Goal: Task Accomplishment & Management: Manage account settings

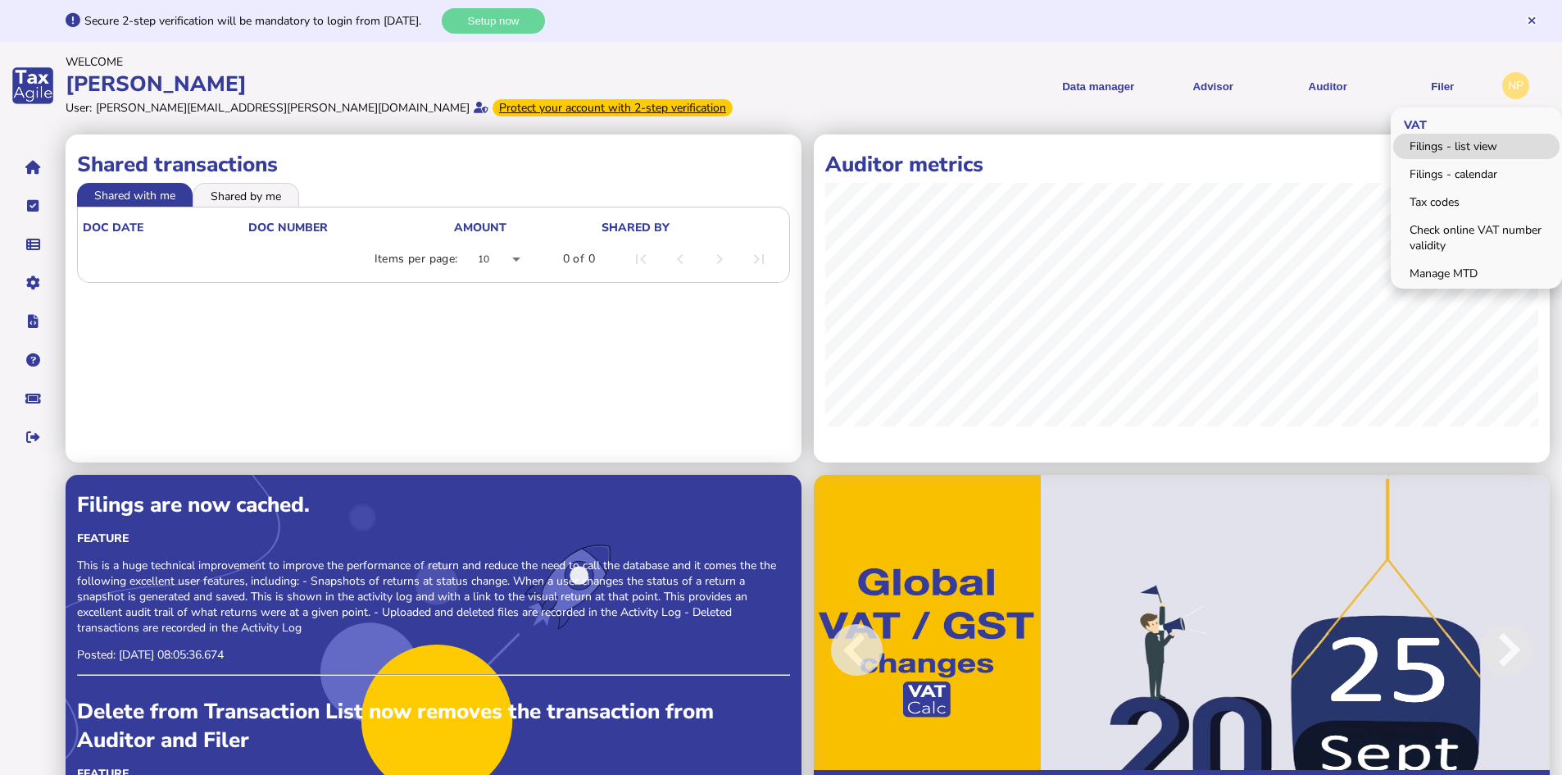
click at [1431, 149] on link "Filings - list view" at bounding box center [1476, 146] width 166 height 25
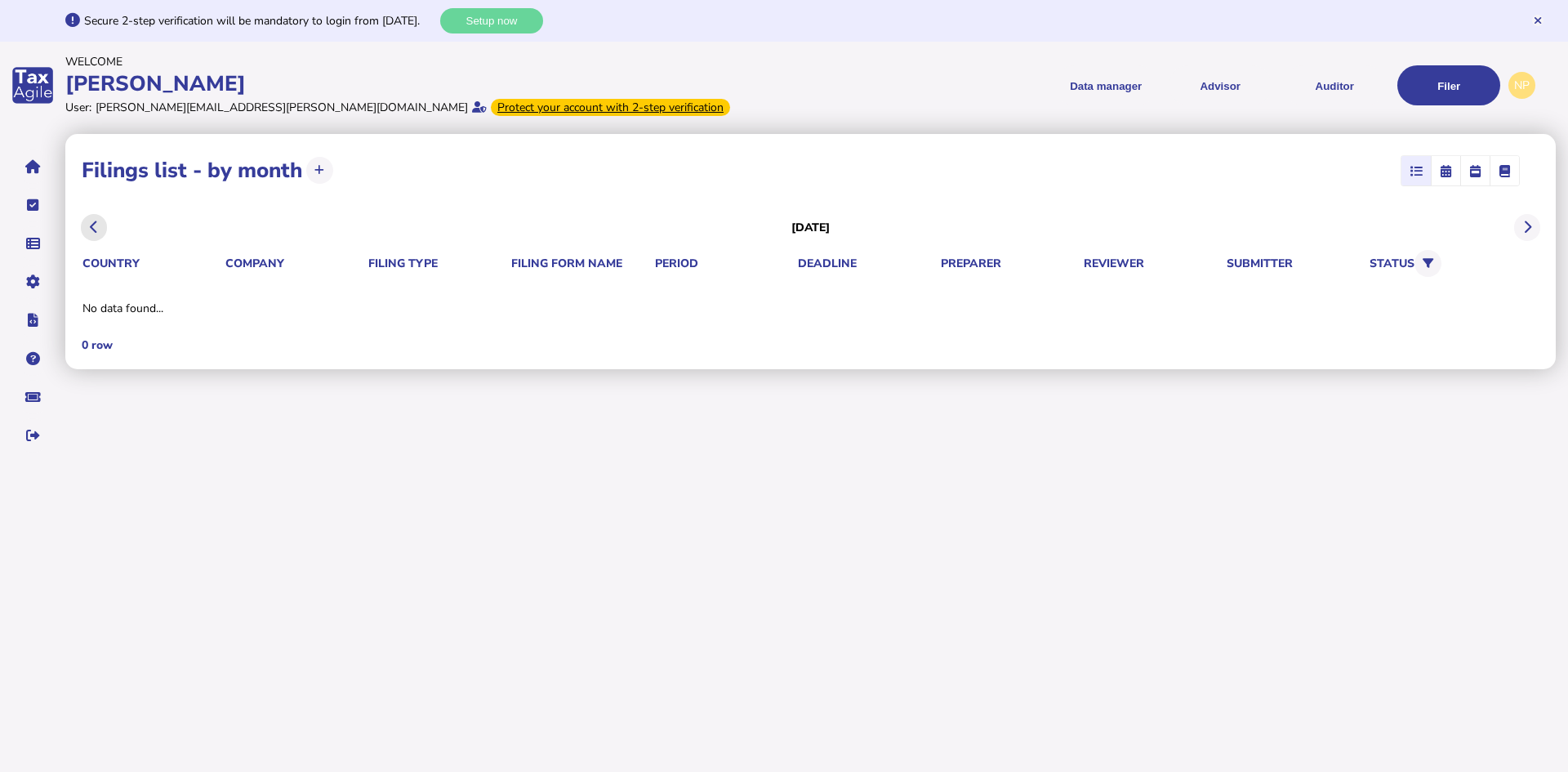
click at [92, 228] on icon at bounding box center [94, 227] width 8 height 1
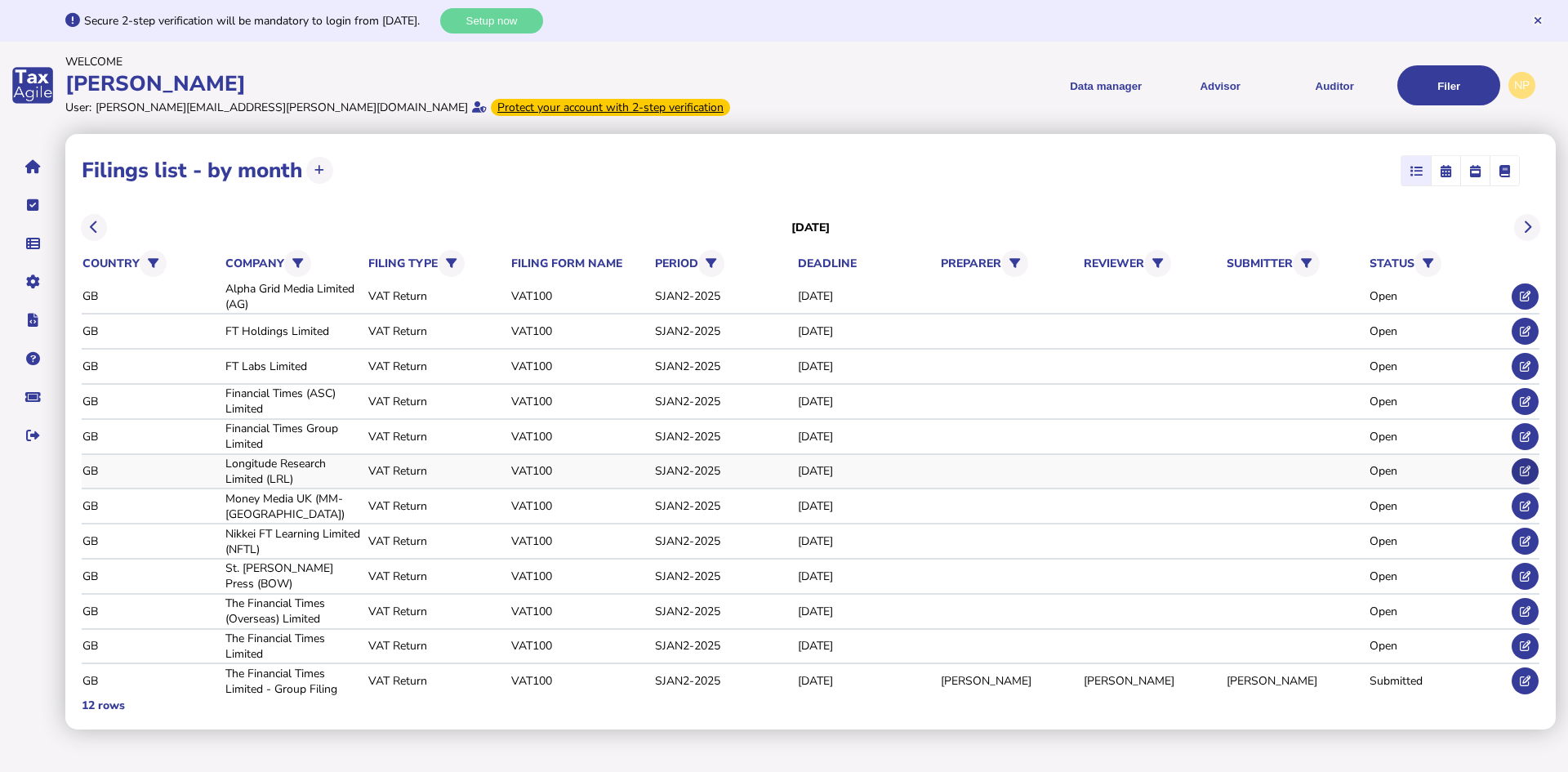
click at [1520, 467] on icon at bounding box center [1524, 470] width 11 height 11
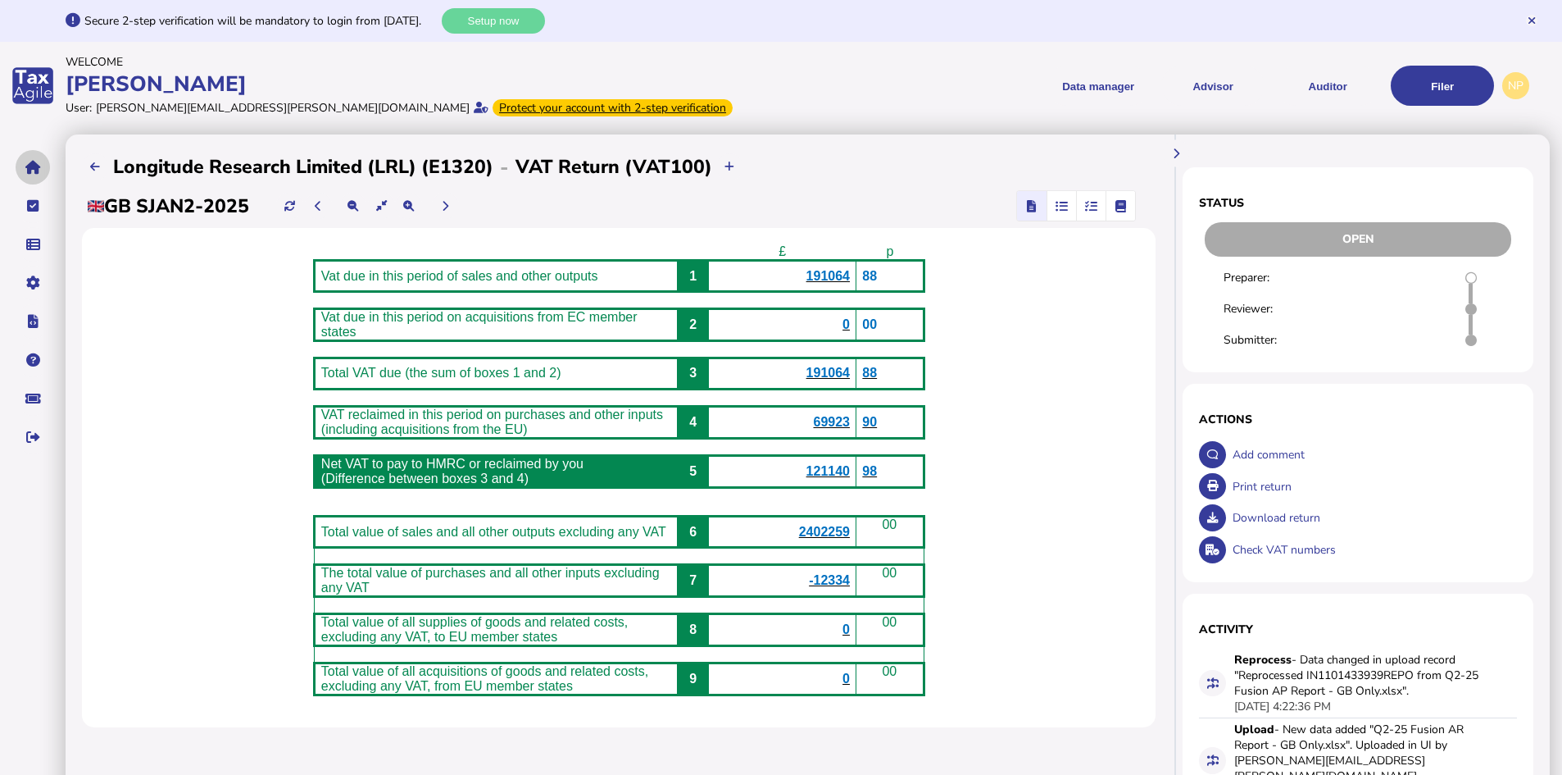
click at [32, 168] on icon "navigate application pages" at bounding box center [33, 167] width 16 height 1
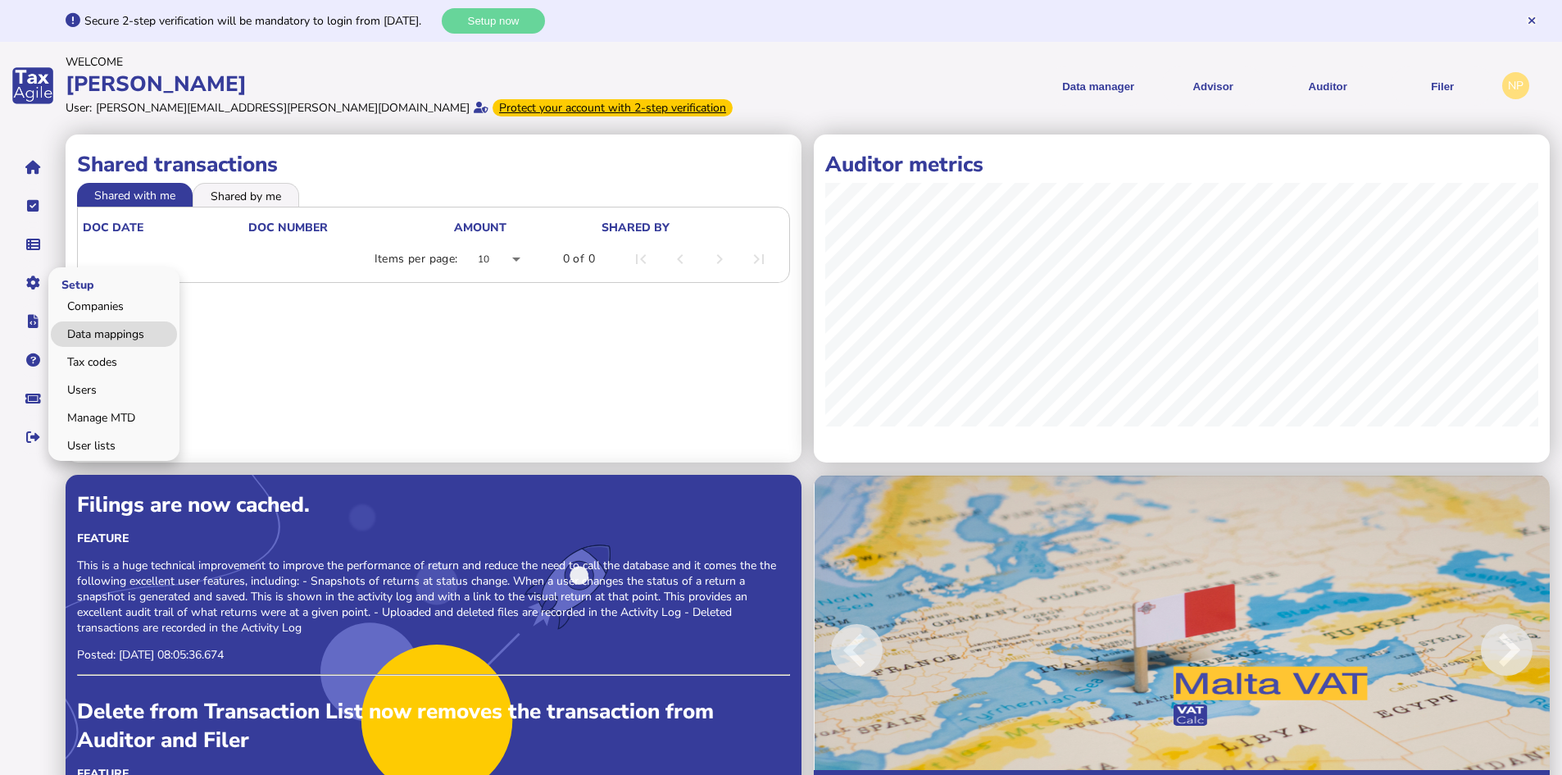
click at [111, 329] on link "Data mappings" at bounding box center [114, 333] width 126 height 25
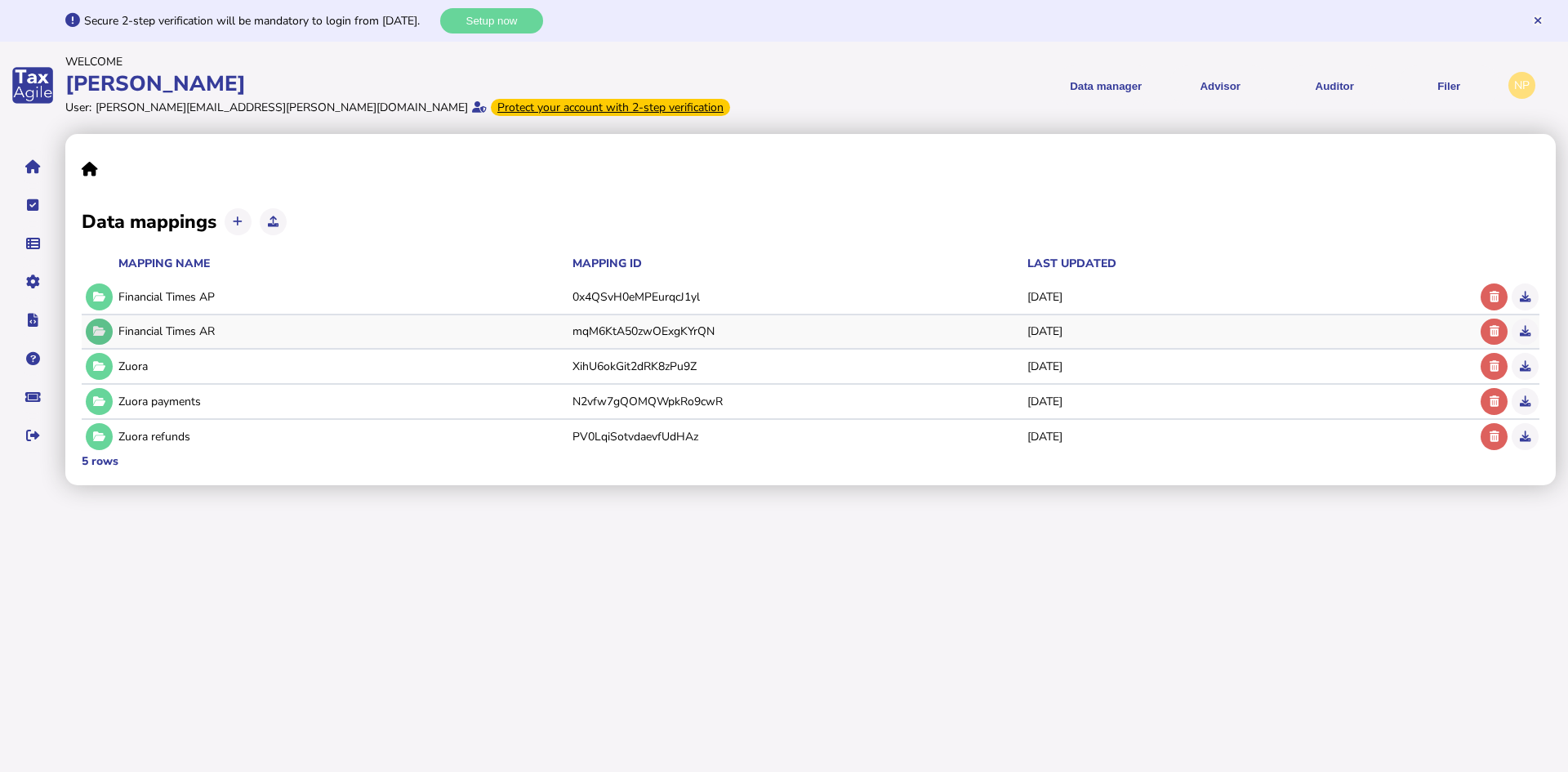
click at [99, 326] on icon at bounding box center [99, 331] width 12 height 11
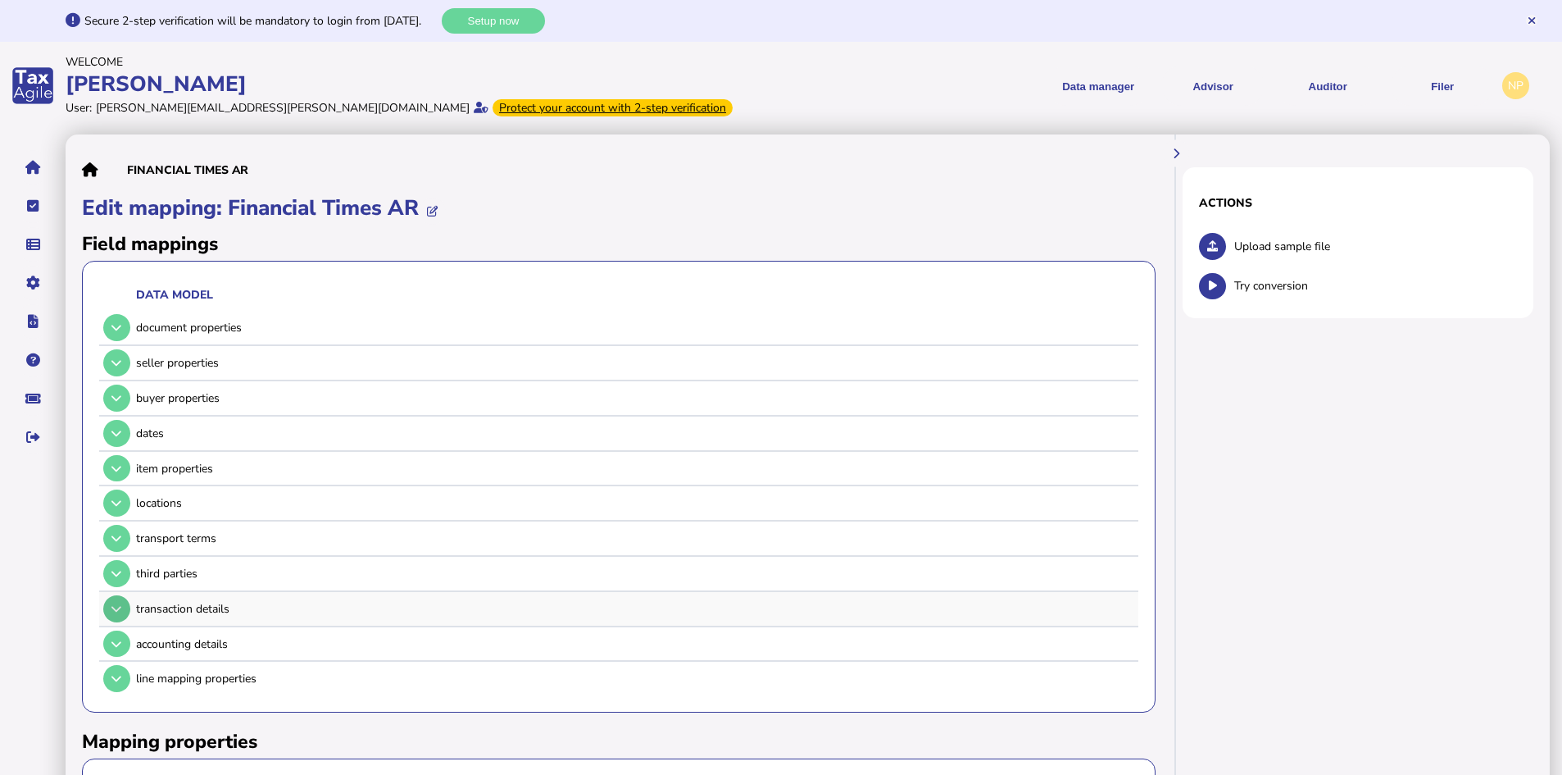
click at [116, 614] on icon at bounding box center [116, 608] width 10 height 11
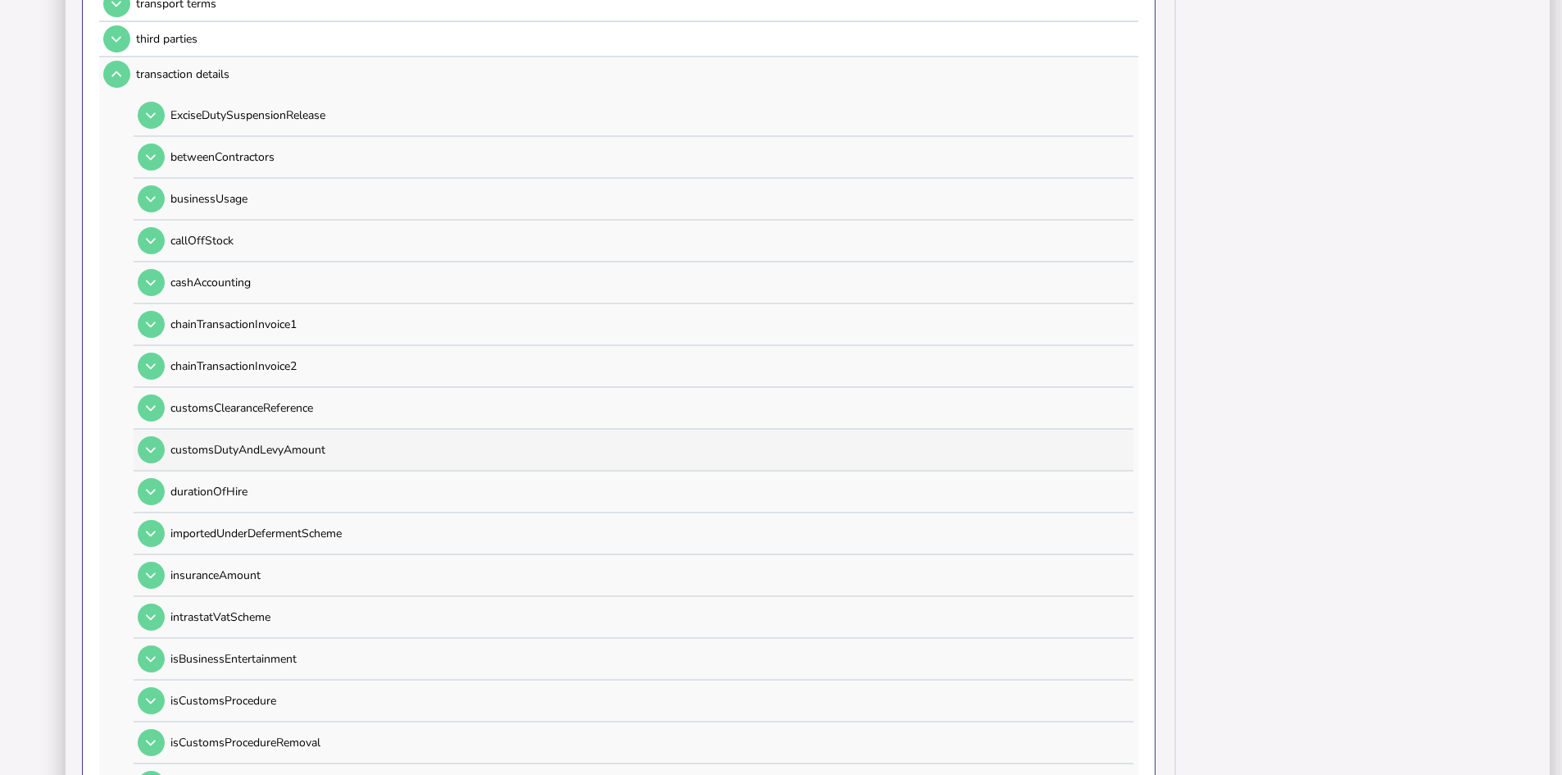
scroll to position [574, 0]
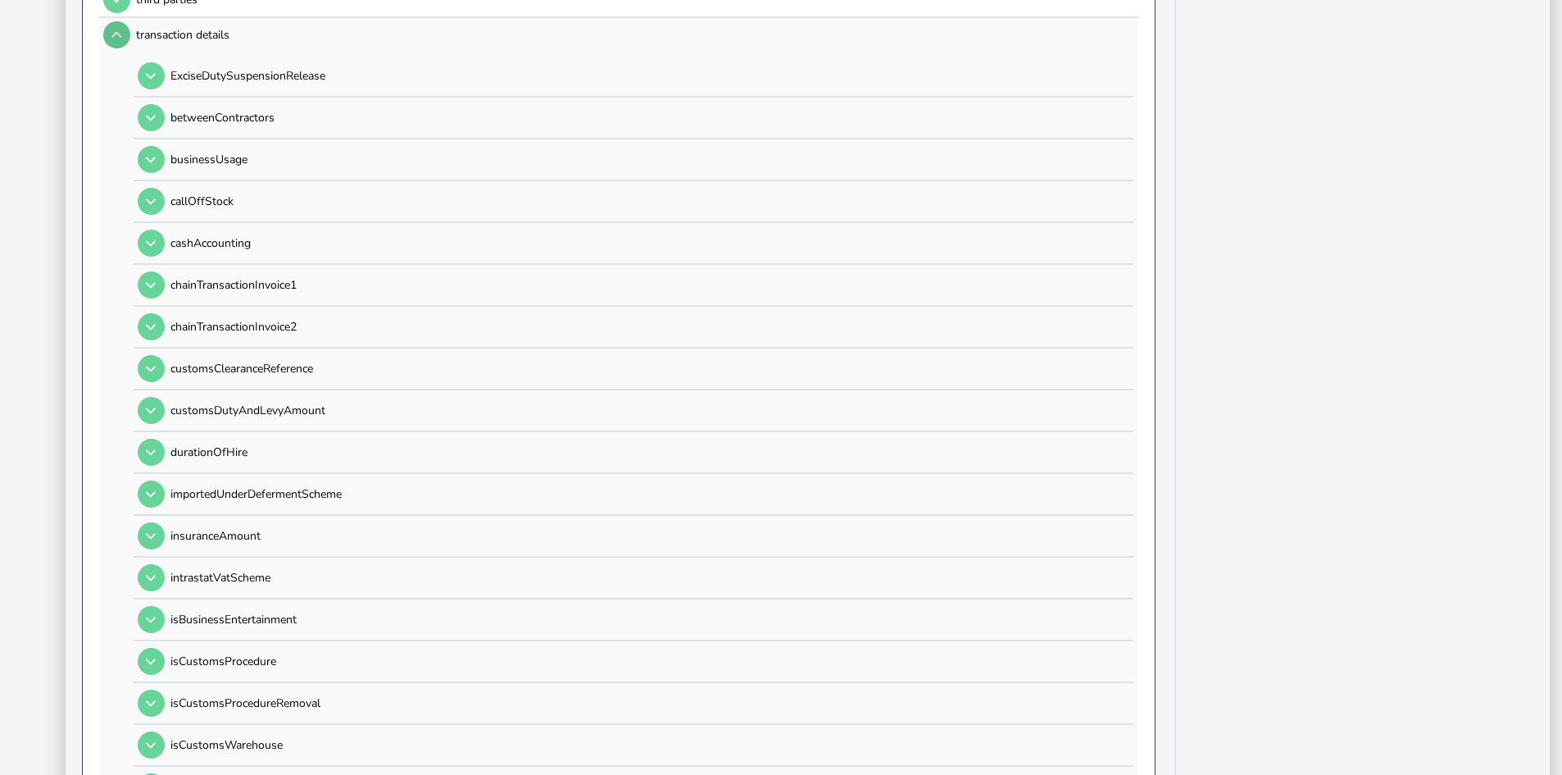
click at [114, 38] on icon at bounding box center [116, 35] width 10 height 11
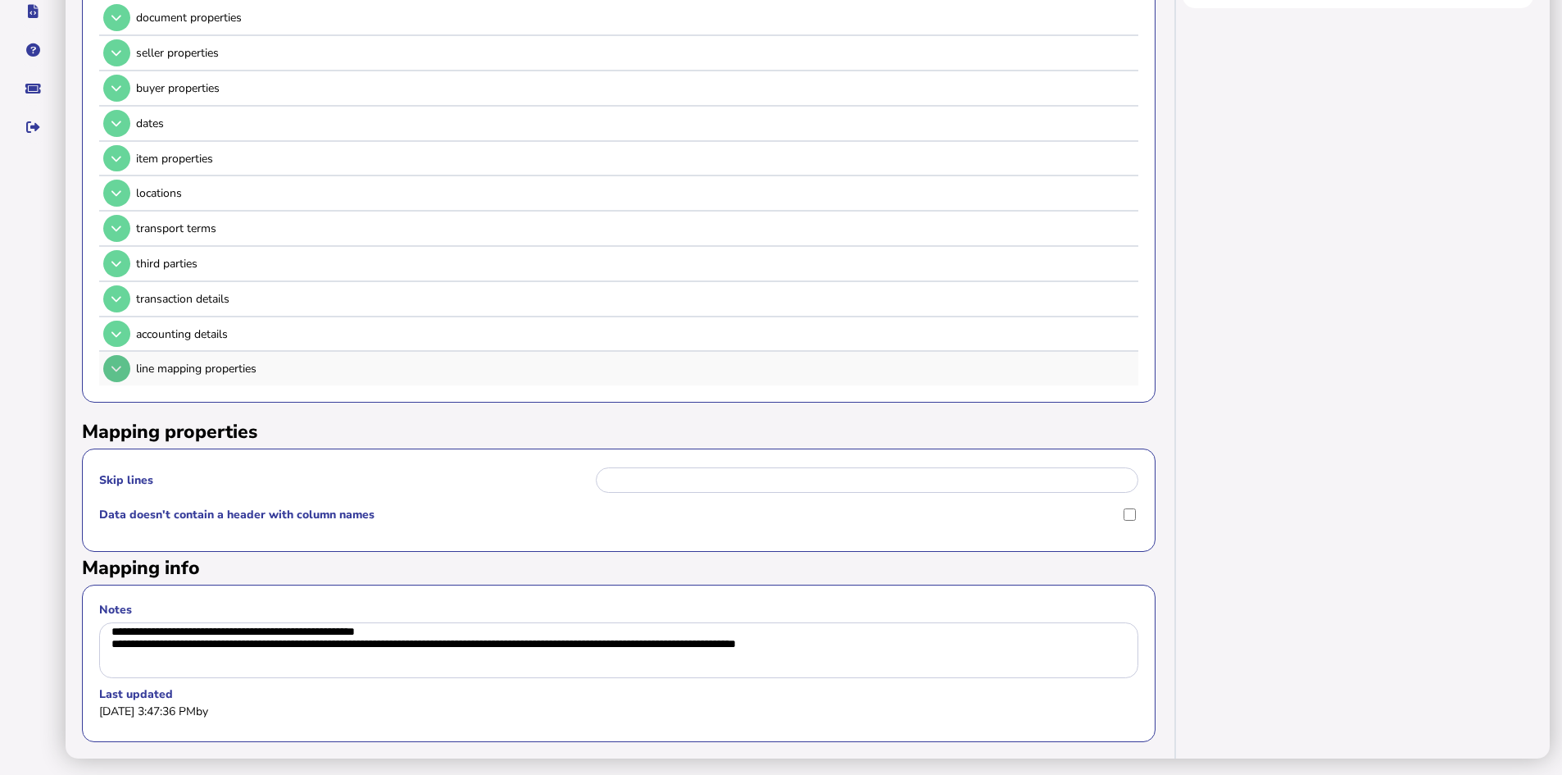
click at [114, 361] on button at bounding box center [116, 368] width 27 height 27
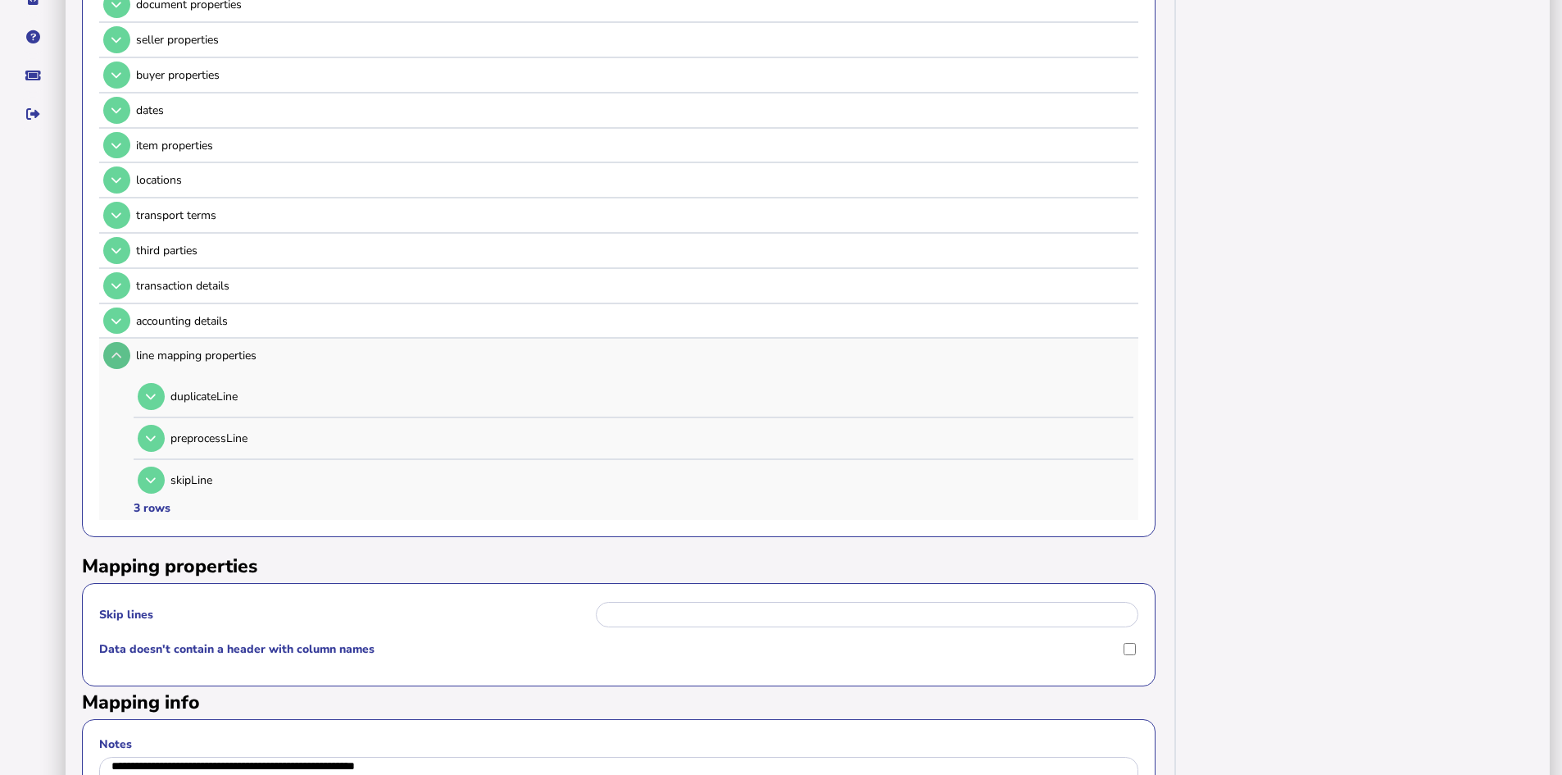
click at [114, 357] on icon at bounding box center [116, 355] width 10 height 11
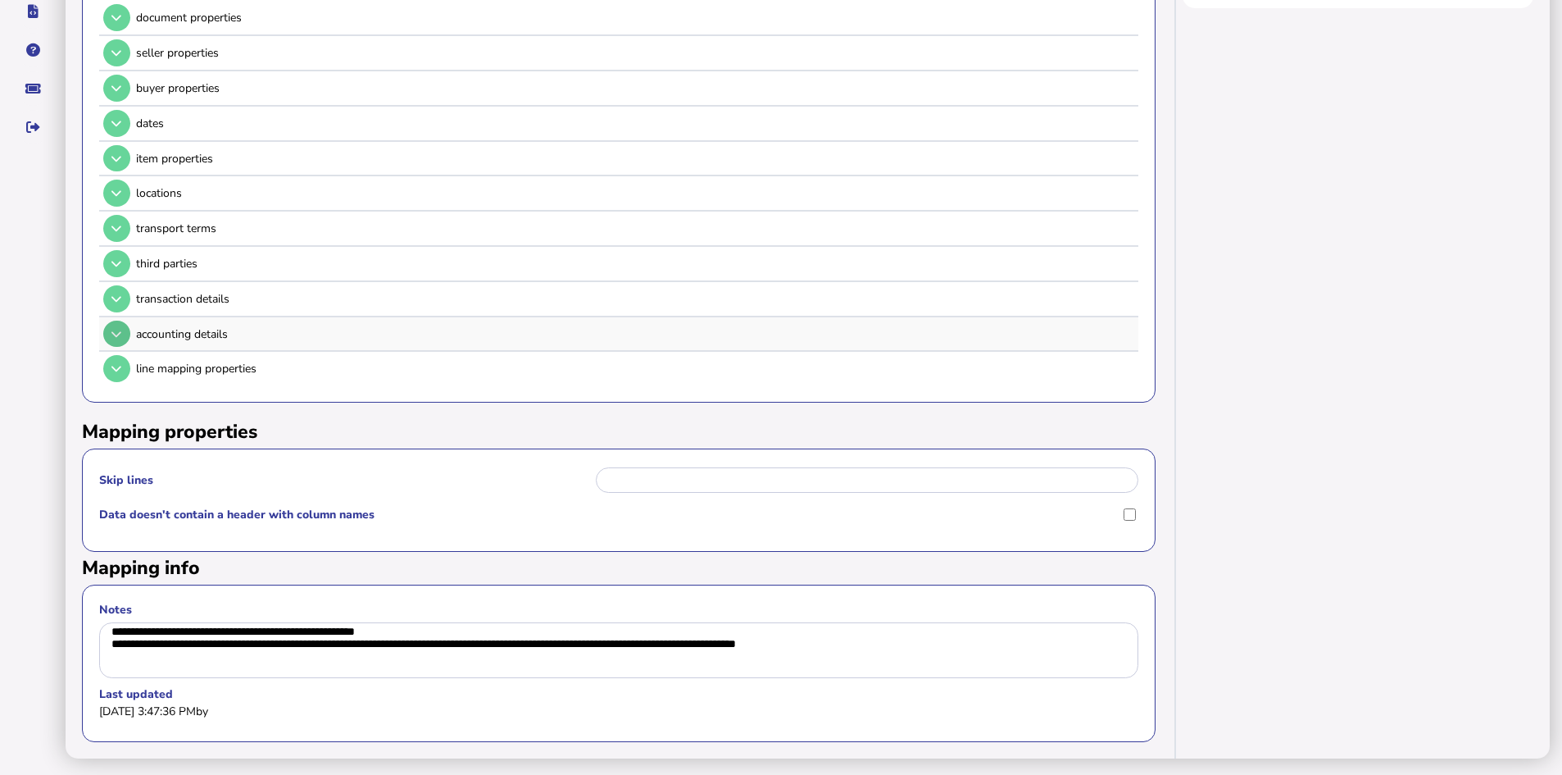
click at [118, 329] on icon at bounding box center [116, 334] width 10 height 11
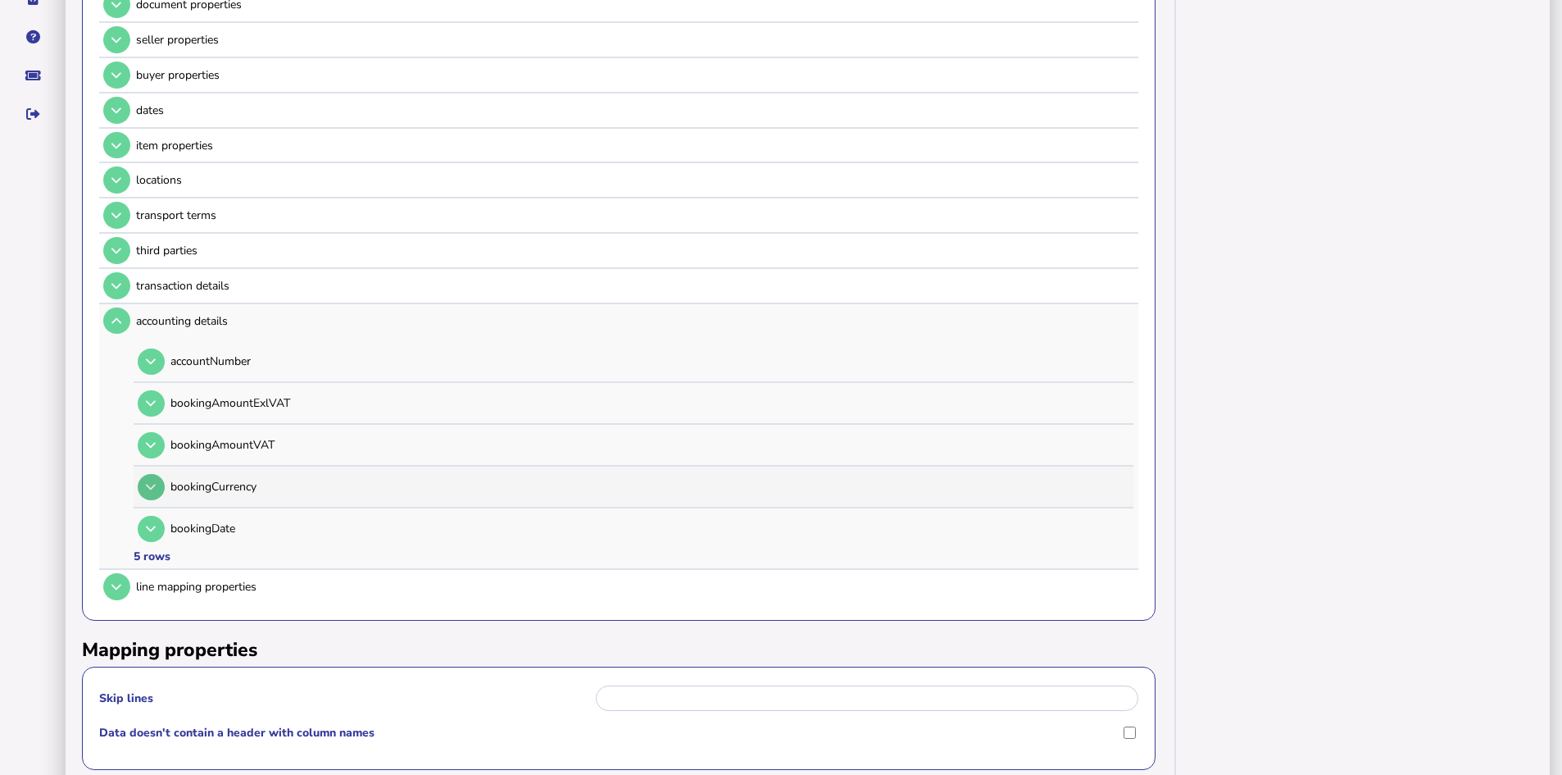
click at [150, 488] on icon at bounding box center [151, 486] width 10 height 11
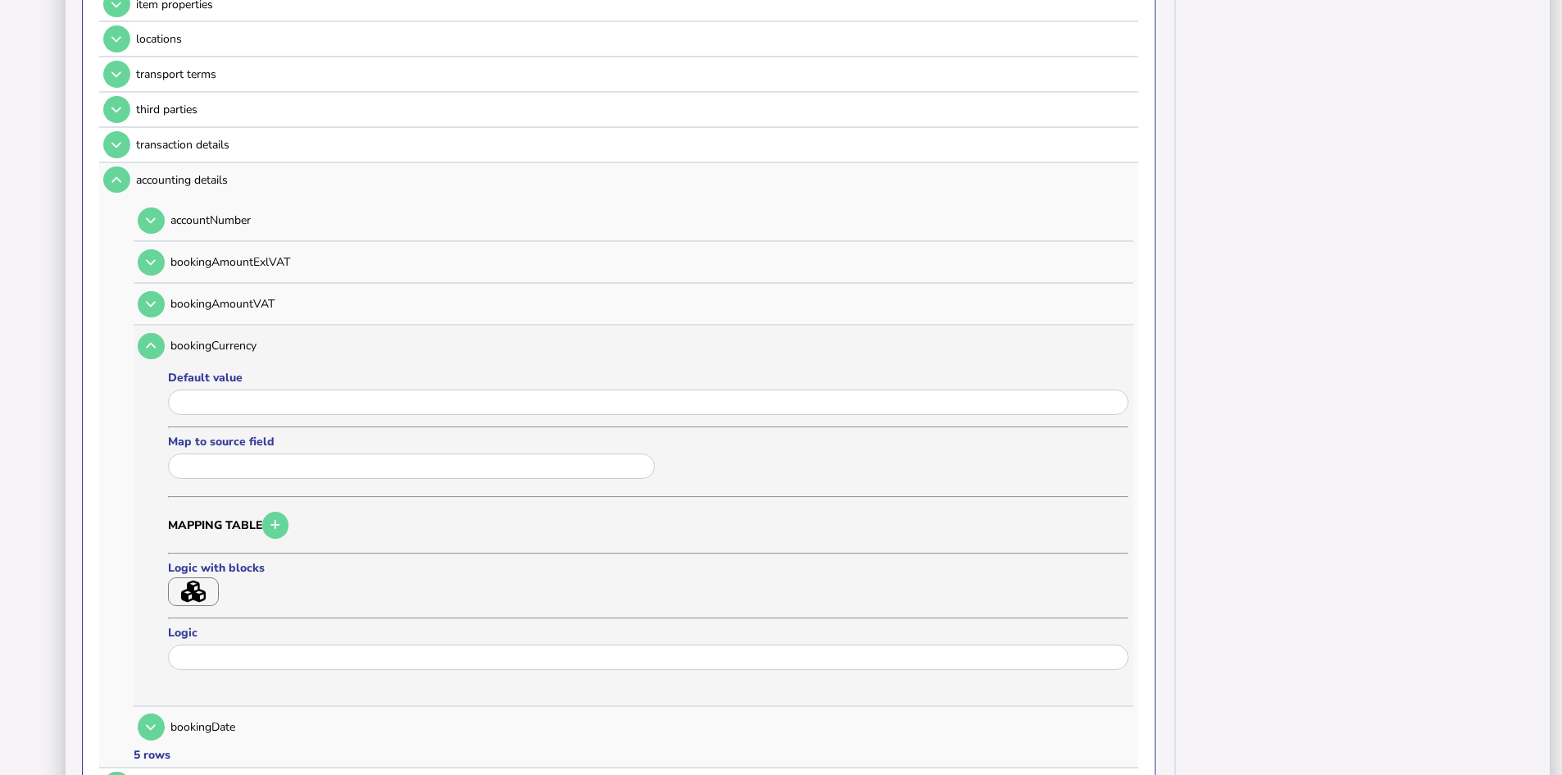
scroll to position [487, 0]
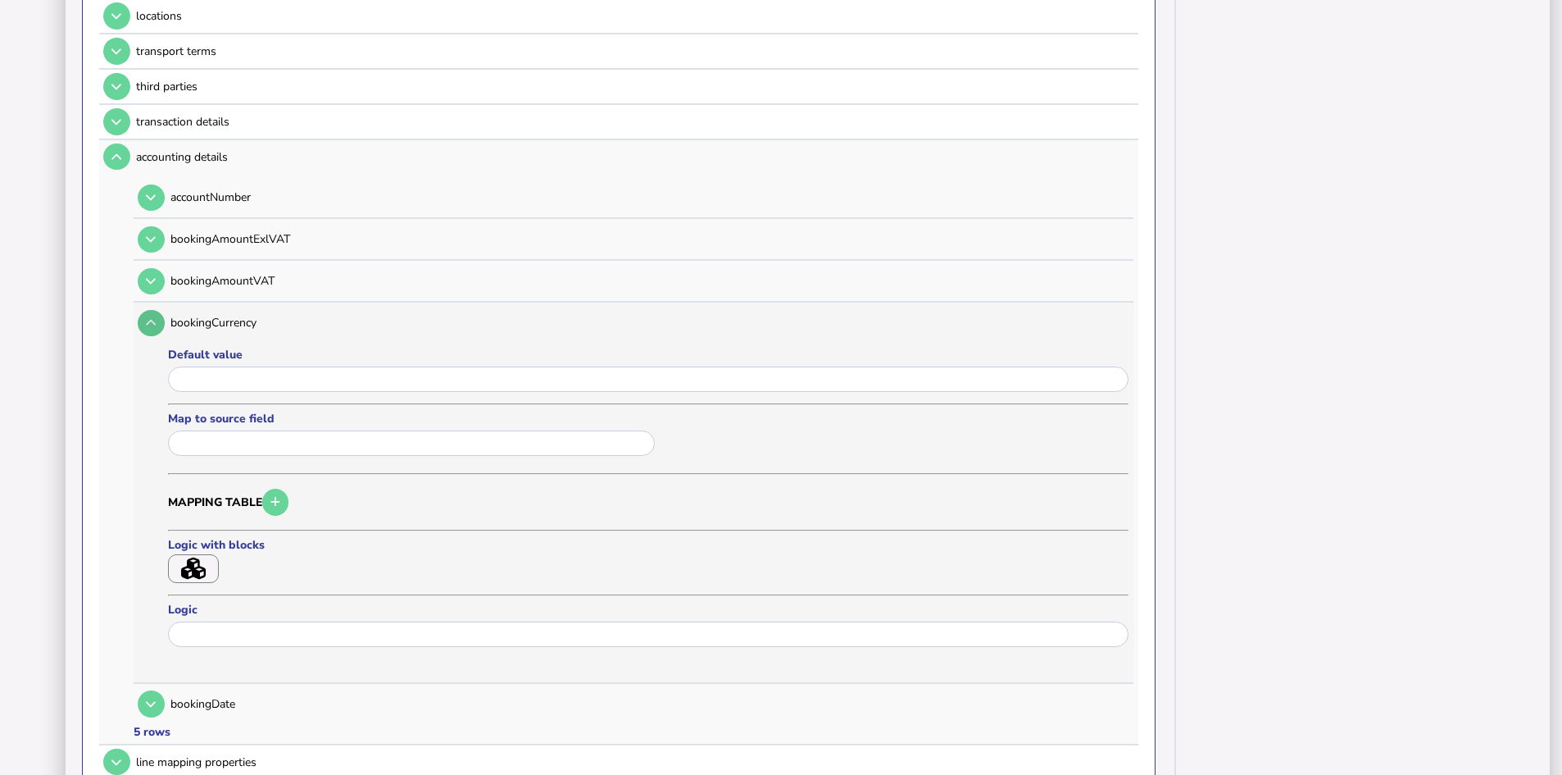
click at [152, 325] on icon at bounding box center [151, 322] width 10 height 11
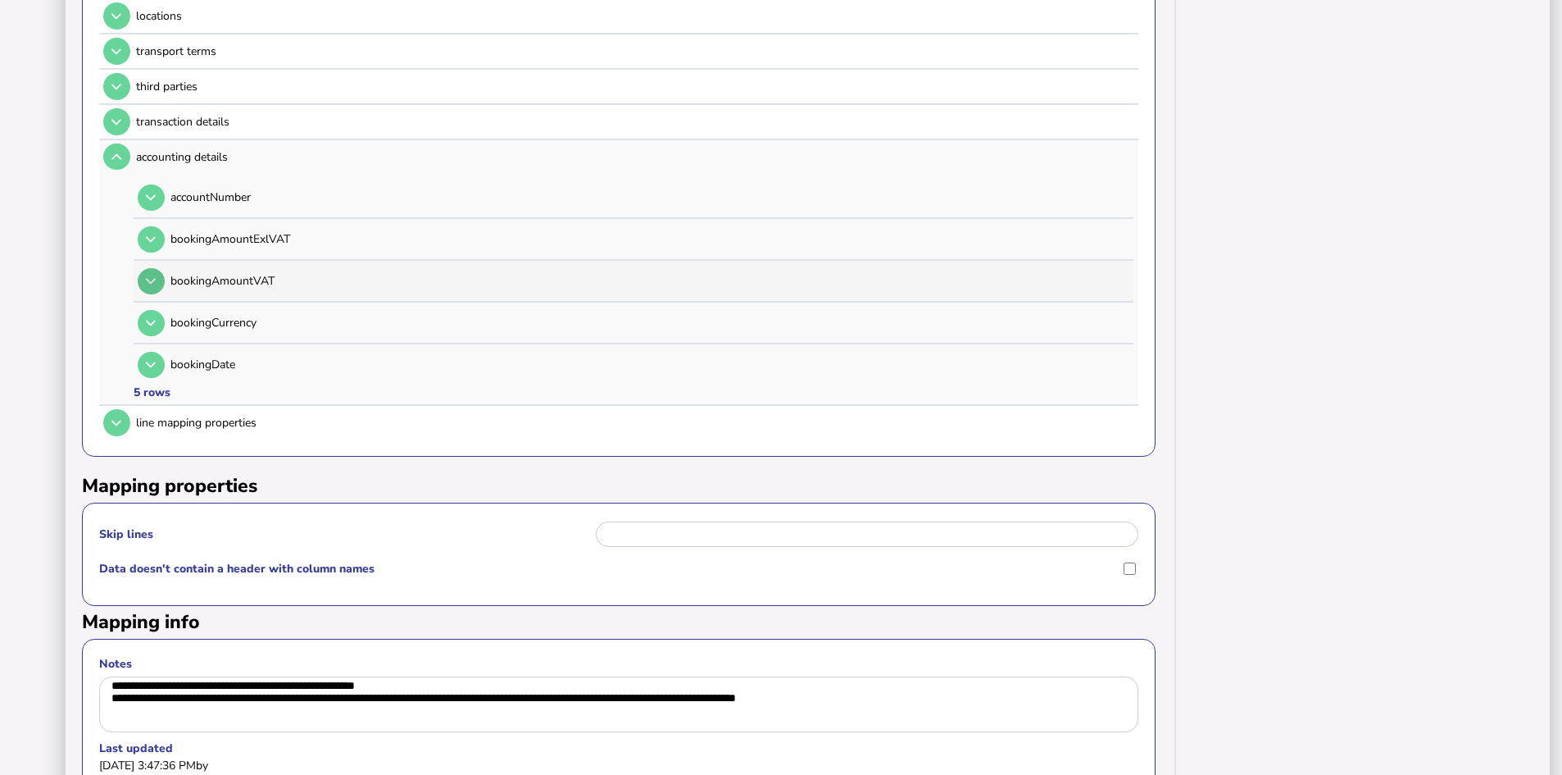
click at [150, 282] on icon at bounding box center [151, 280] width 10 height 11
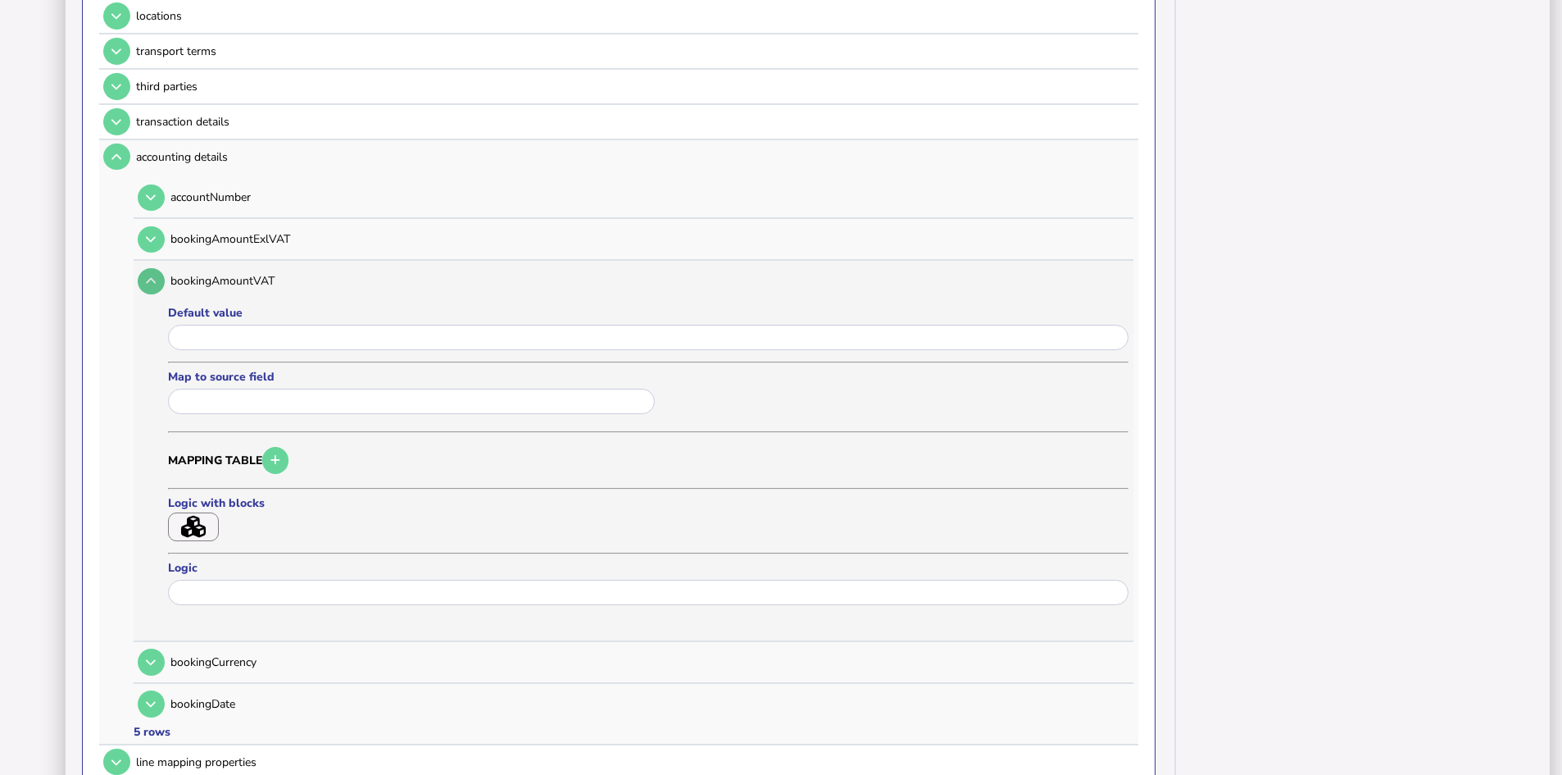
click at [150, 282] on icon at bounding box center [151, 280] width 10 height 11
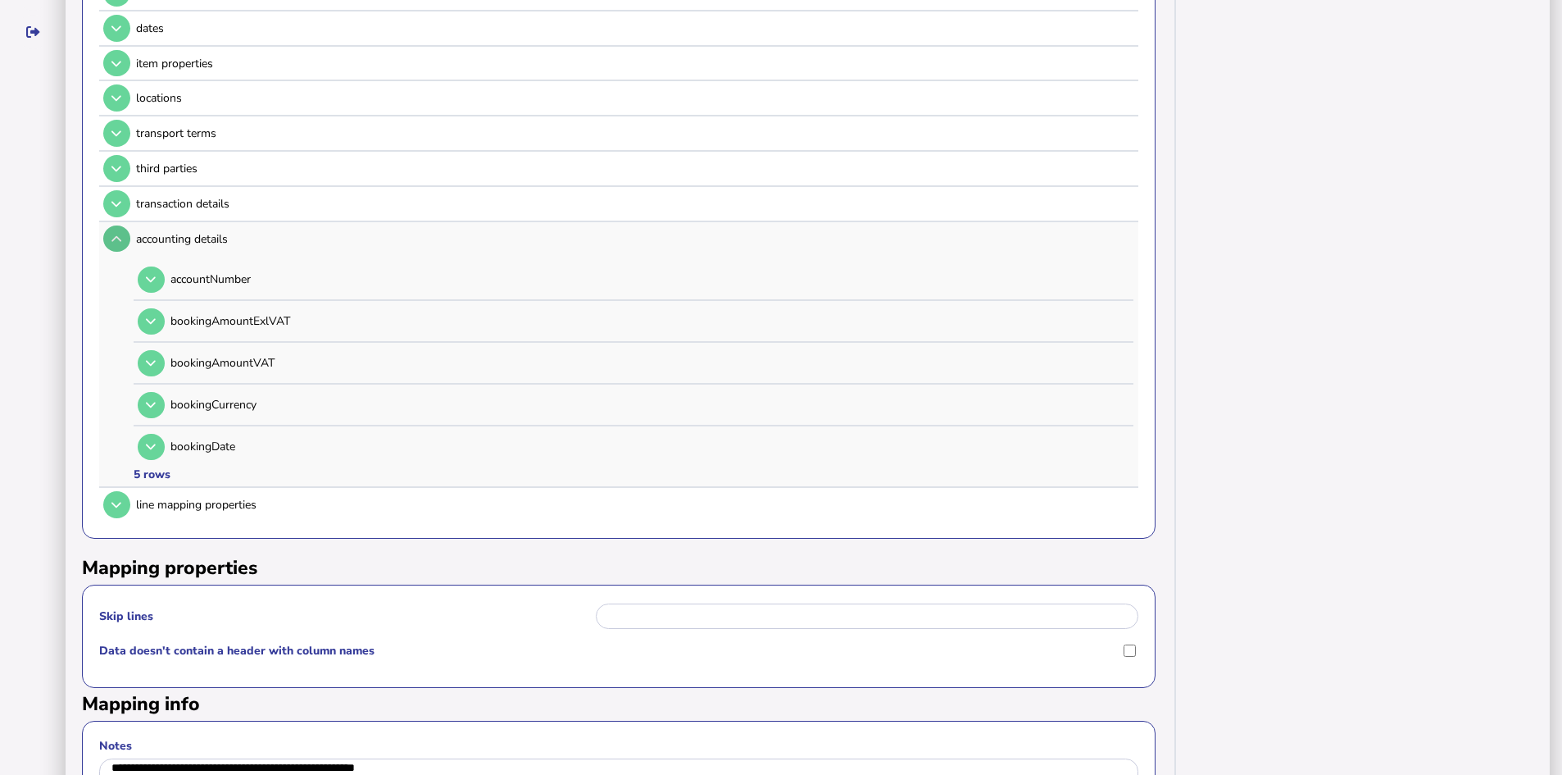
click at [116, 246] on button at bounding box center [116, 238] width 27 height 27
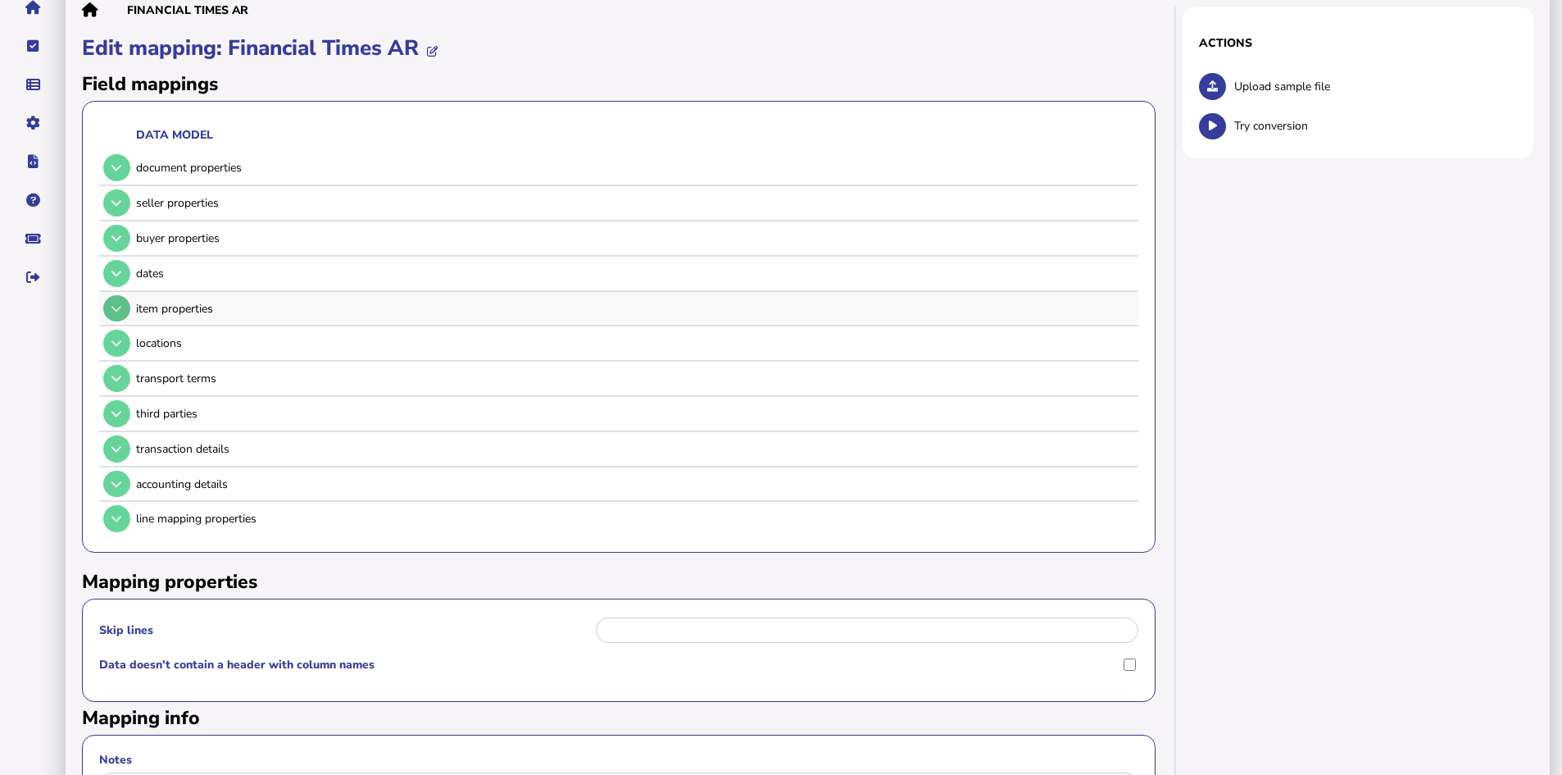
scroll to position [159, 0]
click at [115, 172] on icon at bounding box center [116, 168] width 10 height 11
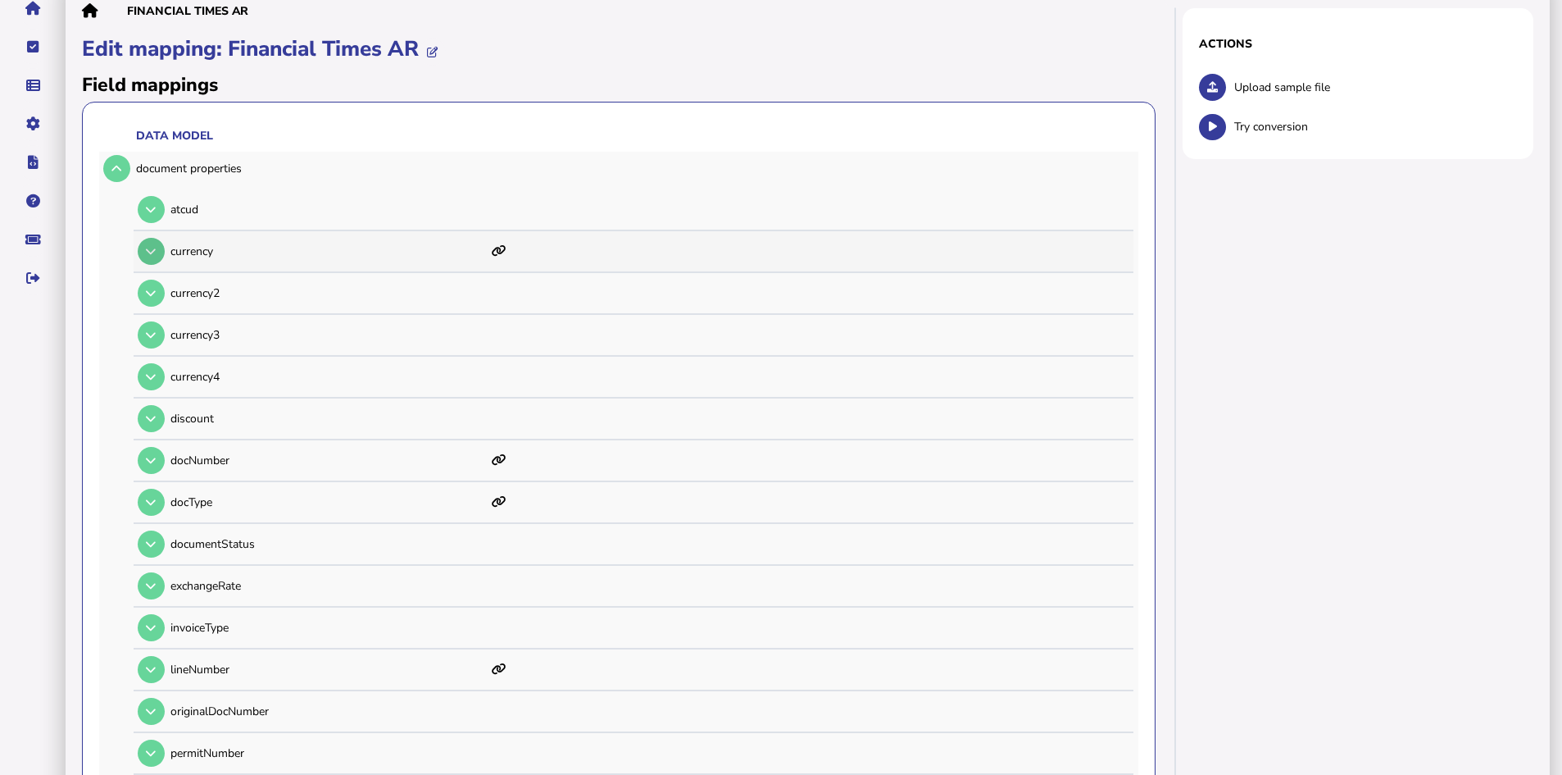
click at [154, 252] on icon at bounding box center [151, 251] width 10 height 11
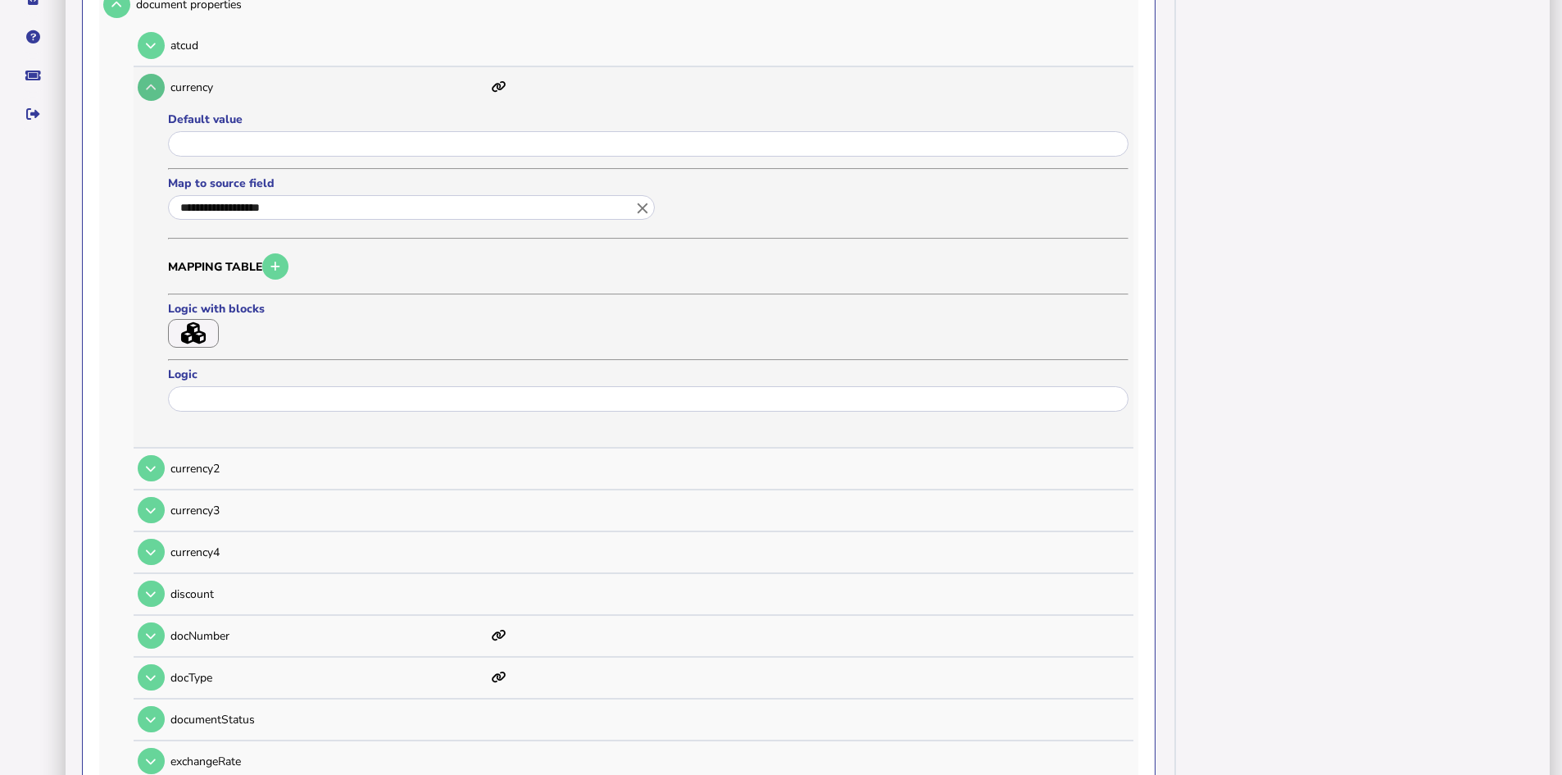
scroll to position [241, 0]
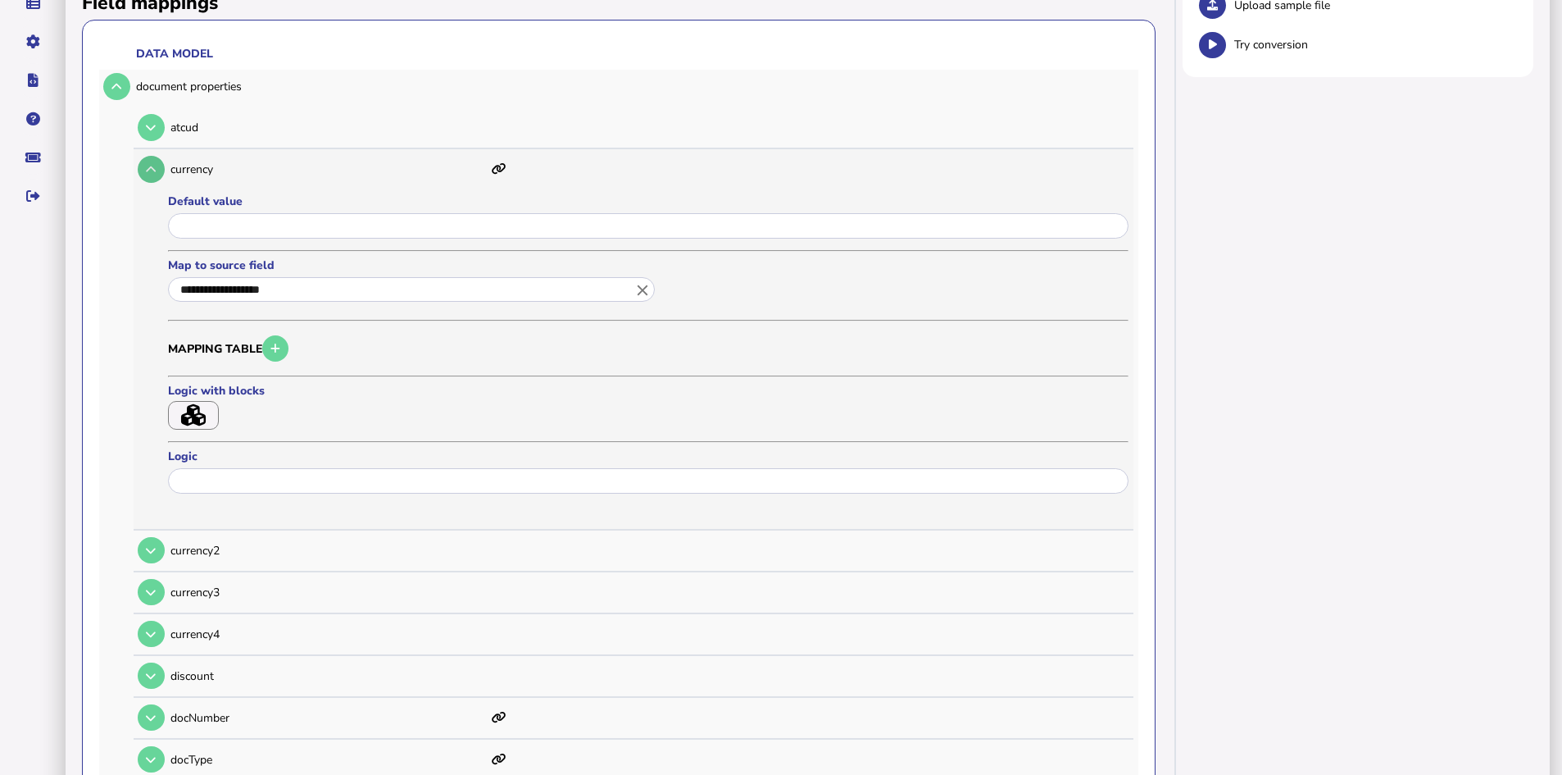
click at [148, 170] on icon at bounding box center [151, 169] width 10 height 11
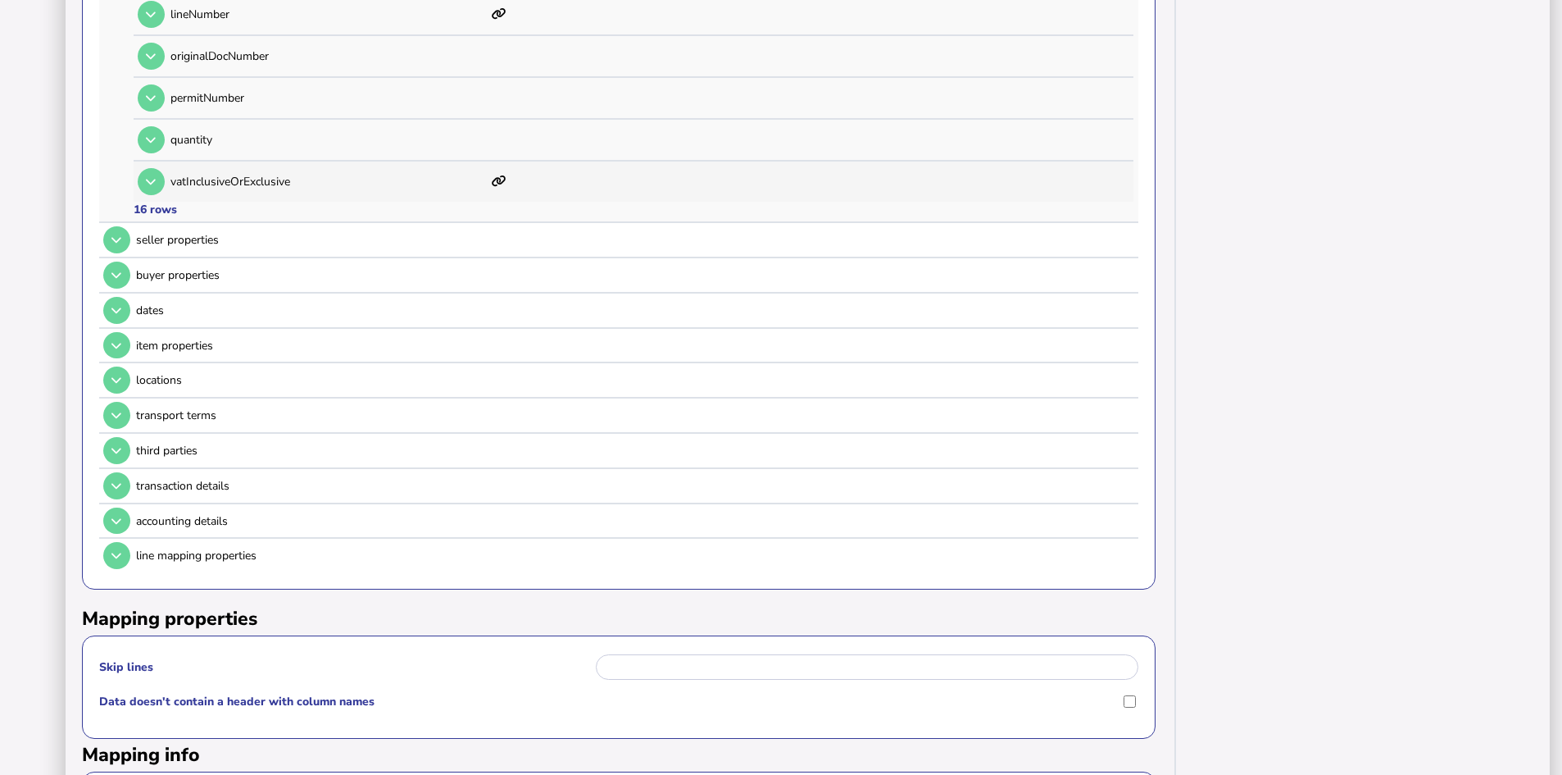
scroll to position [815, 0]
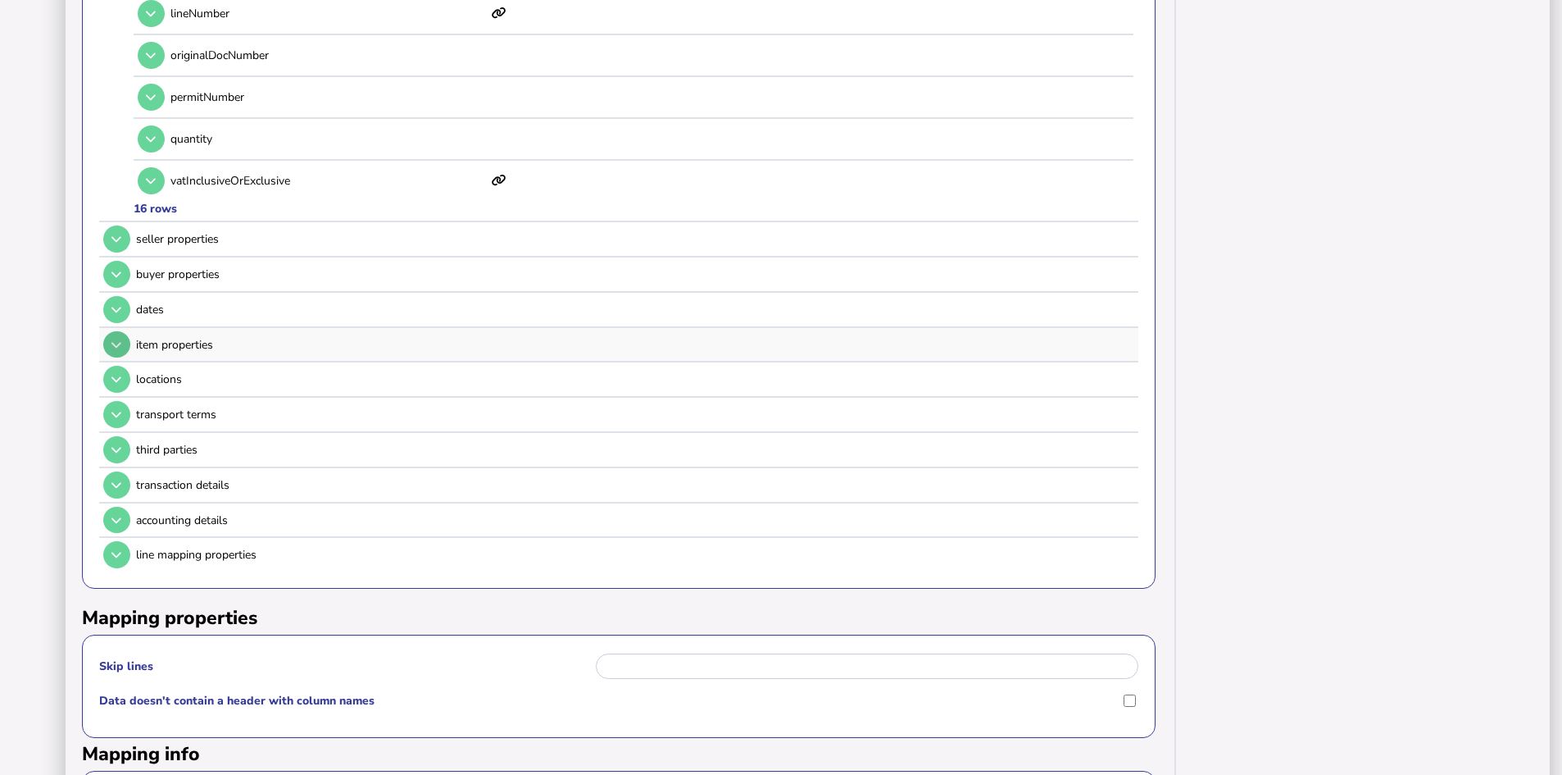
click at [111, 343] on button at bounding box center [116, 344] width 27 height 27
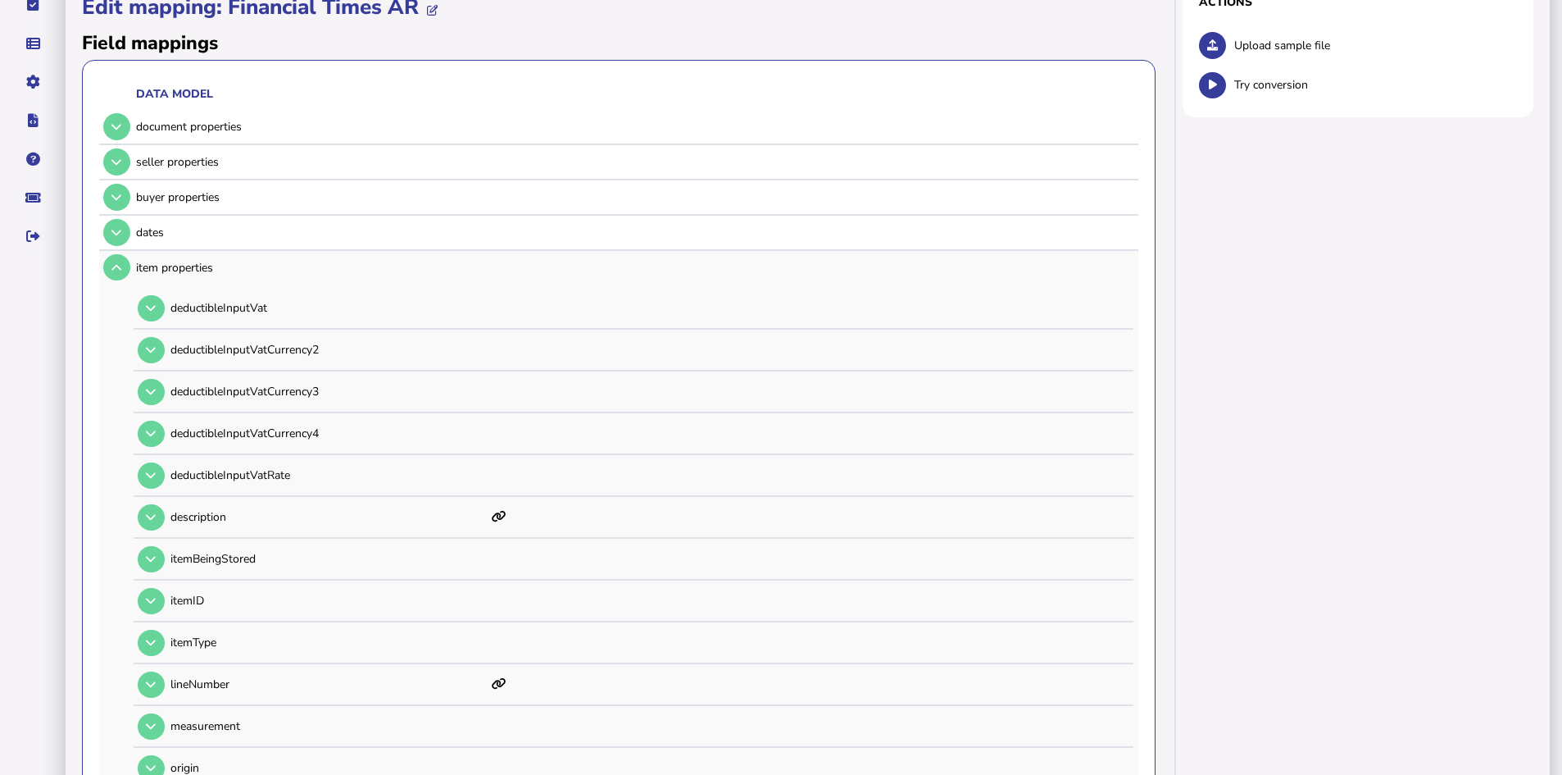
scroll to position [159, 0]
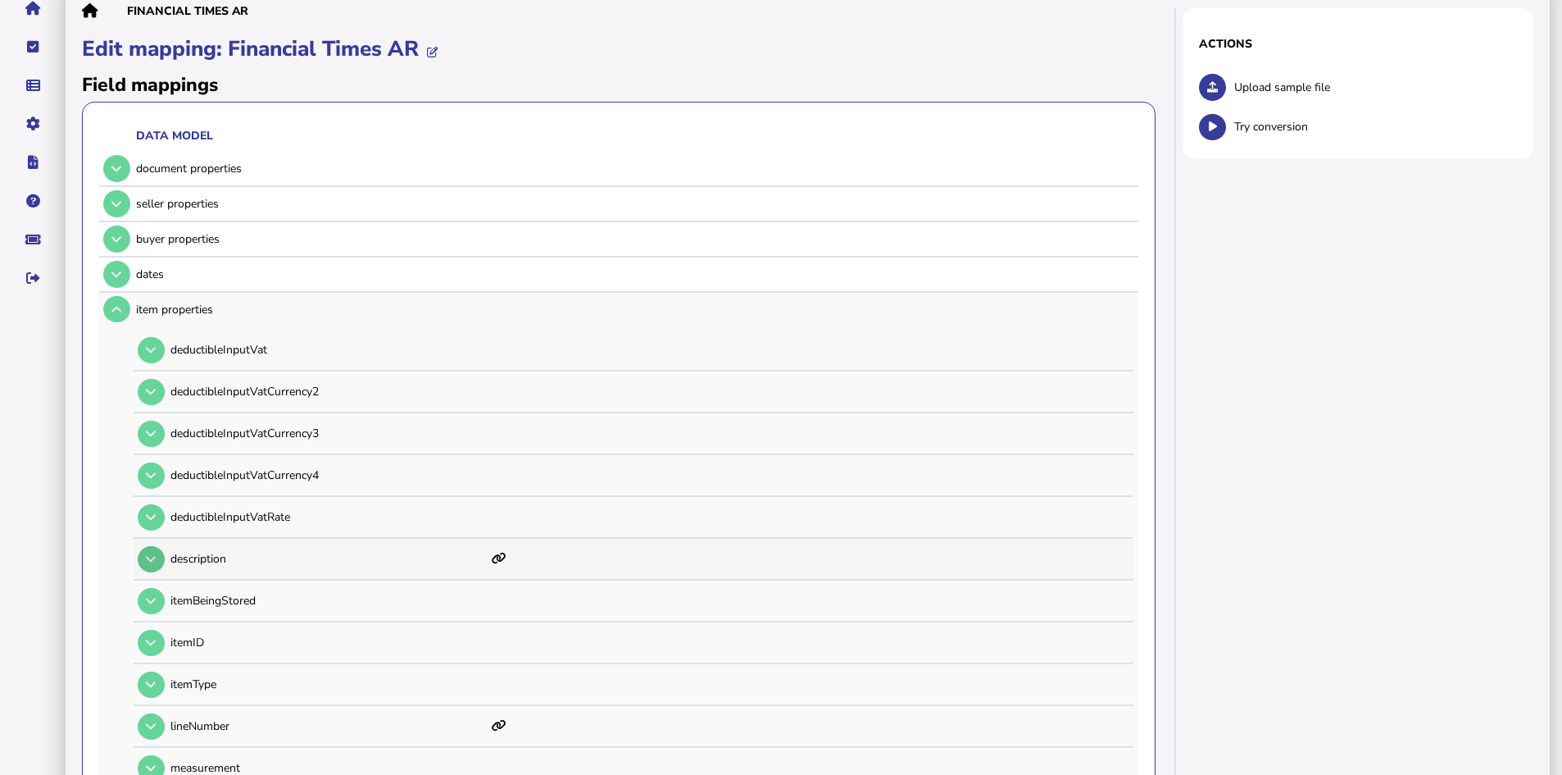
click at [146, 557] on icon at bounding box center [151, 558] width 10 height 11
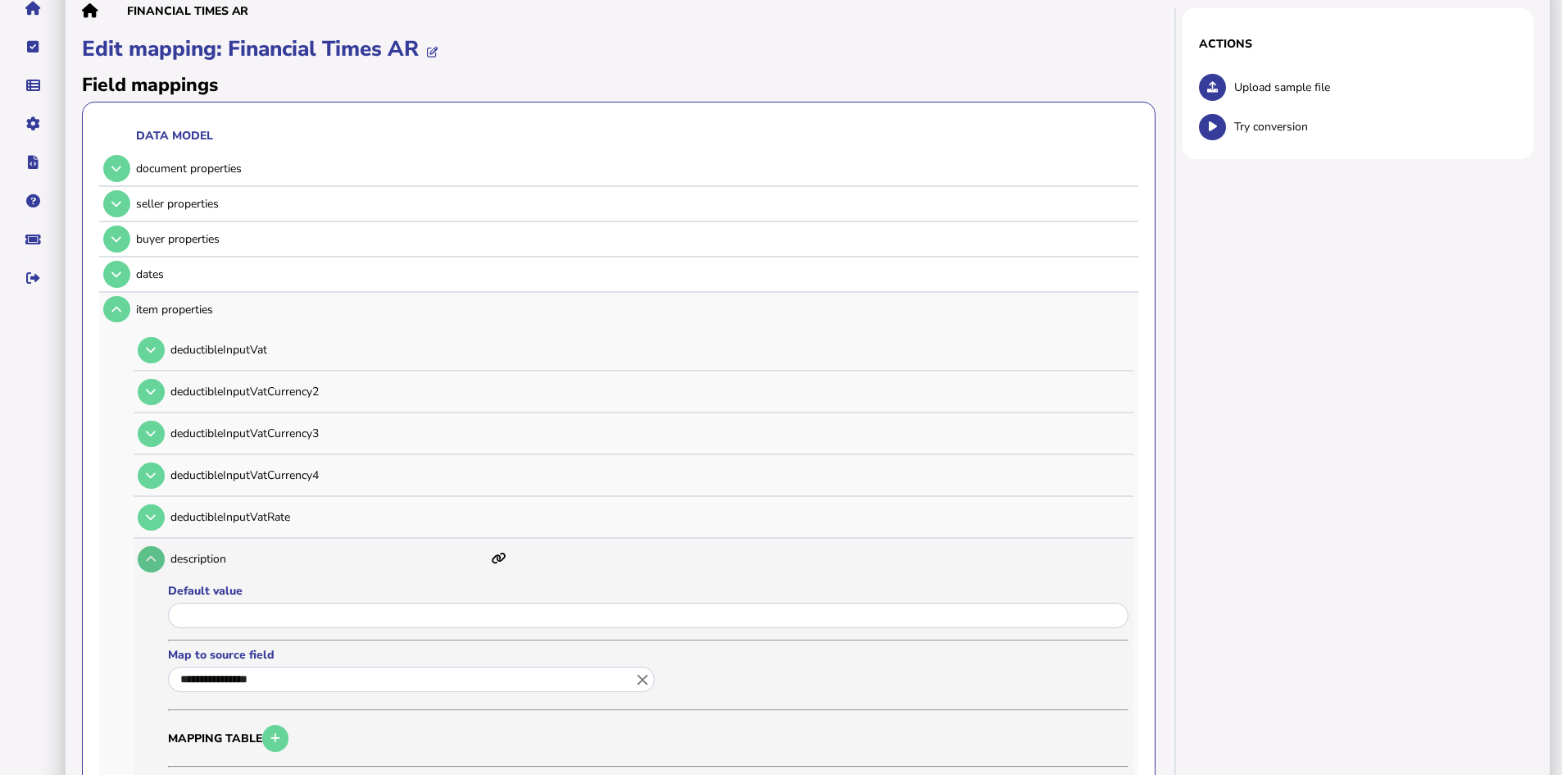
click at [150, 552] on button at bounding box center [151, 559] width 27 height 27
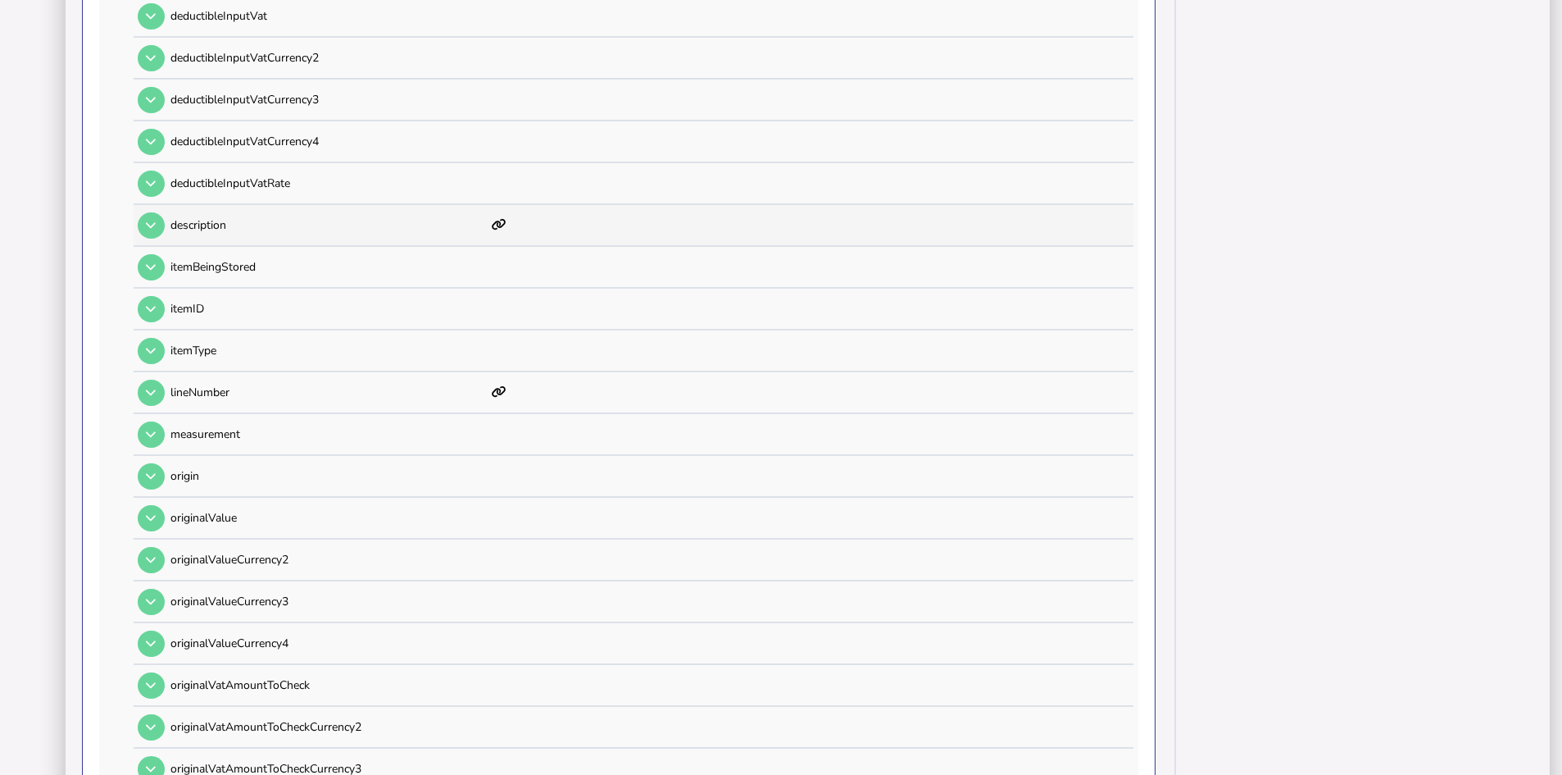
scroll to position [569, 0]
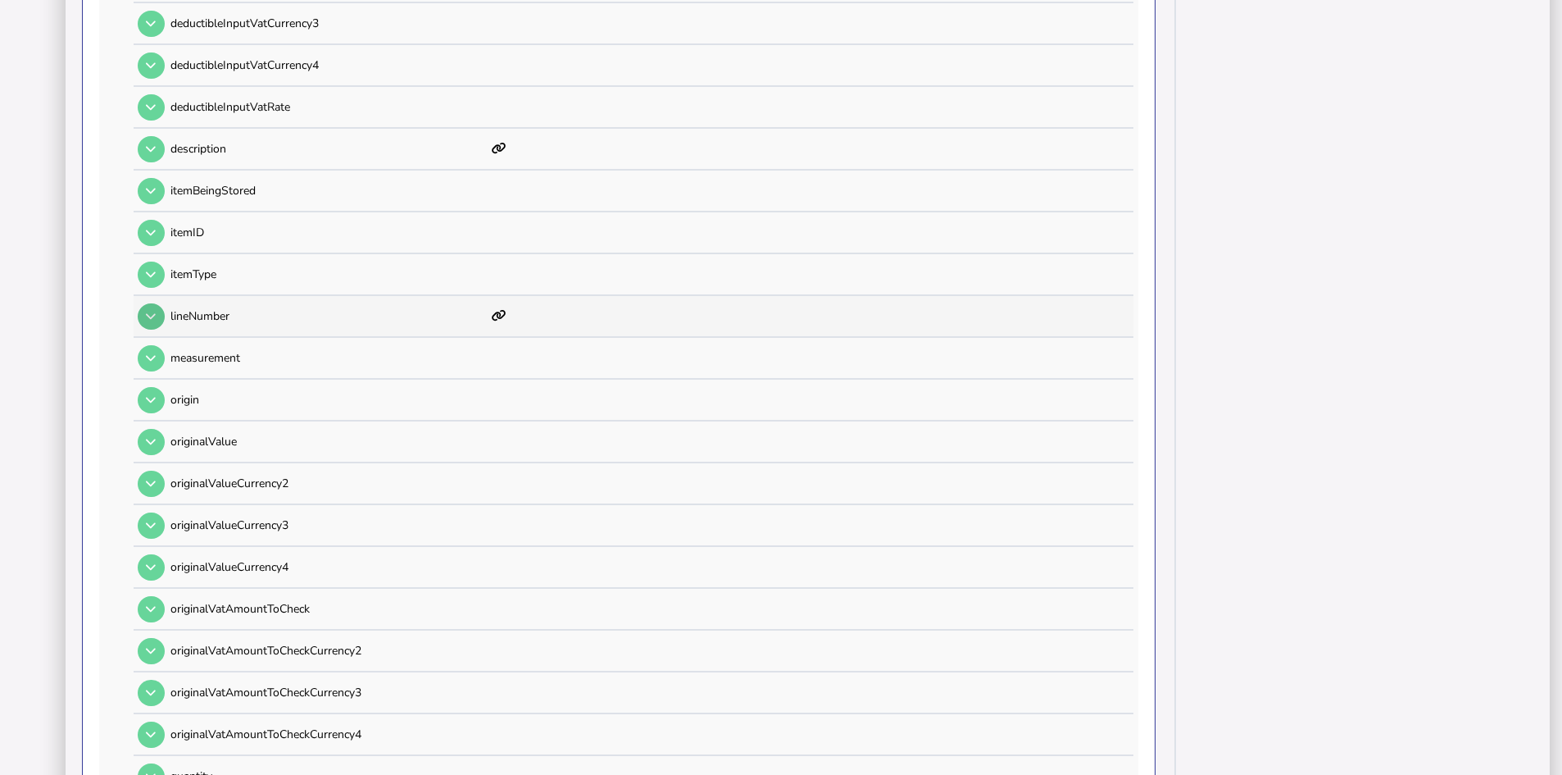
click at [149, 313] on icon at bounding box center [151, 316] width 10 height 11
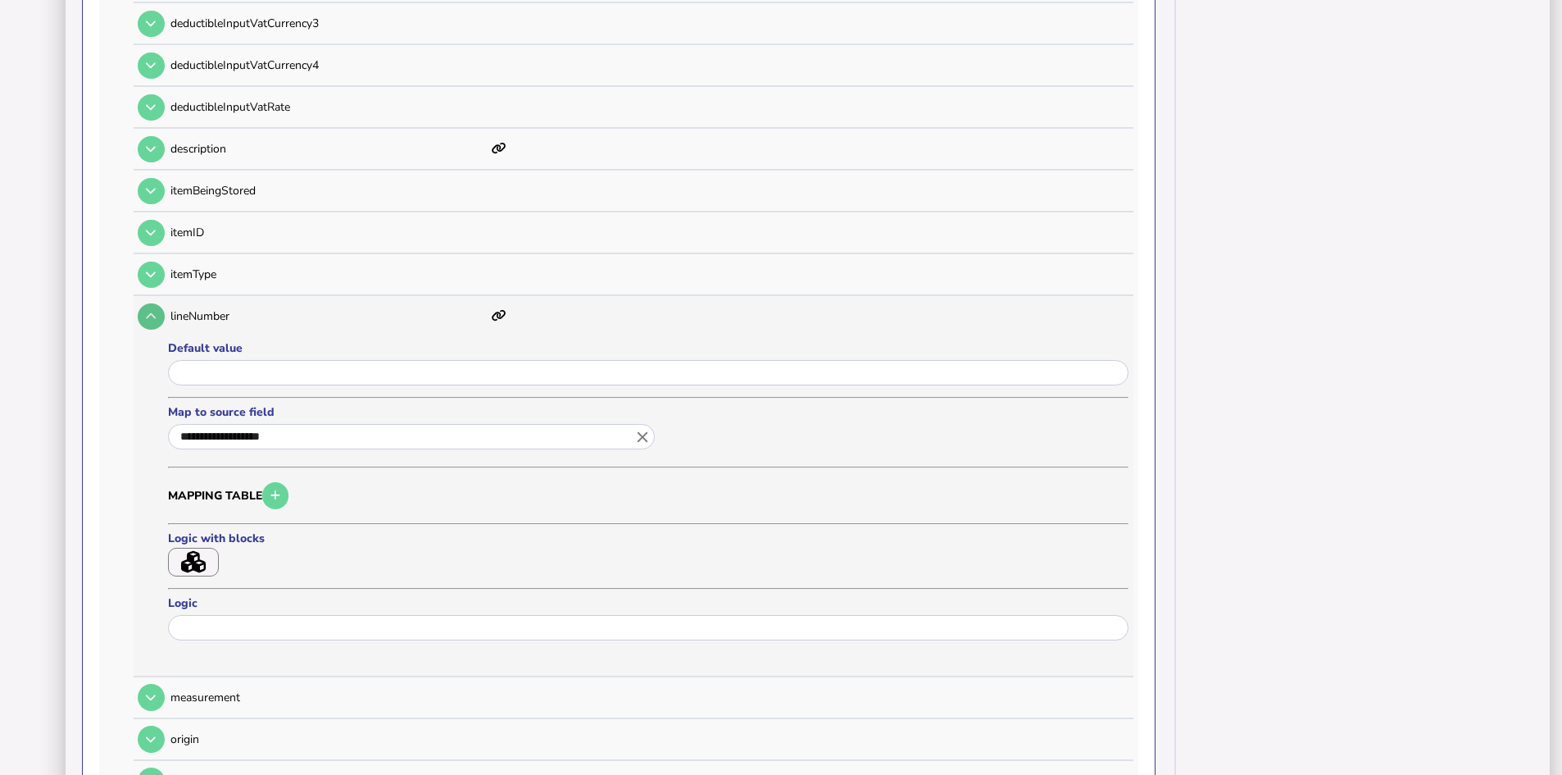
click at [149, 311] on icon at bounding box center [151, 316] width 10 height 11
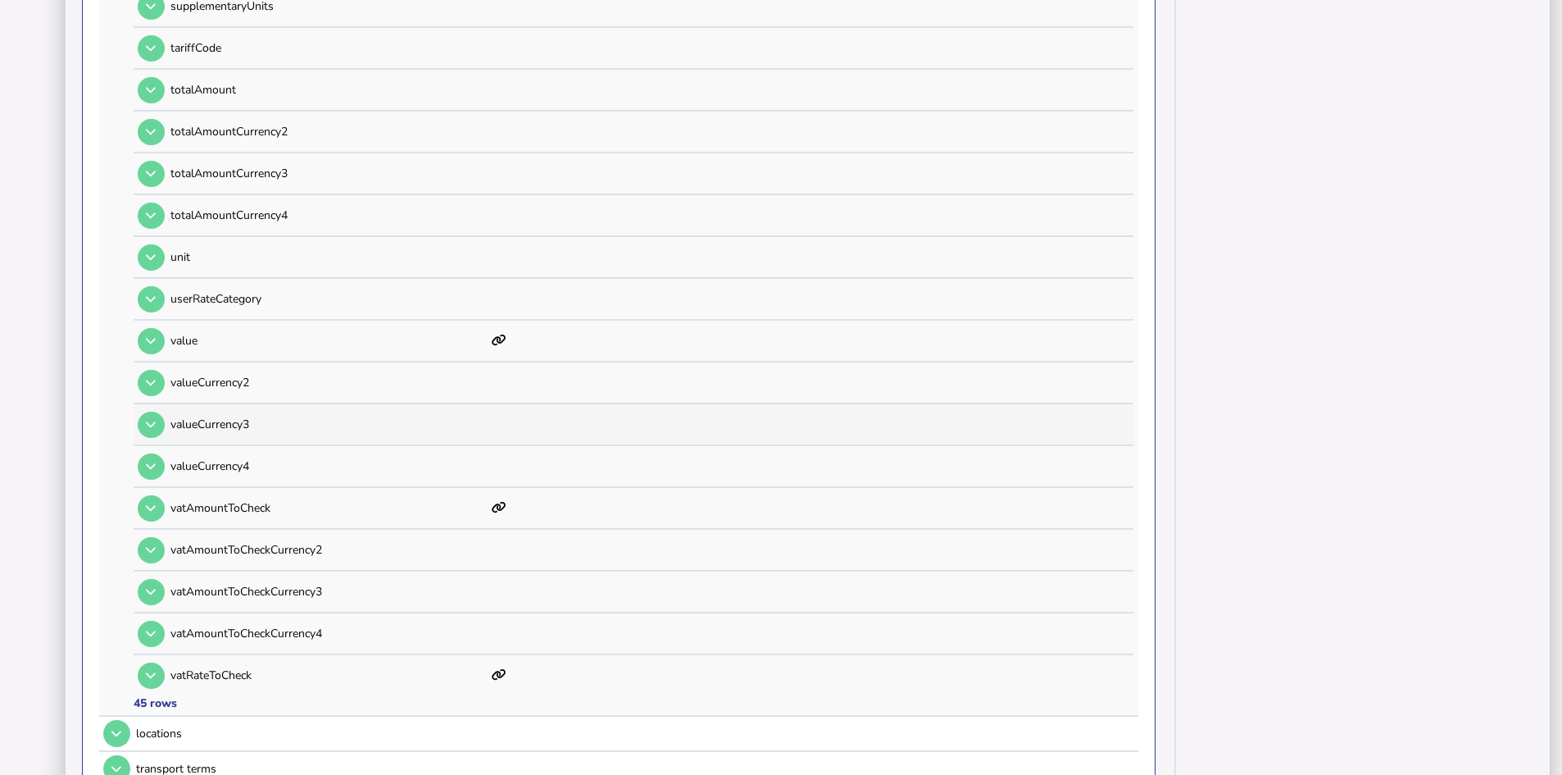
scroll to position [1716, 0]
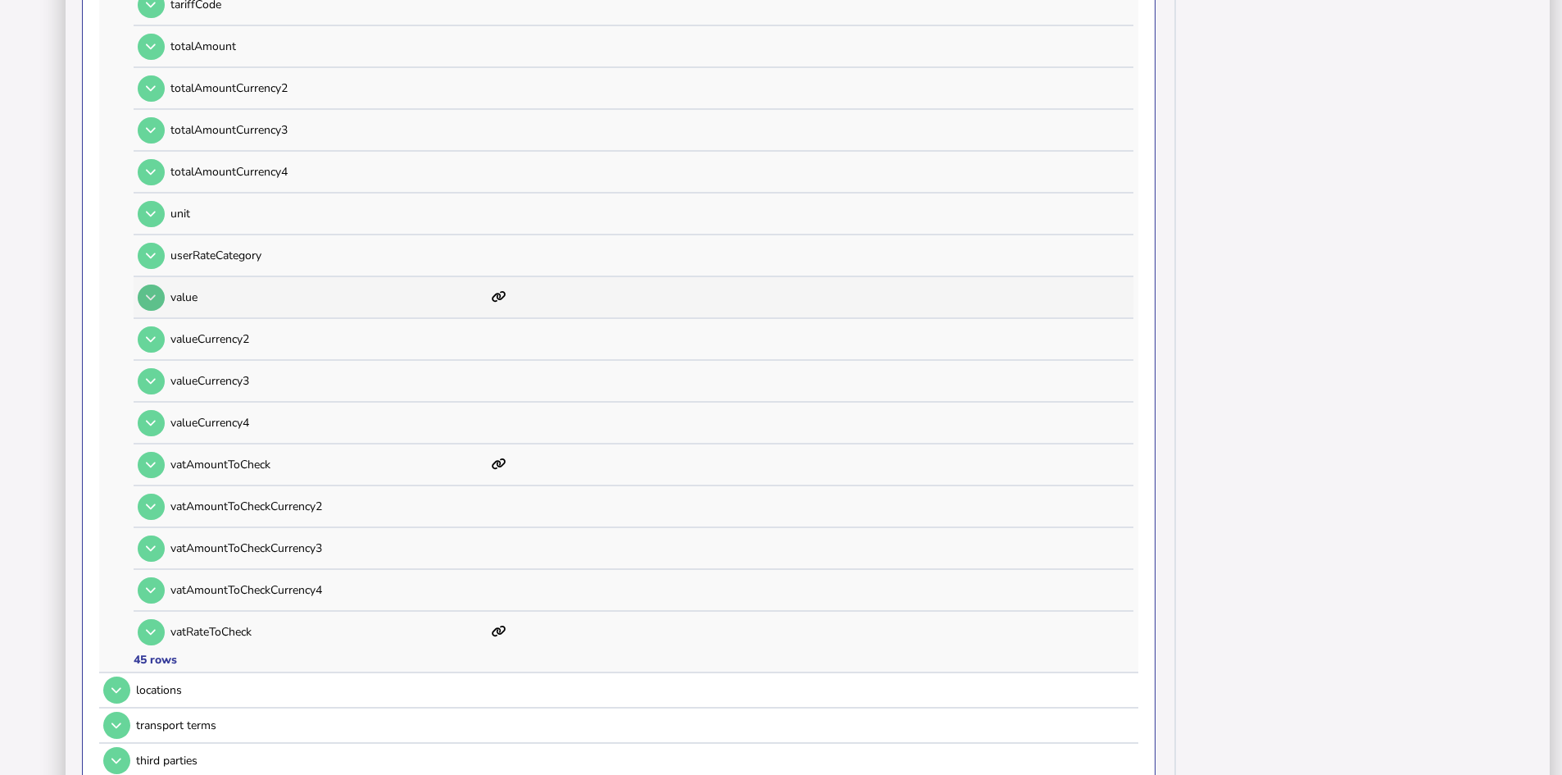
click at [157, 296] on button at bounding box center [151, 297] width 27 height 27
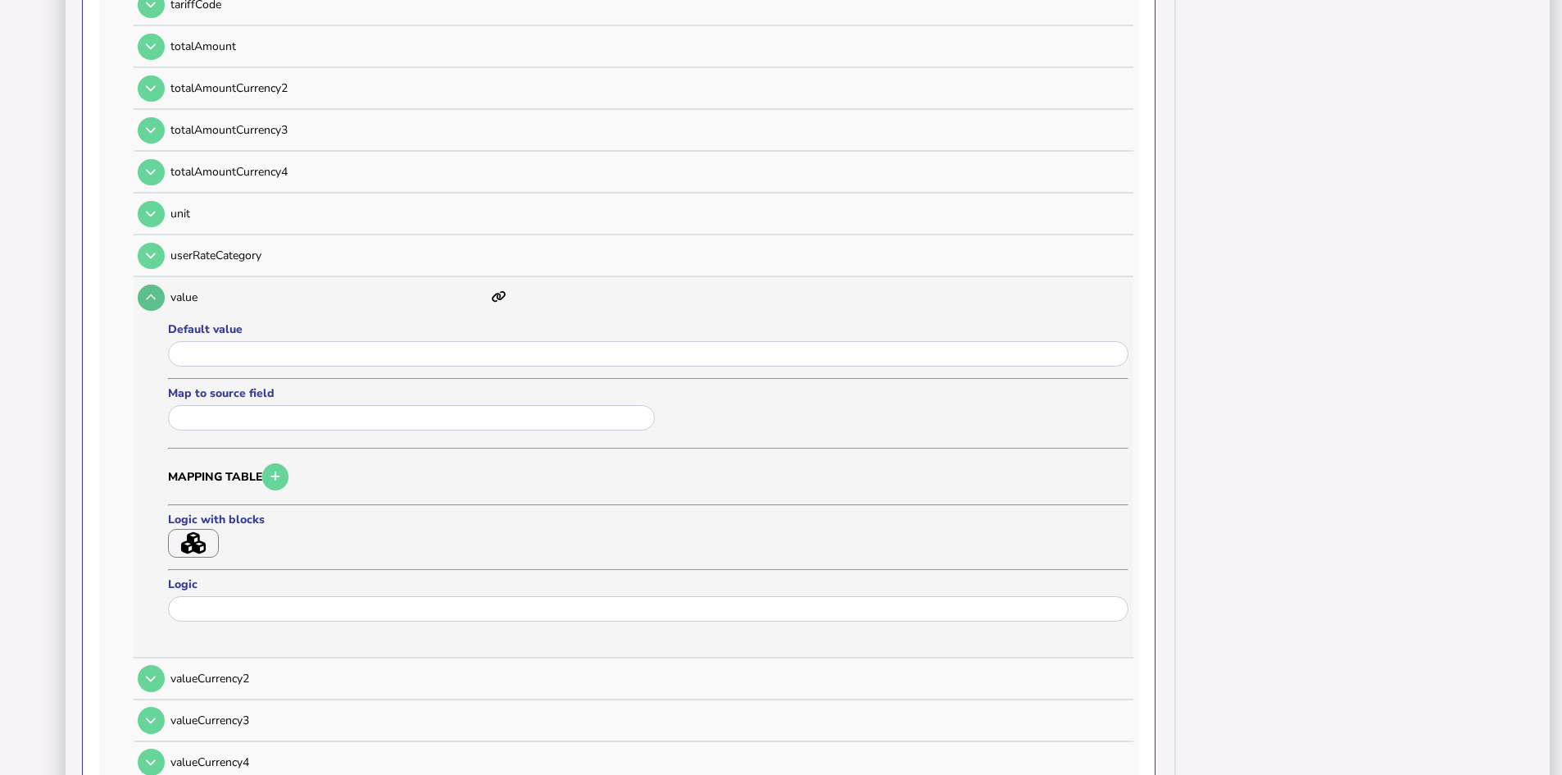
click at [151, 294] on icon at bounding box center [151, 297] width 10 height 11
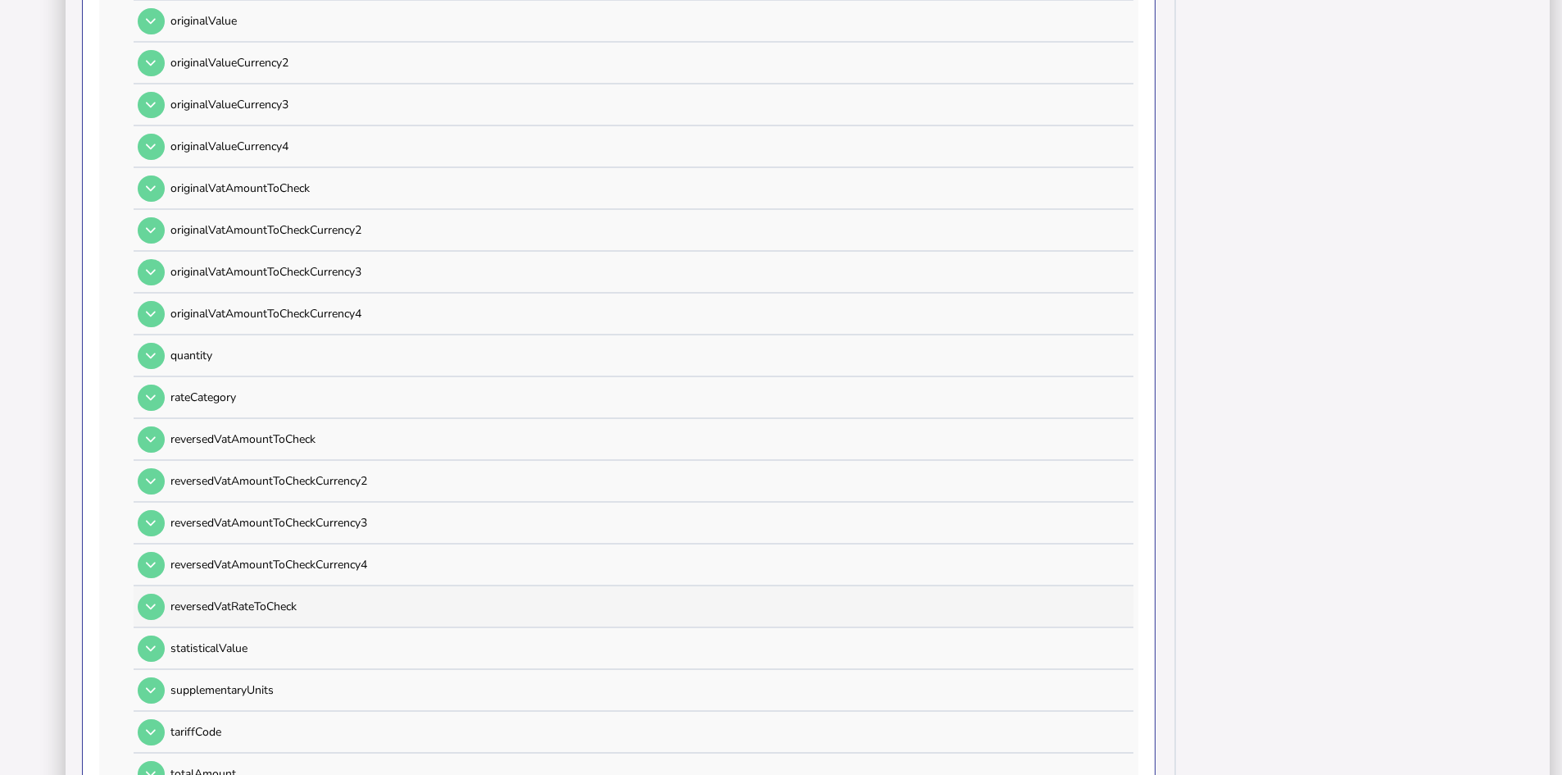
scroll to position [733, 0]
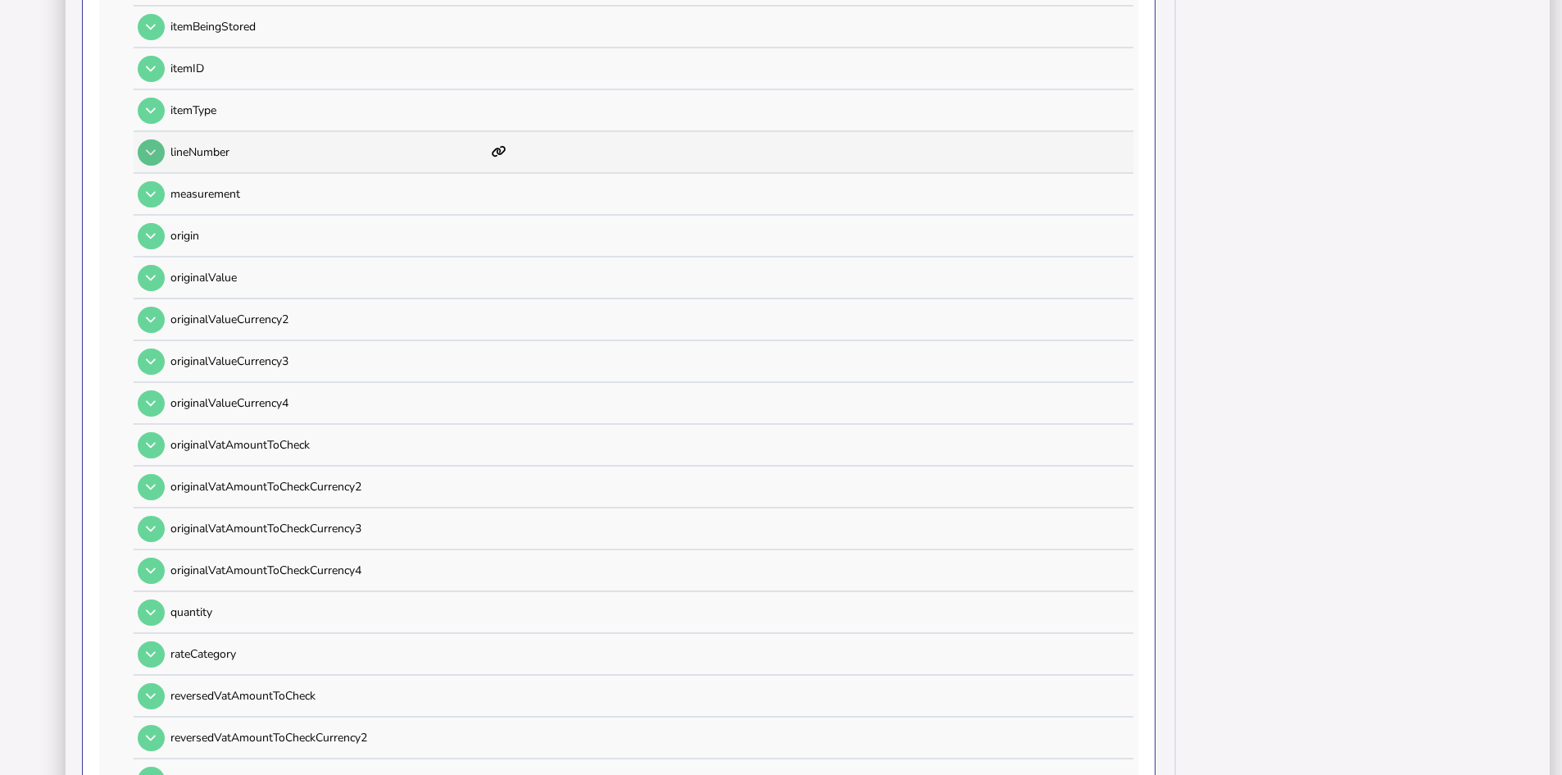
click at [152, 149] on icon at bounding box center [151, 152] width 10 height 11
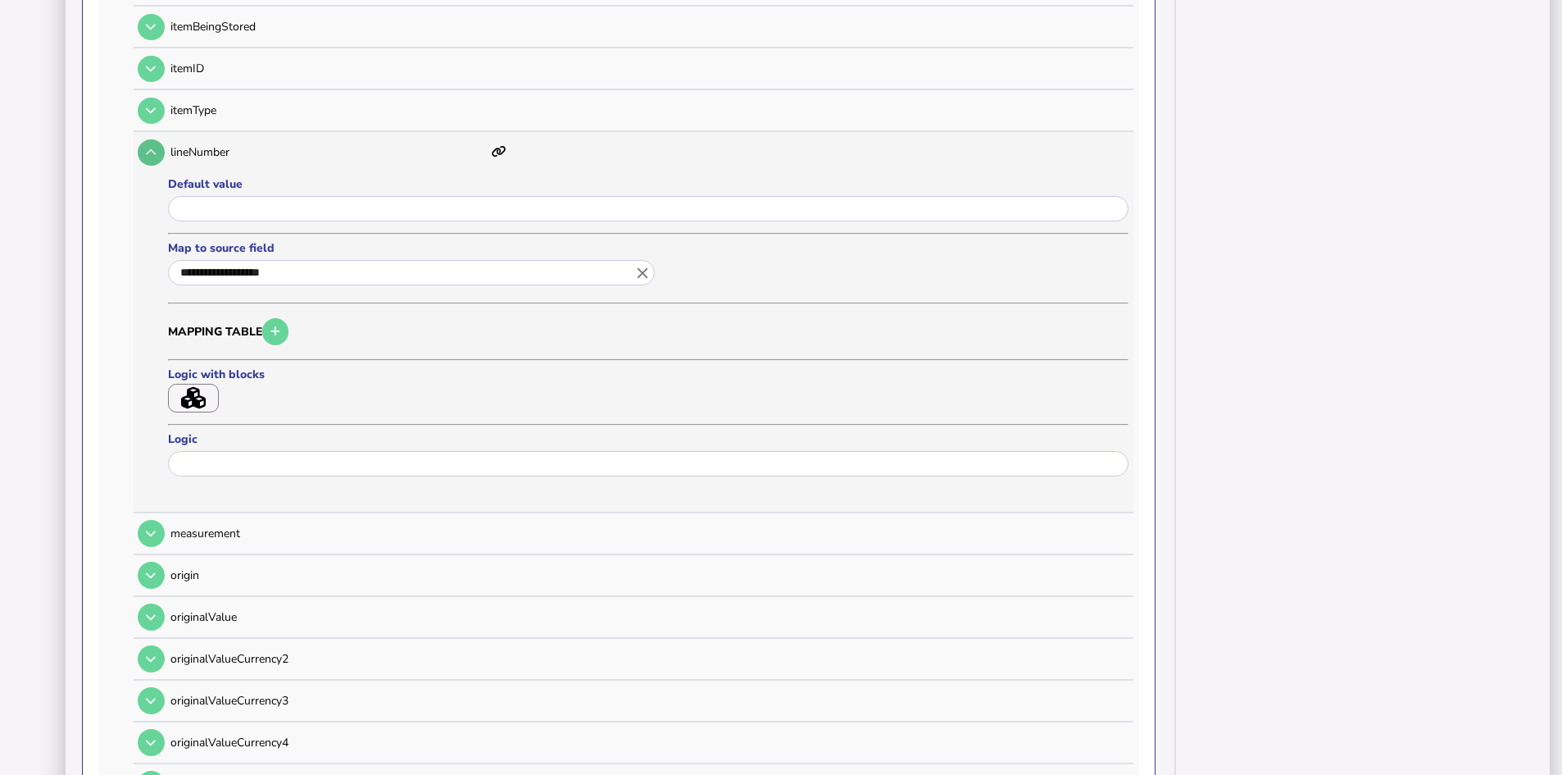
click at [152, 149] on icon at bounding box center [151, 152] width 10 height 11
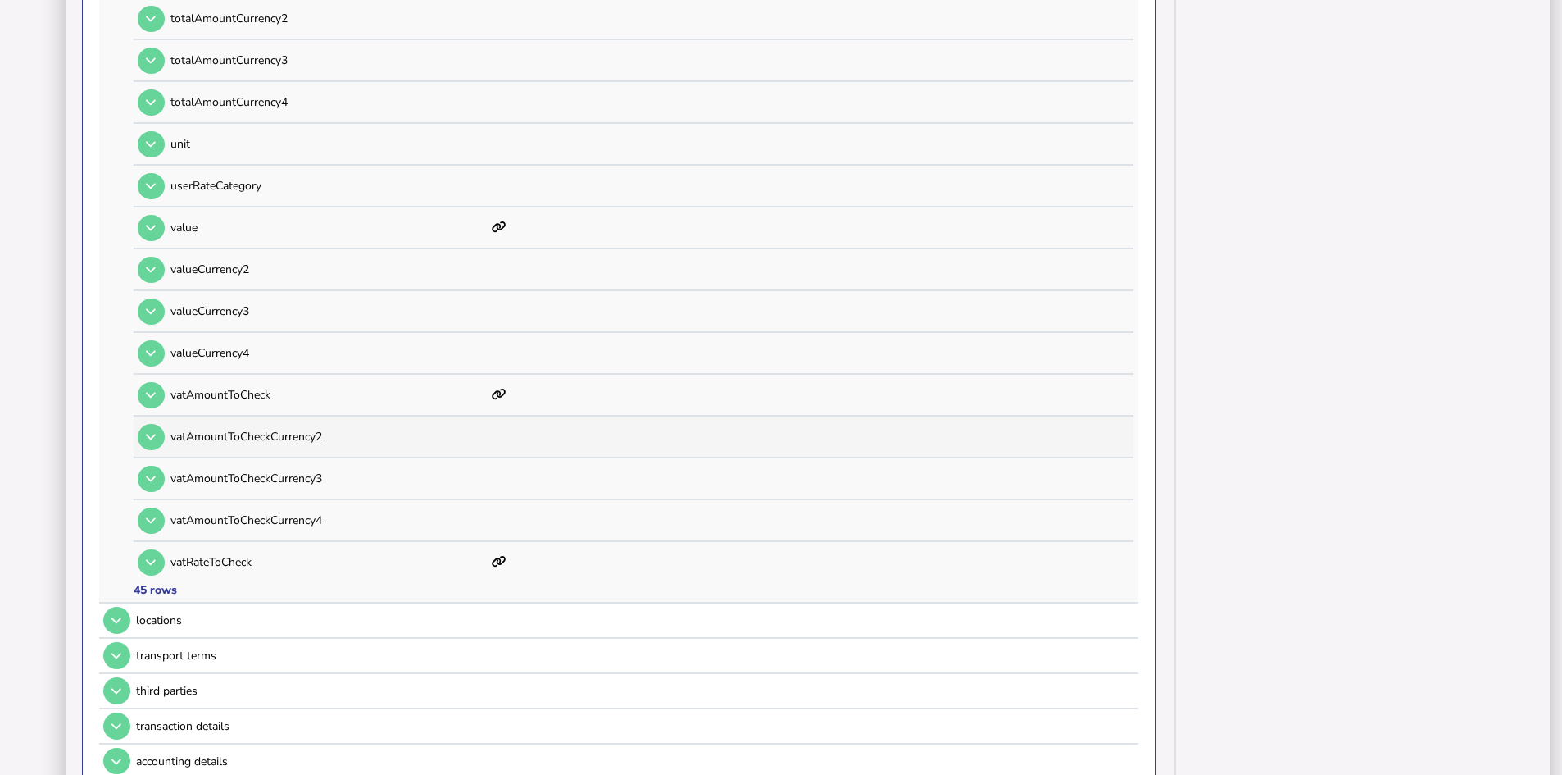
scroll to position [1798, 0]
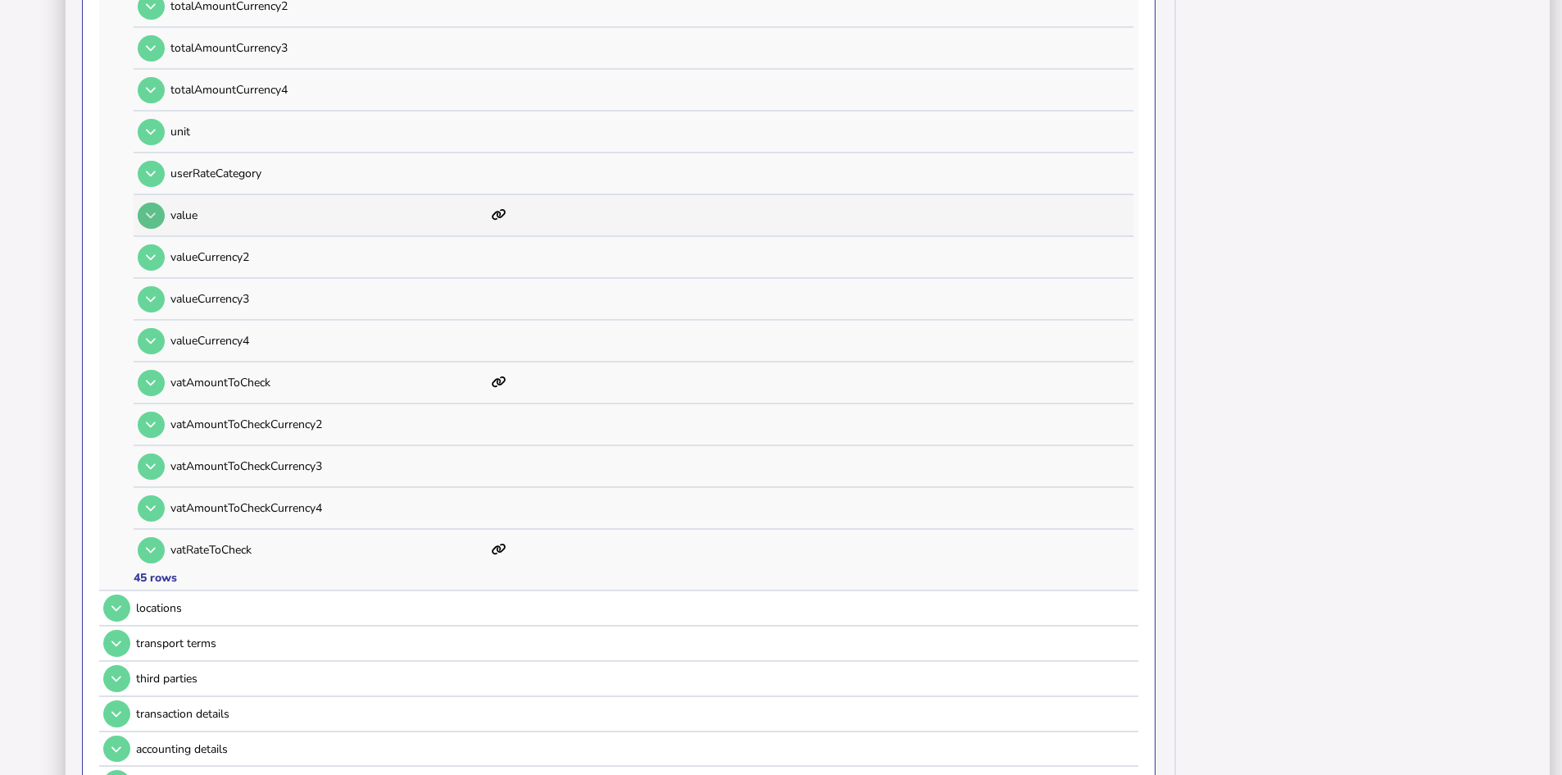
click at [148, 216] on icon at bounding box center [151, 215] width 10 height 11
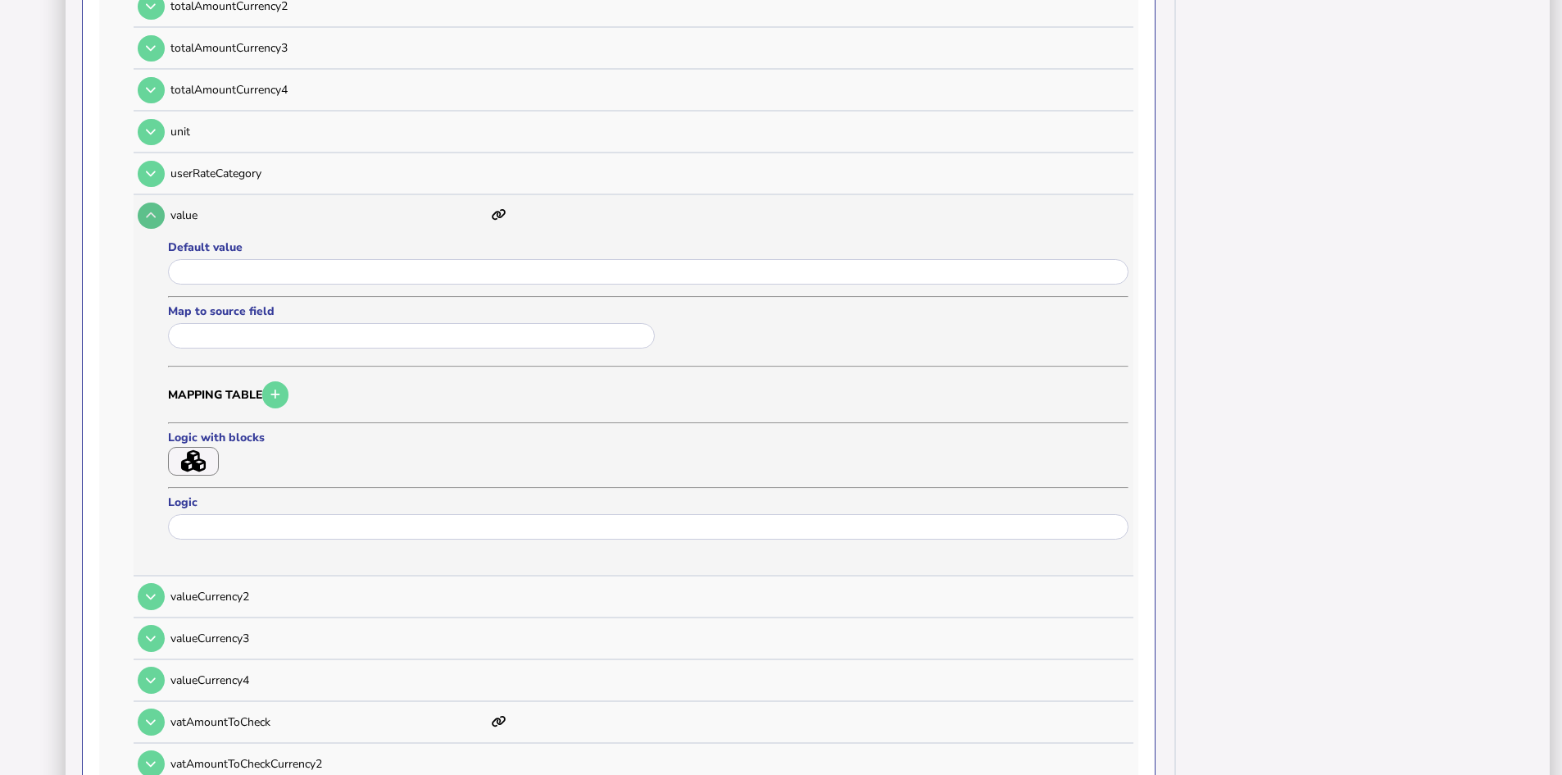
click at [152, 216] on icon at bounding box center [151, 215] width 10 height 11
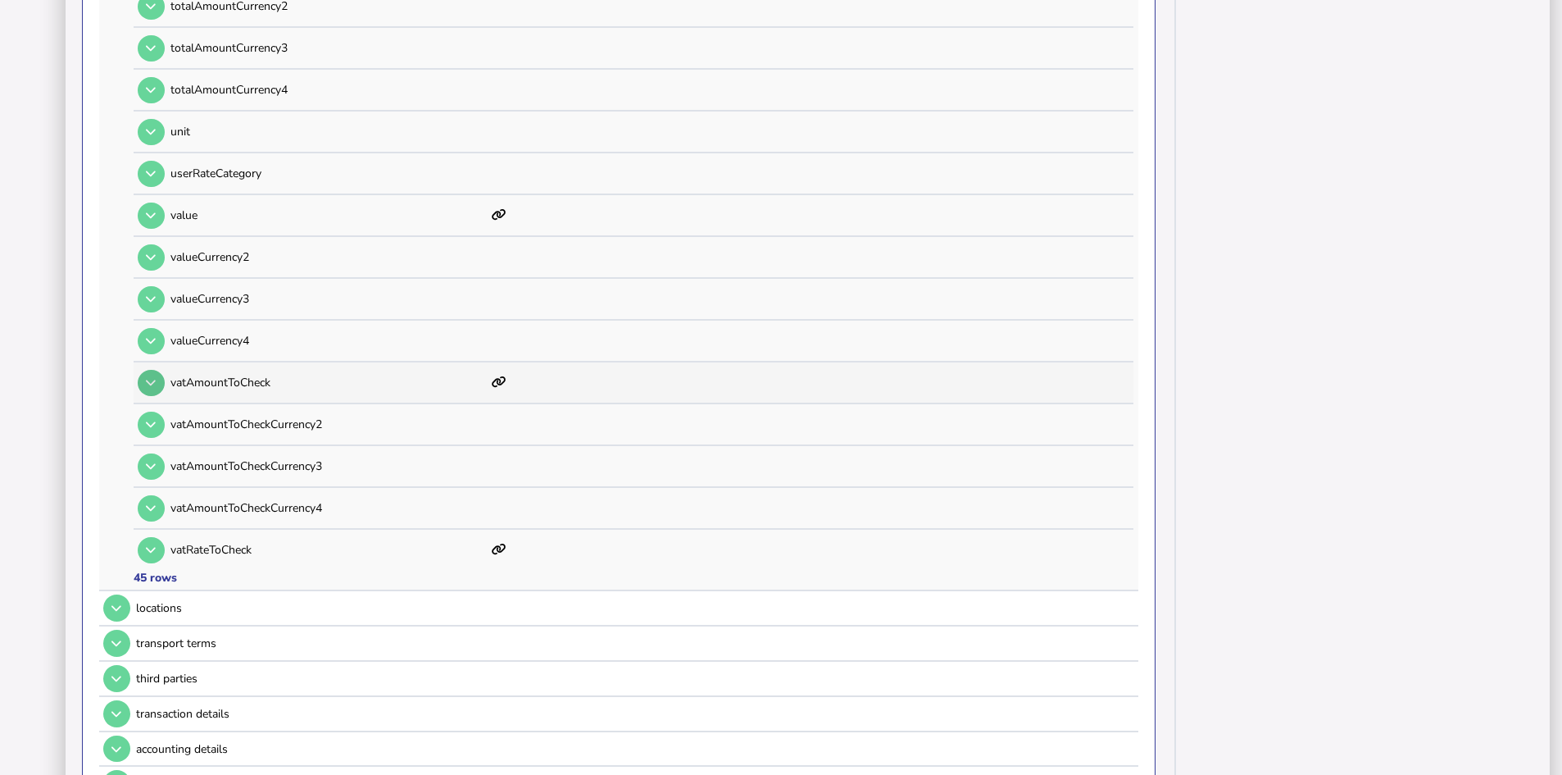
click at [148, 380] on icon at bounding box center [151, 382] width 10 height 11
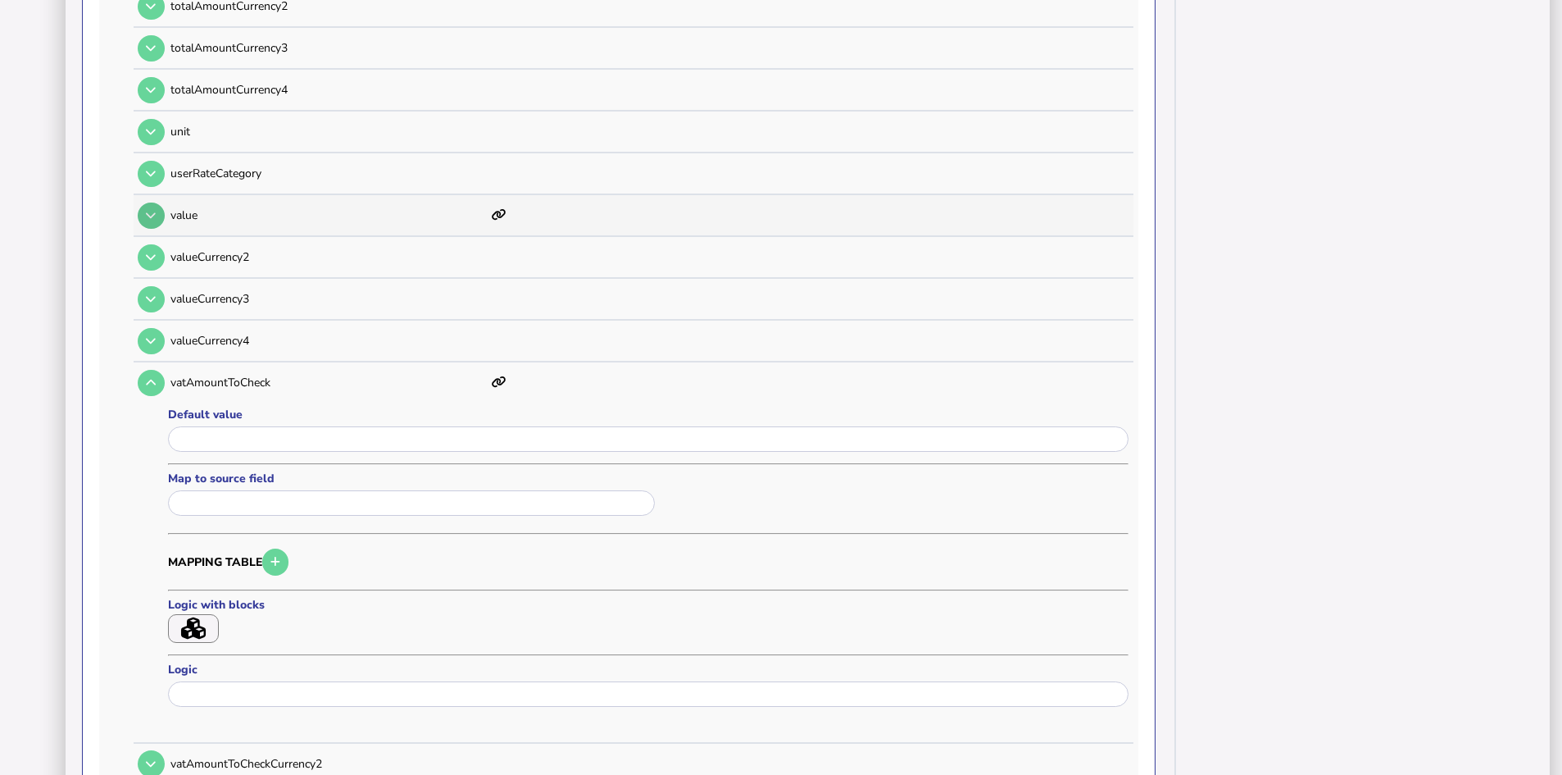
click at [148, 216] on icon at bounding box center [151, 215] width 10 height 11
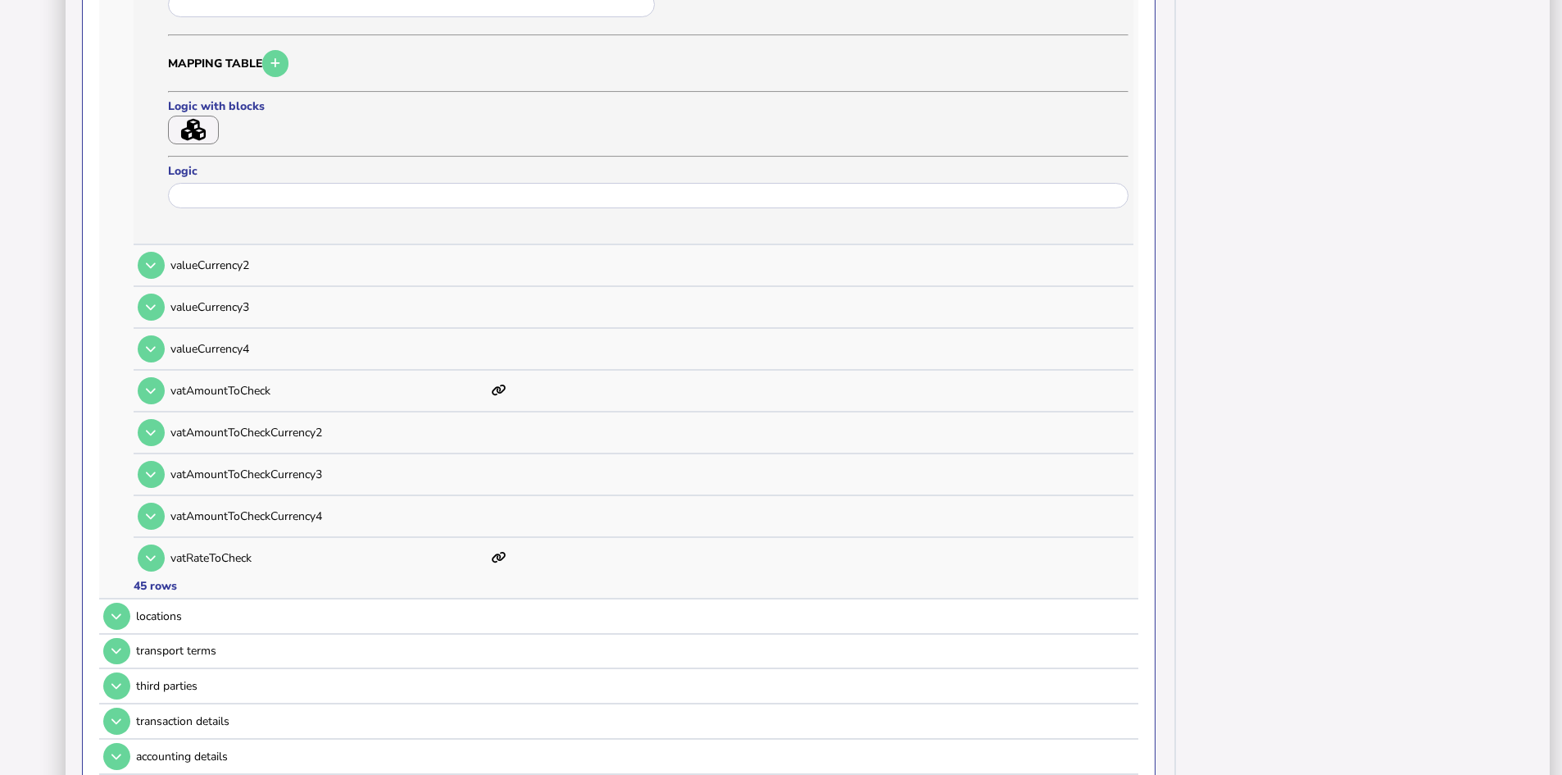
scroll to position [2208, 0]
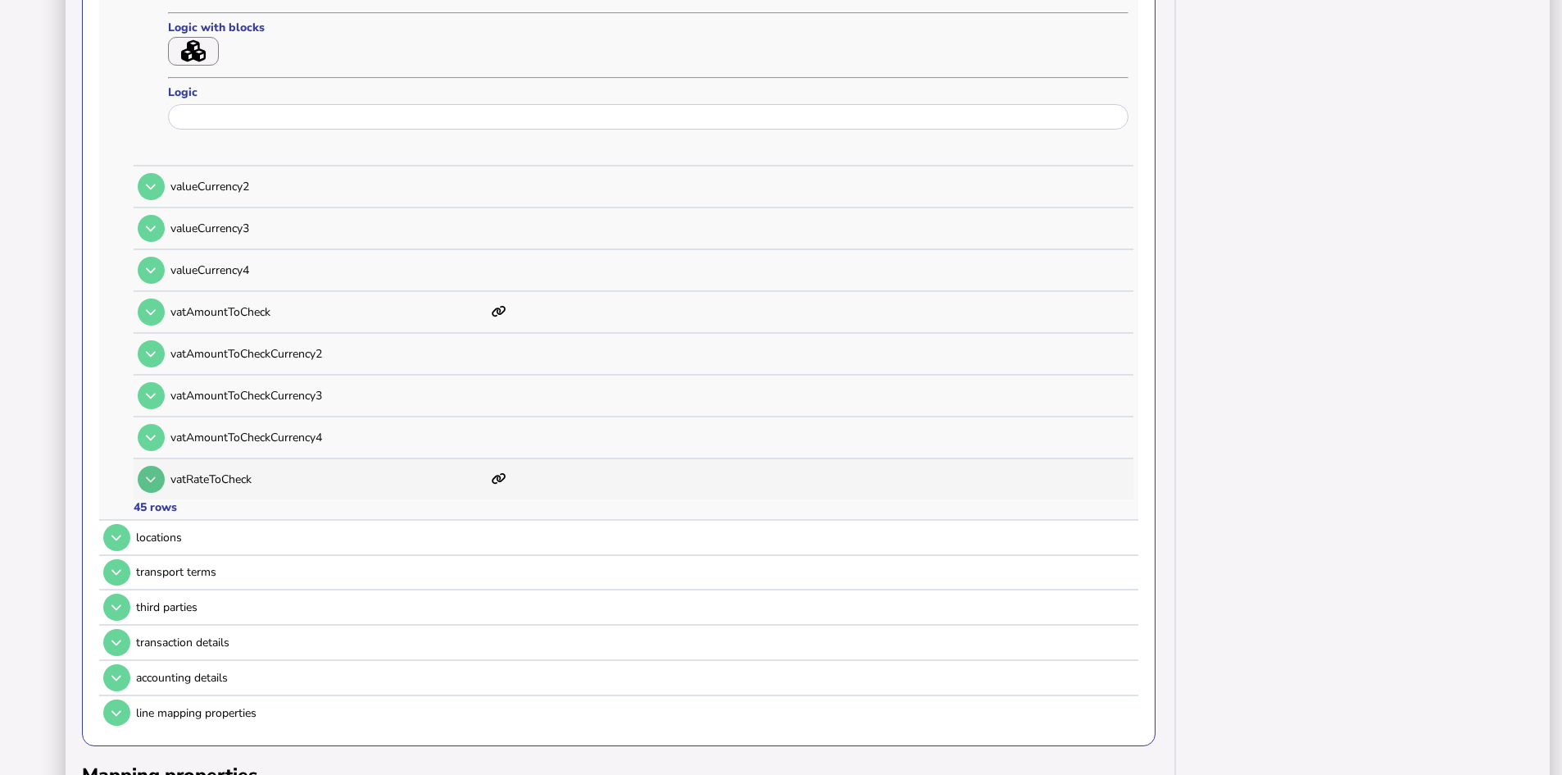
click at [149, 482] on icon at bounding box center [151, 479] width 10 height 11
type input "********"
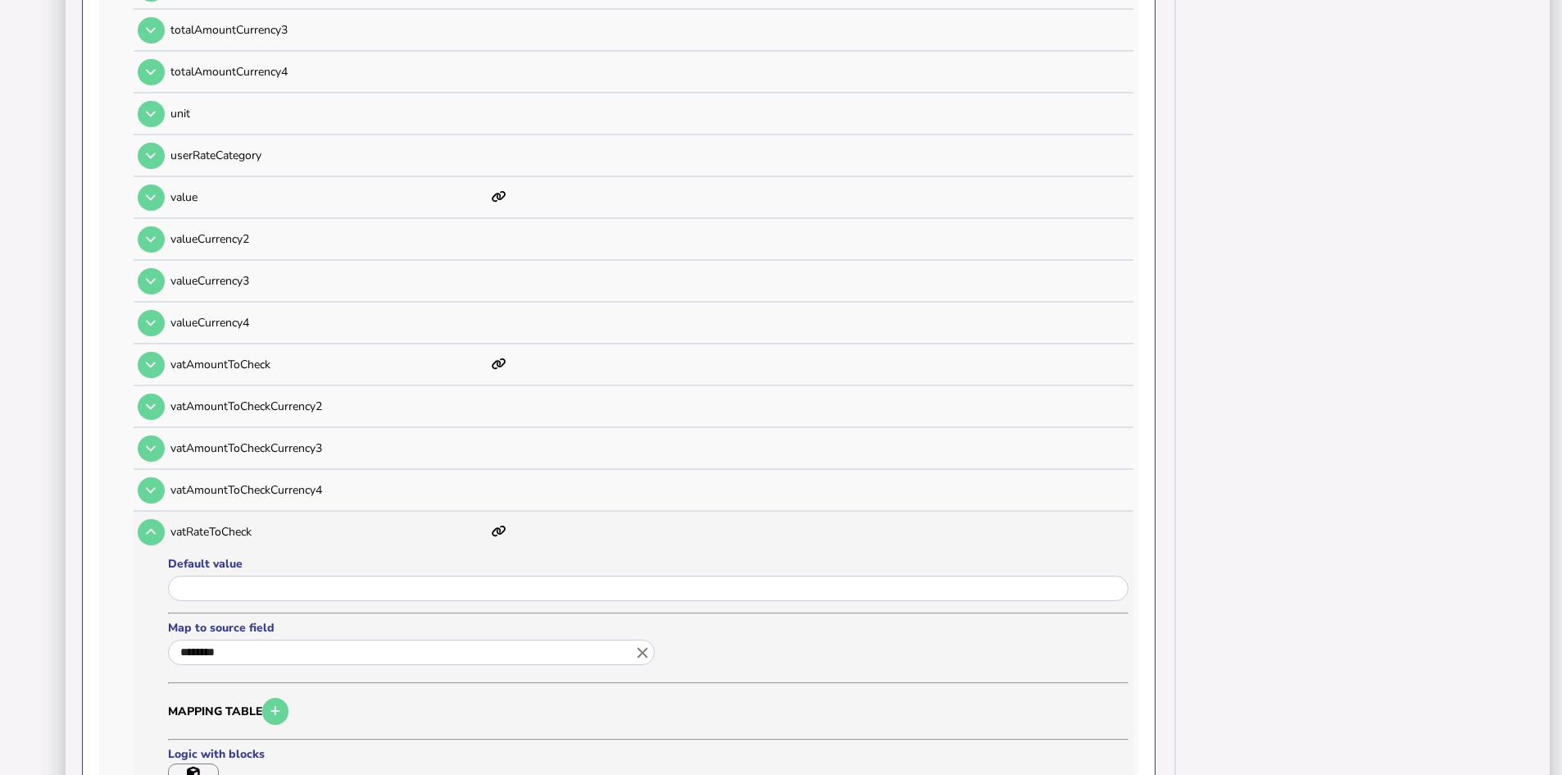
scroll to position [1798, 0]
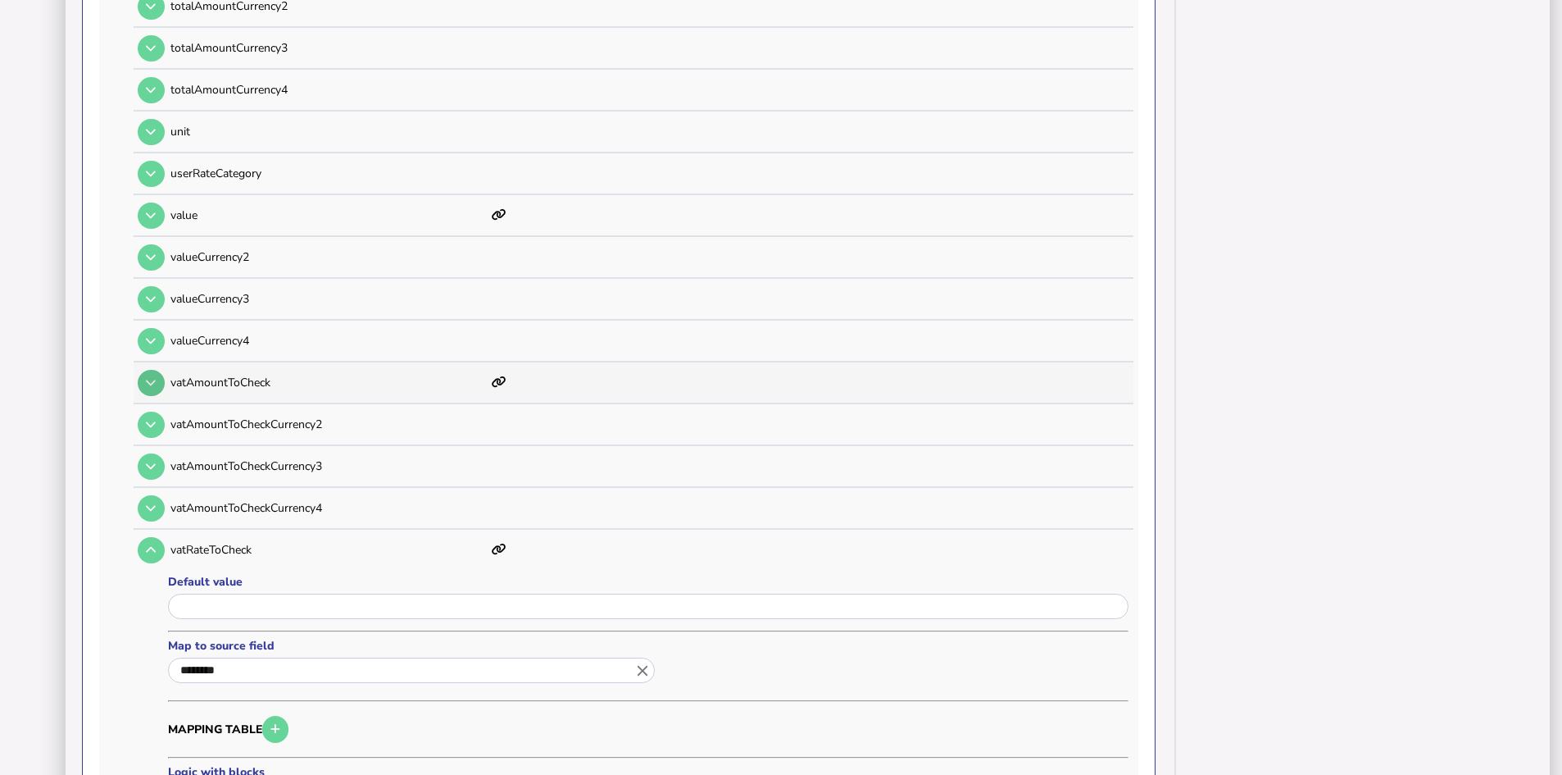
click at [155, 384] on icon at bounding box center [151, 382] width 10 height 11
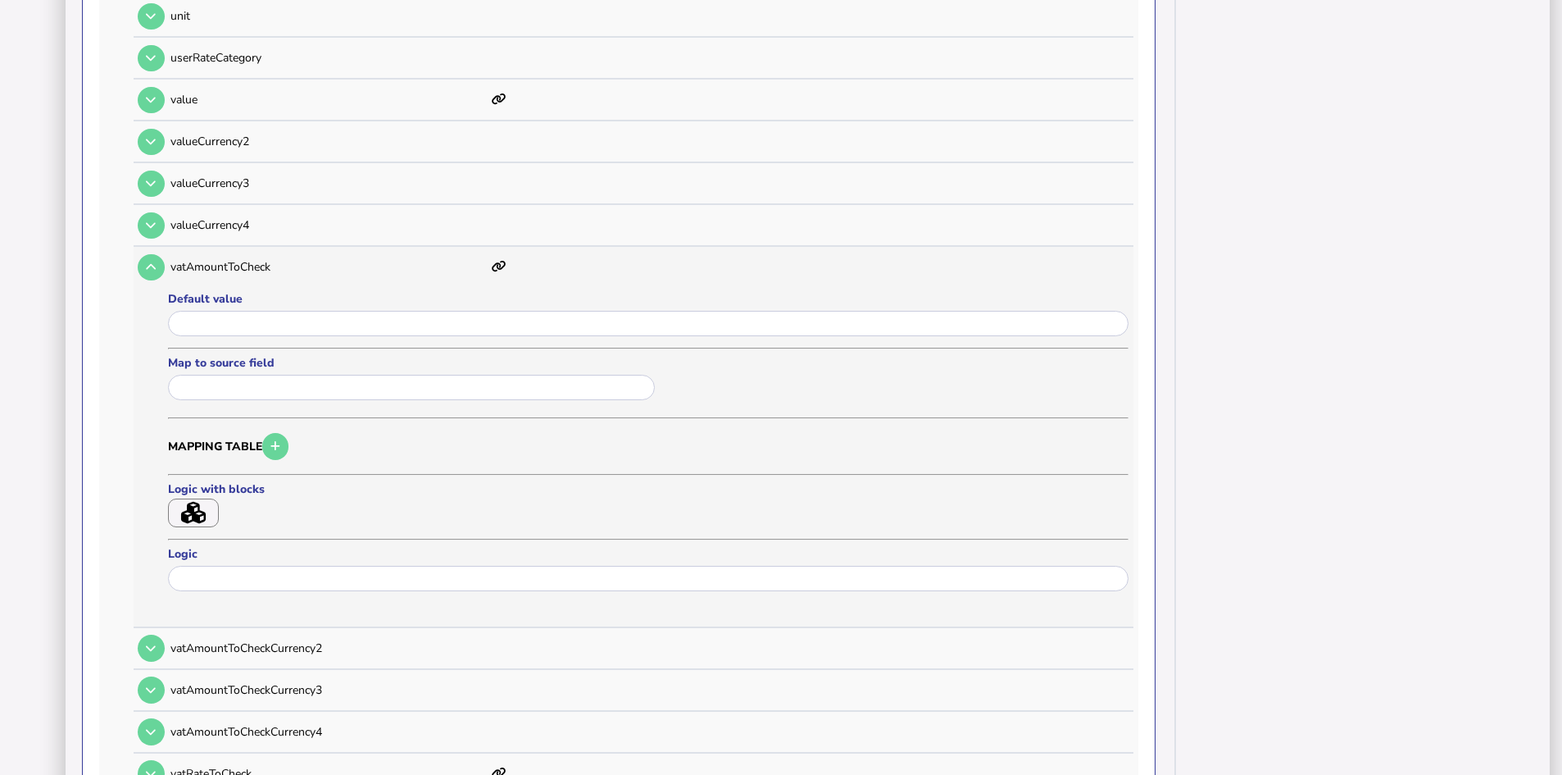
scroll to position [1962, 0]
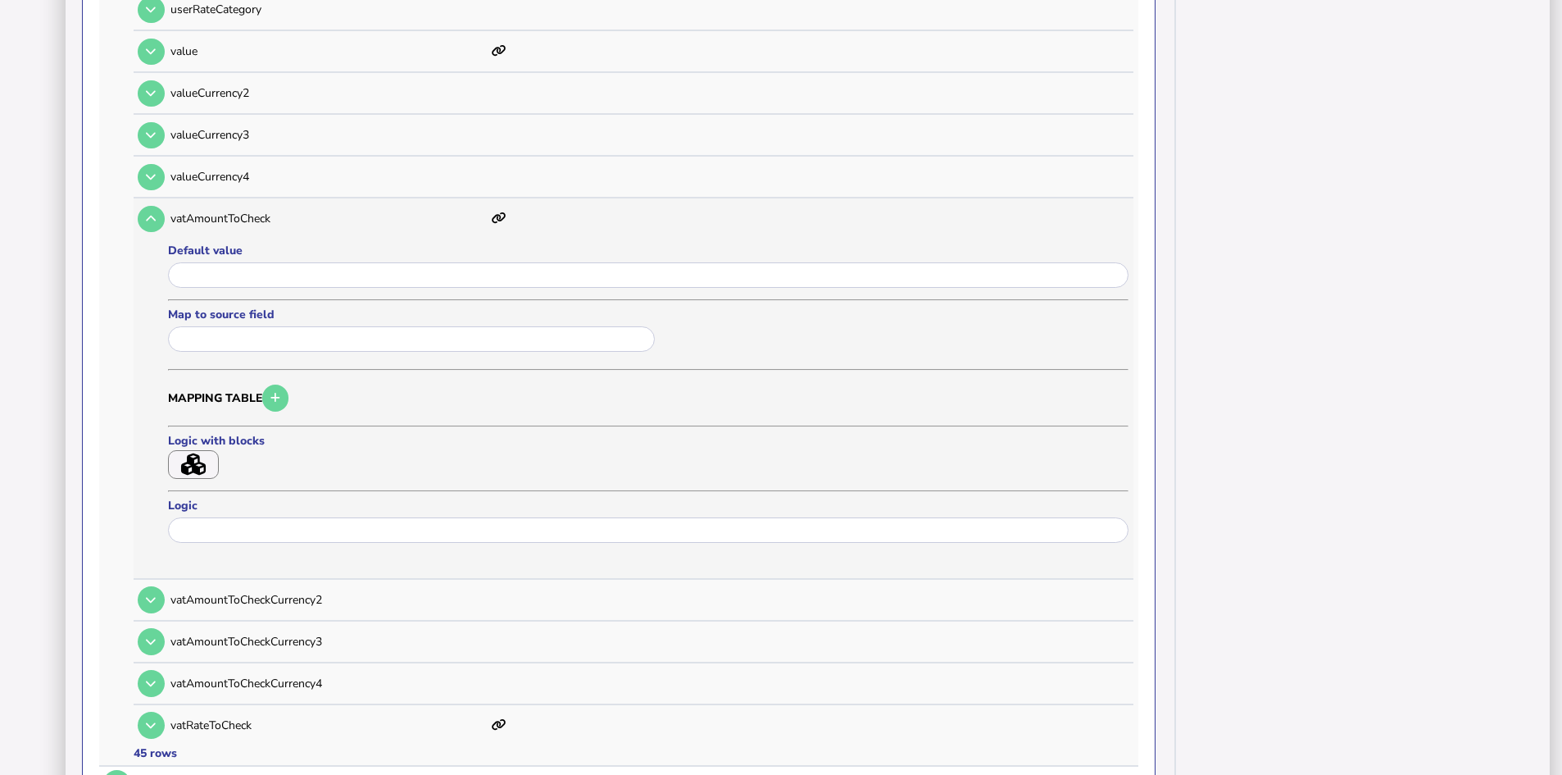
click at [187, 461] on icon "button" at bounding box center [193, 464] width 25 height 22
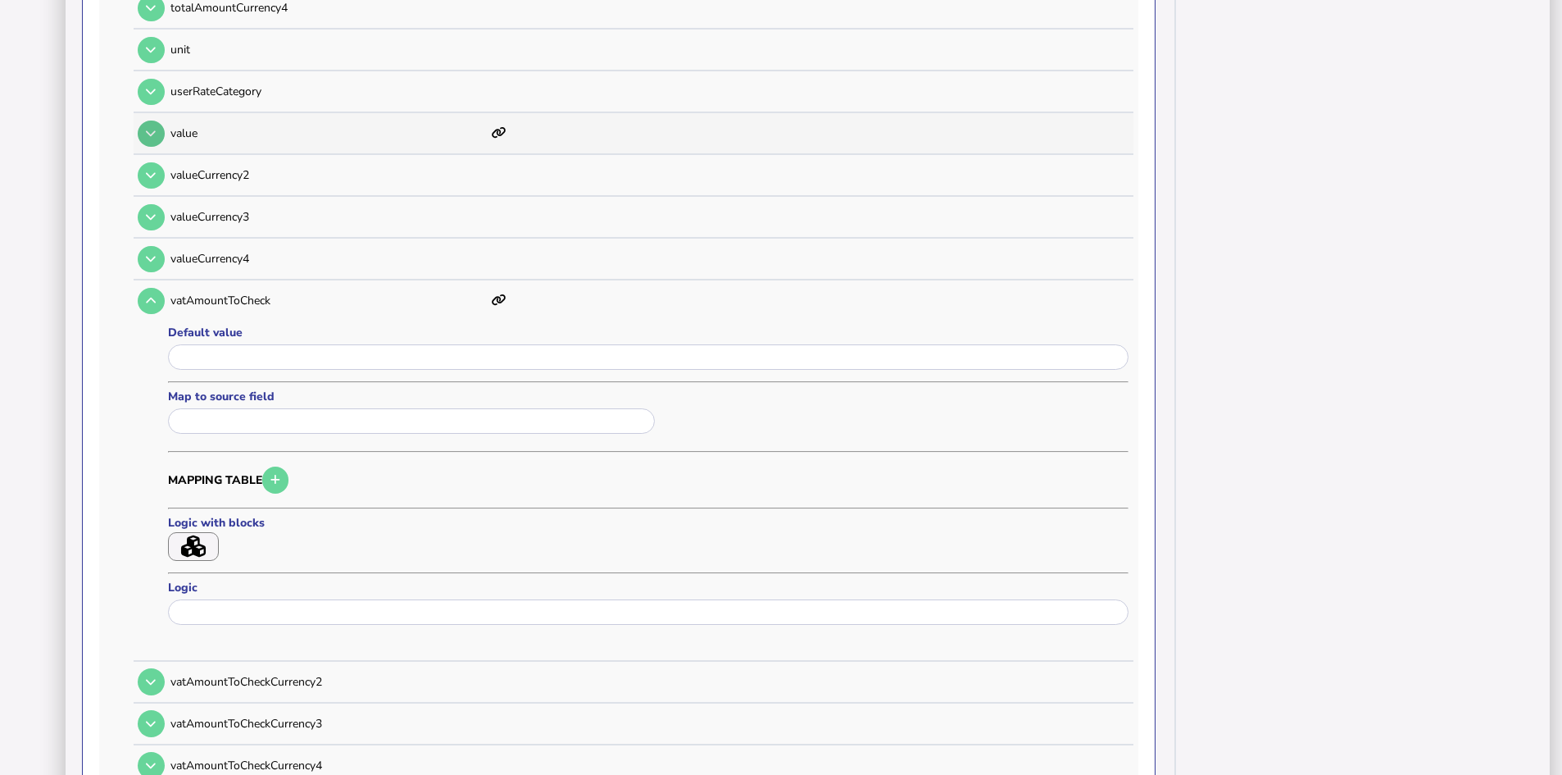
click at [158, 135] on button at bounding box center [151, 133] width 27 height 27
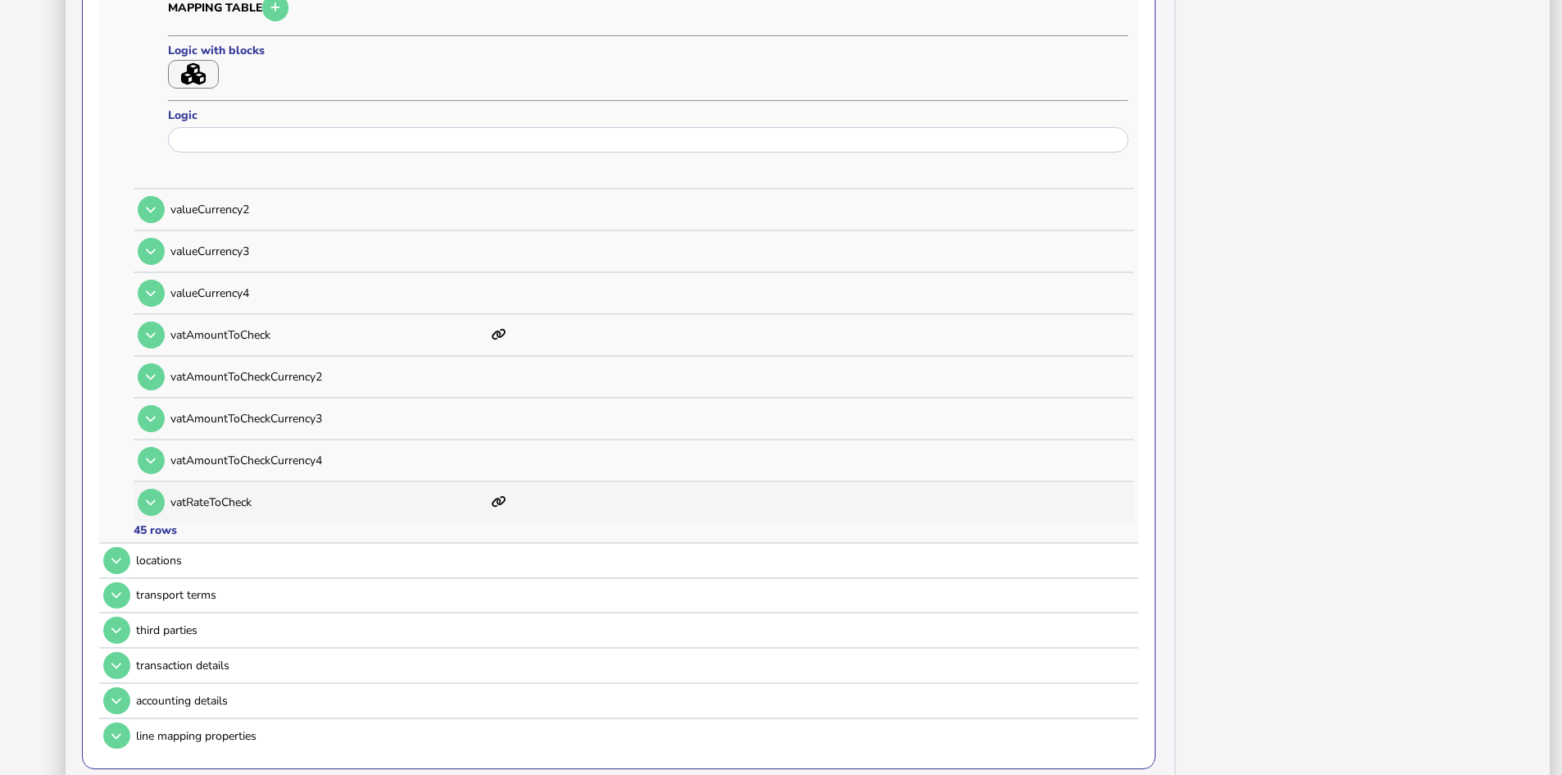
scroll to position [2208, 0]
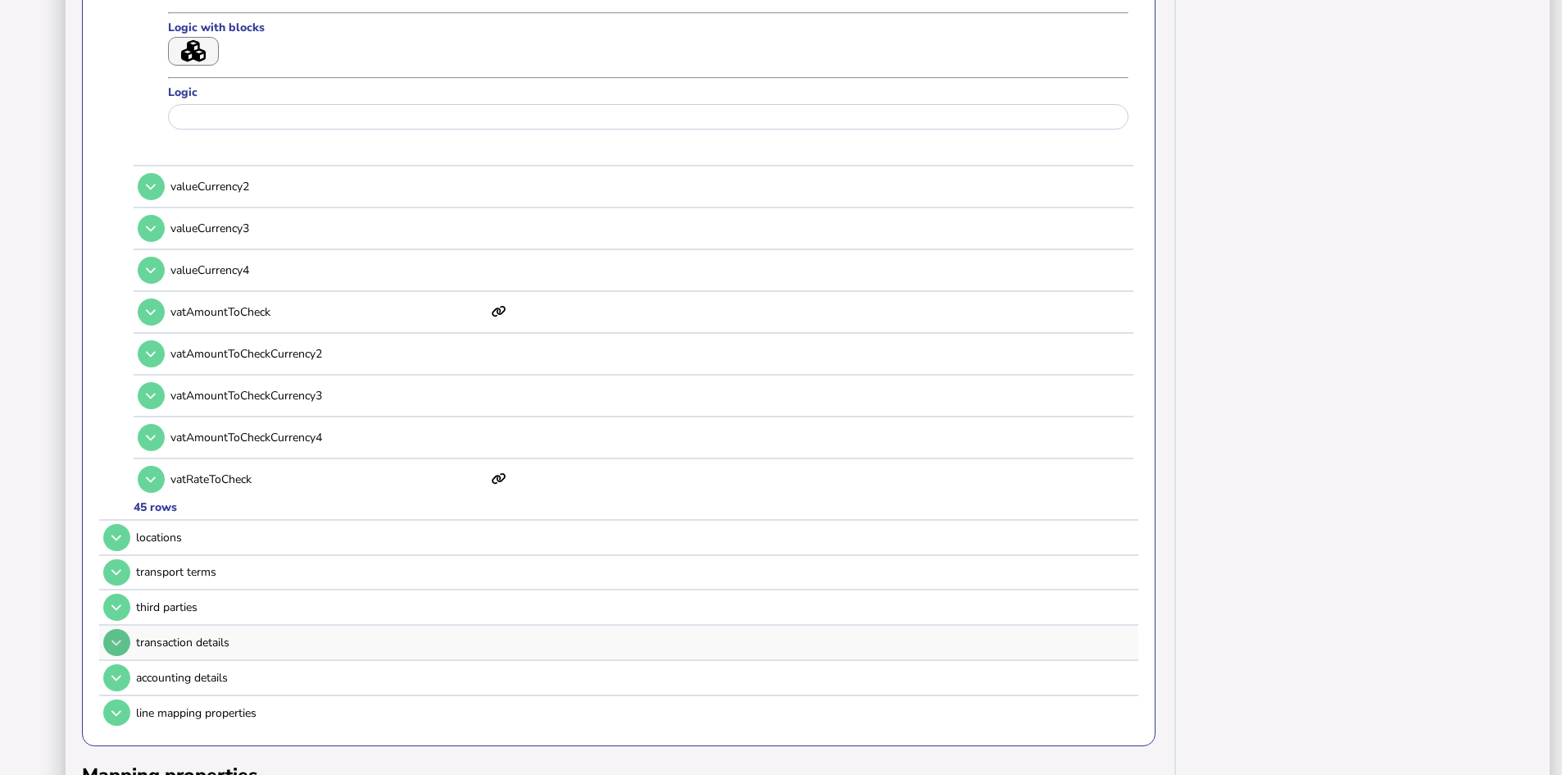
click at [116, 638] on icon at bounding box center [116, 642] width 10 height 11
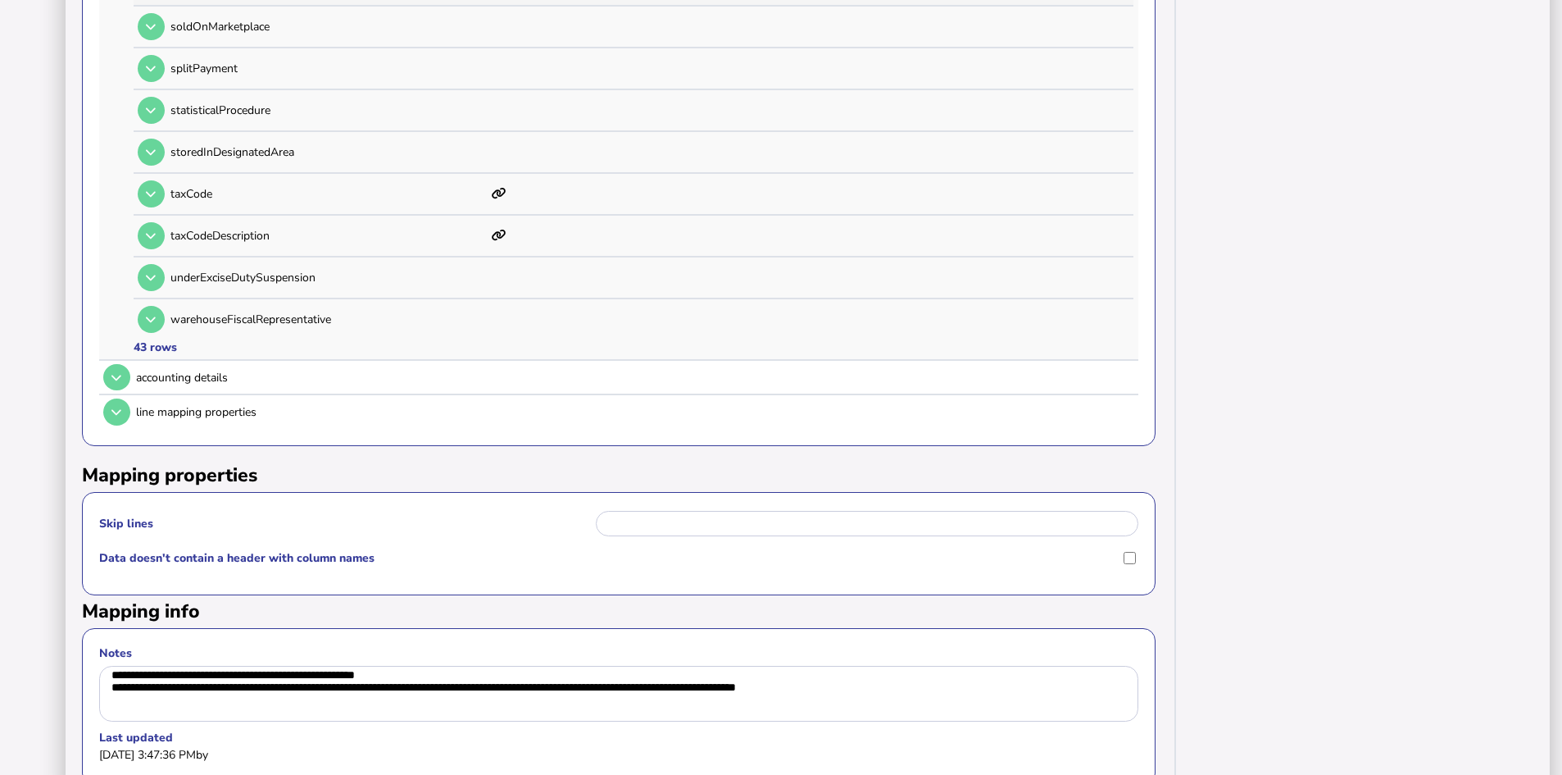
scroll to position [1978, 0]
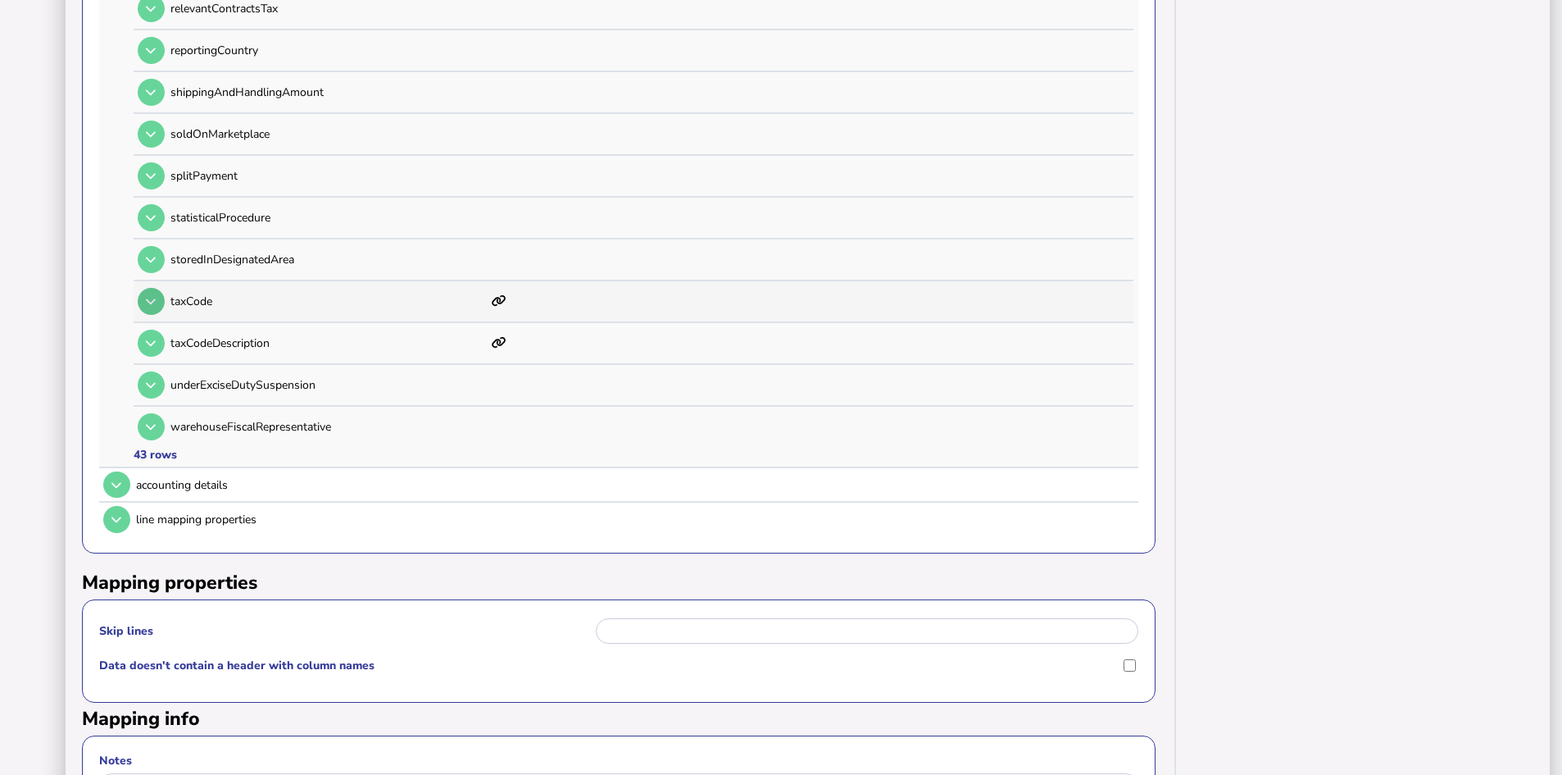
click at [148, 307] on button at bounding box center [151, 301] width 27 height 27
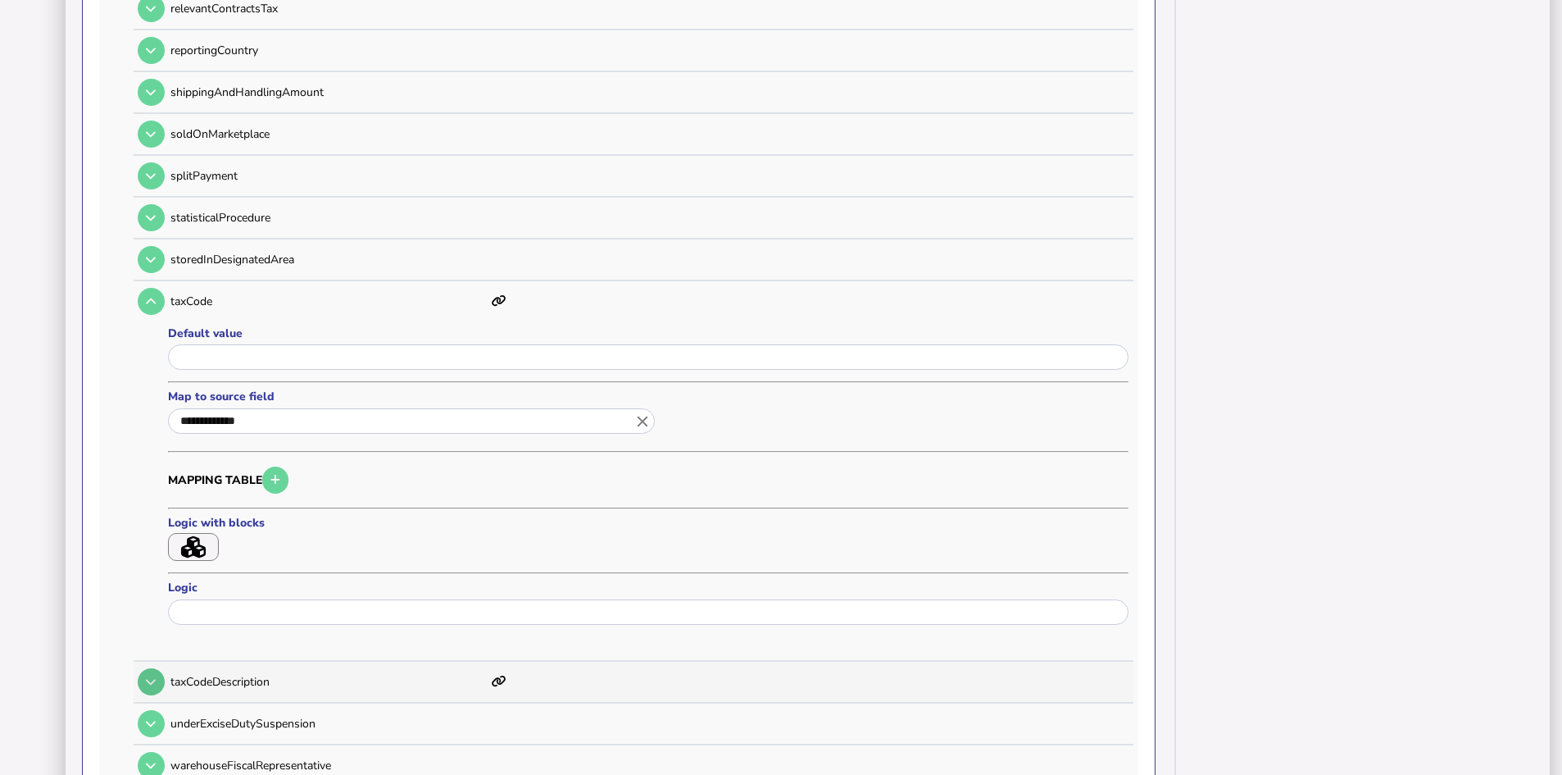
click at [160, 688] on button at bounding box center [151, 681] width 27 height 27
type input "**********"
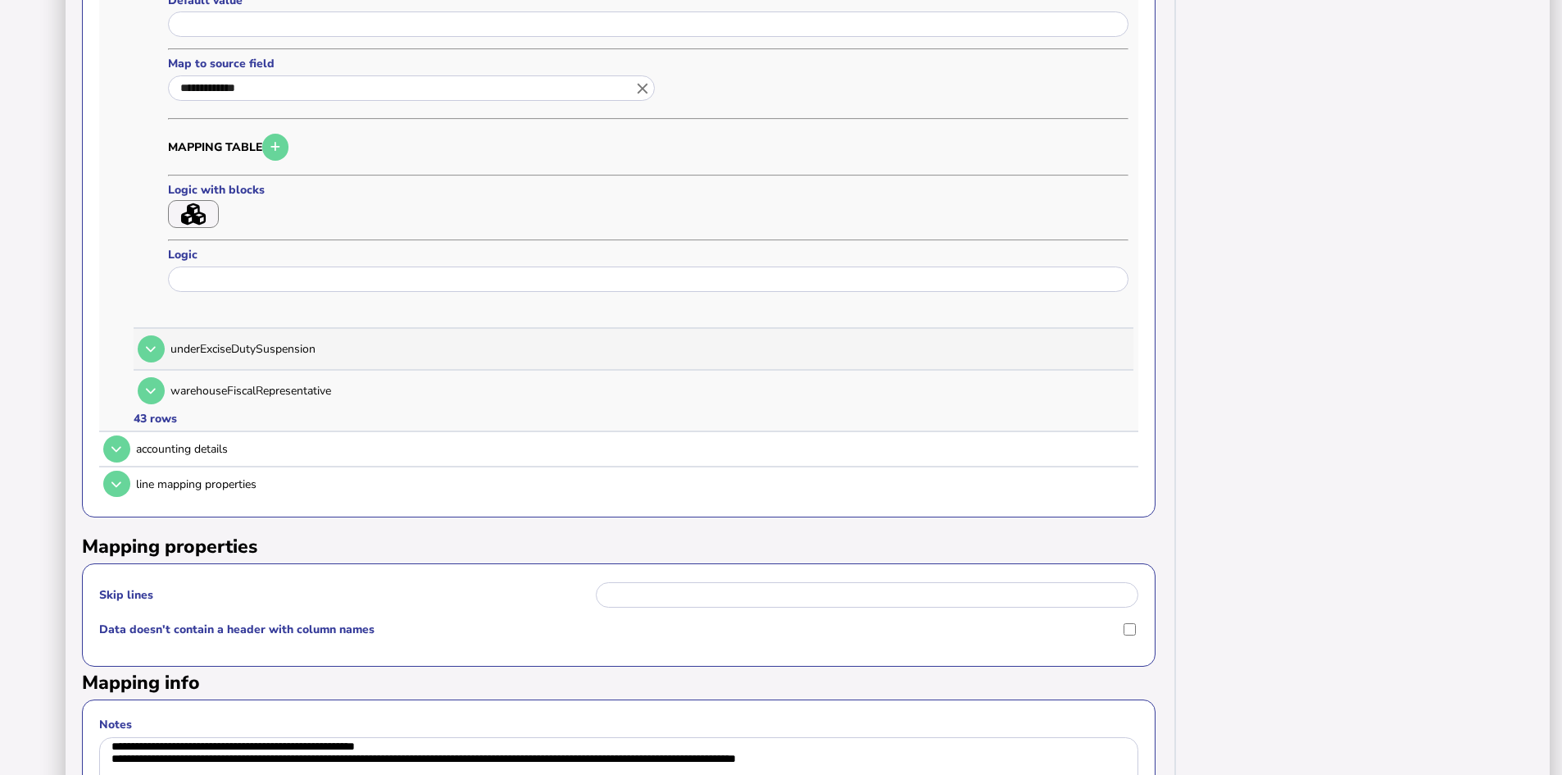
scroll to position [2388, 0]
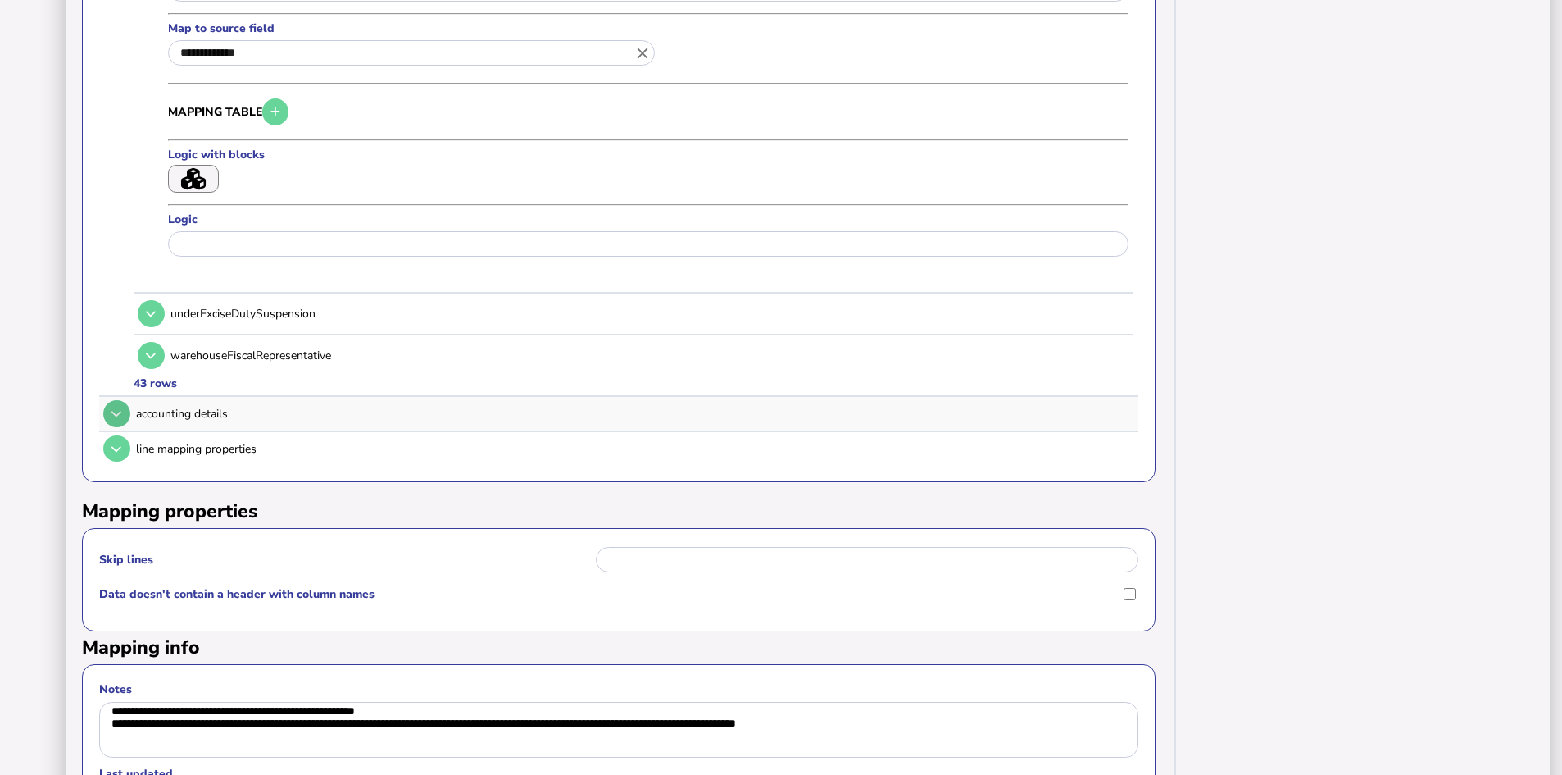
click at [116, 416] on icon at bounding box center [116, 413] width 10 height 11
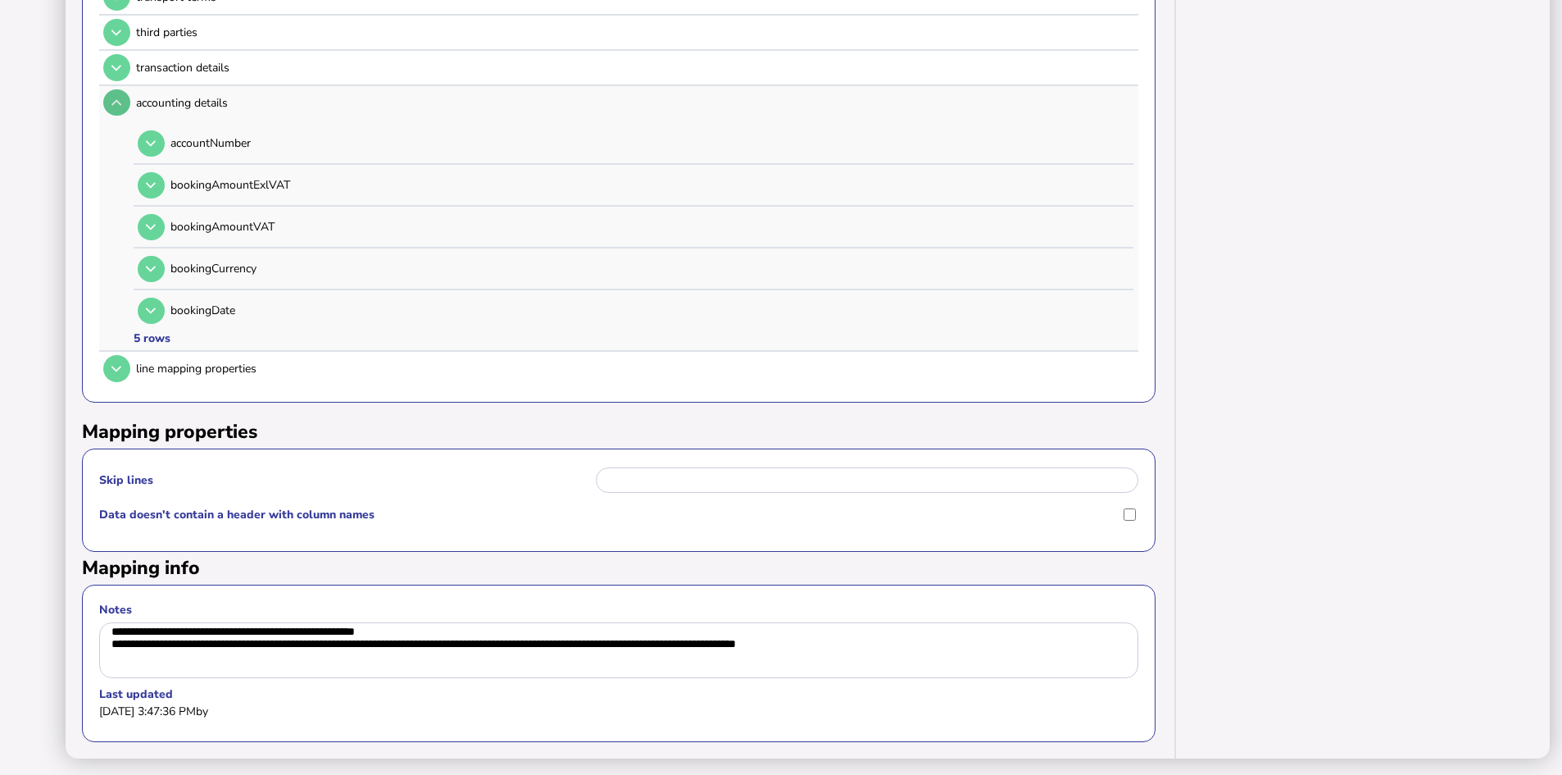
scroll to position [554, 0]
click at [117, 363] on icon at bounding box center [116, 368] width 10 height 11
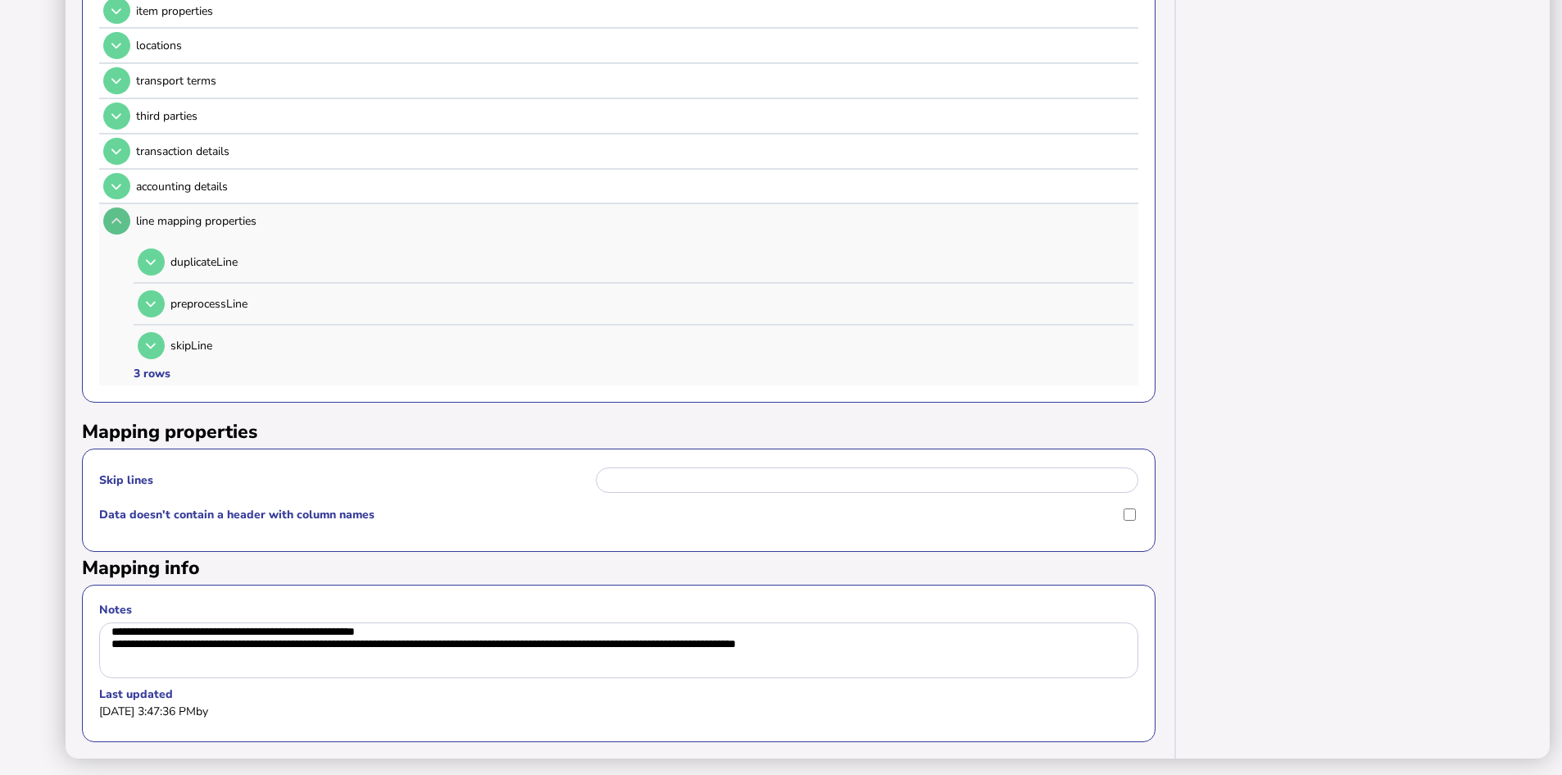
scroll to position [470, 0]
click at [114, 216] on icon at bounding box center [116, 221] width 10 height 11
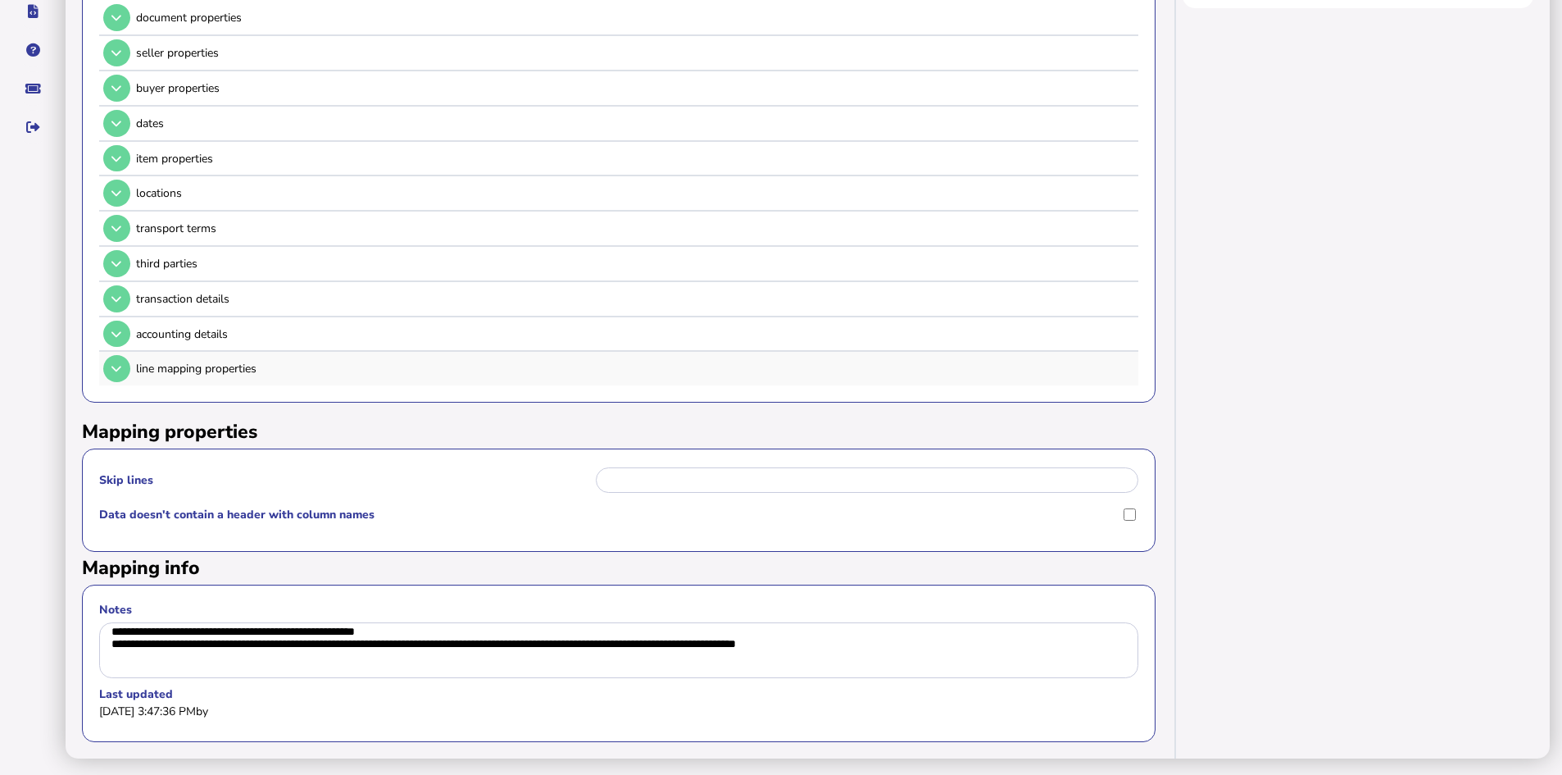
scroll to position [0, 0]
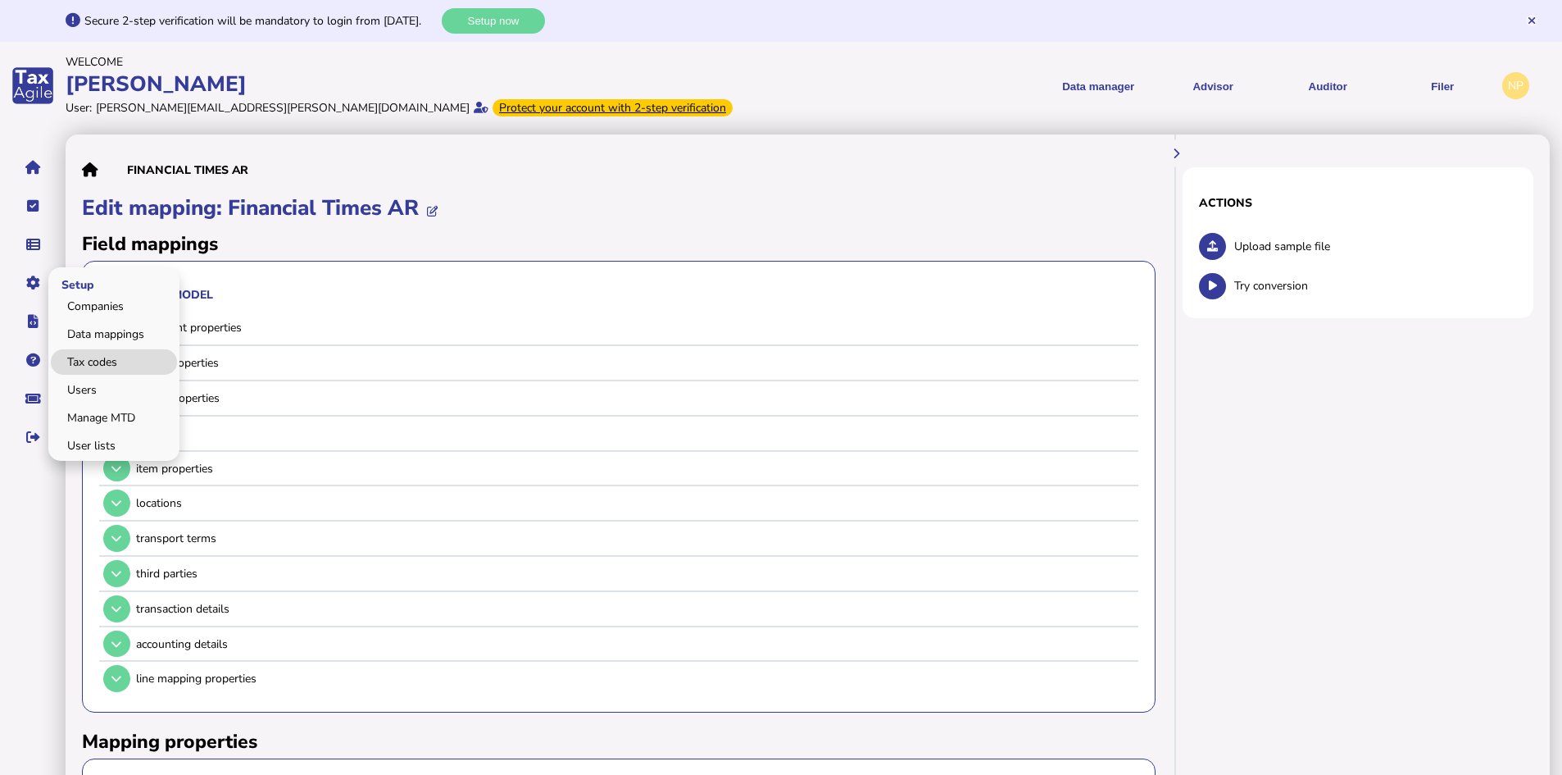
click at [102, 357] on link "Tax codes" at bounding box center [114, 361] width 126 height 25
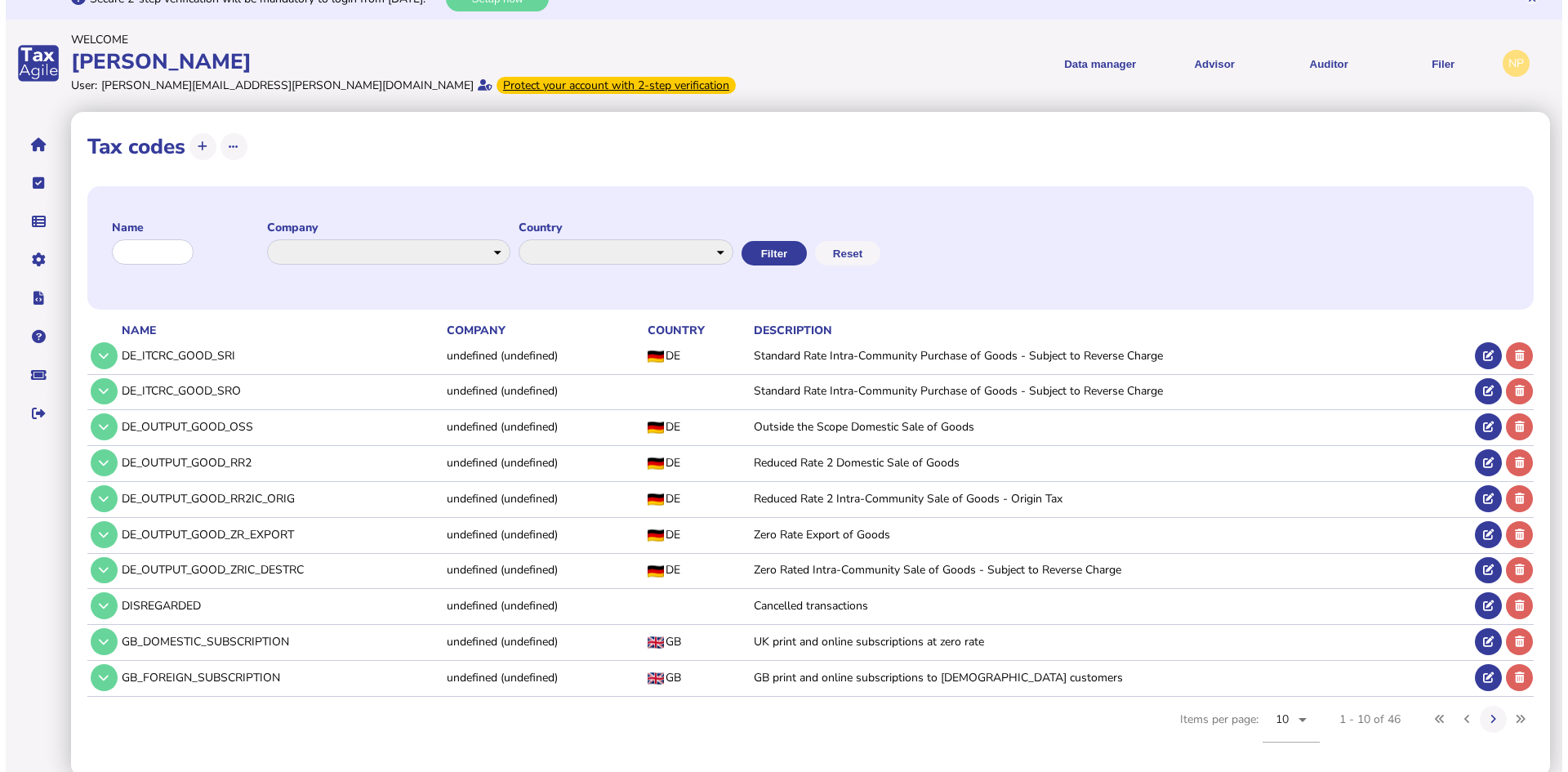
scroll to position [27, 0]
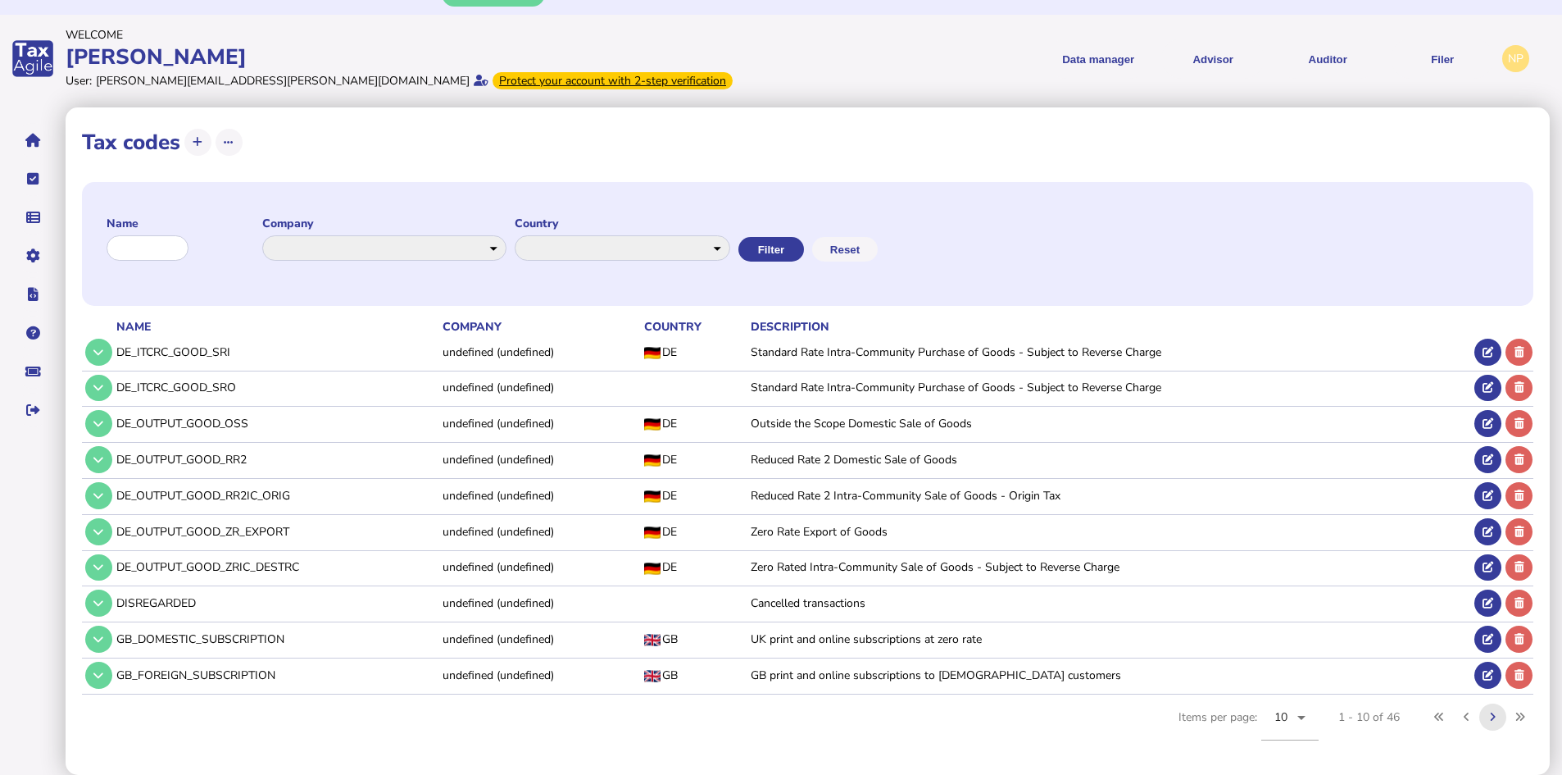
click at [1496, 720] on icon at bounding box center [1493, 716] width 6 height 11
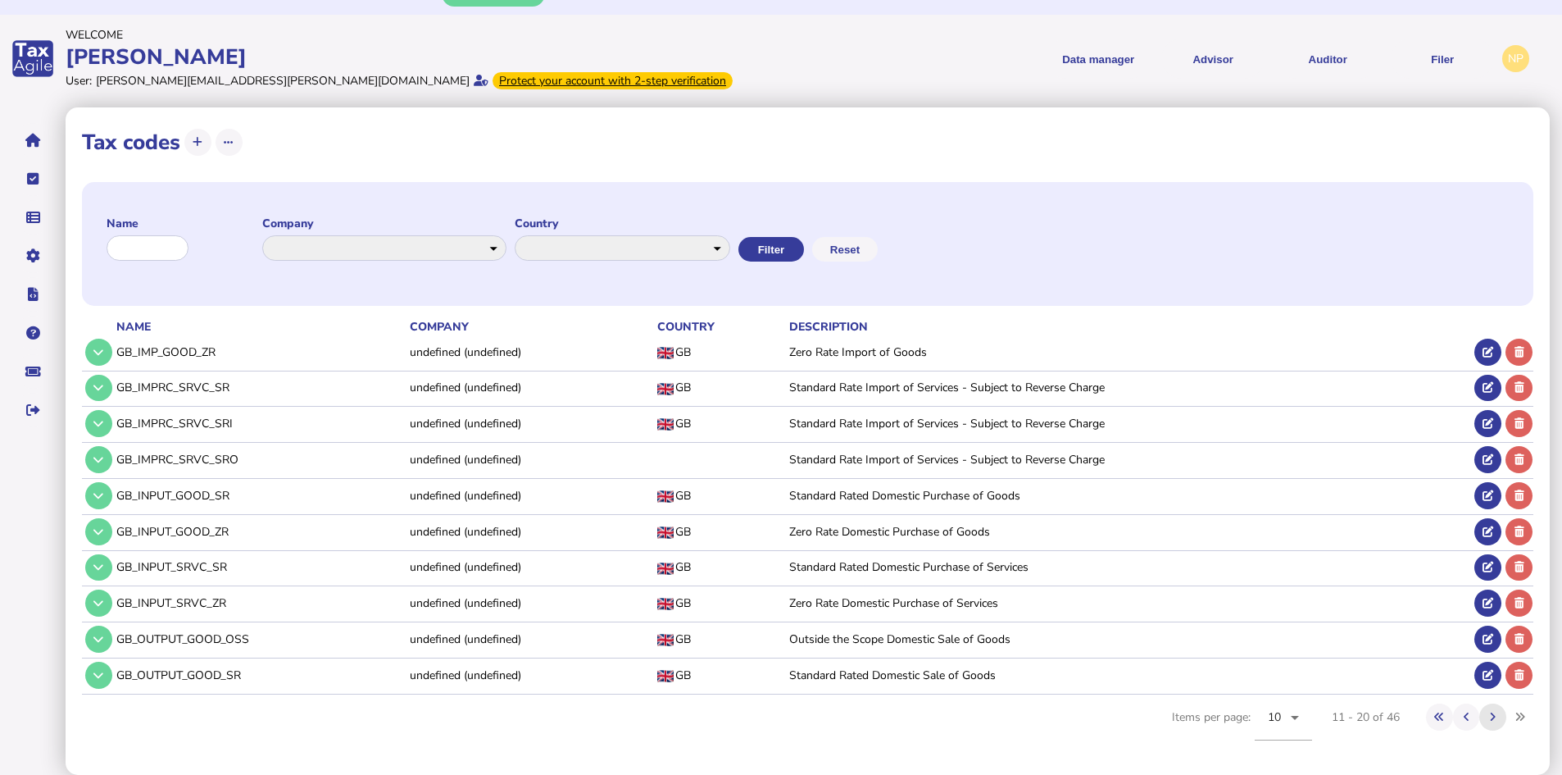
click at [1493, 713] on icon at bounding box center [1493, 716] width 6 height 11
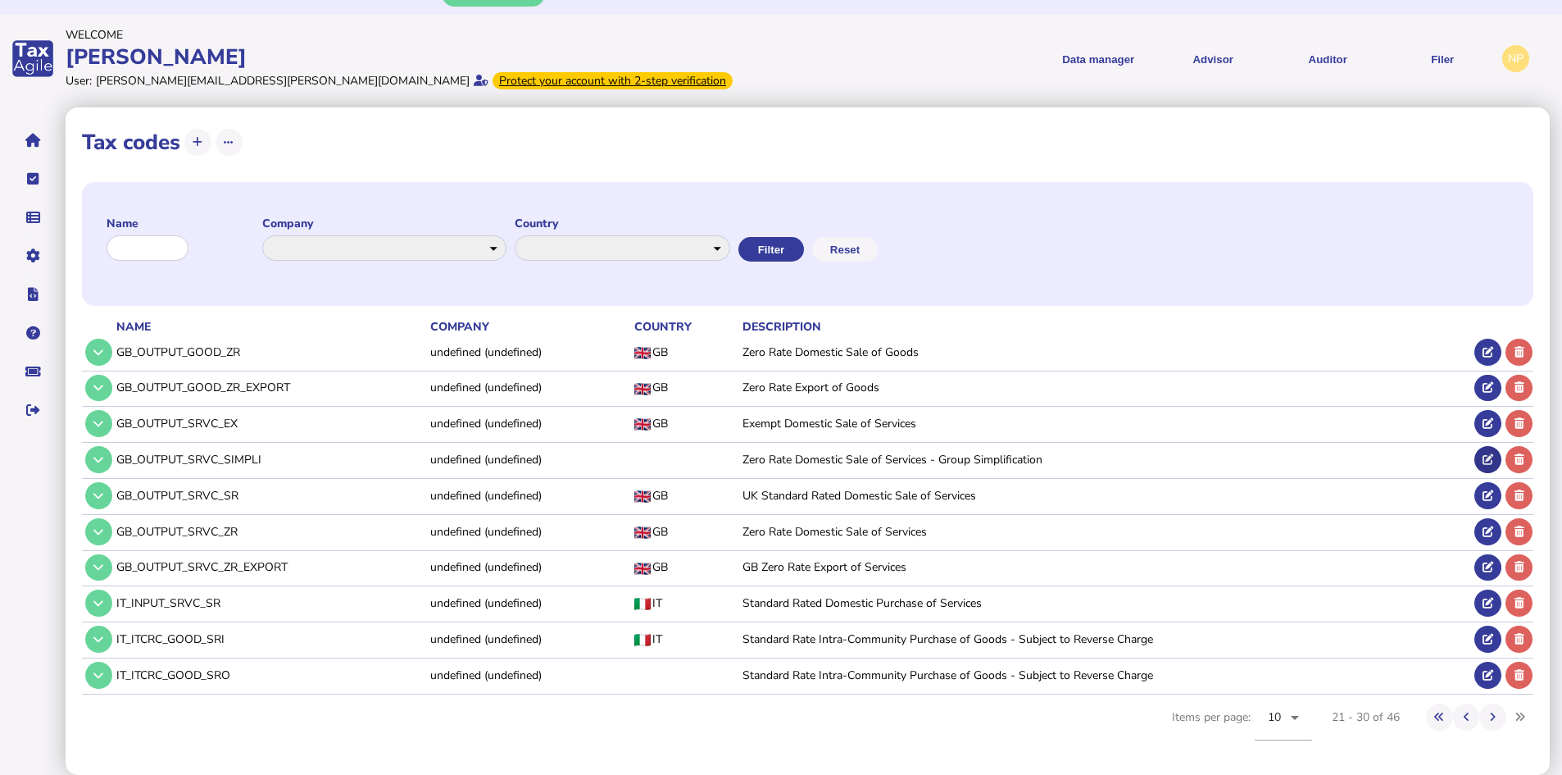
click at [1488, 458] on icon at bounding box center [1488, 459] width 11 height 11
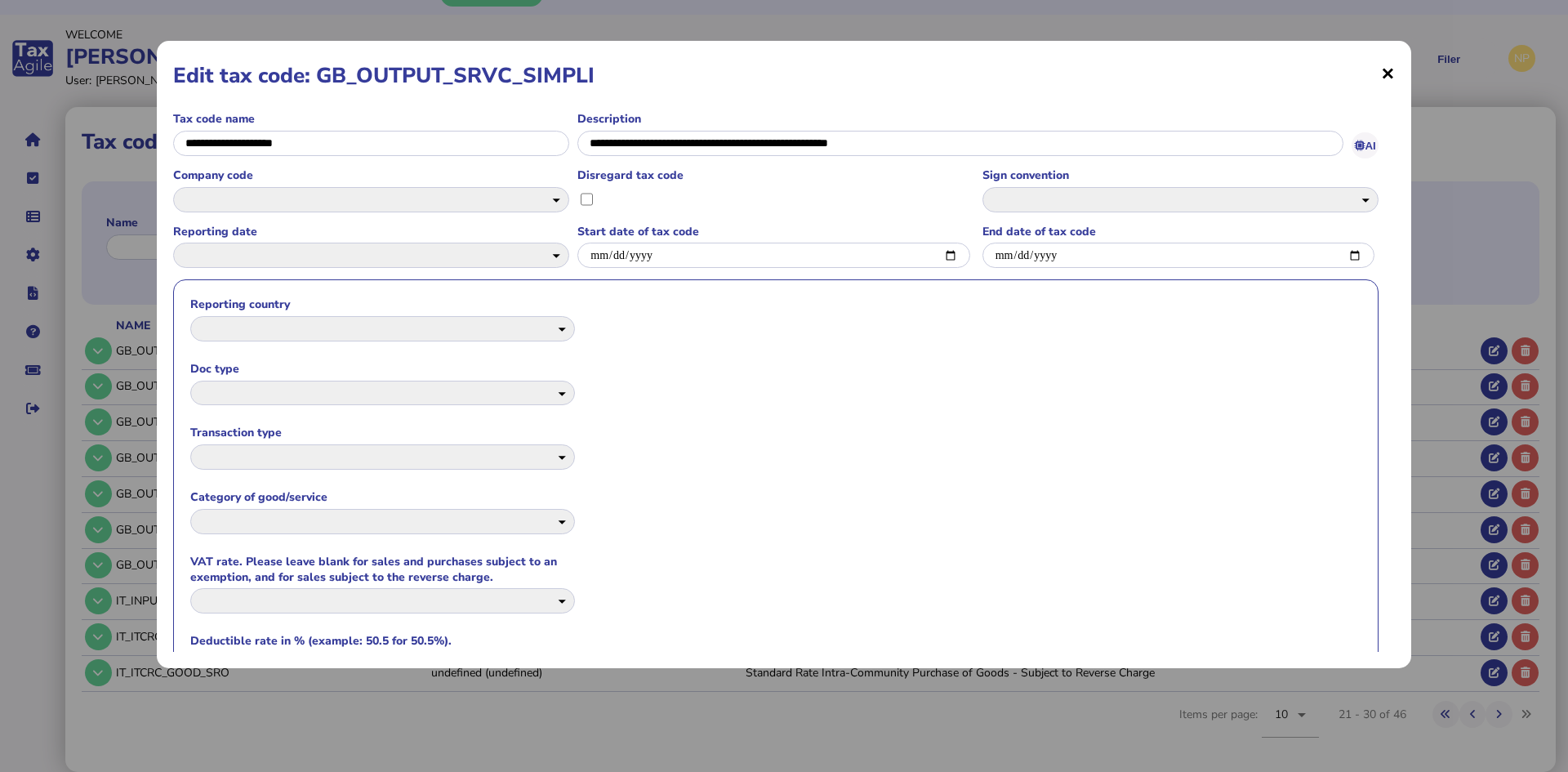
click at [1385, 66] on span "×" at bounding box center [1388, 72] width 14 height 31
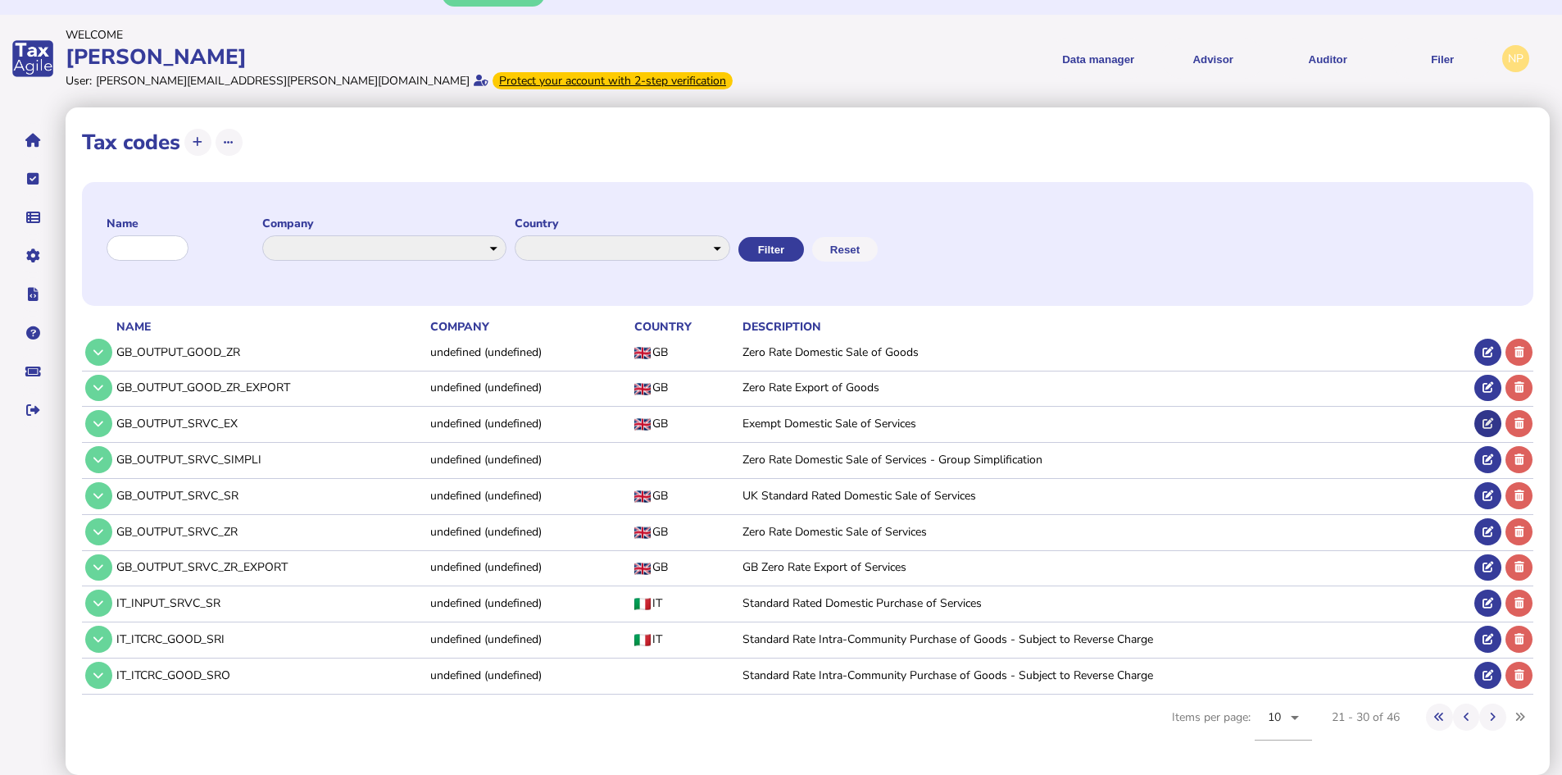
click at [1485, 421] on icon at bounding box center [1488, 423] width 11 height 11
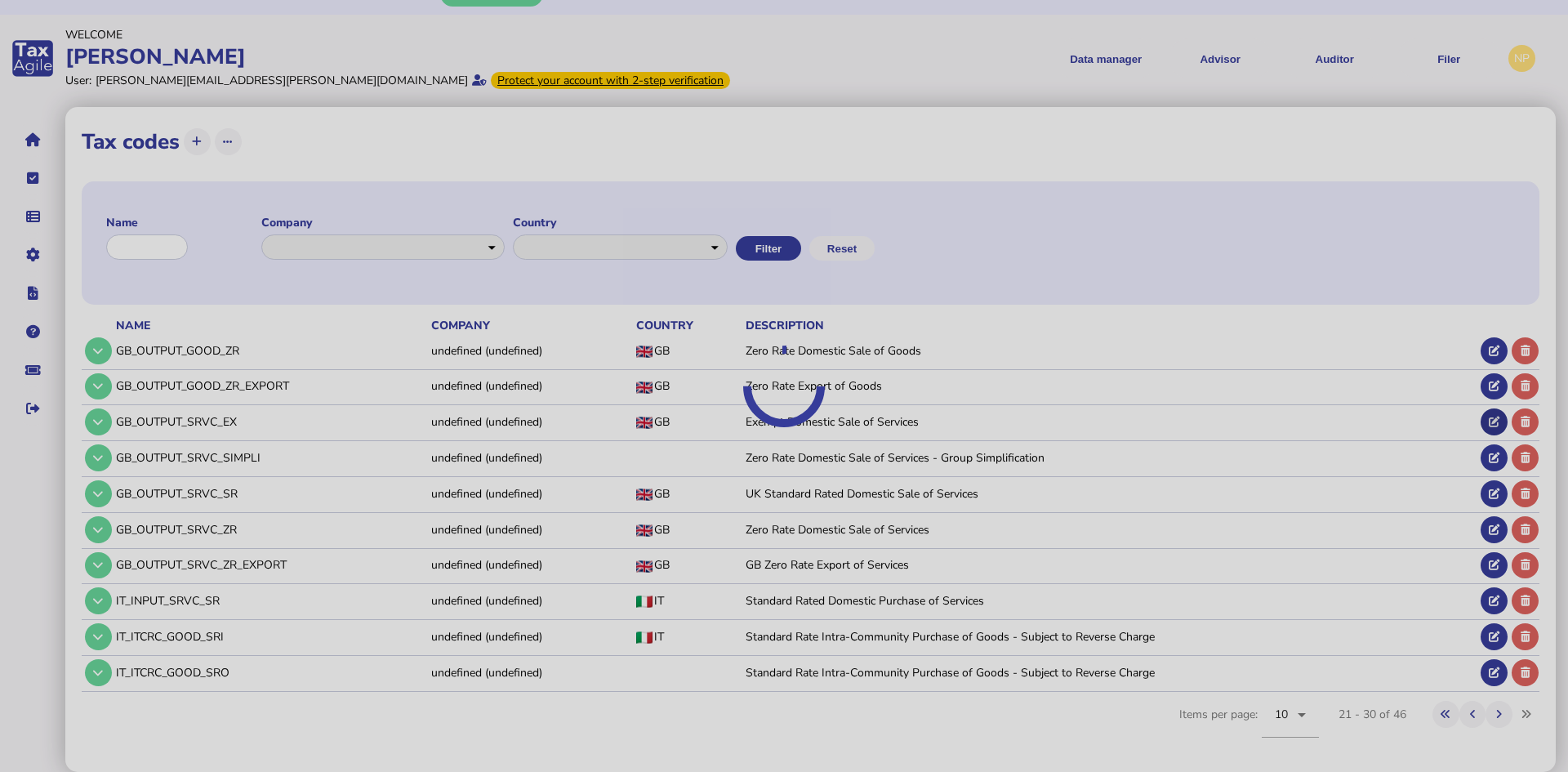
select select "**"
select select "*******"
select select "****"
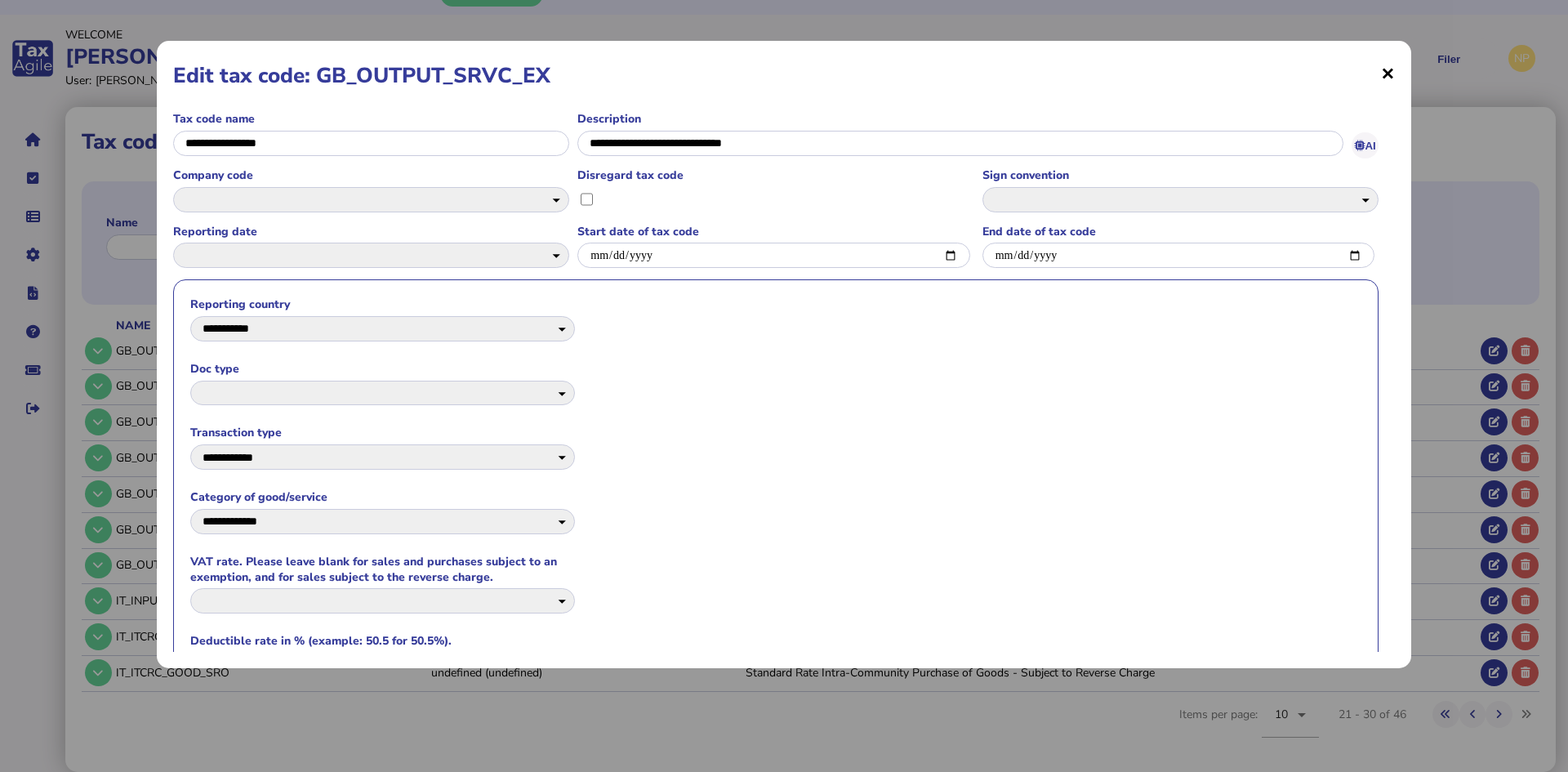
click at [1391, 72] on span "×" at bounding box center [1388, 72] width 14 height 31
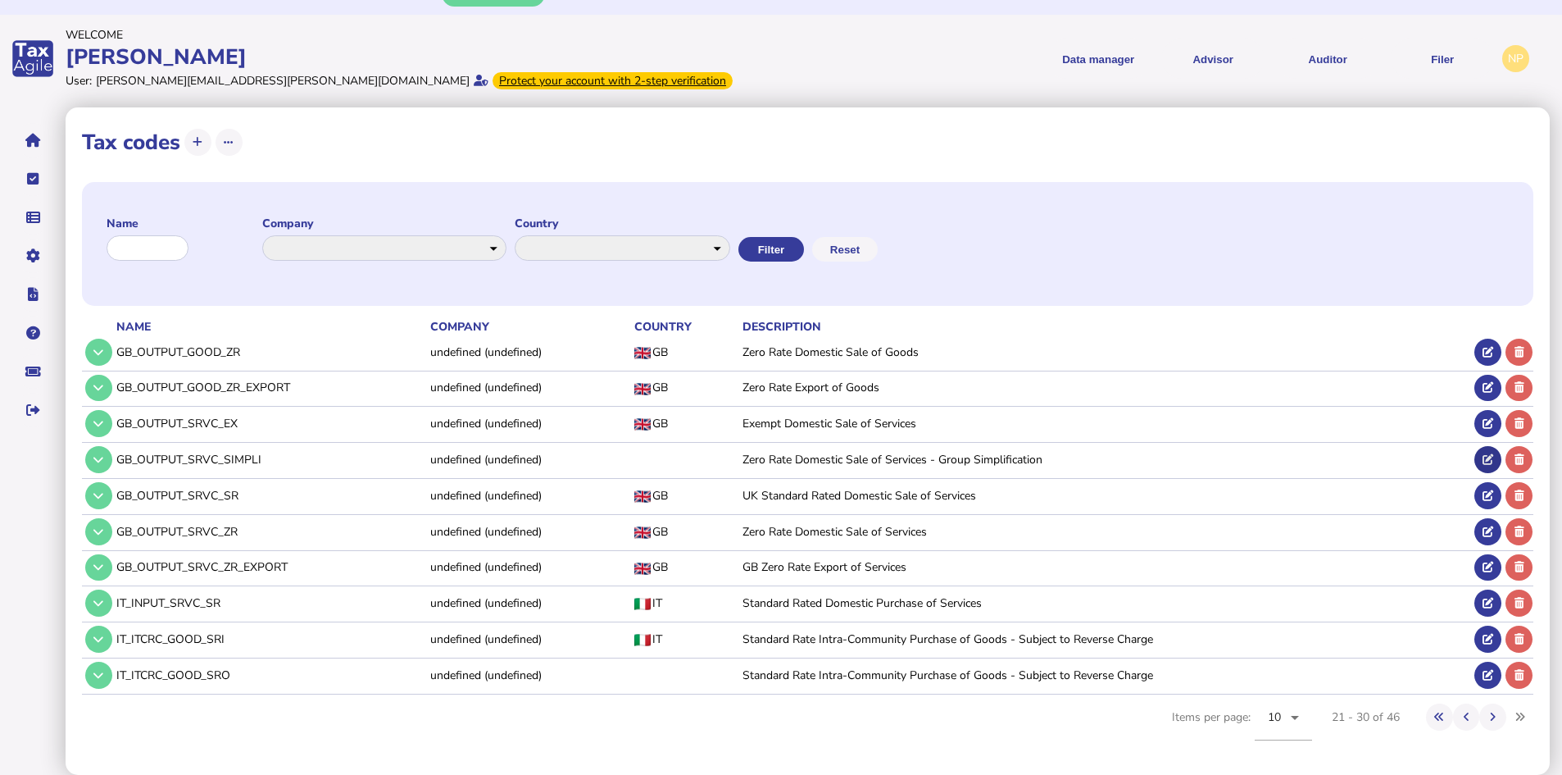
click at [1483, 456] on icon at bounding box center [1488, 459] width 11 height 11
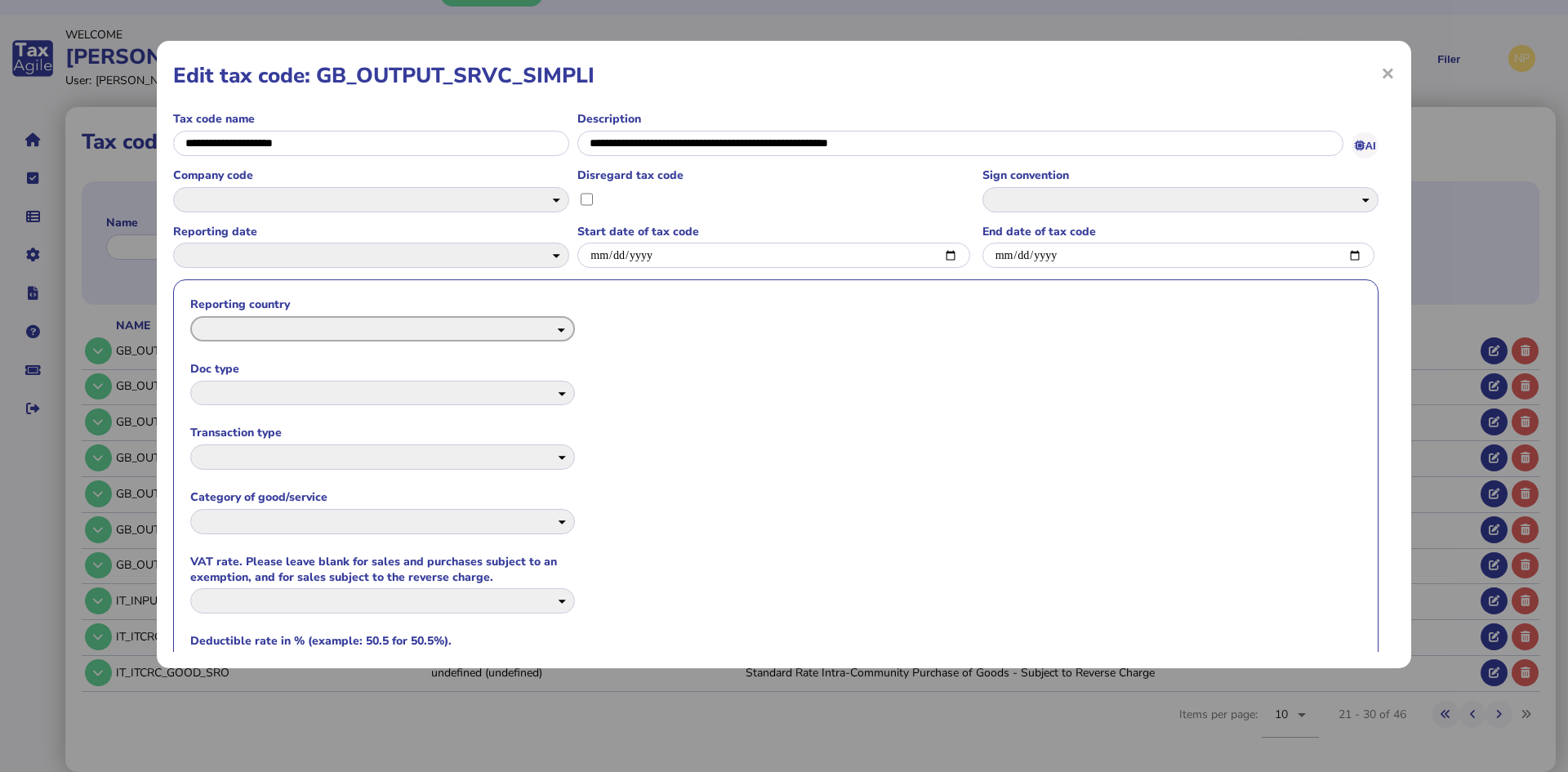
click at [550, 322] on select "**********" at bounding box center [383, 328] width 385 height 25
select select "**"
click at [190, 316] on select "**********" at bounding box center [383, 328] width 385 height 25
select select
click at [558, 455] on select "**********" at bounding box center [383, 456] width 385 height 25
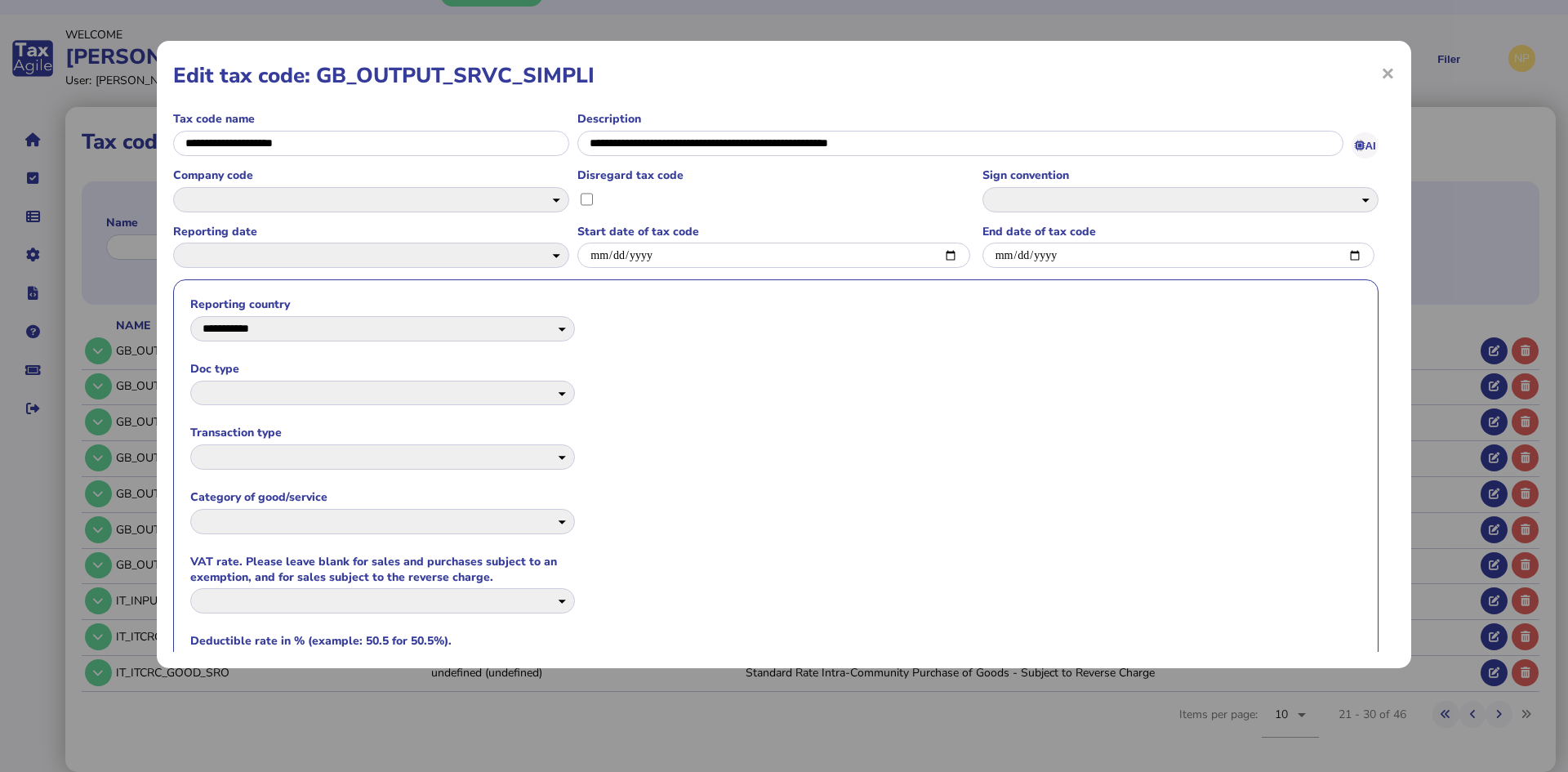
click at [591, 457] on formly-group "**********" at bounding box center [776, 492] width 1205 height 427
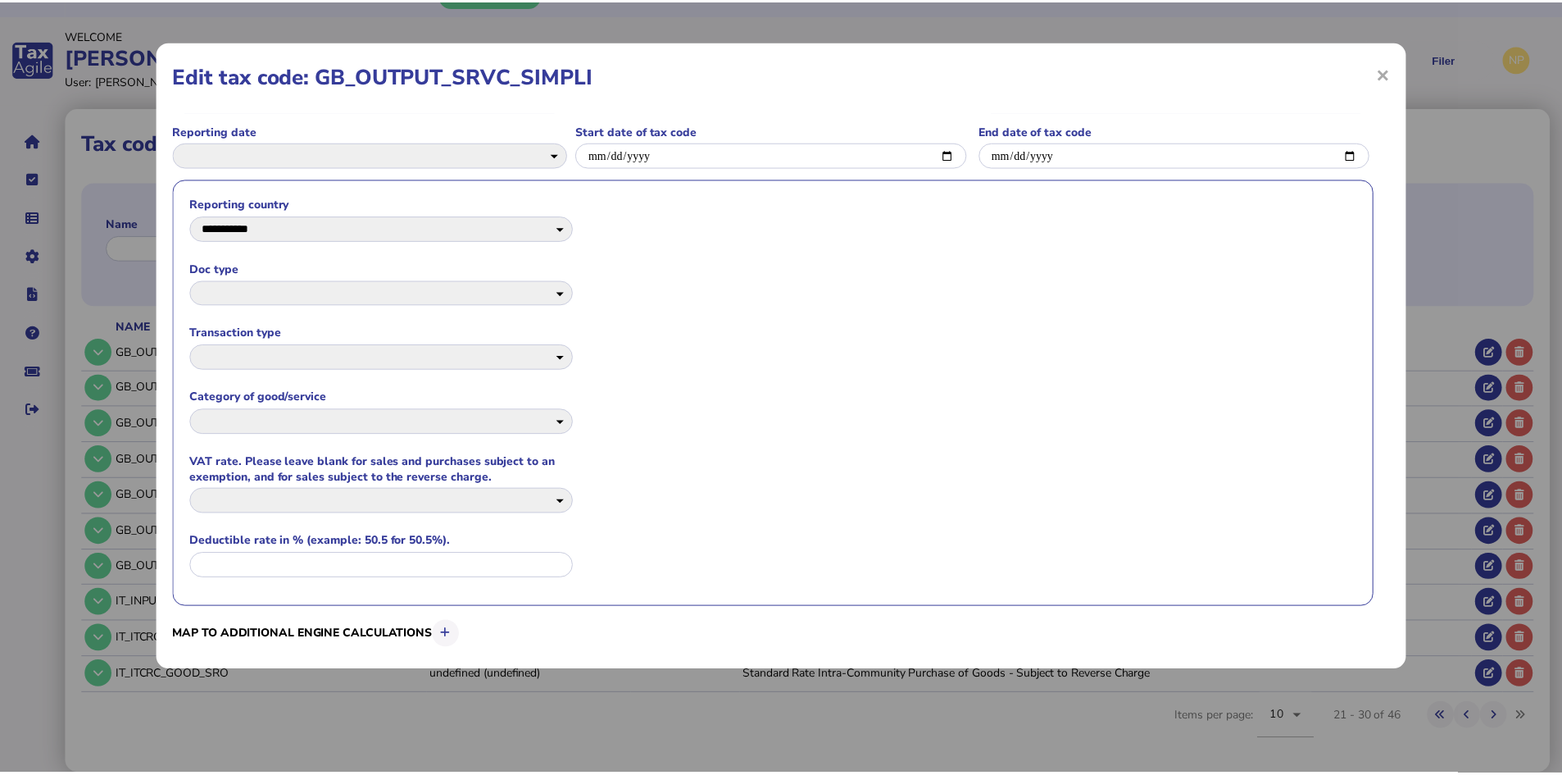
scroll to position [187, 0]
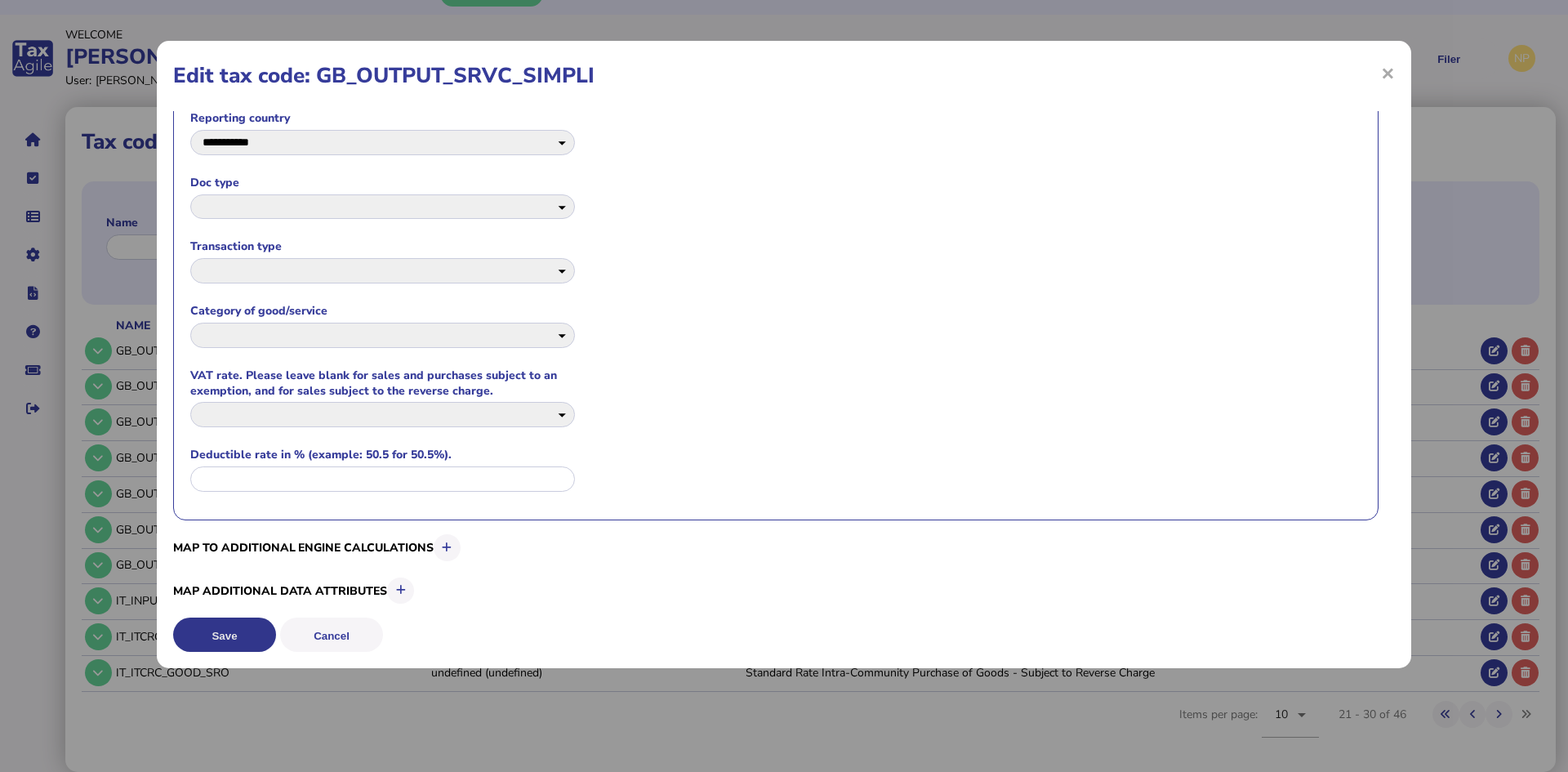
click at [228, 633] on button "Save" at bounding box center [224, 635] width 103 height 34
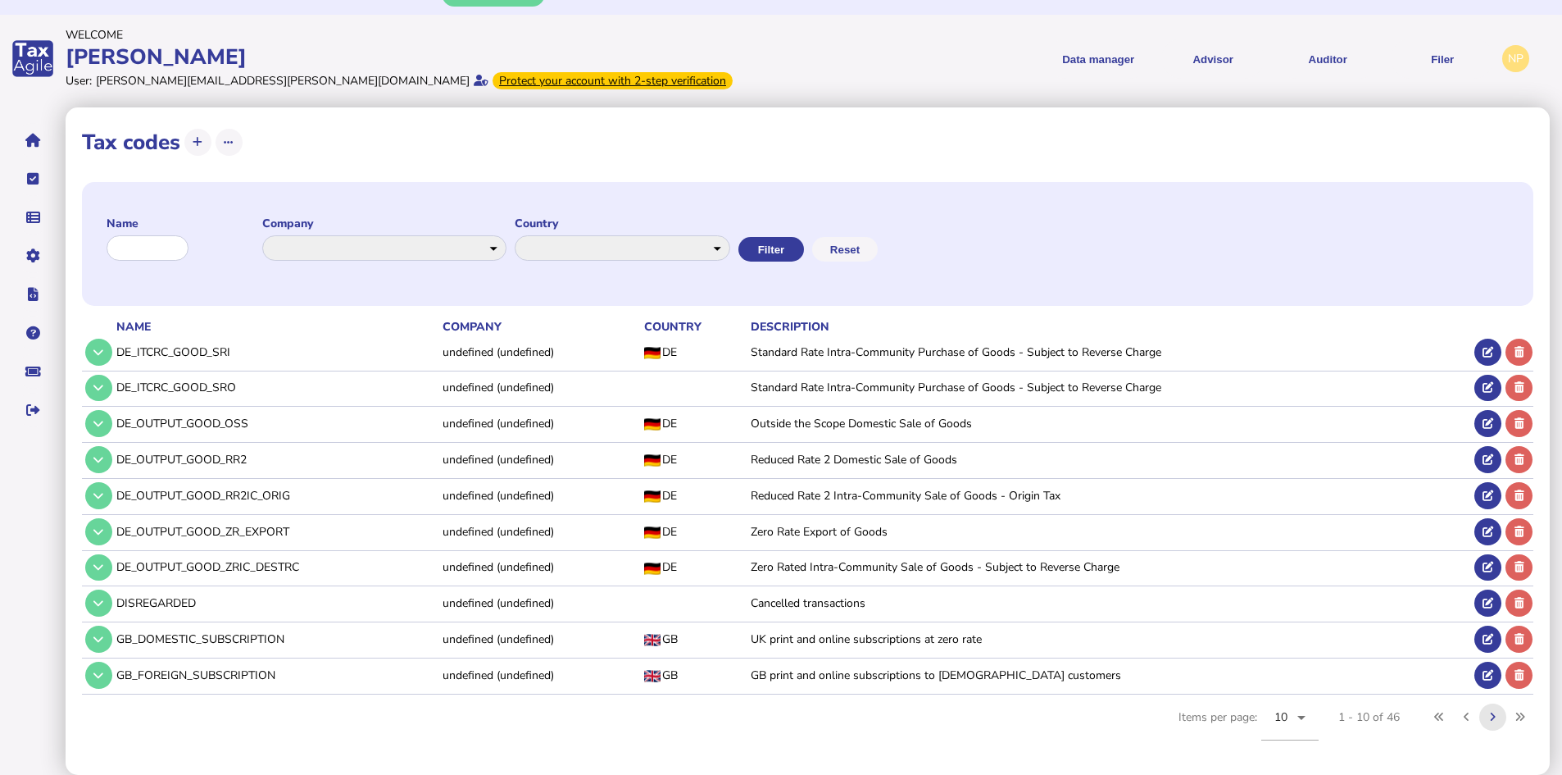
click at [1493, 716] on icon at bounding box center [1493, 716] width 6 height 11
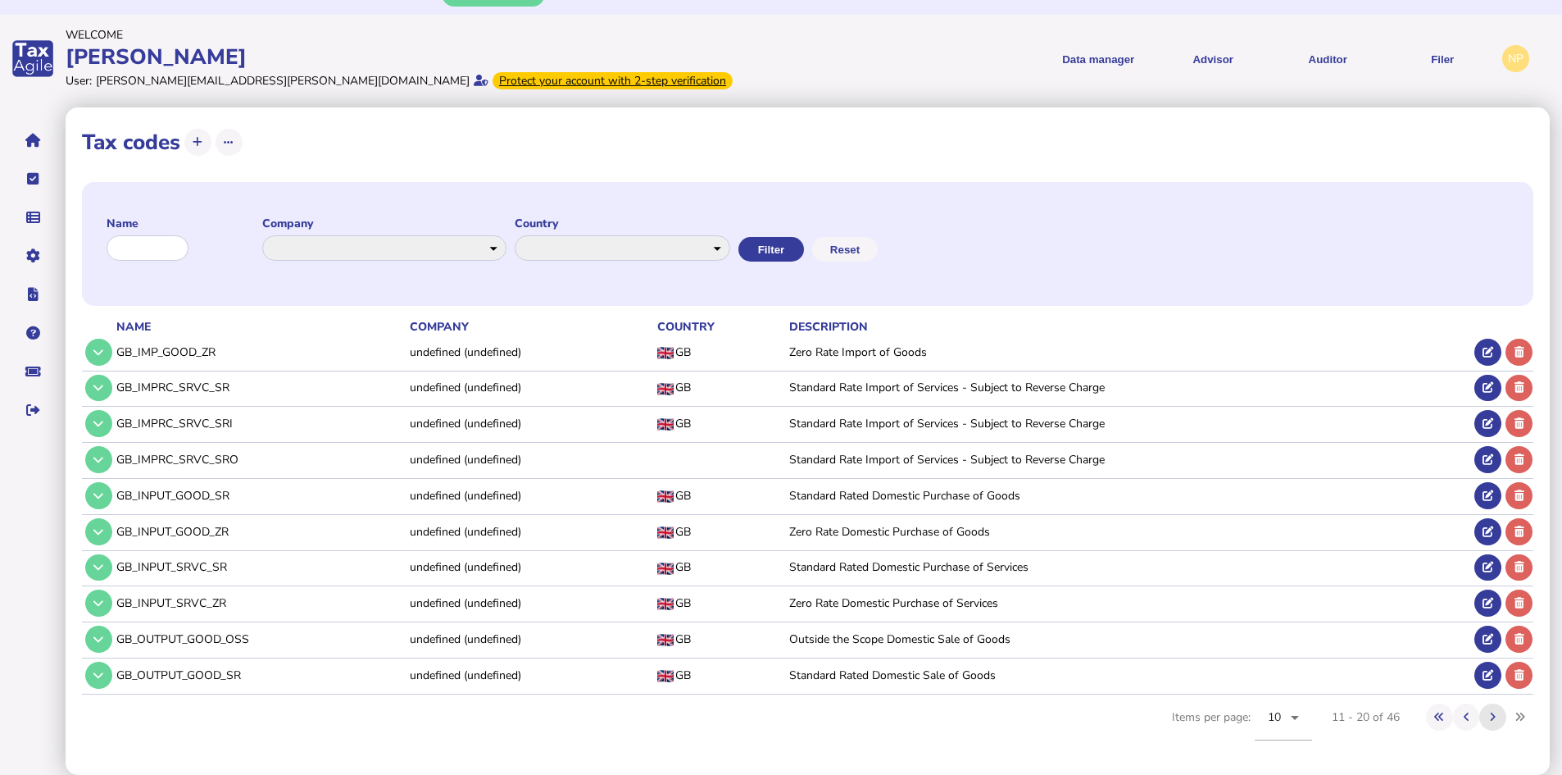
click at [1493, 716] on icon at bounding box center [1493, 716] width 6 height 11
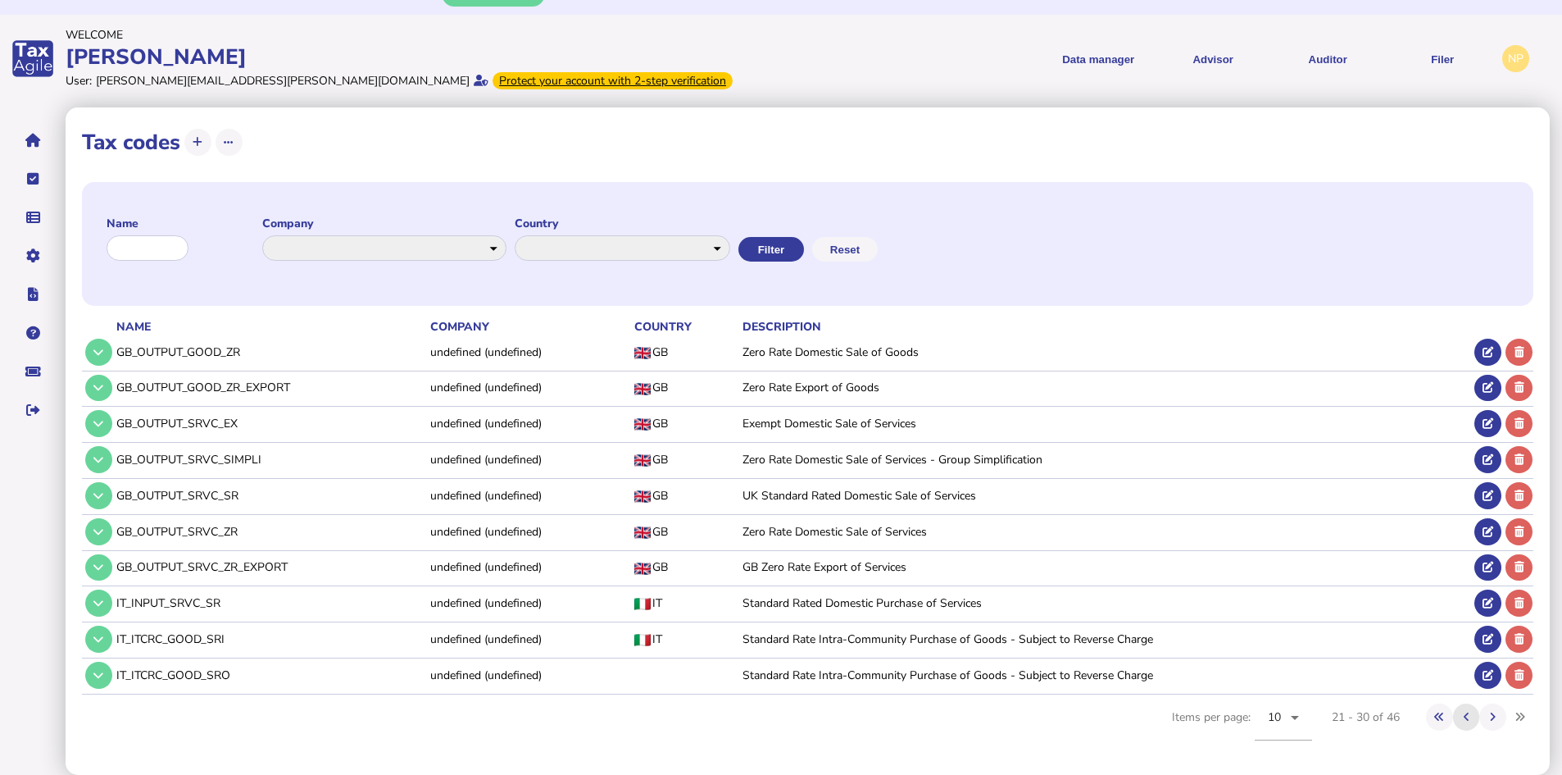
click at [1460, 718] on button at bounding box center [1466, 716] width 27 height 27
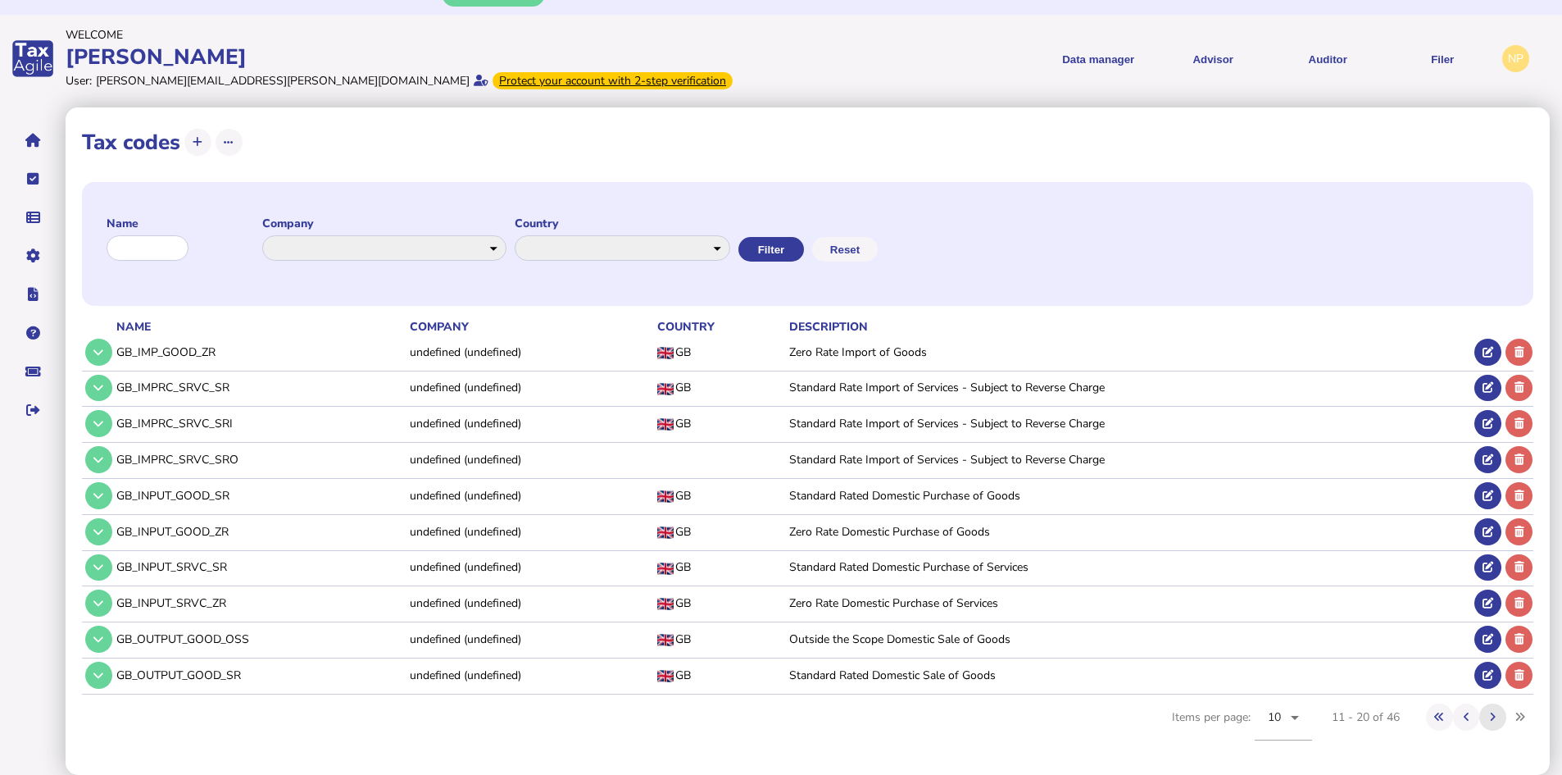
click at [1493, 717] on icon at bounding box center [1493, 716] width 6 height 11
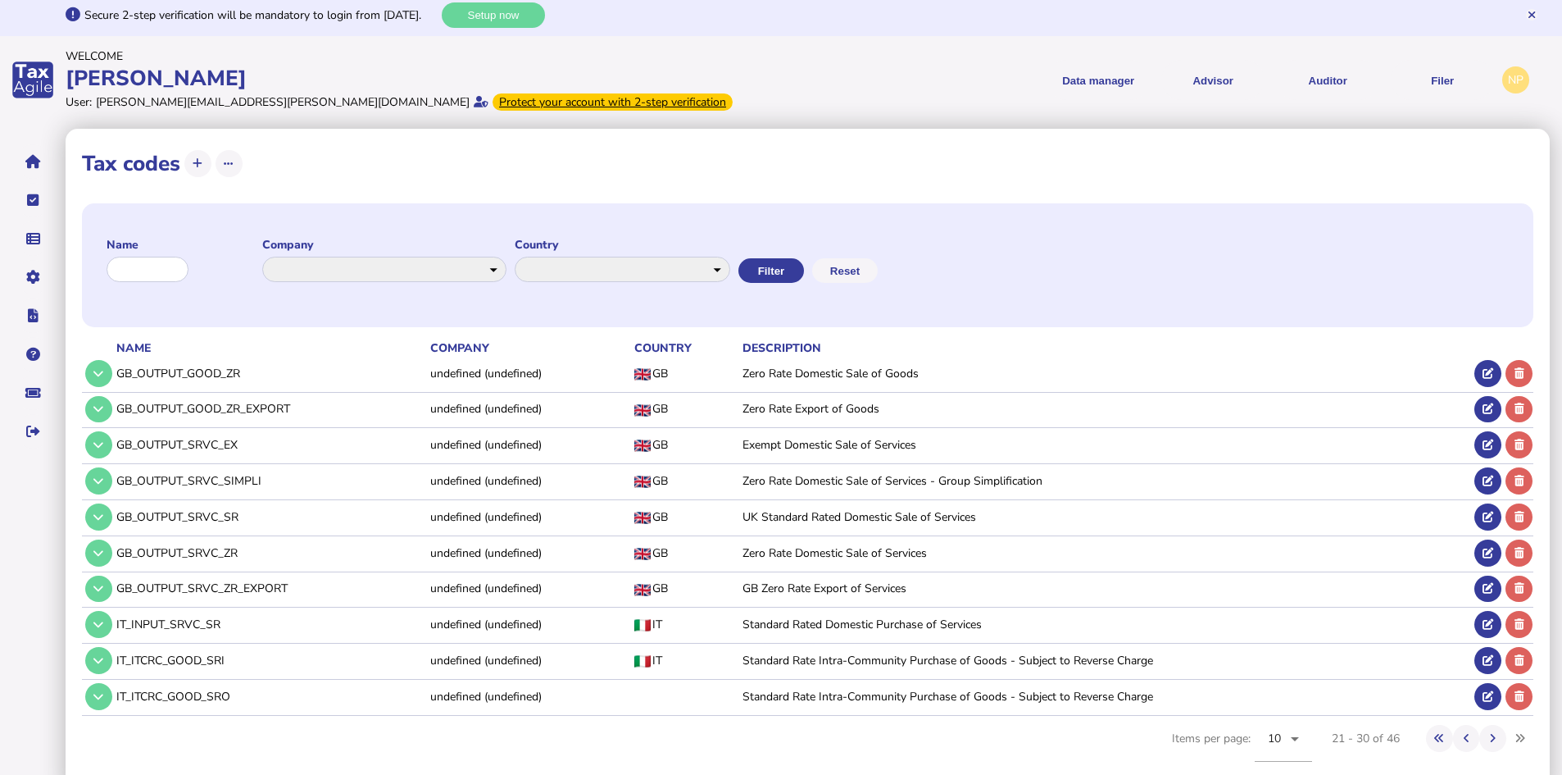
scroll to position [0, 0]
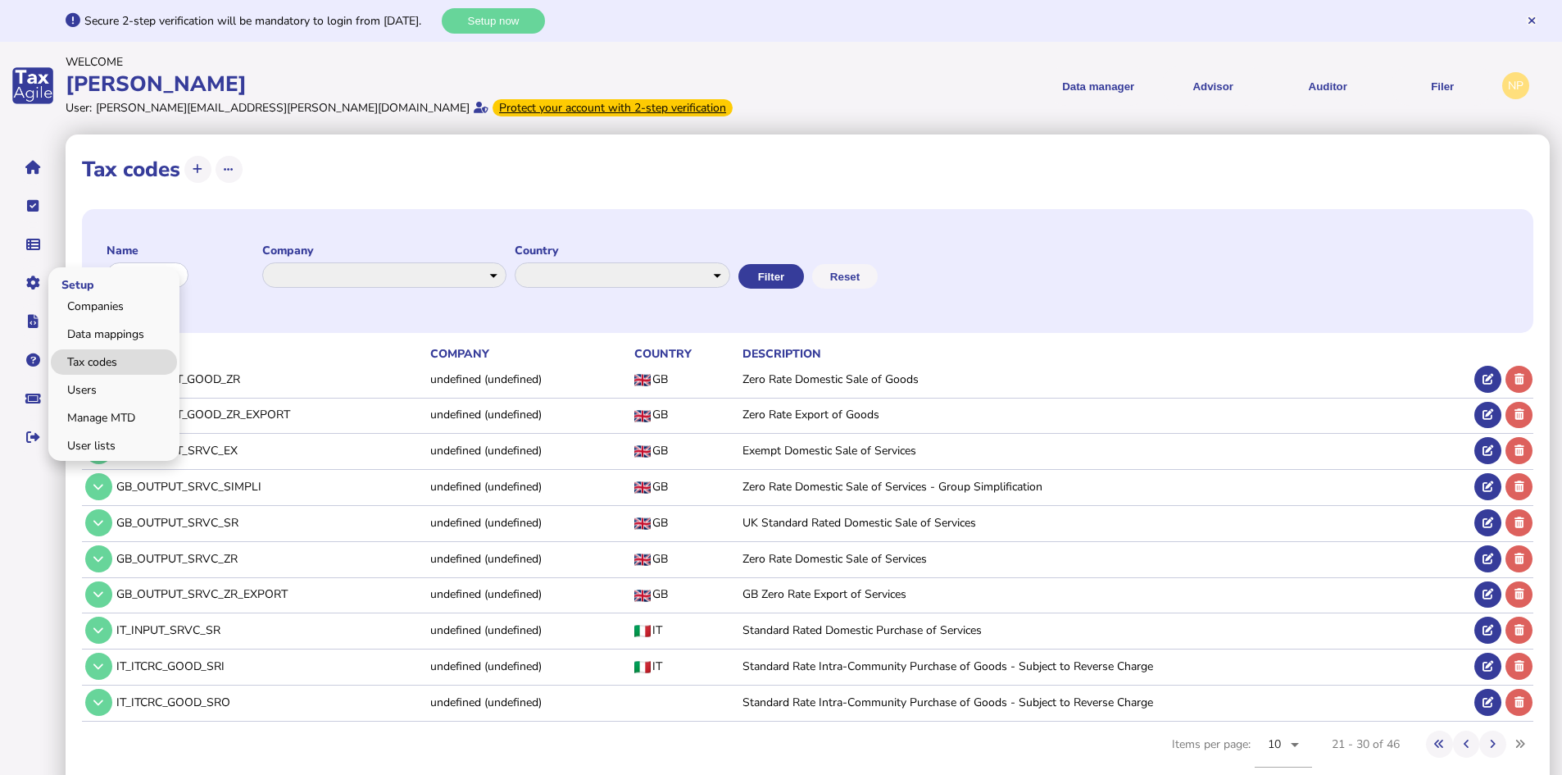
click at [107, 358] on link "Tax codes" at bounding box center [114, 361] width 126 height 25
click at [75, 356] on link "Tax codes" at bounding box center [114, 361] width 126 height 25
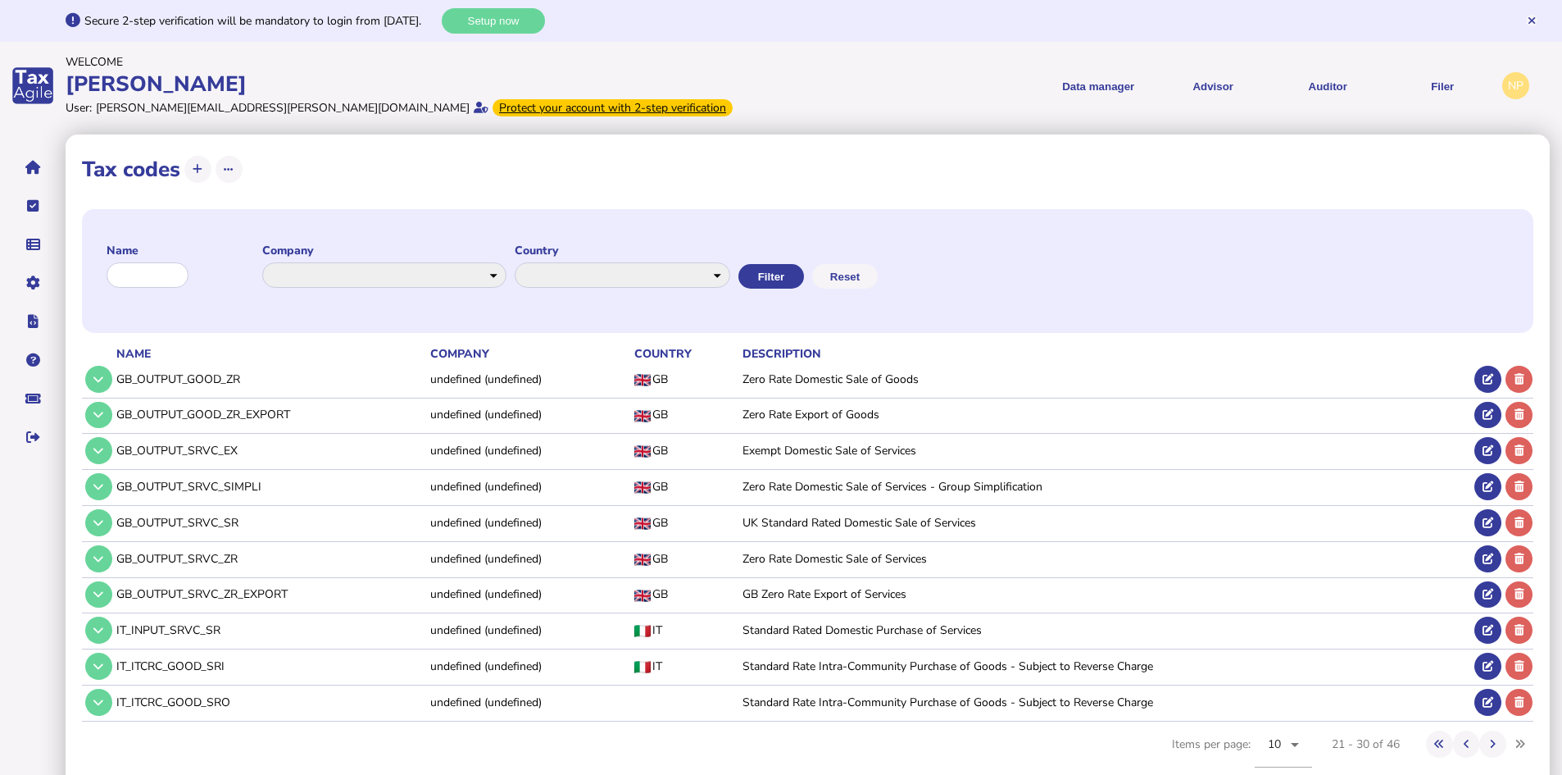
click at [197, 277] on div at bounding box center [225, 277] width 57 height 0
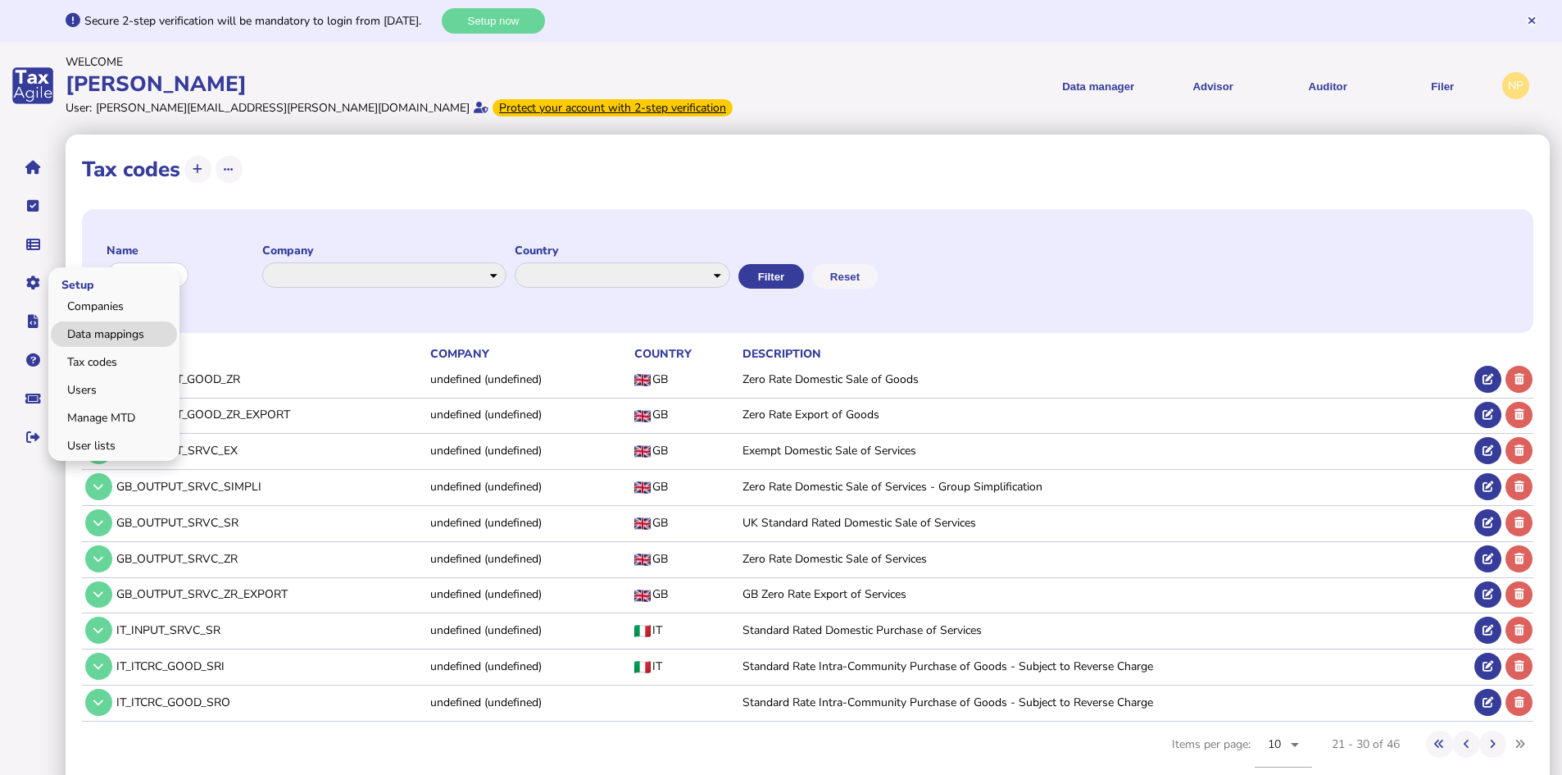
click at [116, 332] on link "Data mappings" at bounding box center [114, 333] width 126 height 25
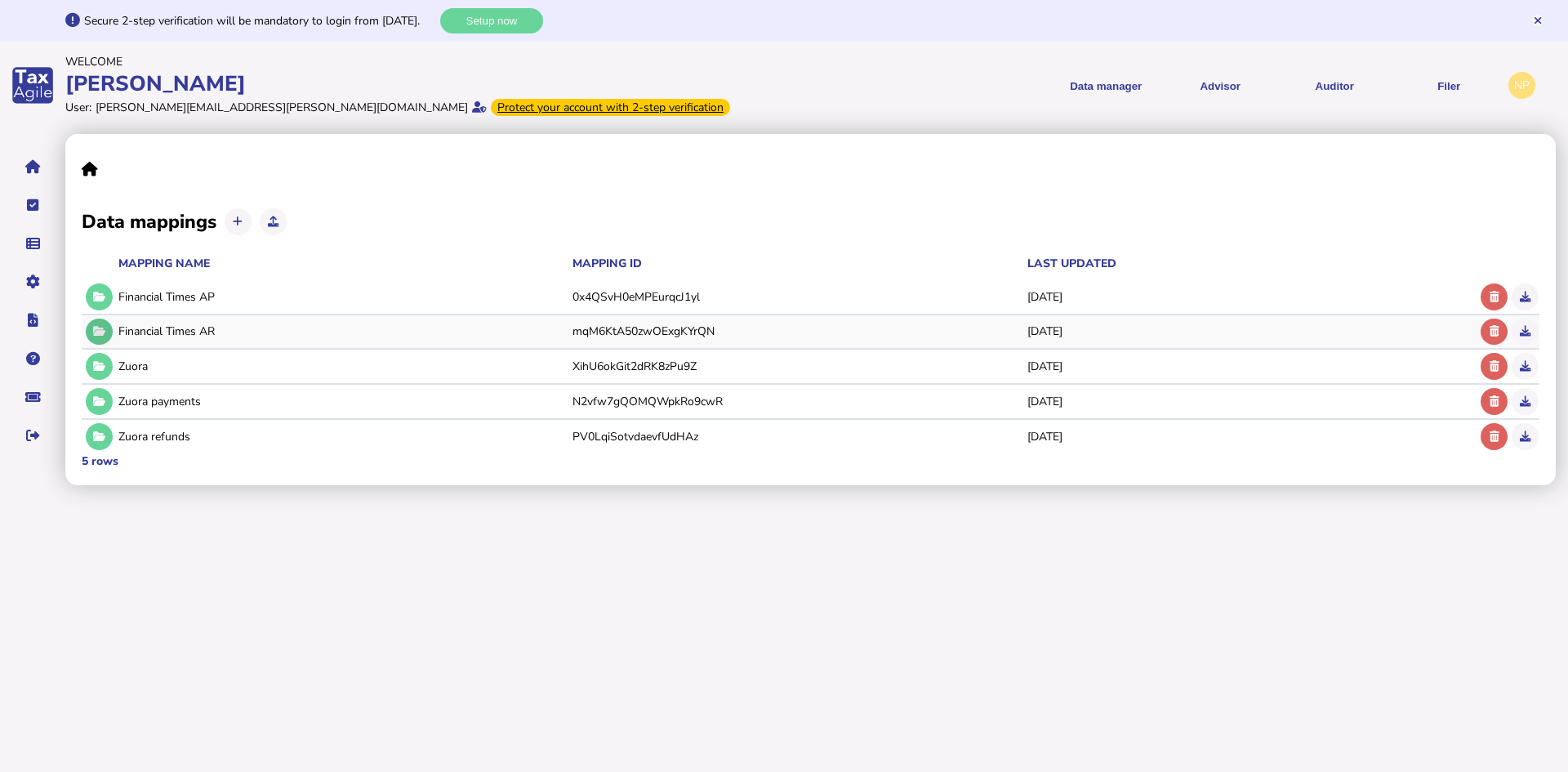
click at [98, 331] on icon at bounding box center [99, 331] width 12 height 11
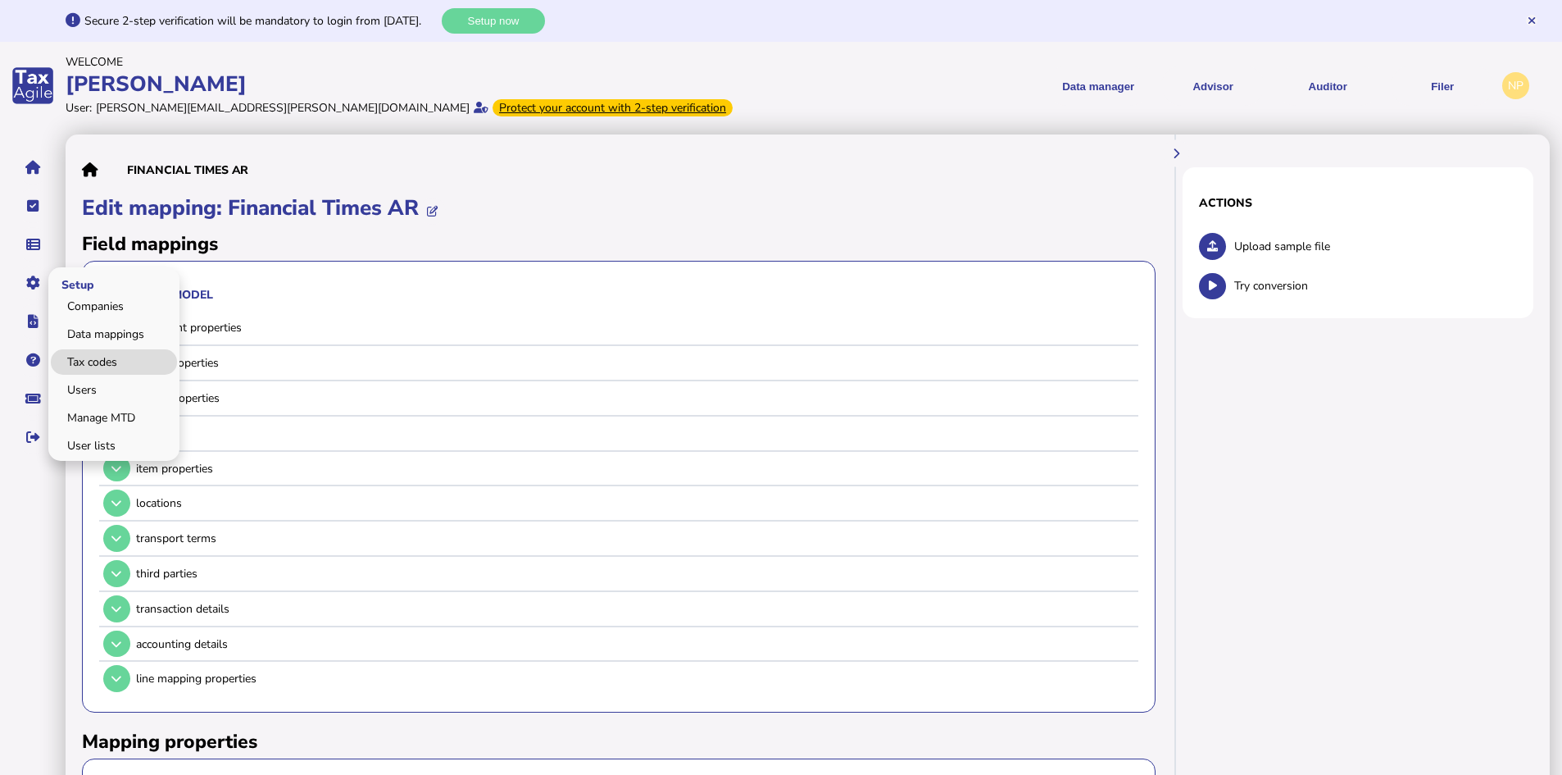
click at [98, 359] on link "Tax codes" at bounding box center [114, 361] width 126 height 25
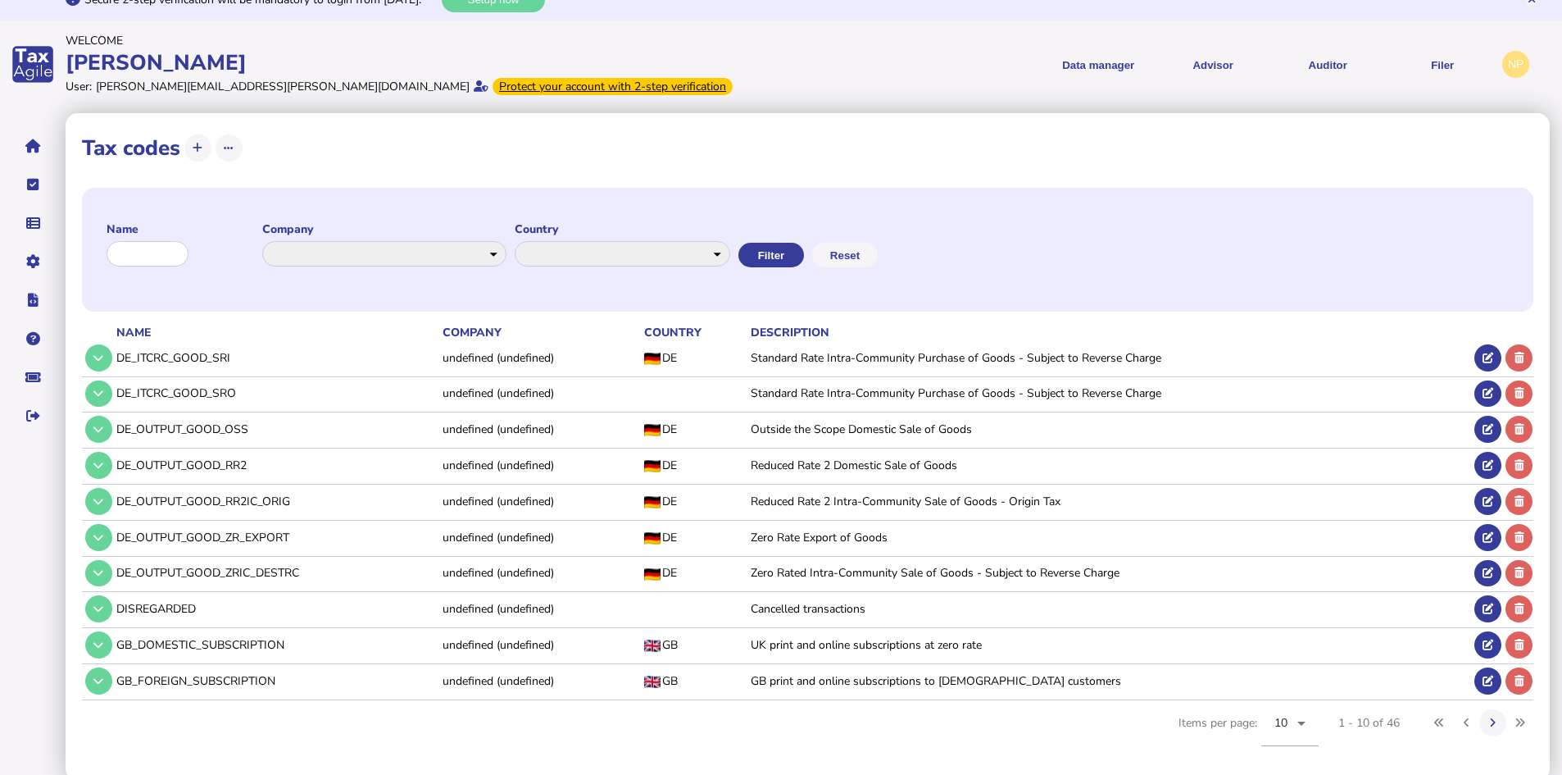
scroll to position [27, 0]
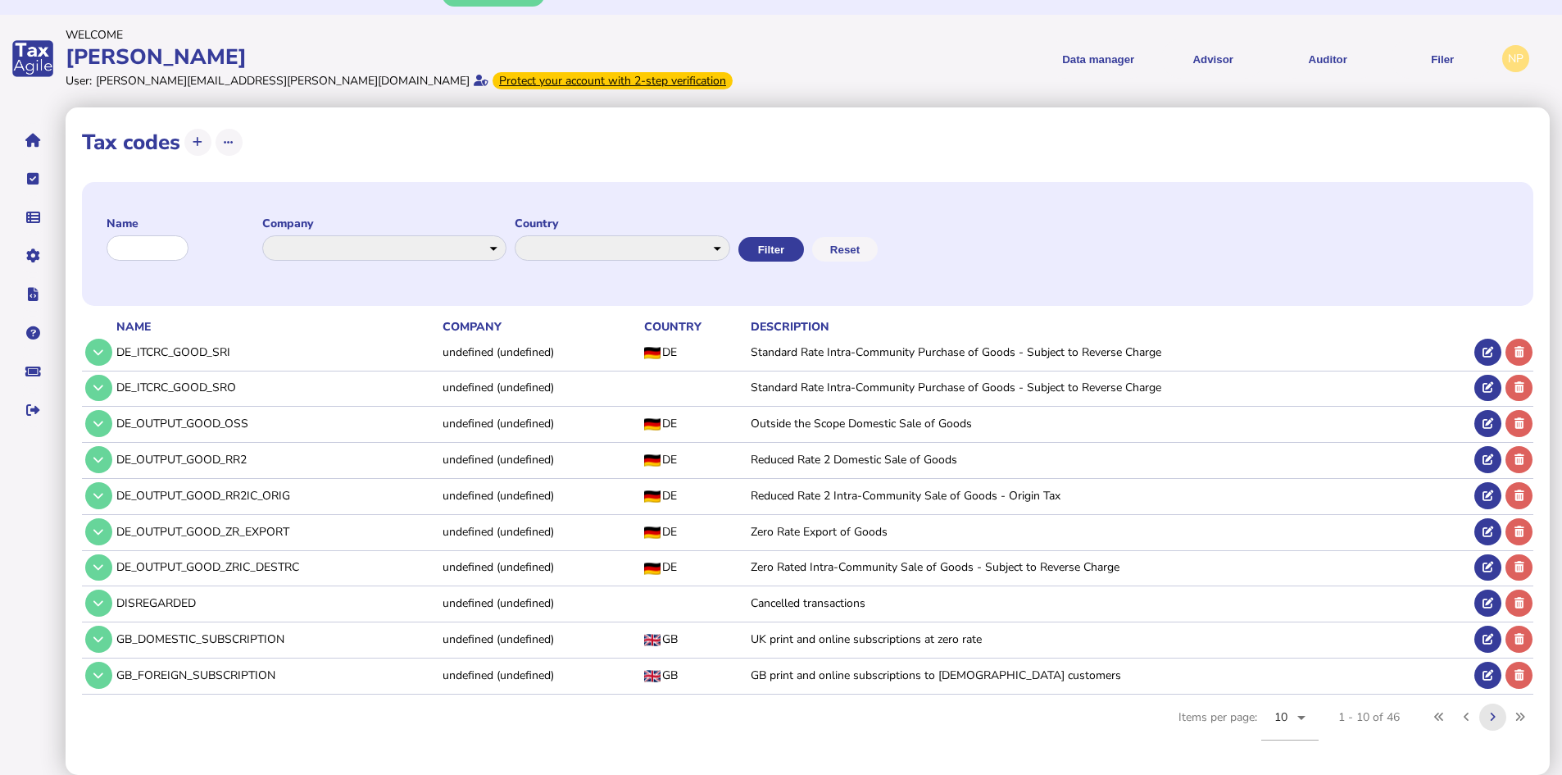
click at [1494, 710] on button at bounding box center [1492, 716] width 27 height 27
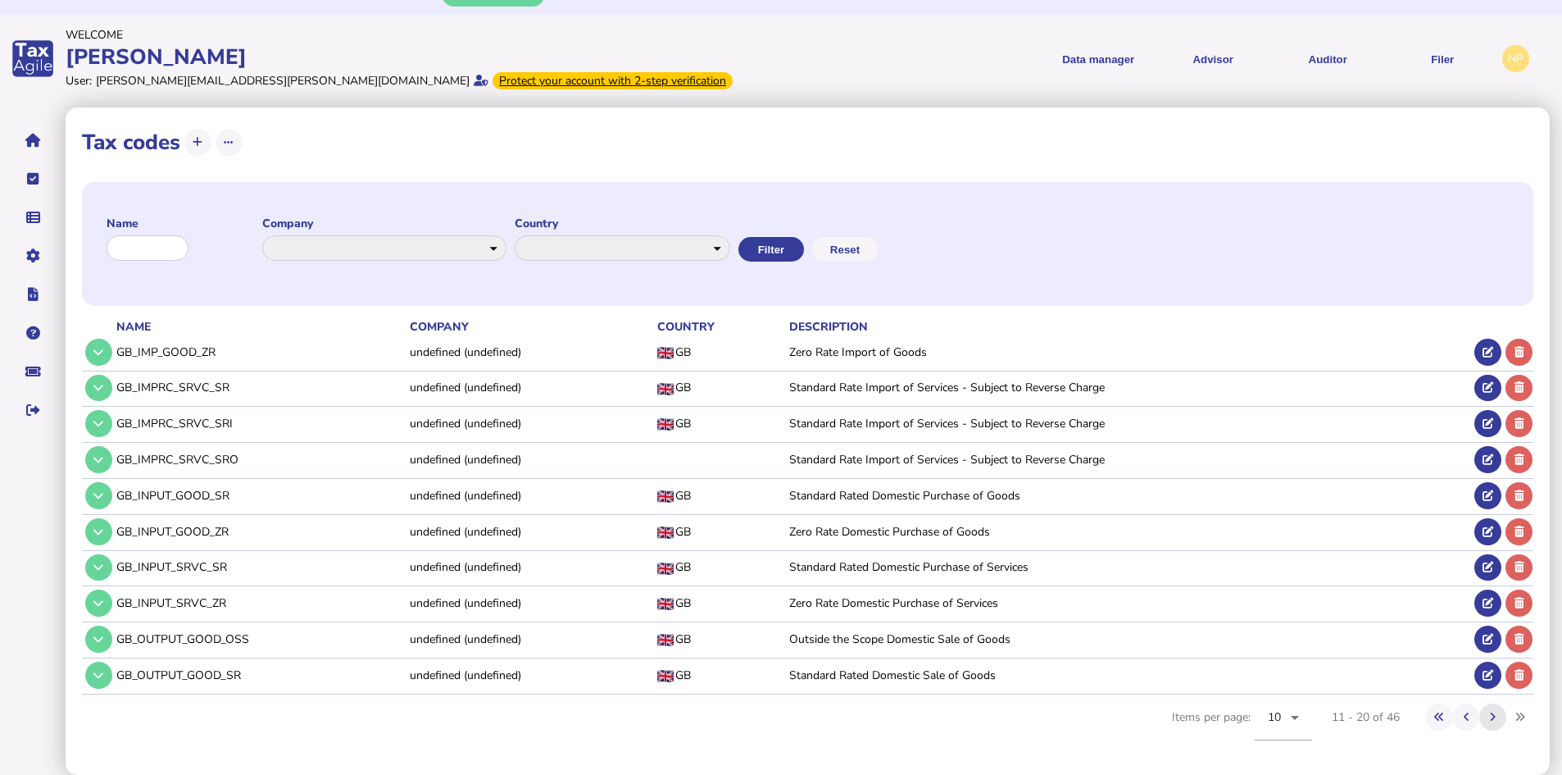
click at [1494, 710] on button at bounding box center [1492, 716] width 27 height 27
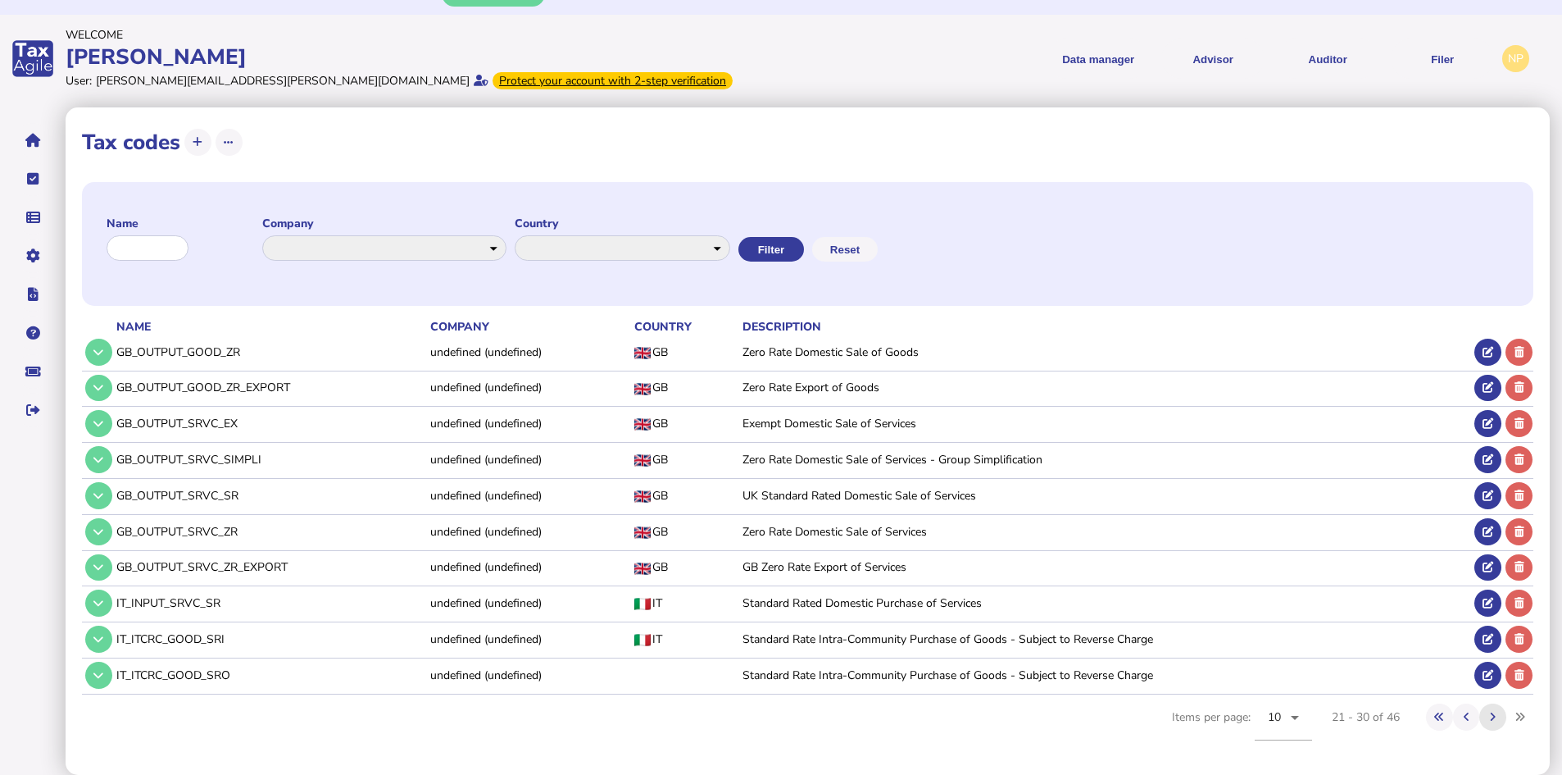
click at [1494, 716] on icon at bounding box center [1493, 716] width 6 height 11
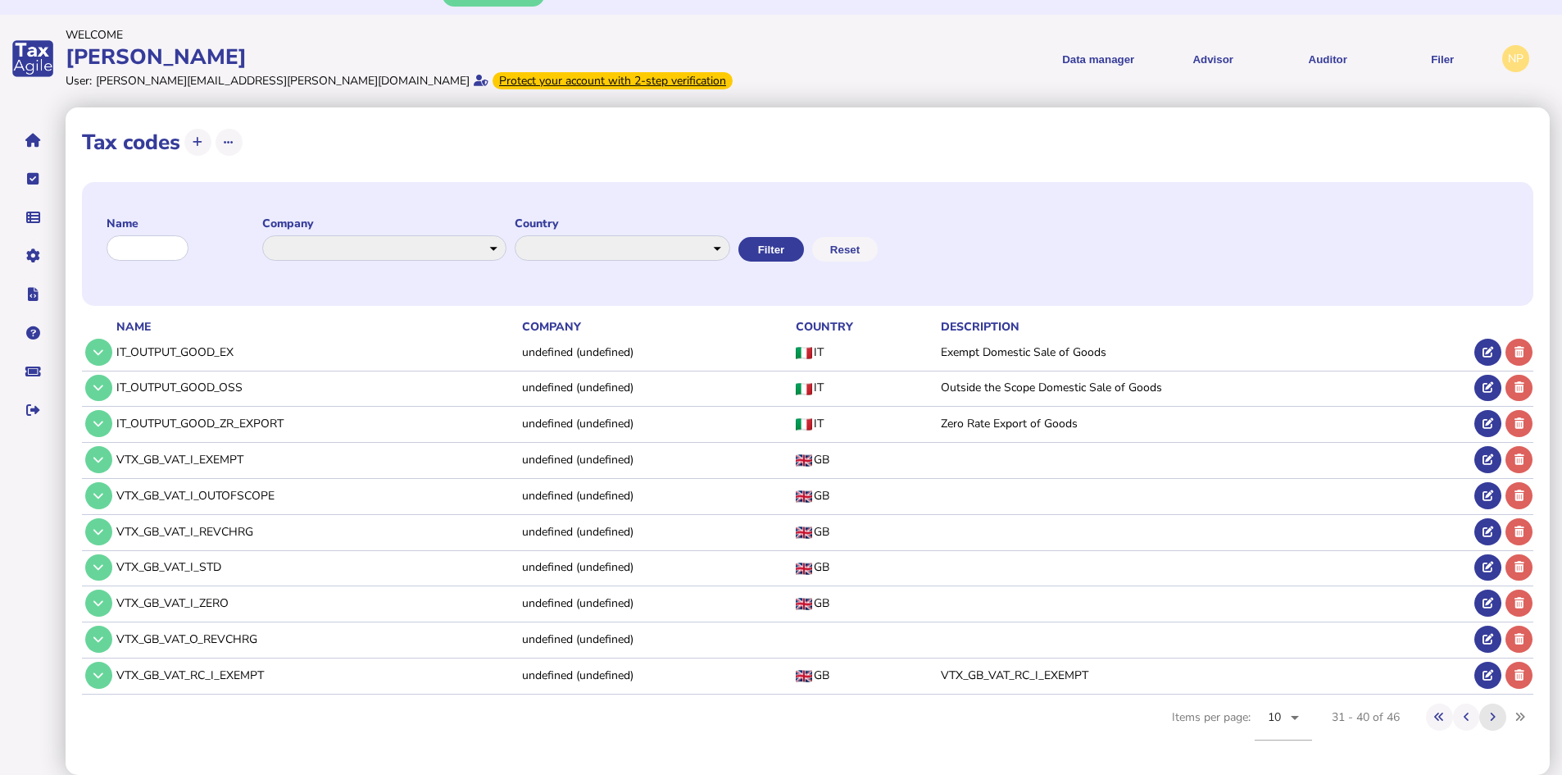
click at [1494, 713] on icon at bounding box center [1493, 716] width 6 height 11
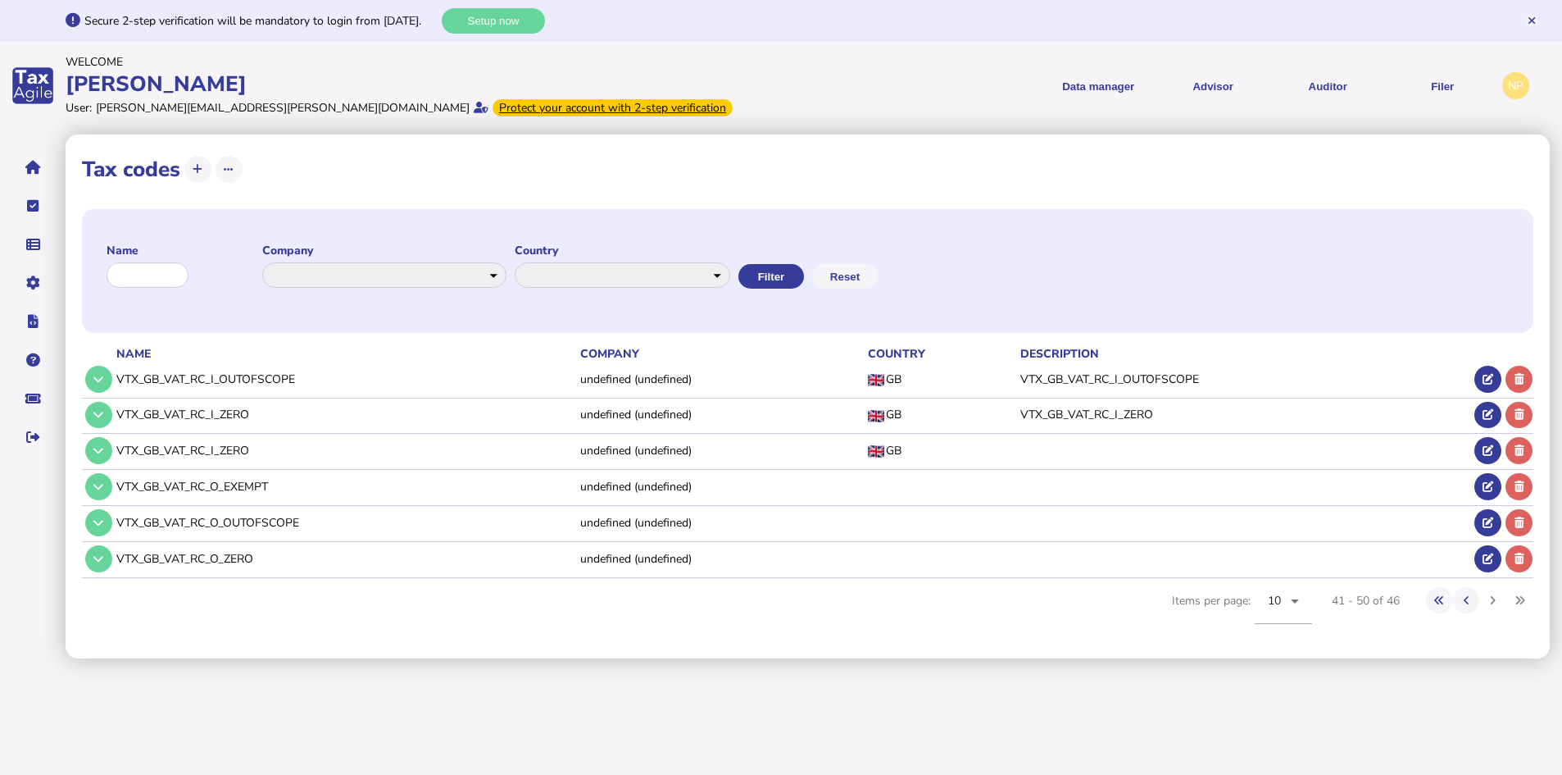
scroll to position [0, 0]
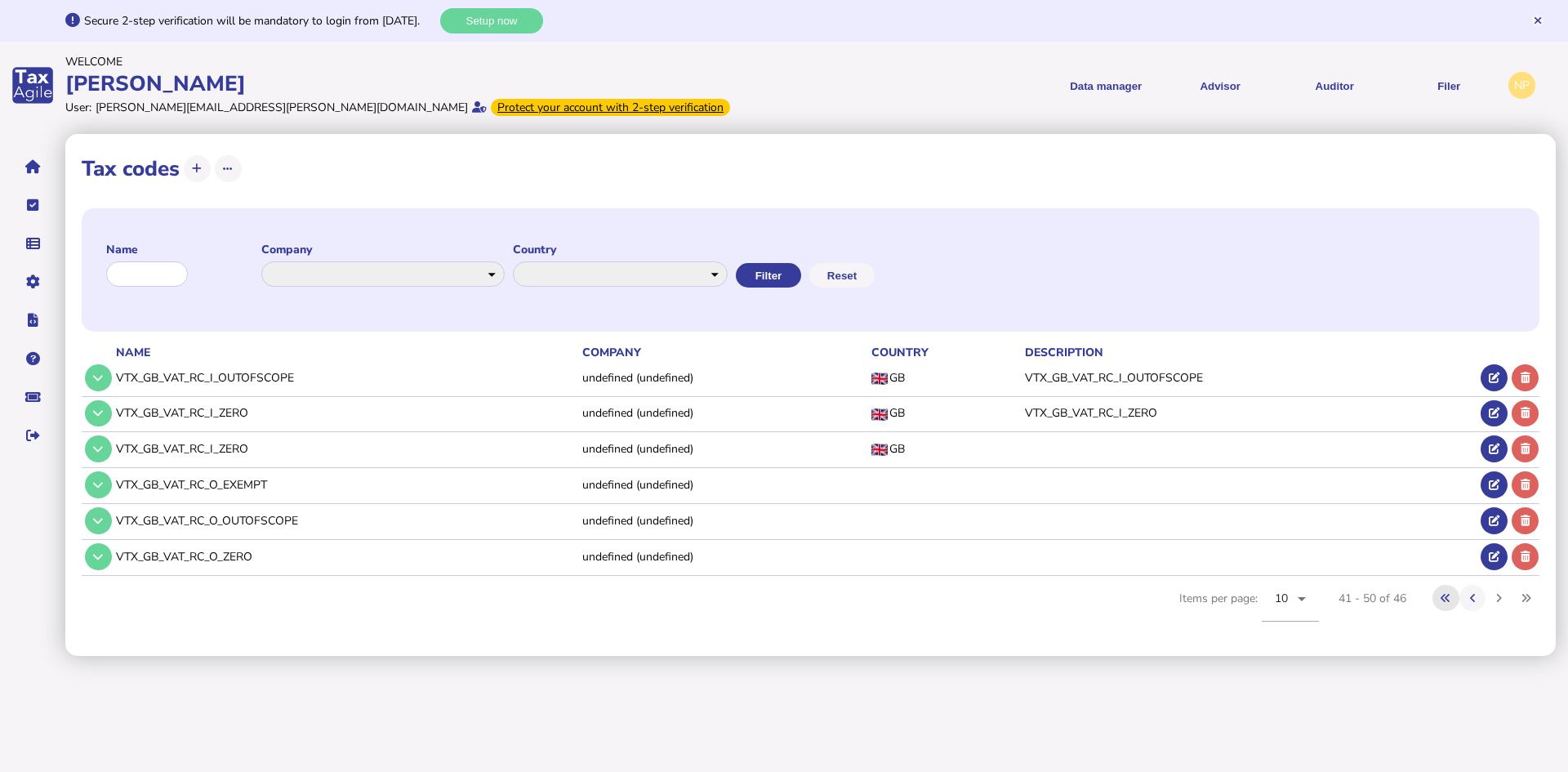
click at [1446, 600] on icon at bounding box center [1445, 598] width 10 height 11
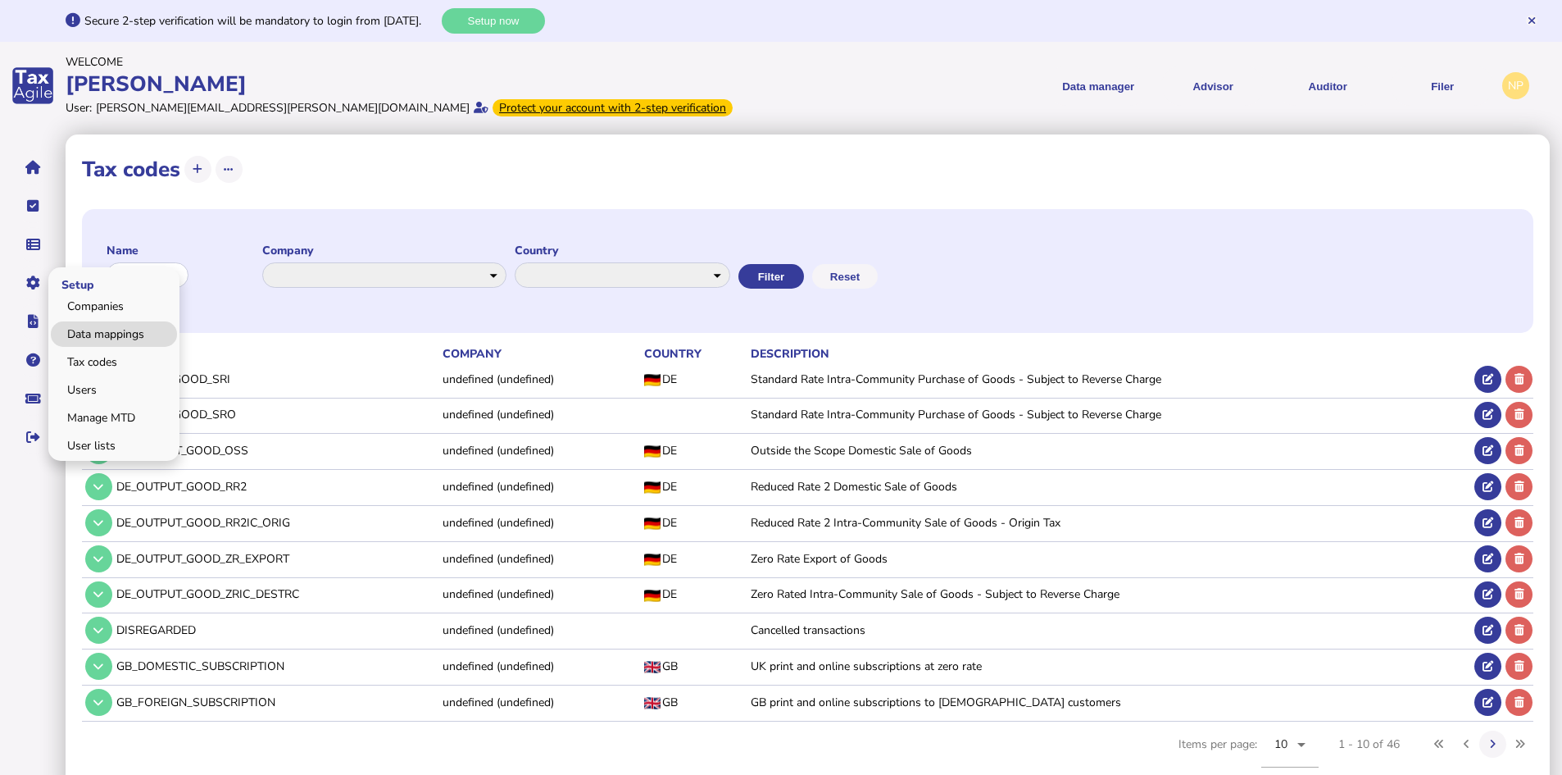
click at [117, 333] on link "Data mappings" at bounding box center [114, 333] width 126 height 25
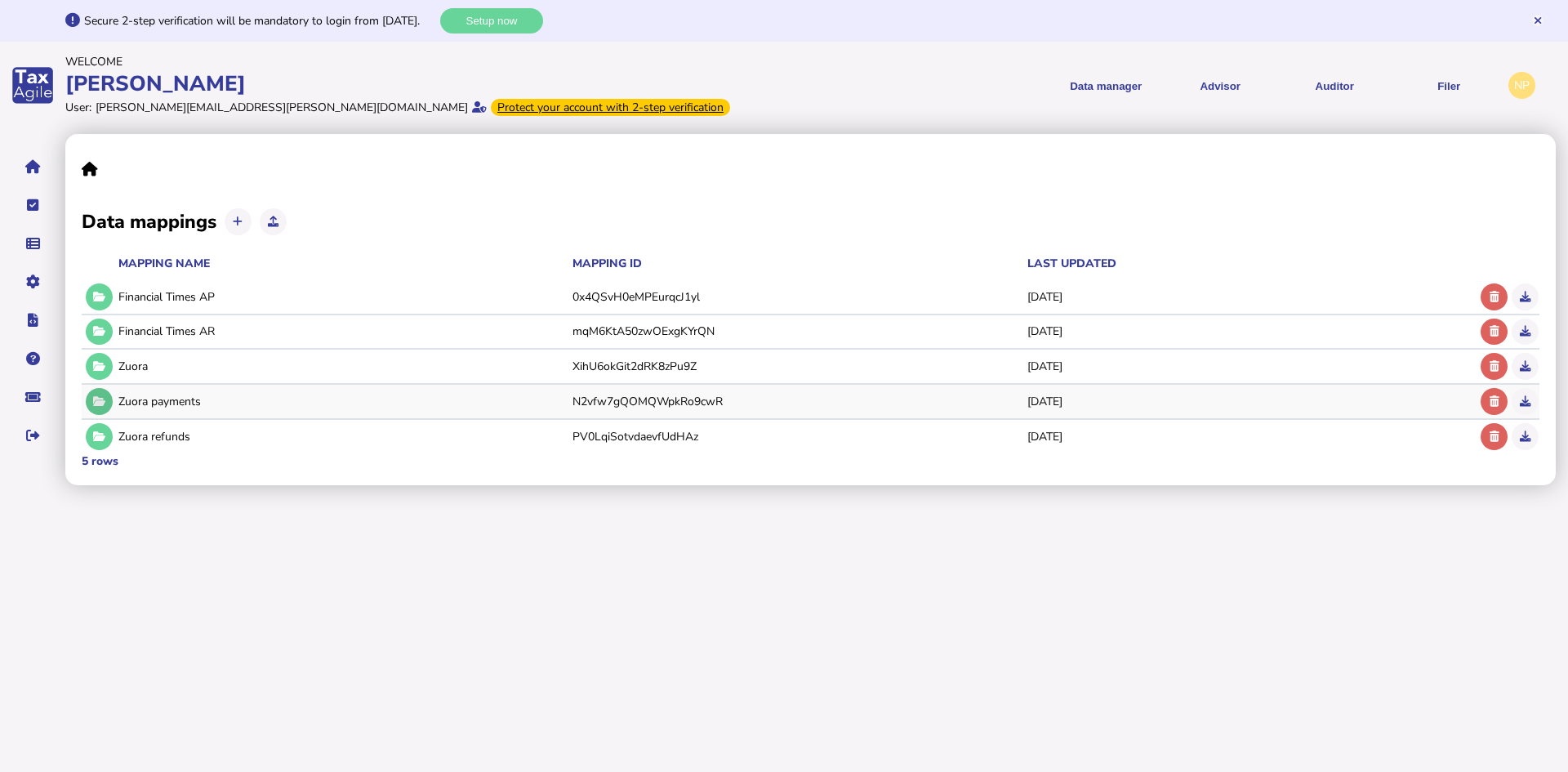
click at [102, 400] on icon at bounding box center [99, 401] width 12 height 11
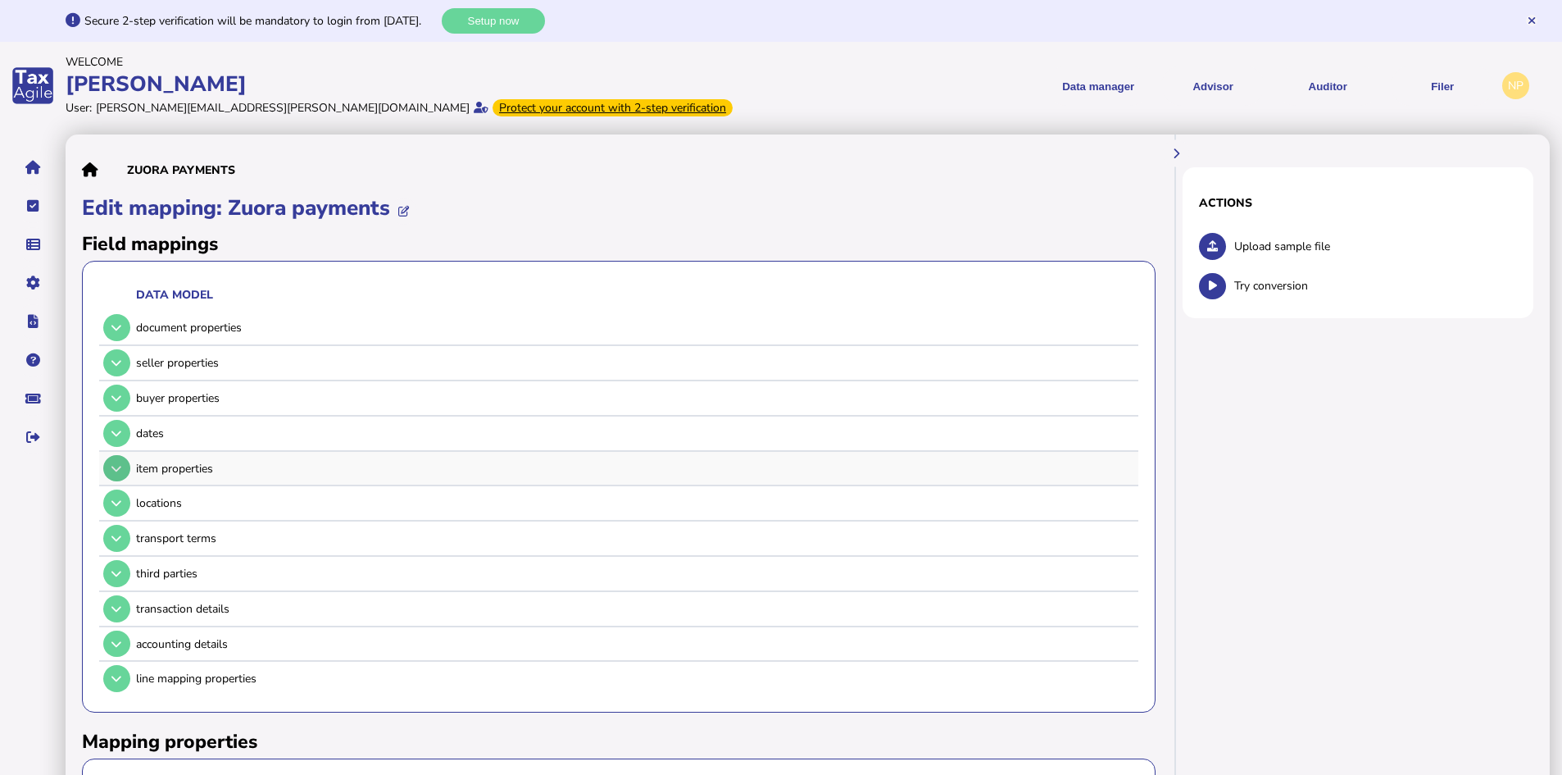
click at [116, 466] on icon at bounding box center [116, 468] width 10 height 11
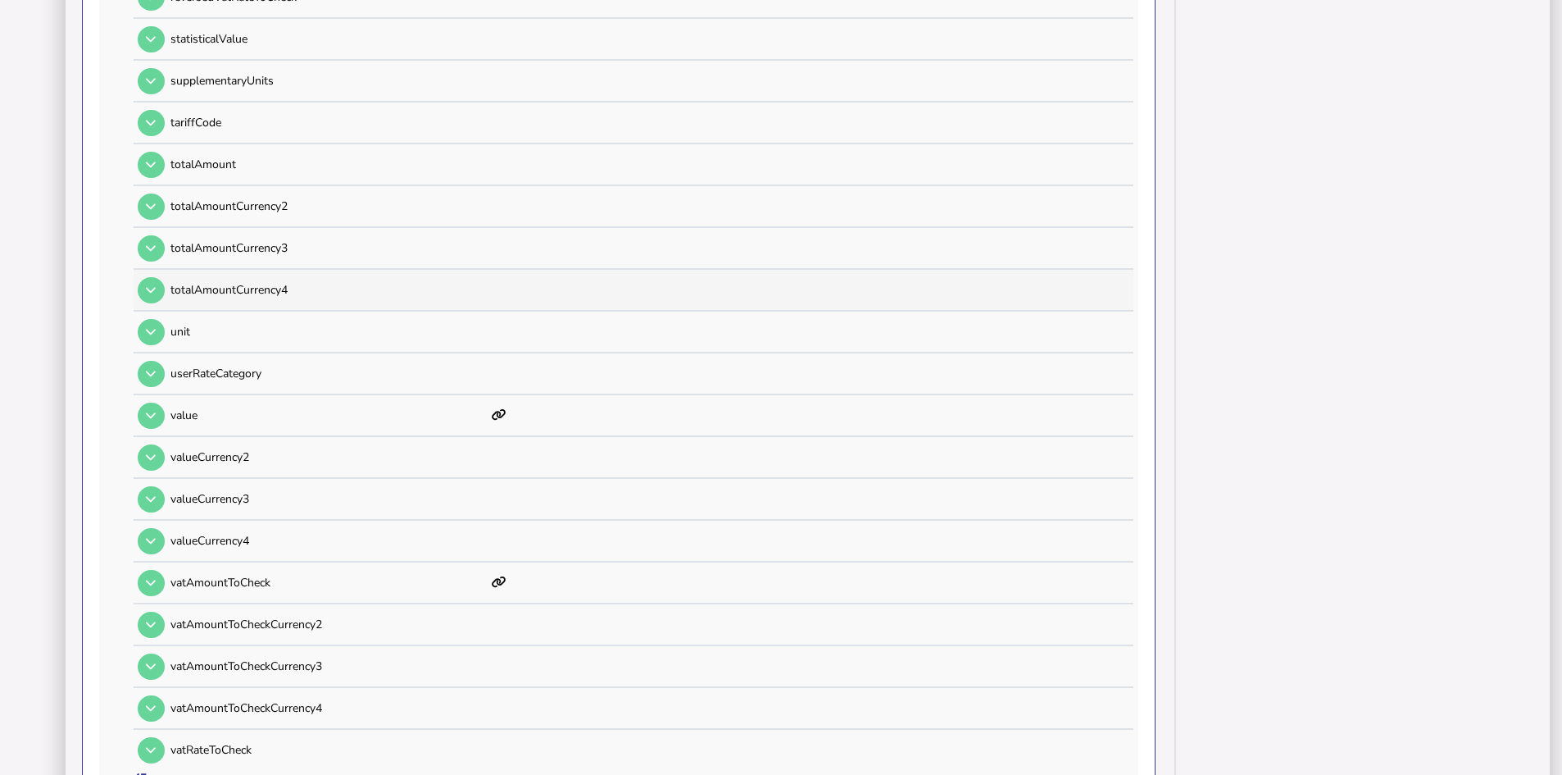
scroll to position [1721, 0]
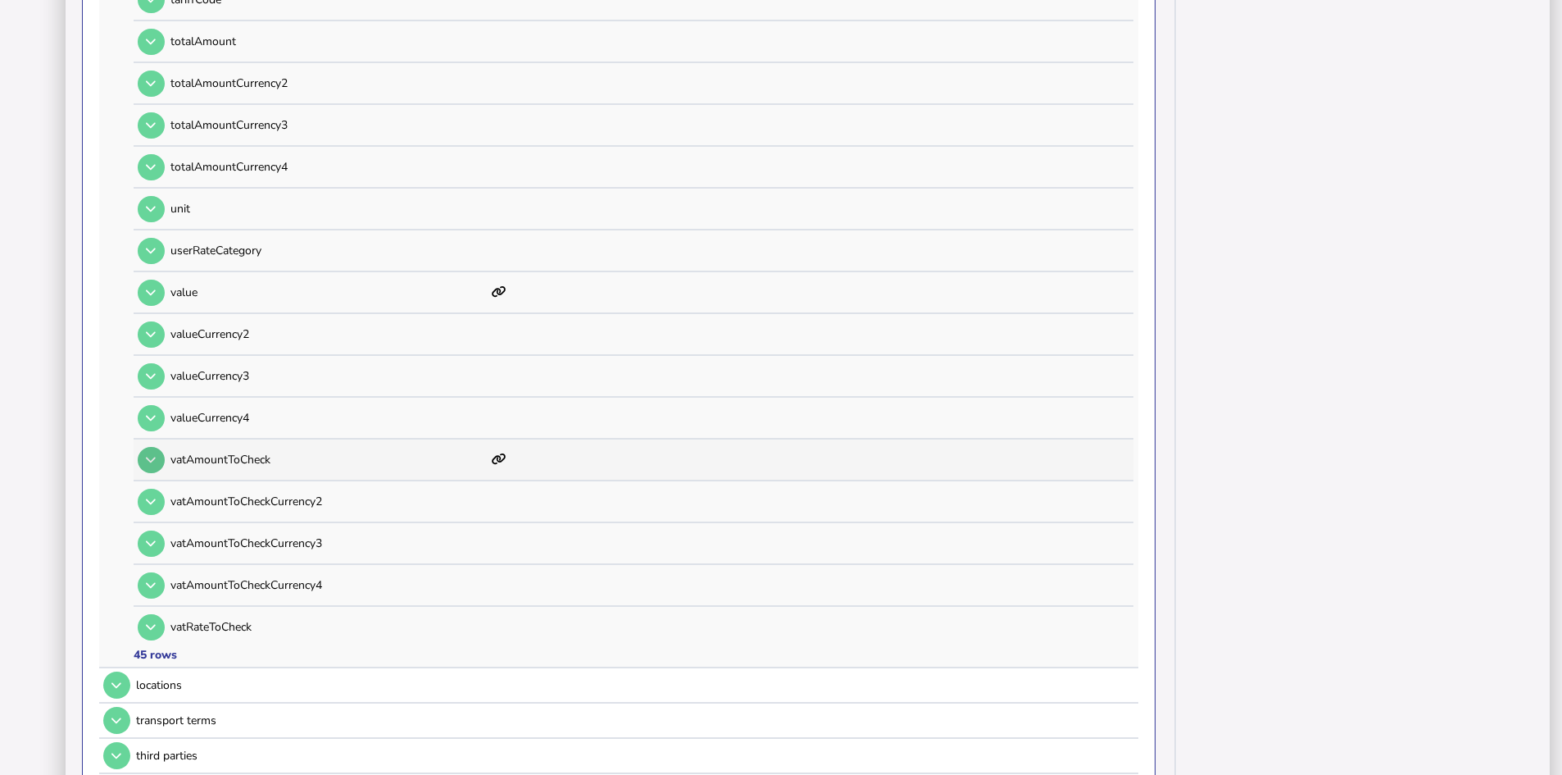
click at [147, 461] on icon at bounding box center [151, 459] width 10 height 11
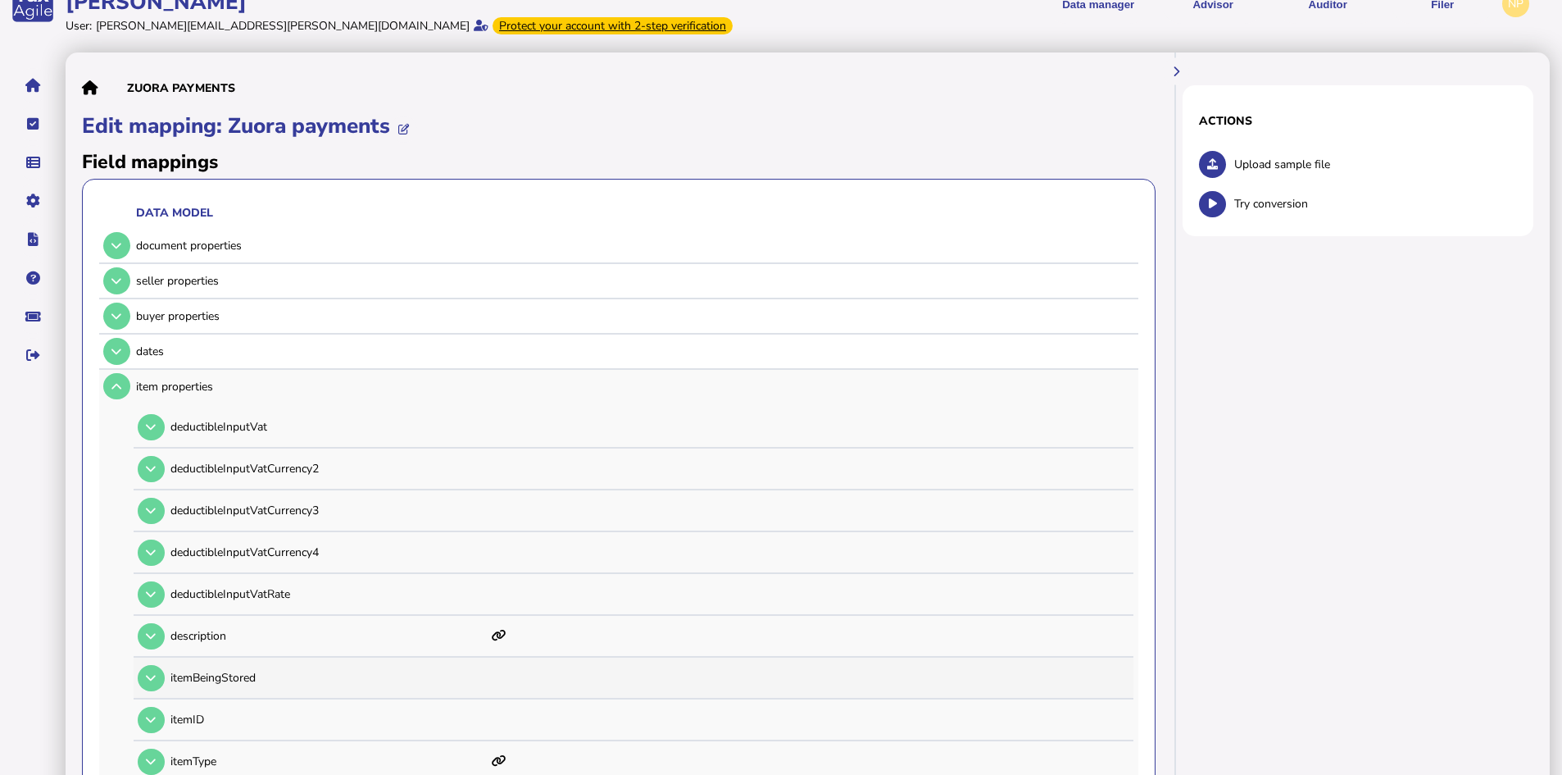
scroll to position [0, 0]
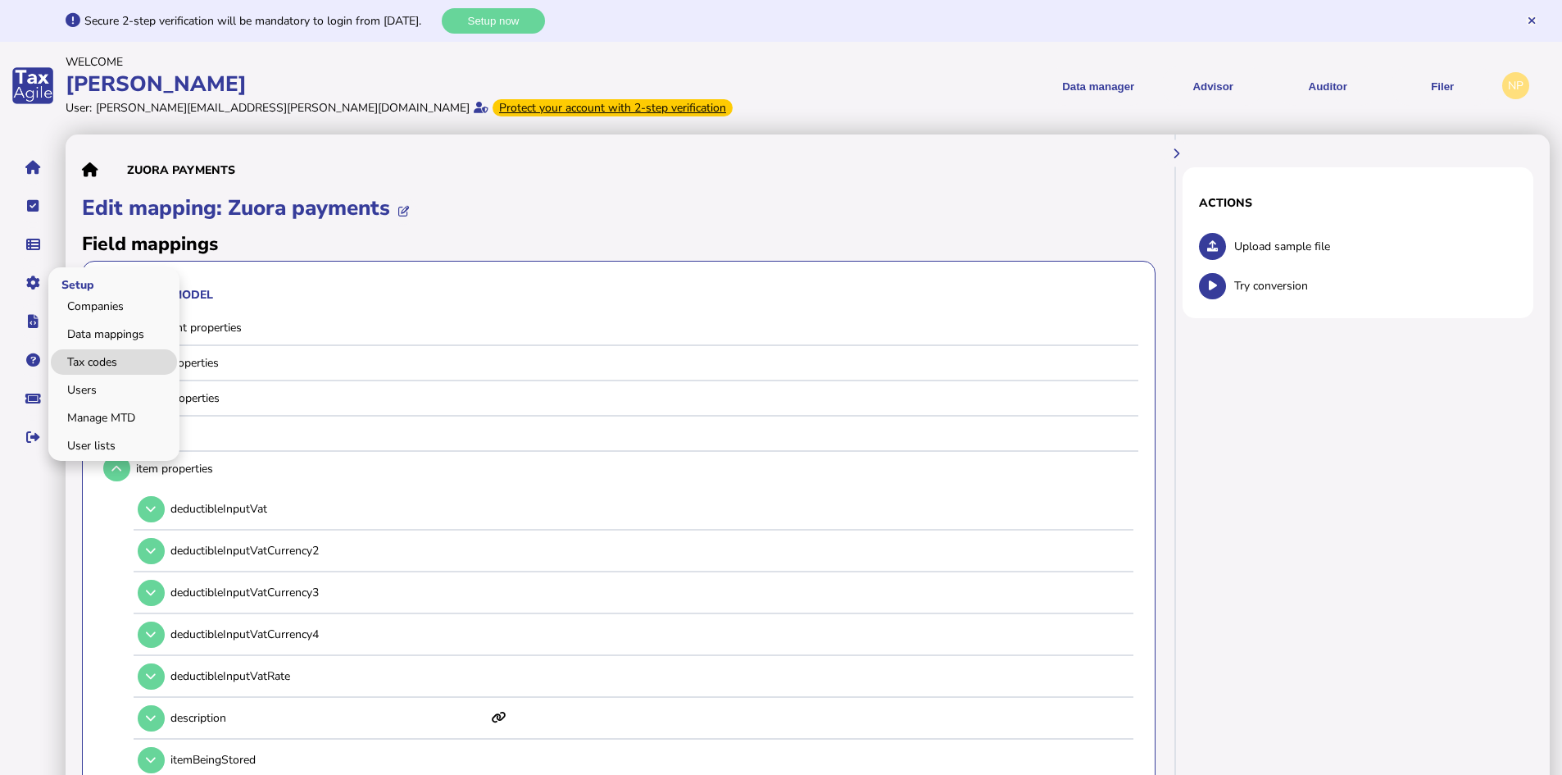
click at [101, 359] on link "Tax codes" at bounding box center [114, 361] width 126 height 25
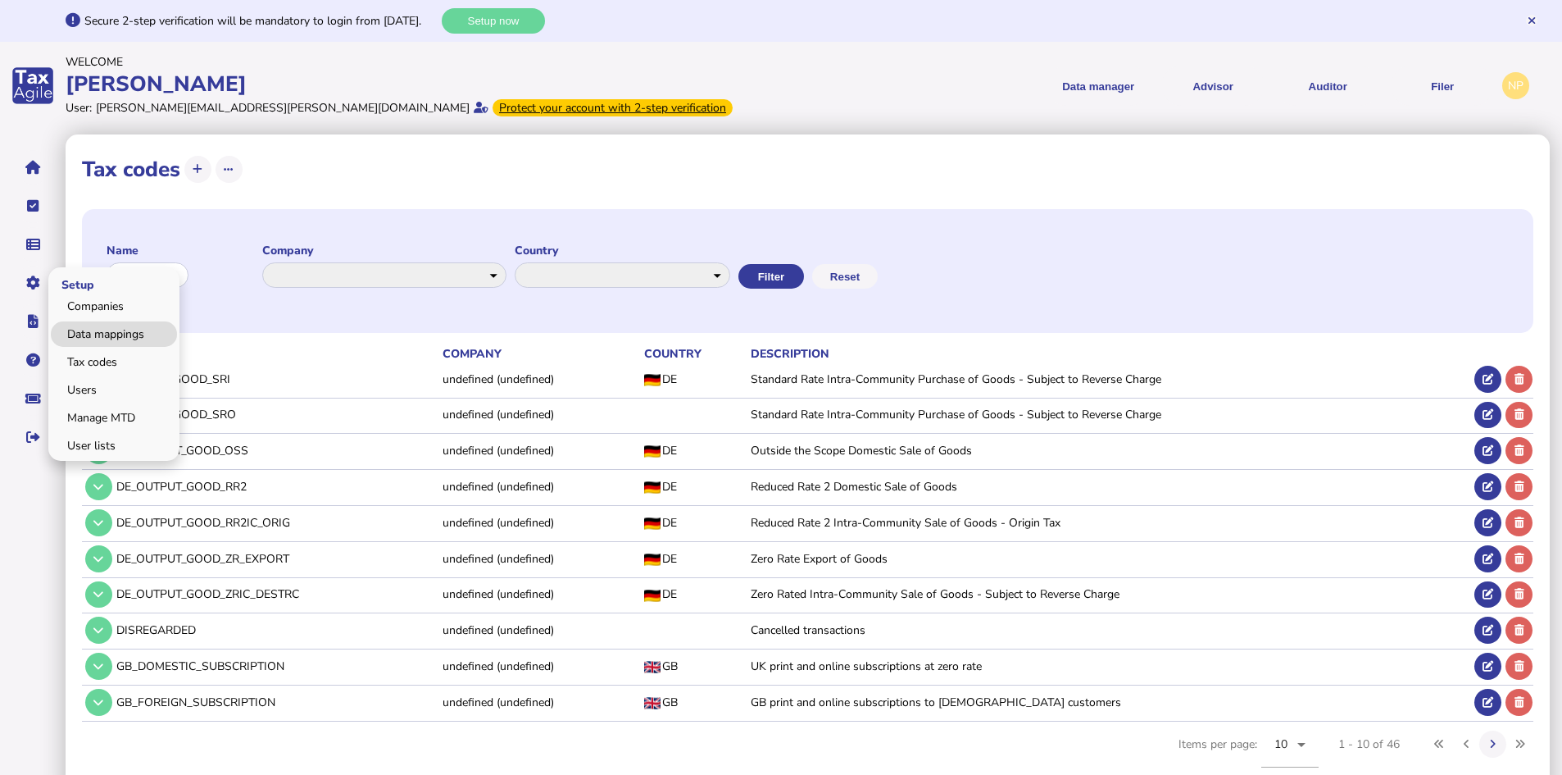
click at [141, 335] on link "Data mappings" at bounding box center [114, 333] width 126 height 25
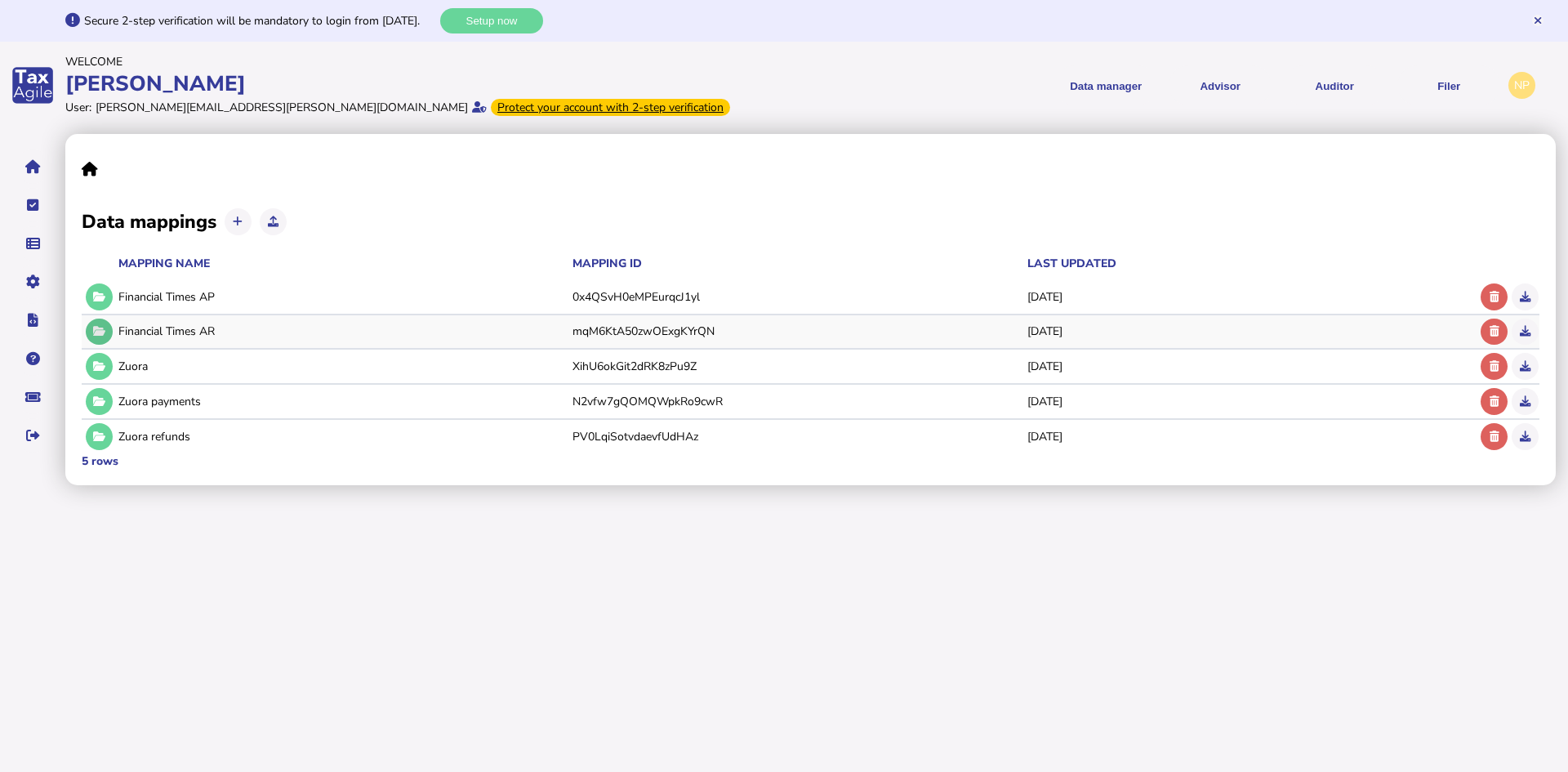
click at [95, 326] on icon at bounding box center [99, 331] width 12 height 11
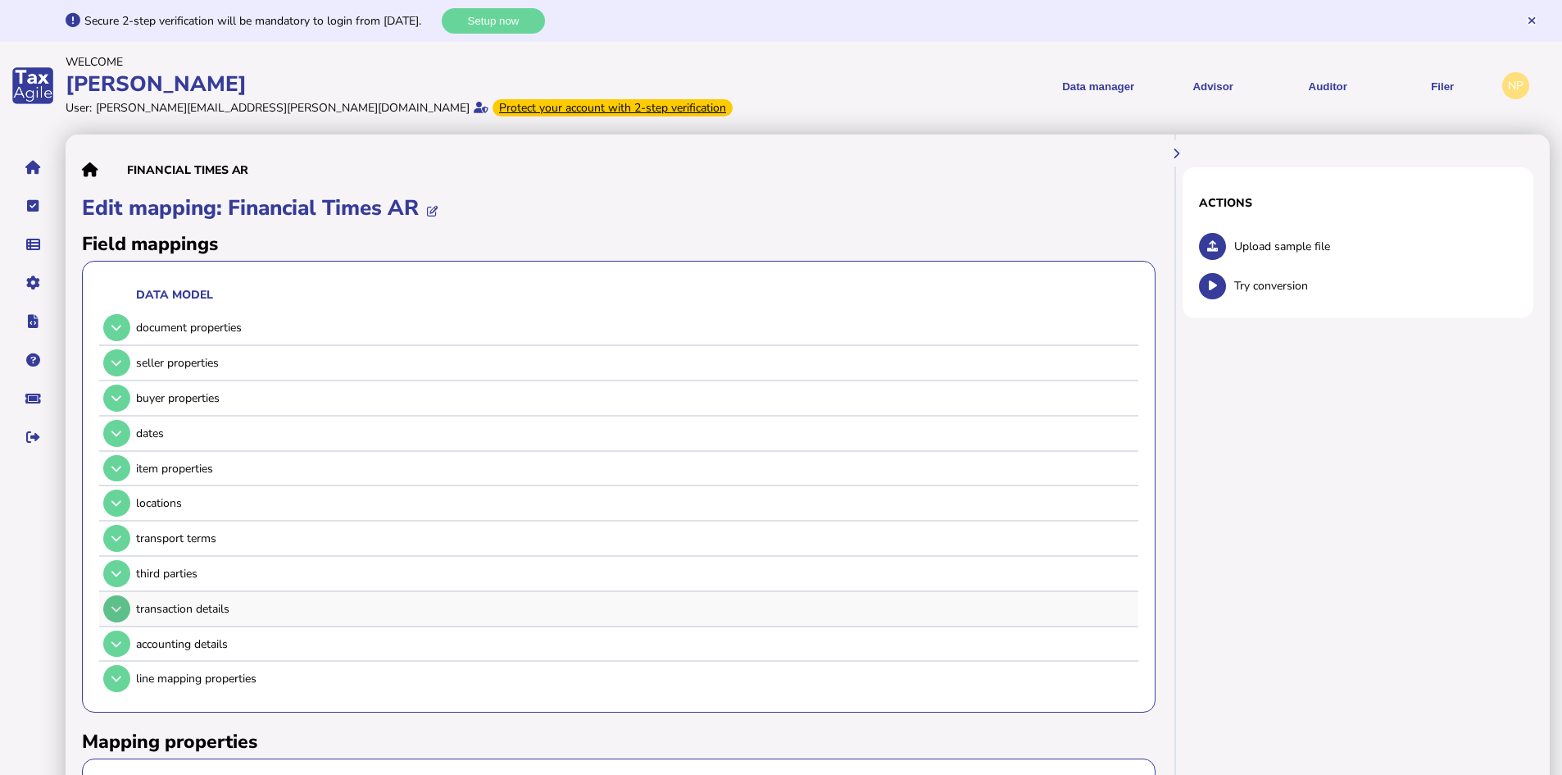
click at [114, 612] on icon at bounding box center [116, 608] width 10 height 11
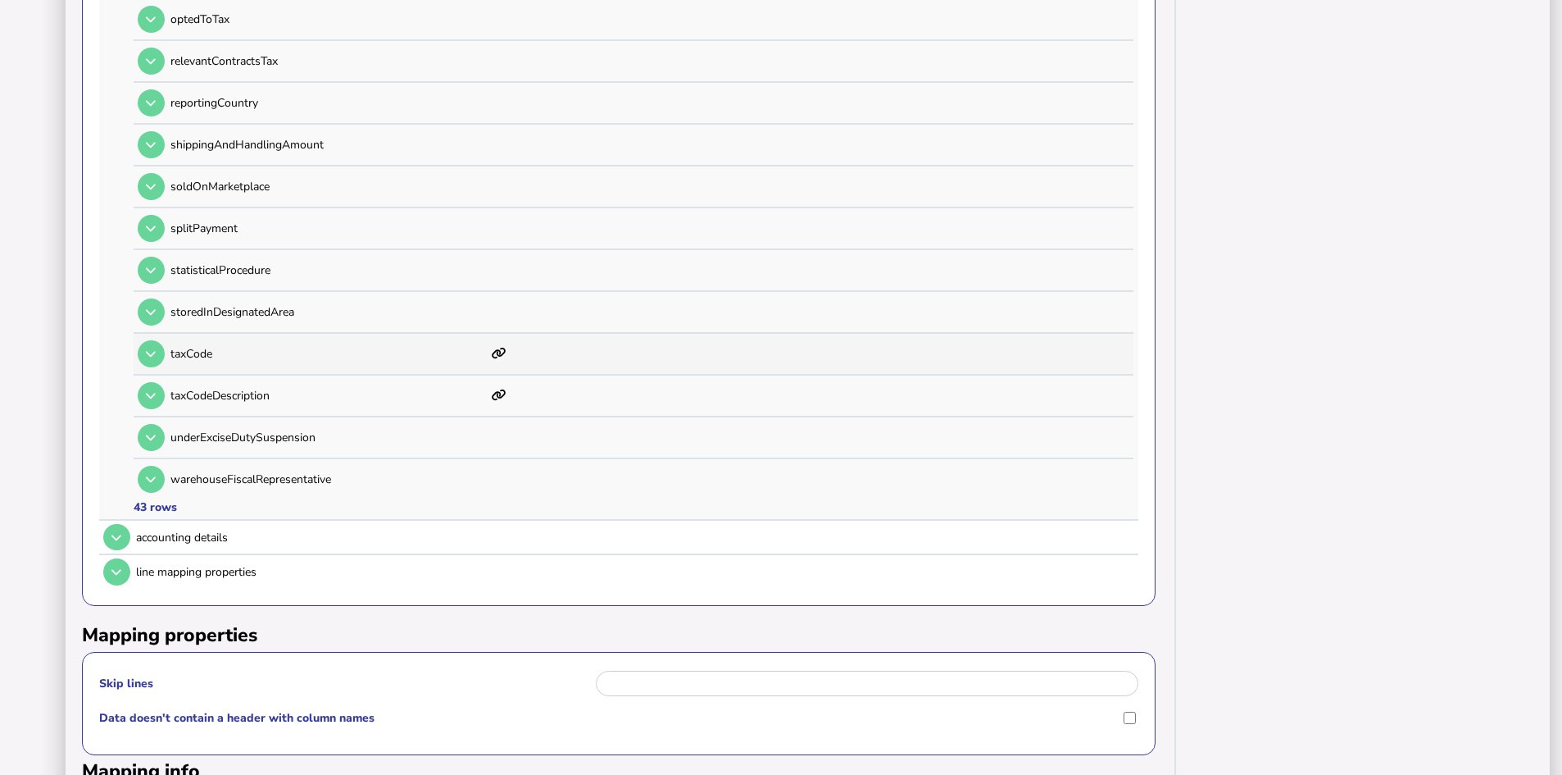
scroll to position [1967, 0]
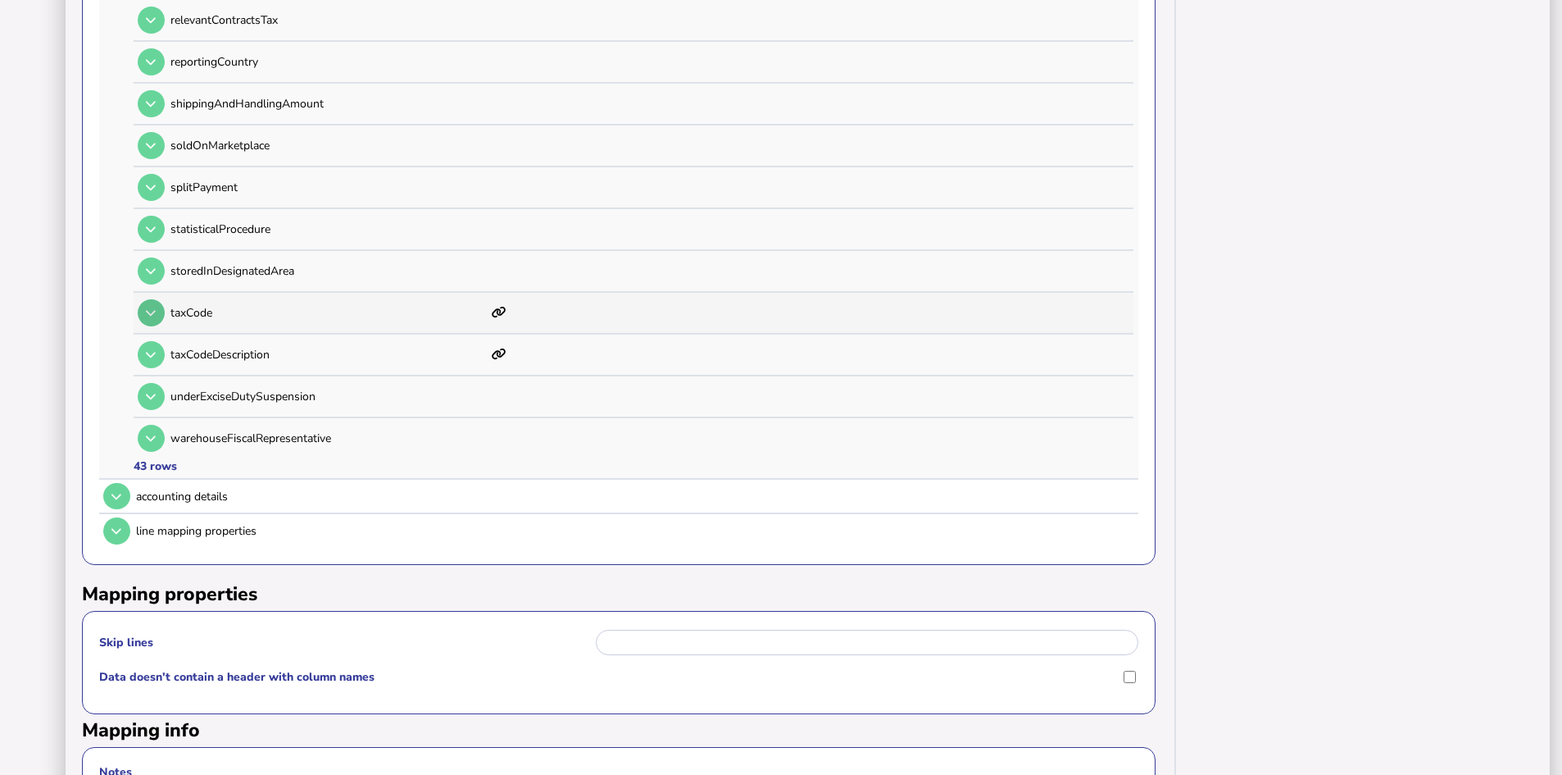
click at [150, 315] on icon at bounding box center [151, 312] width 10 height 11
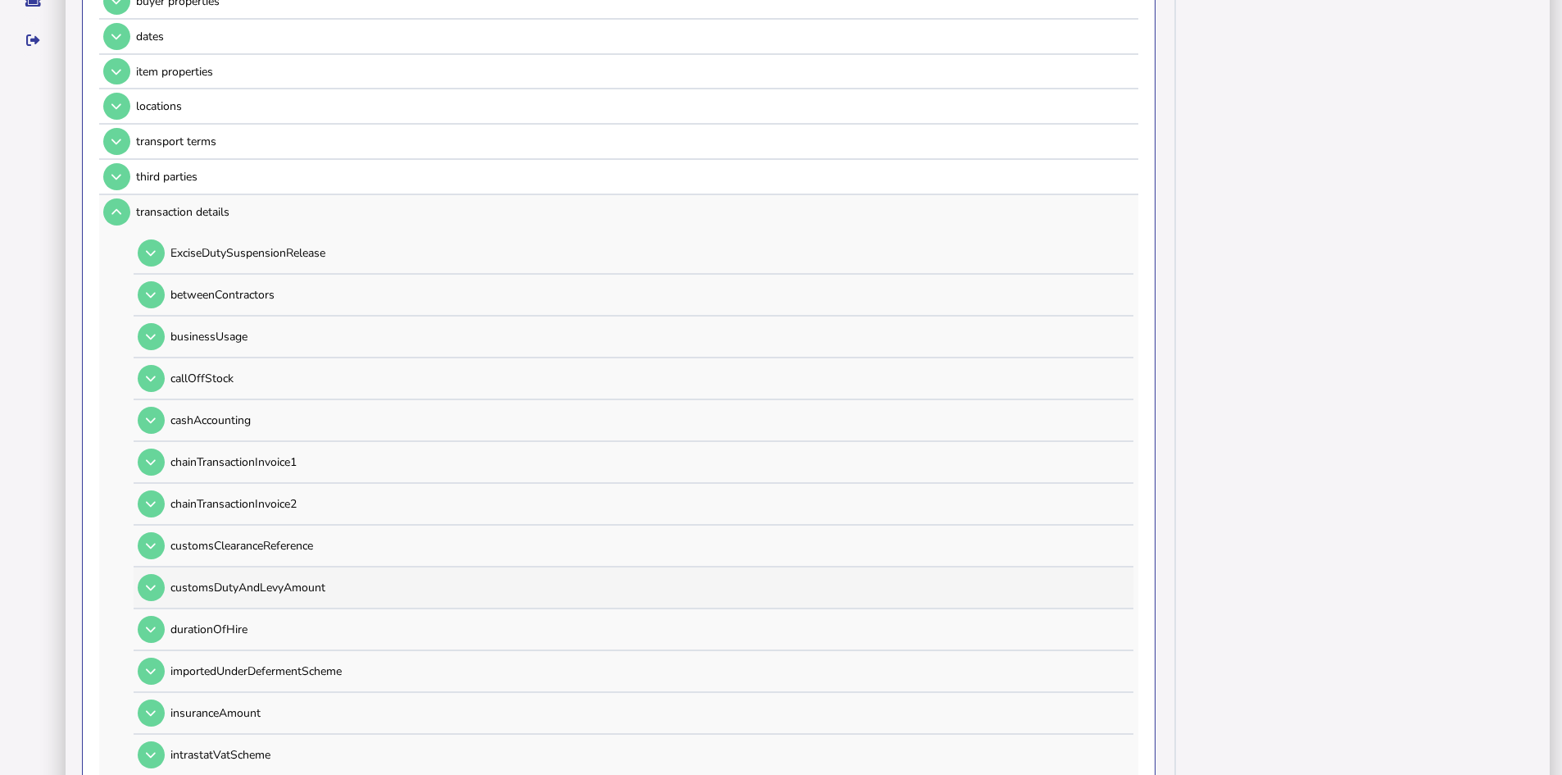
scroll to position [0, 0]
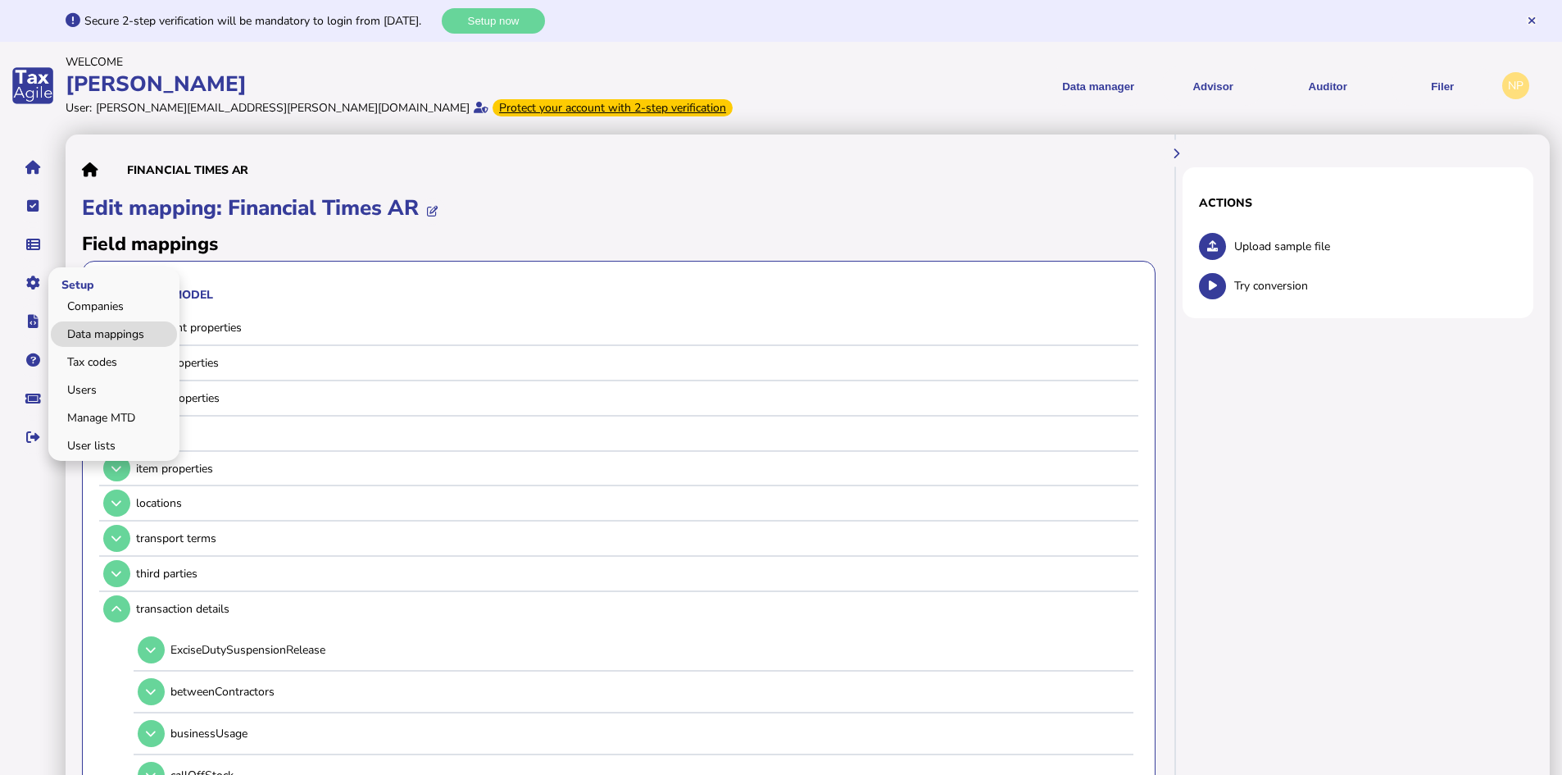
click at [113, 333] on link "Data mappings" at bounding box center [114, 333] width 126 height 25
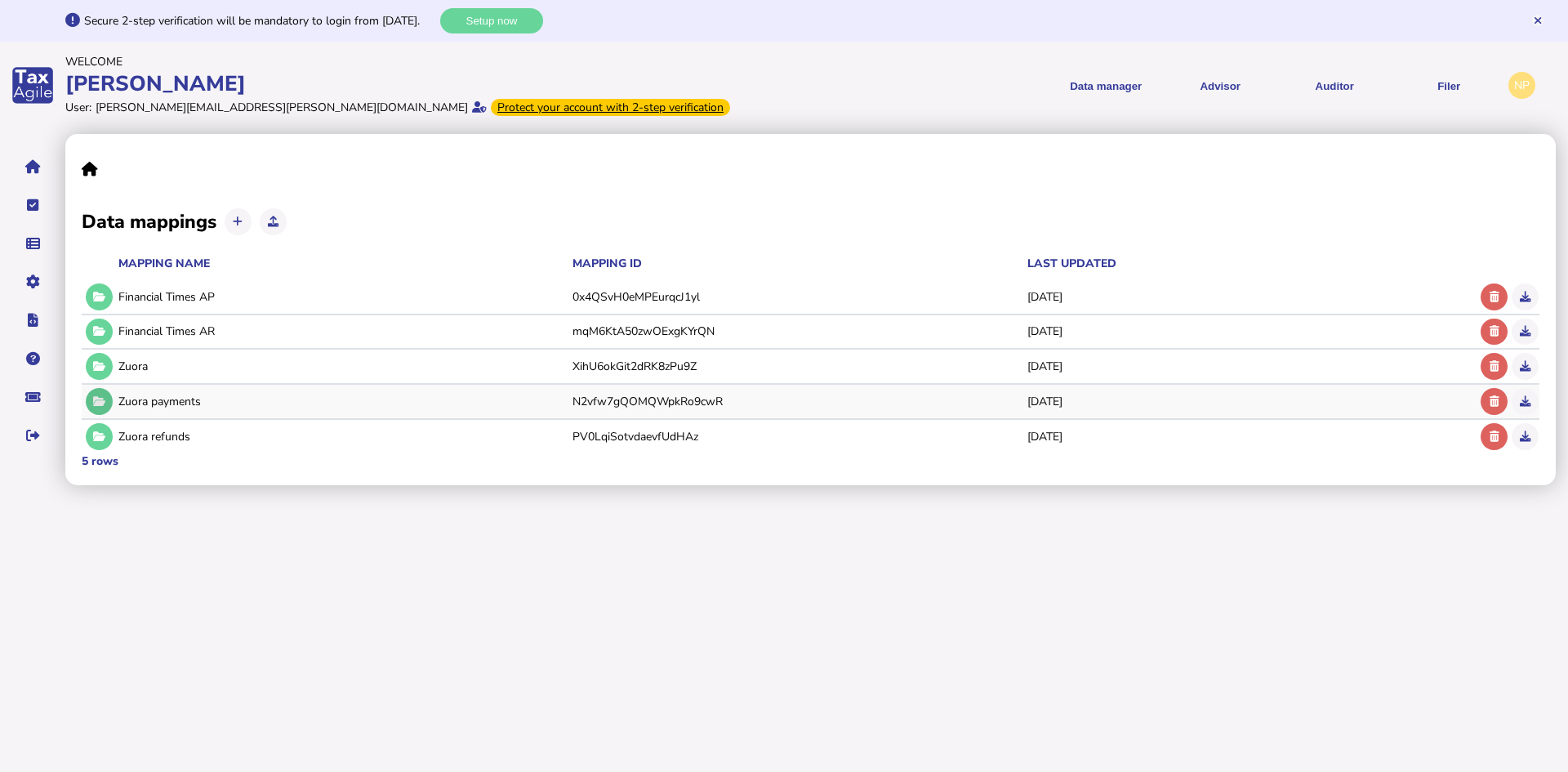
click at [104, 401] on icon at bounding box center [99, 401] width 12 height 11
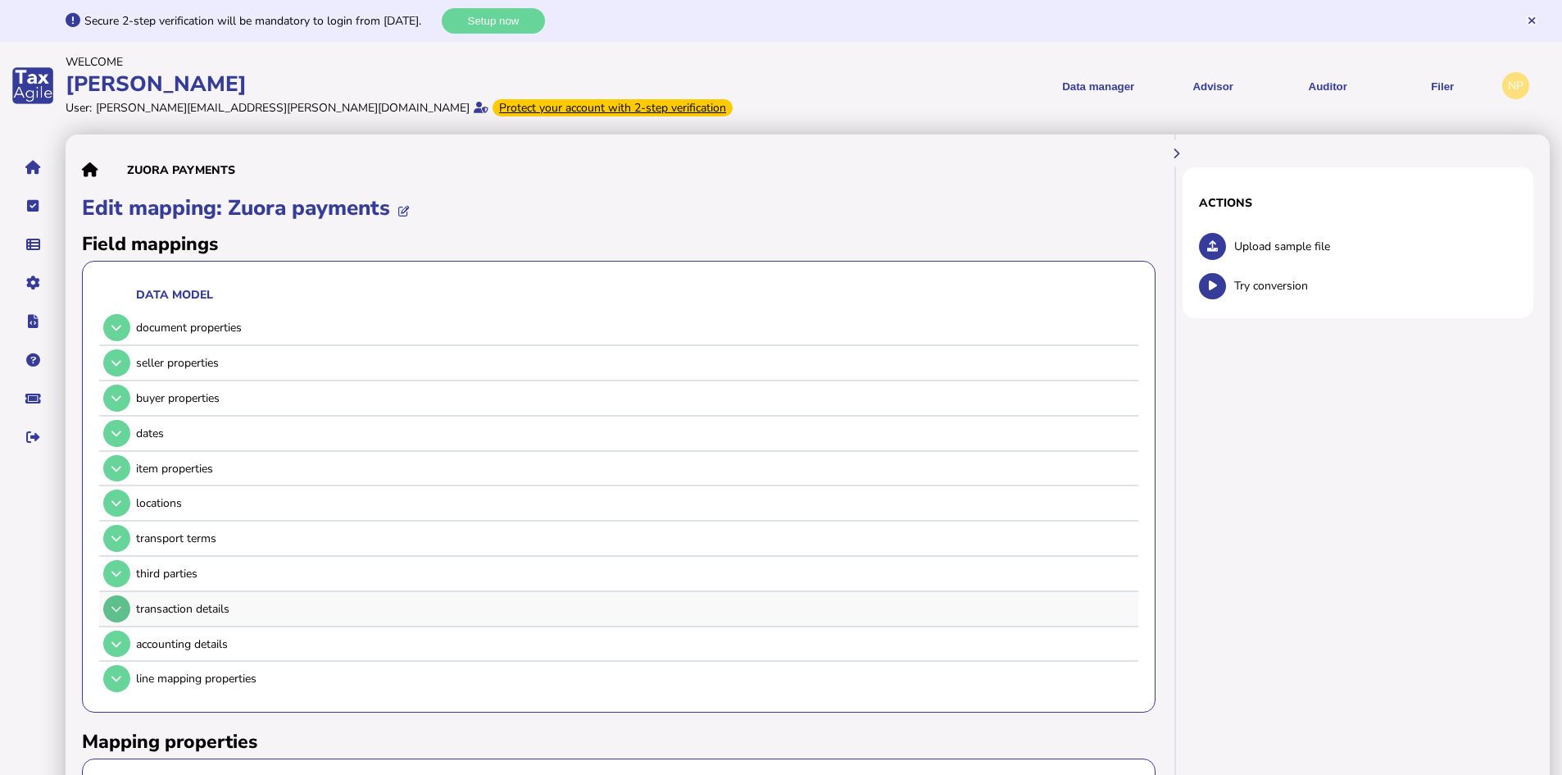
click at [115, 615] on button at bounding box center [116, 608] width 27 height 27
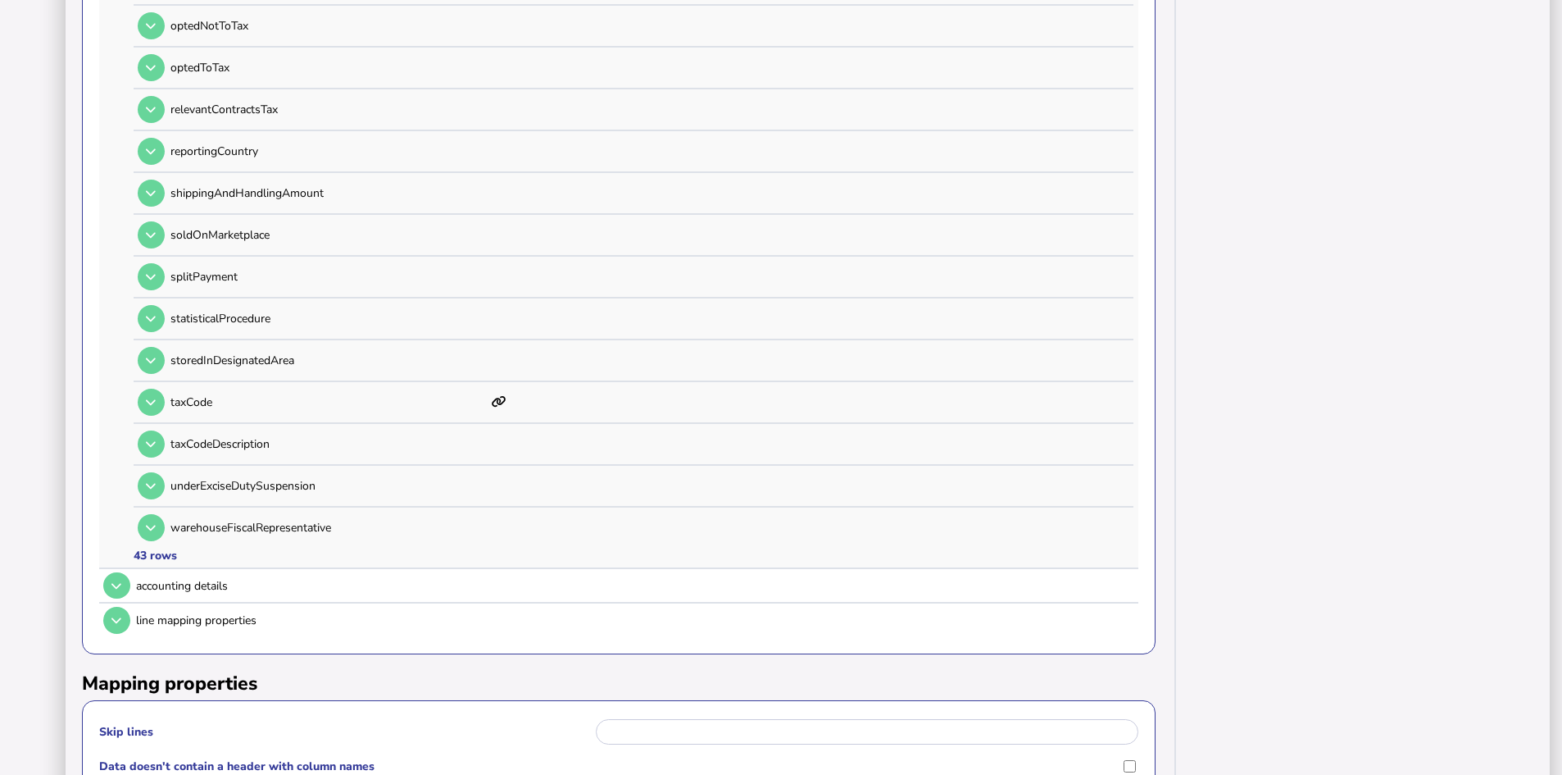
scroll to position [1885, 0]
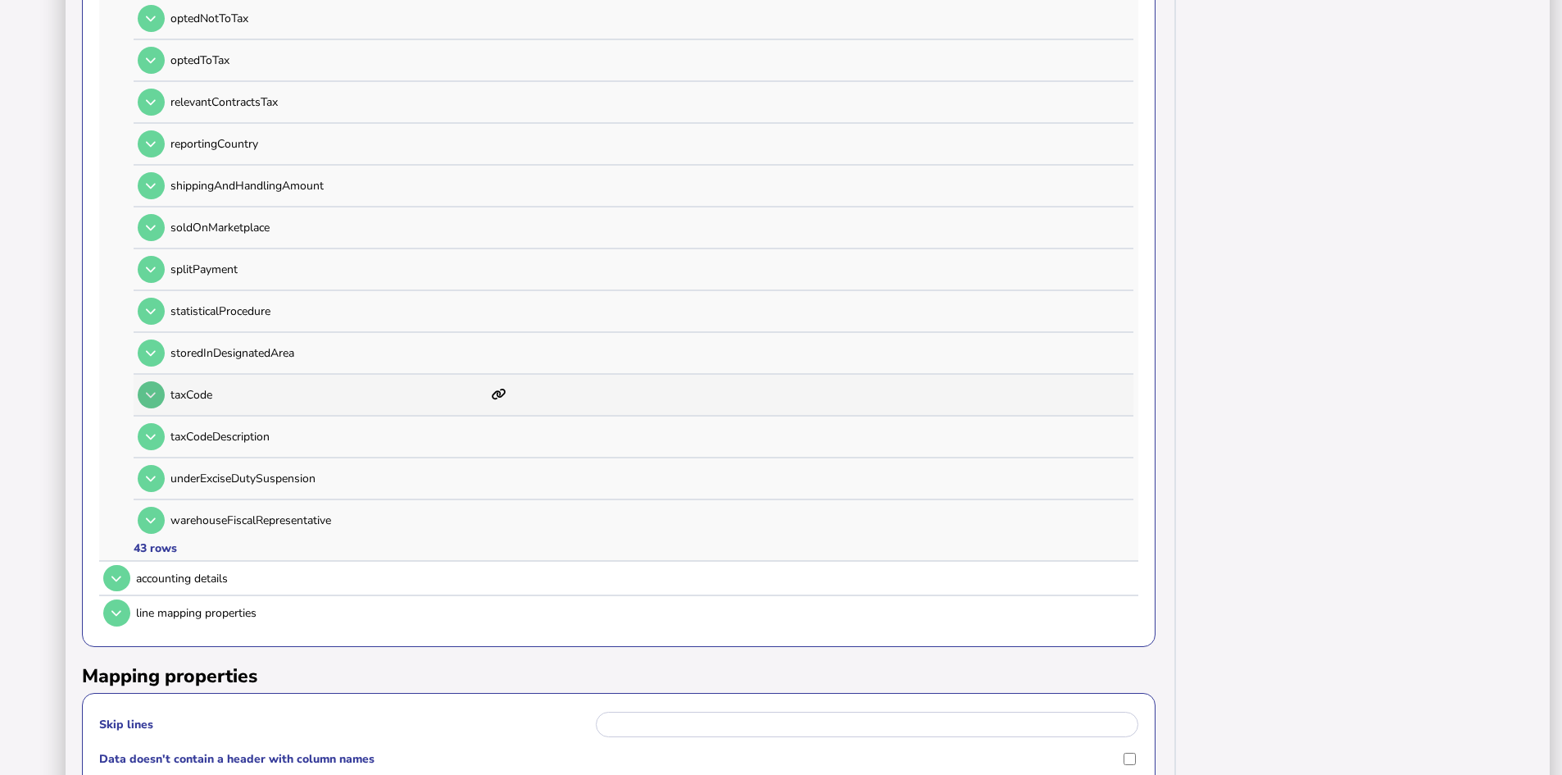
click at [141, 402] on button at bounding box center [151, 394] width 27 height 27
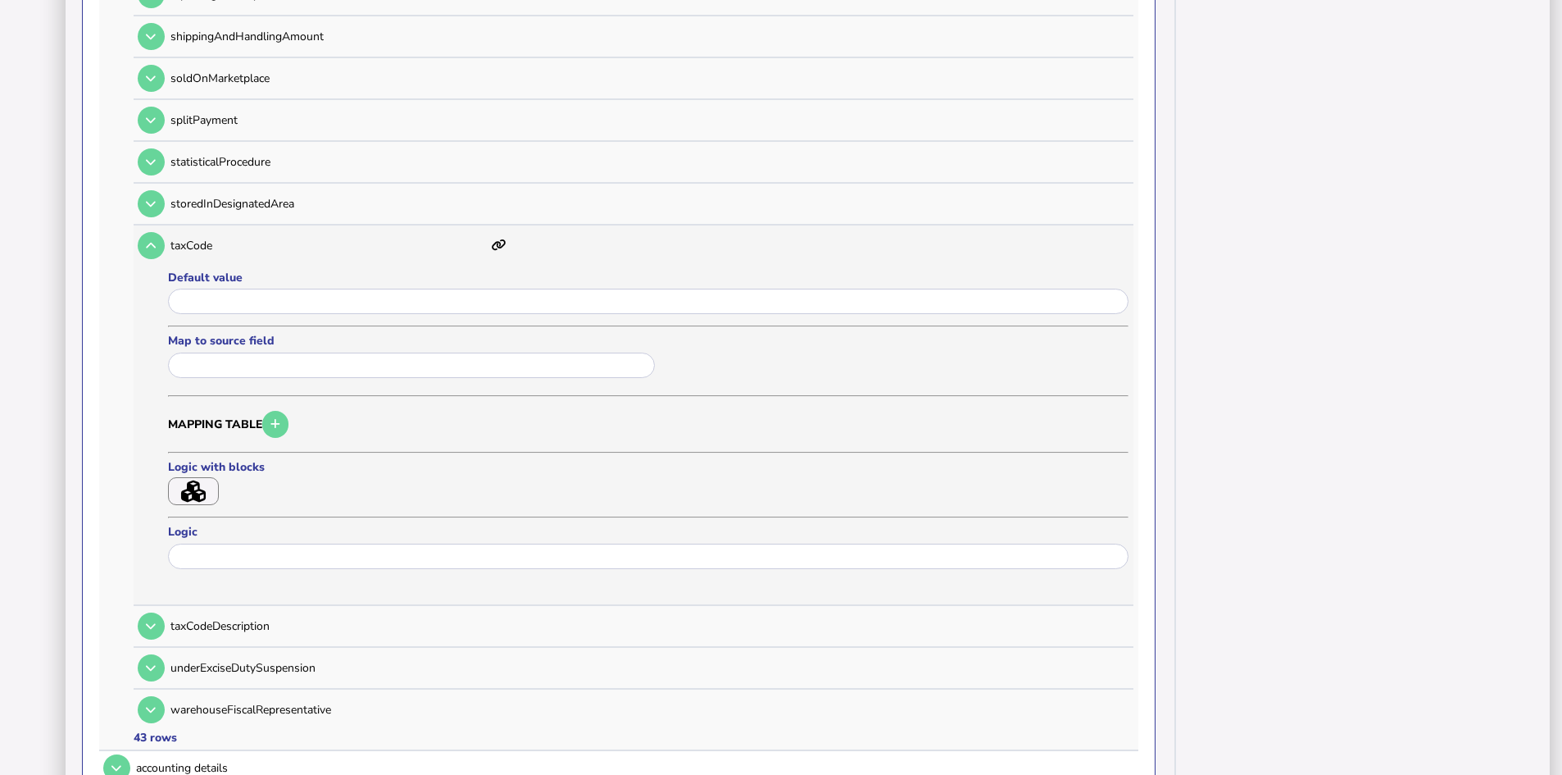
scroll to position [2213, 0]
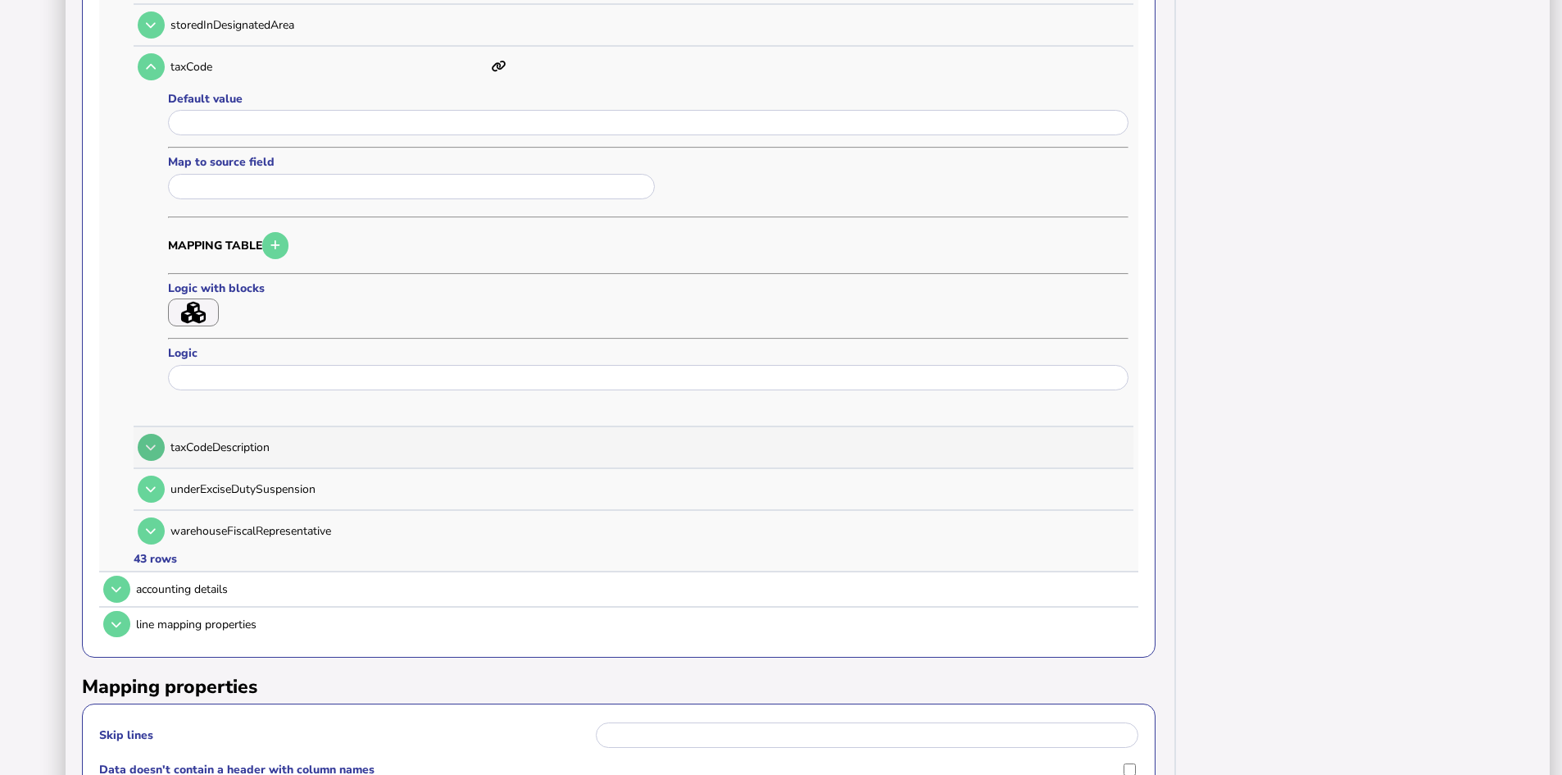
click at [152, 445] on icon at bounding box center [151, 447] width 10 height 11
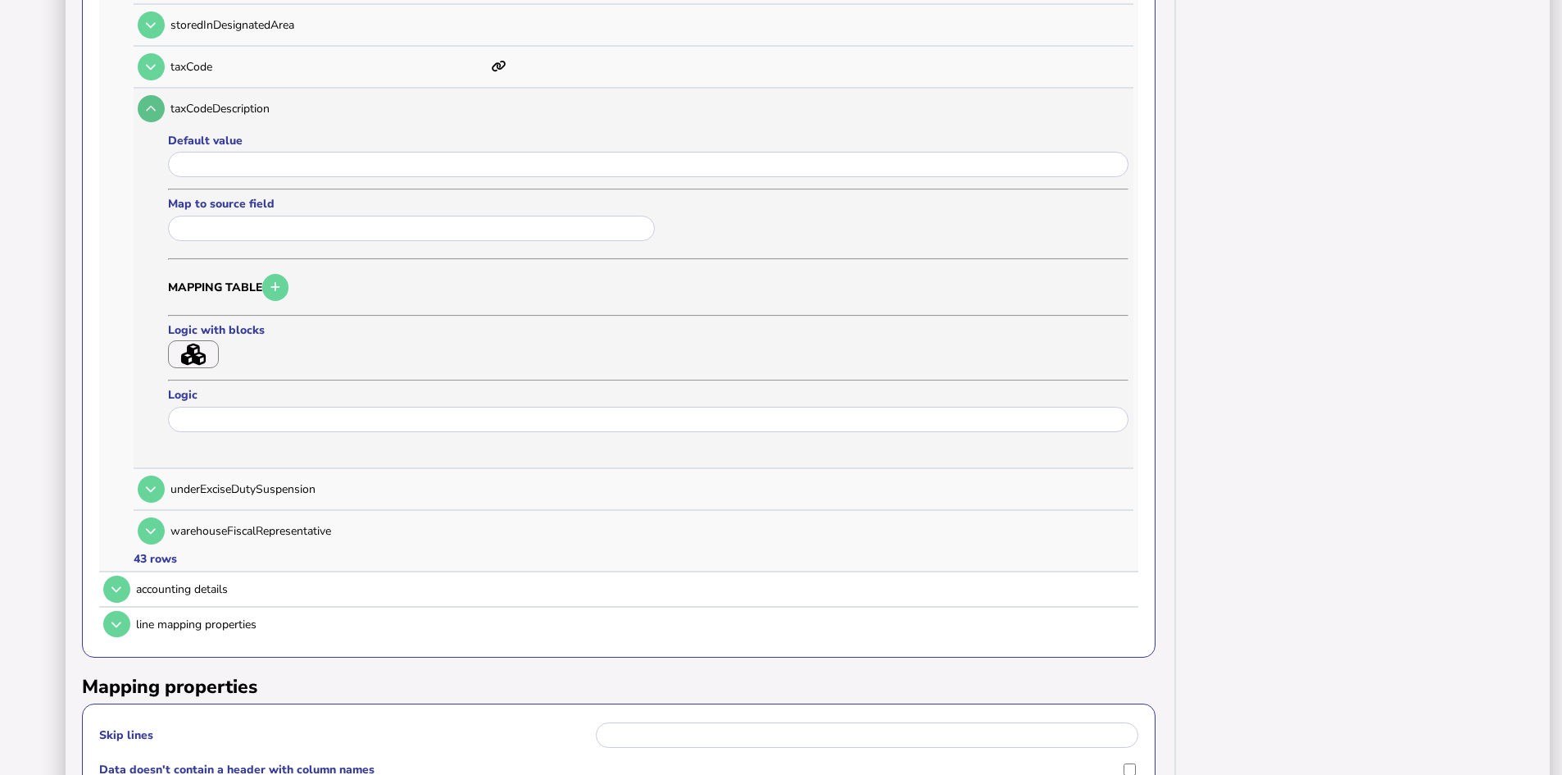
click at [152, 111] on icon at bounding box center [151, 108] width 10 height 11
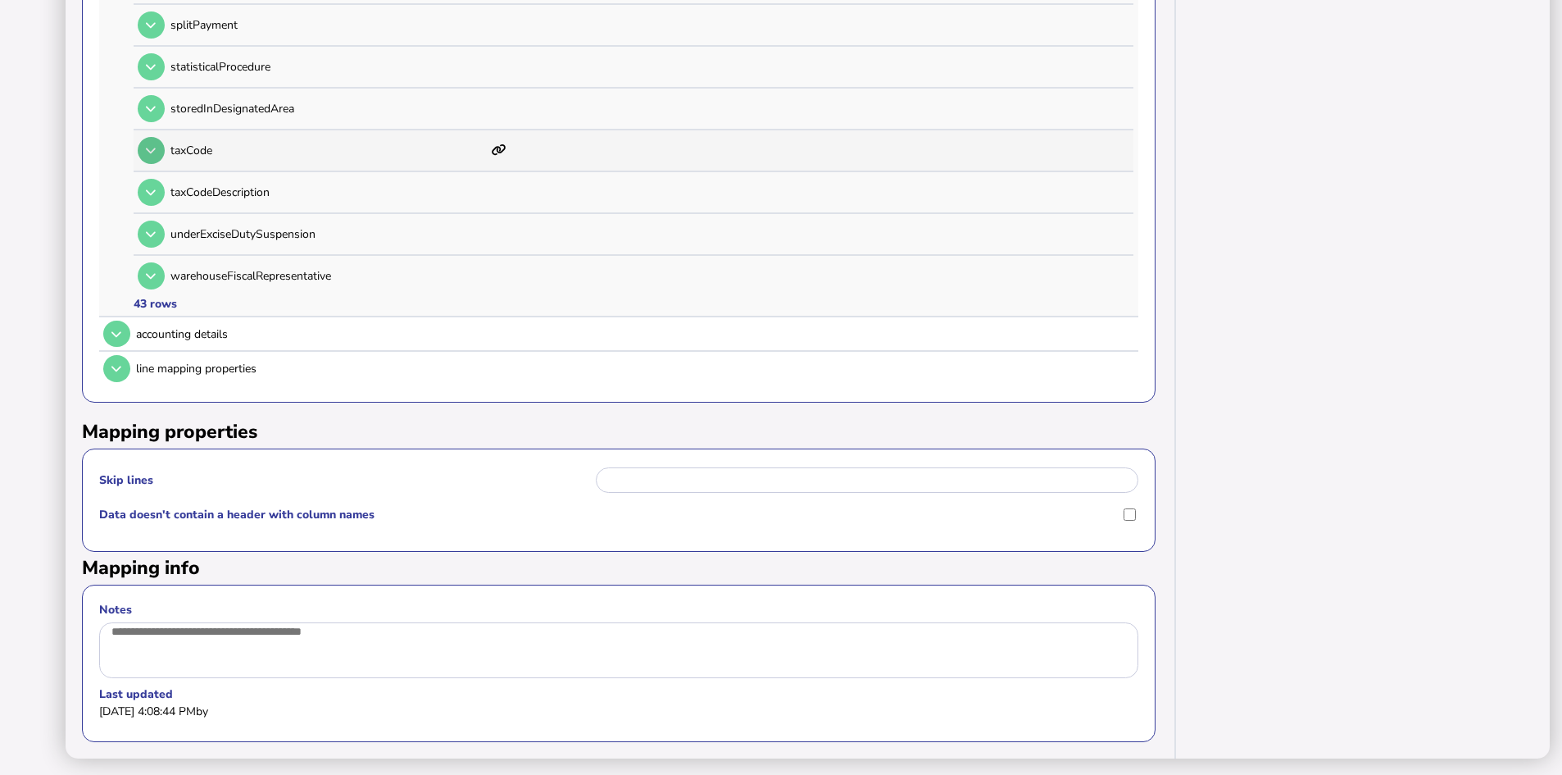
click at [161, 137] on button at bounding box center [151, 150] width 27 height 27
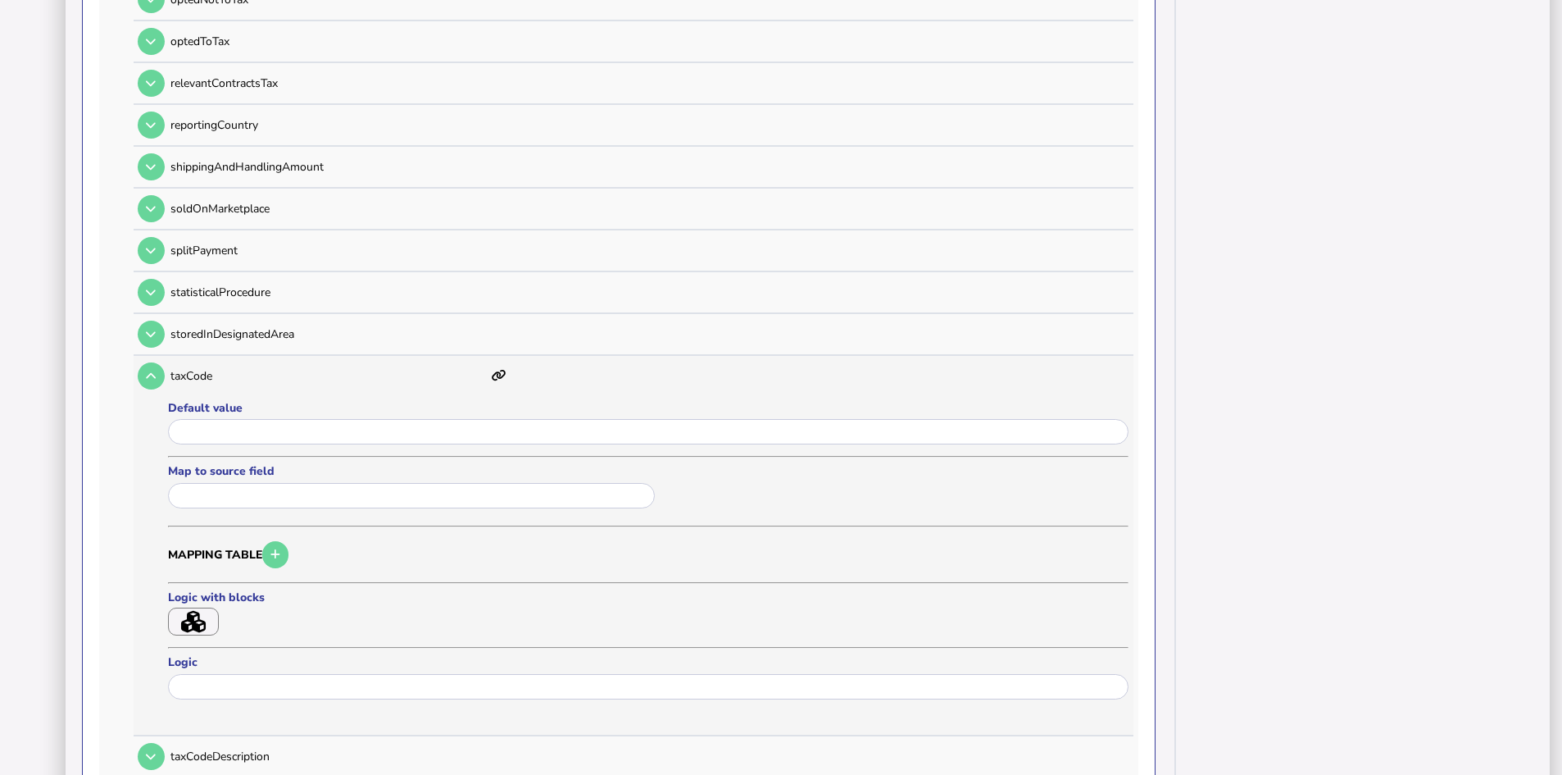
scroll to position [1897, 0]
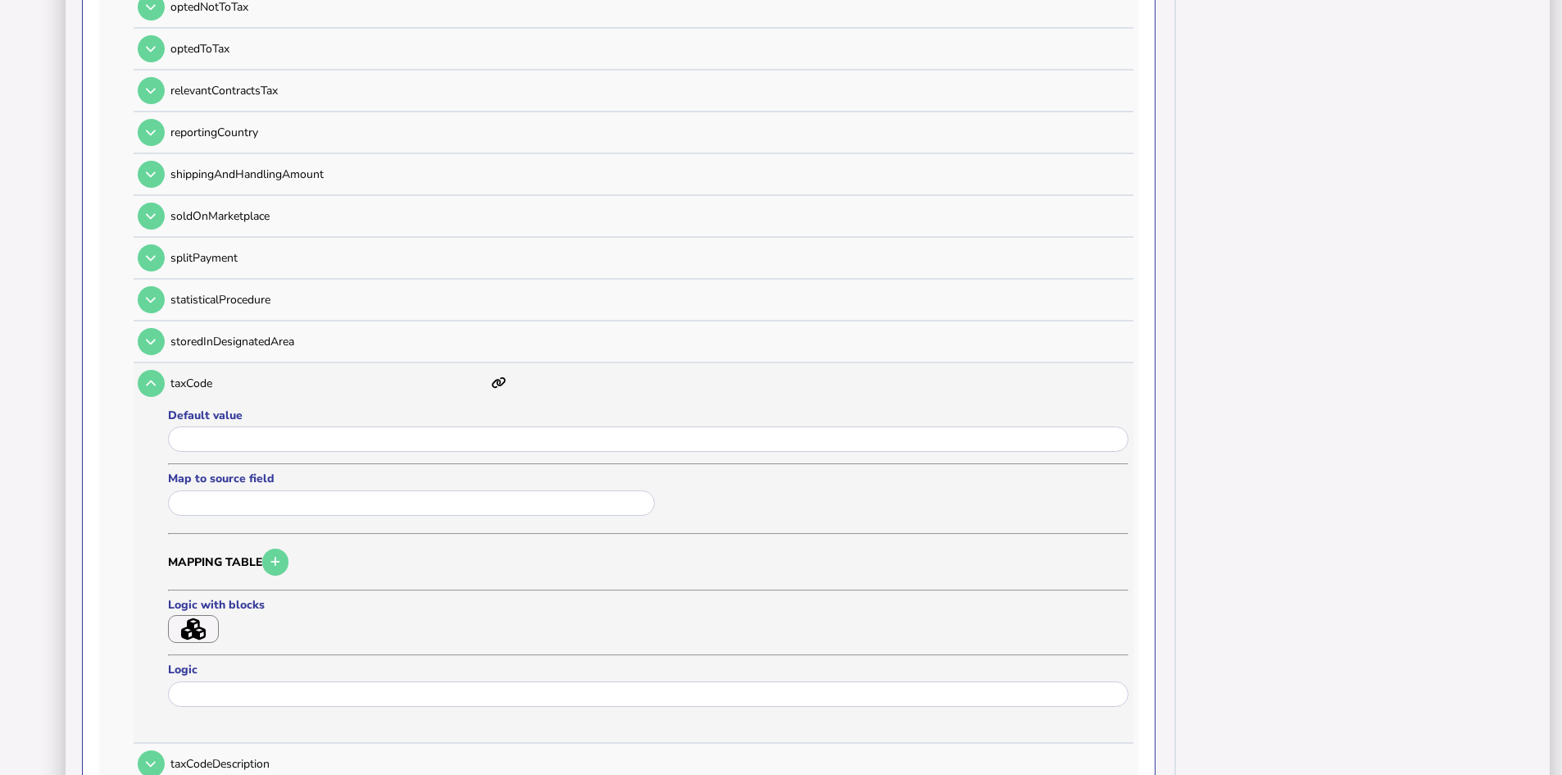
click at [498, 379] on icon at bounding box center [499, 382] width 15 height 11
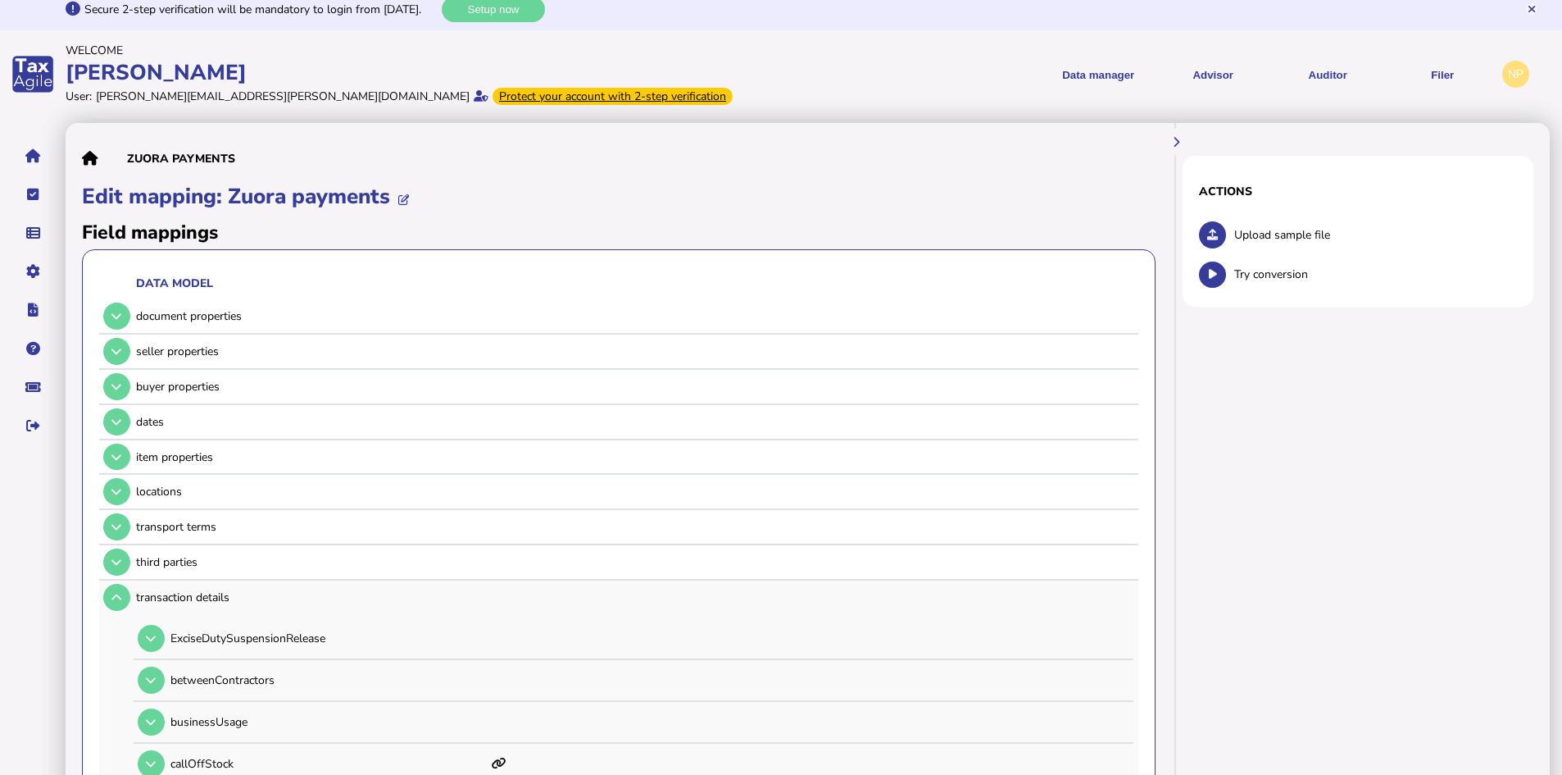
scroll to position [0, 0]
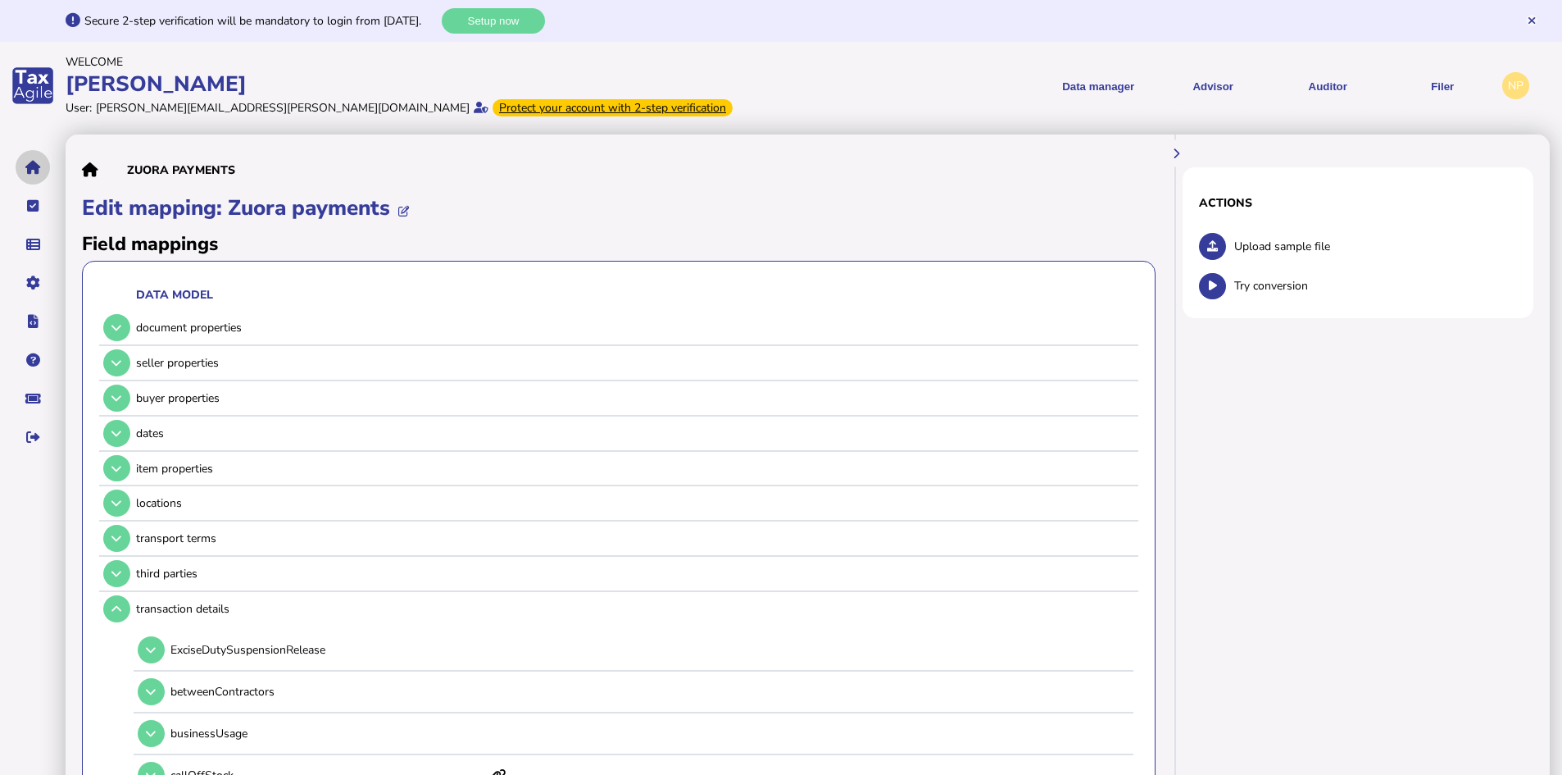
click at [29, 167] on icon "navigate application pages" at bounding box center [33, 167] width 16 height 1
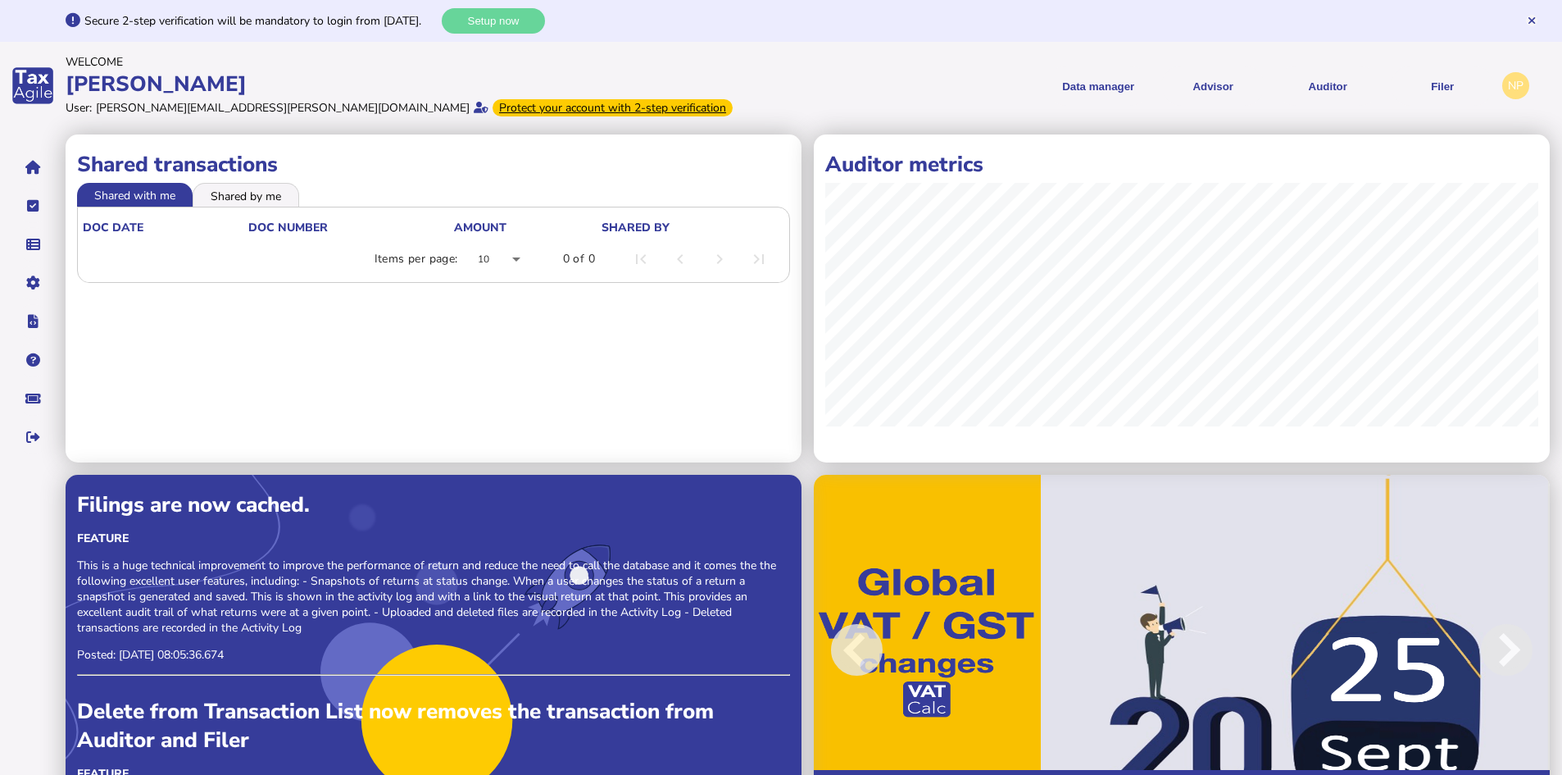
click at [493, 105] on div "Protect your account with 2-step verification" at bounding box center [613, 107] width 240 height 17
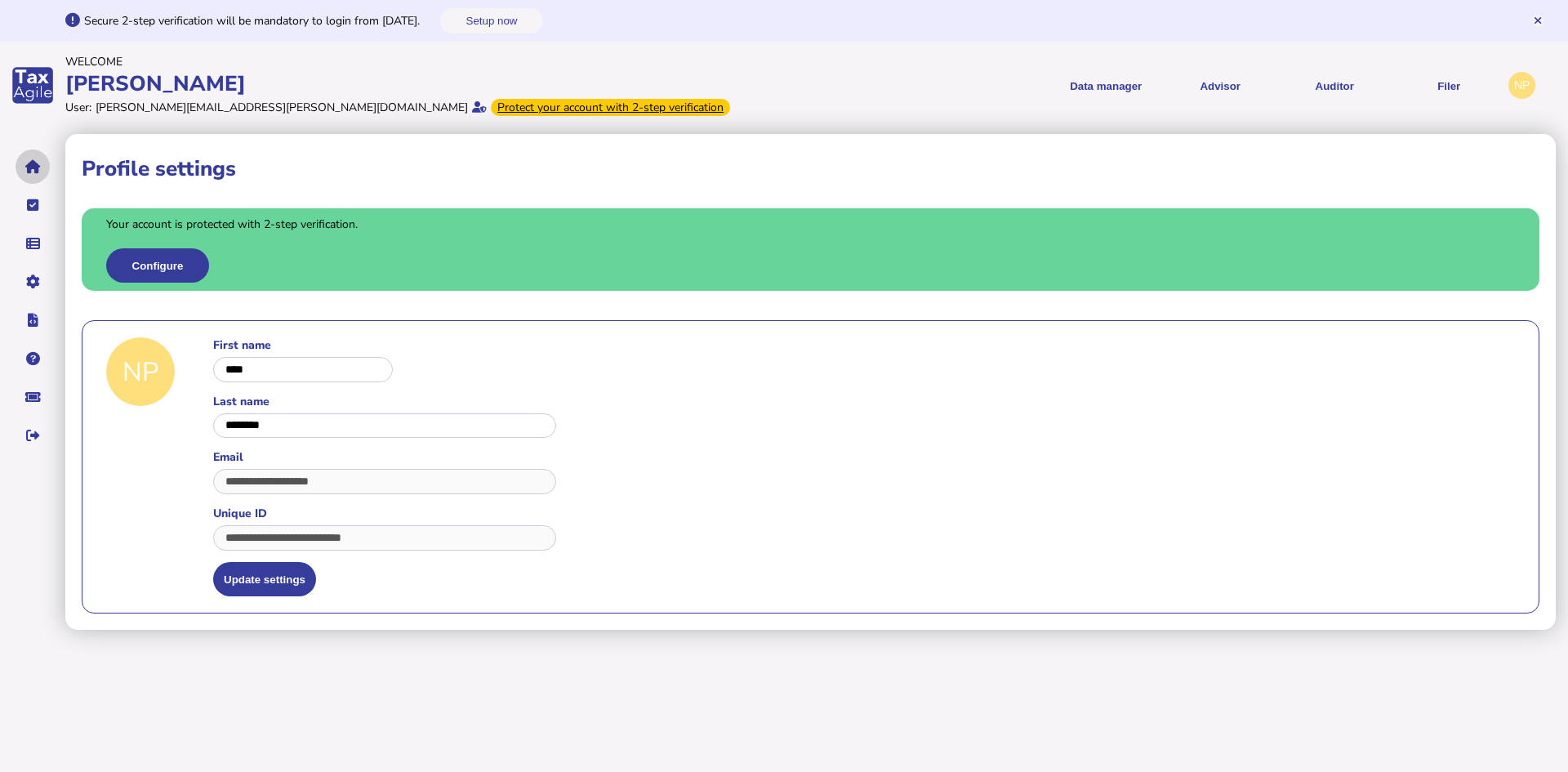
click at [30, 166] on icon "navigate application pages" at bounding box center [33, 166] width 16 height 1
